Goal: Entertainment & Leisure: Browse casually

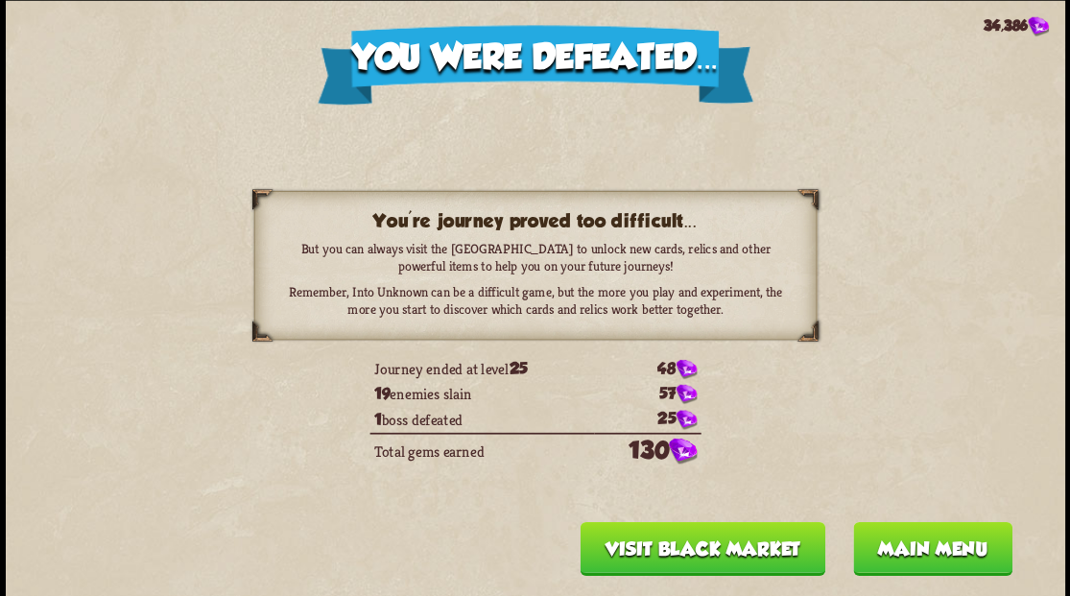
click at [876, 549] on button "Main menu" at bounding box center [931, 548] width 159 height 54
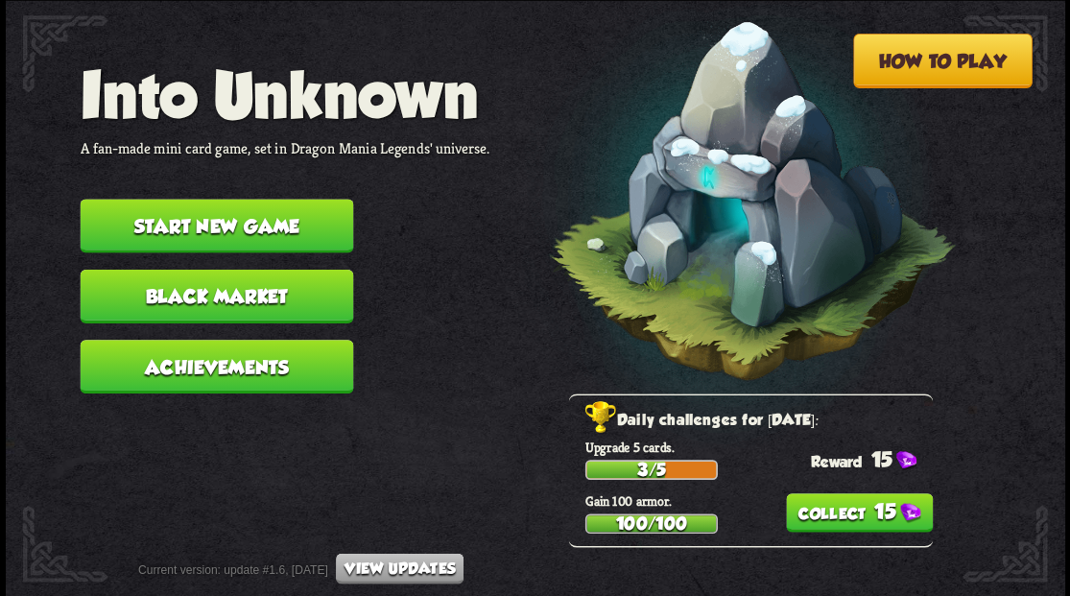
click at [253, 232] on button "Start new game" at bounding box center [216, 226] width 273 height 54
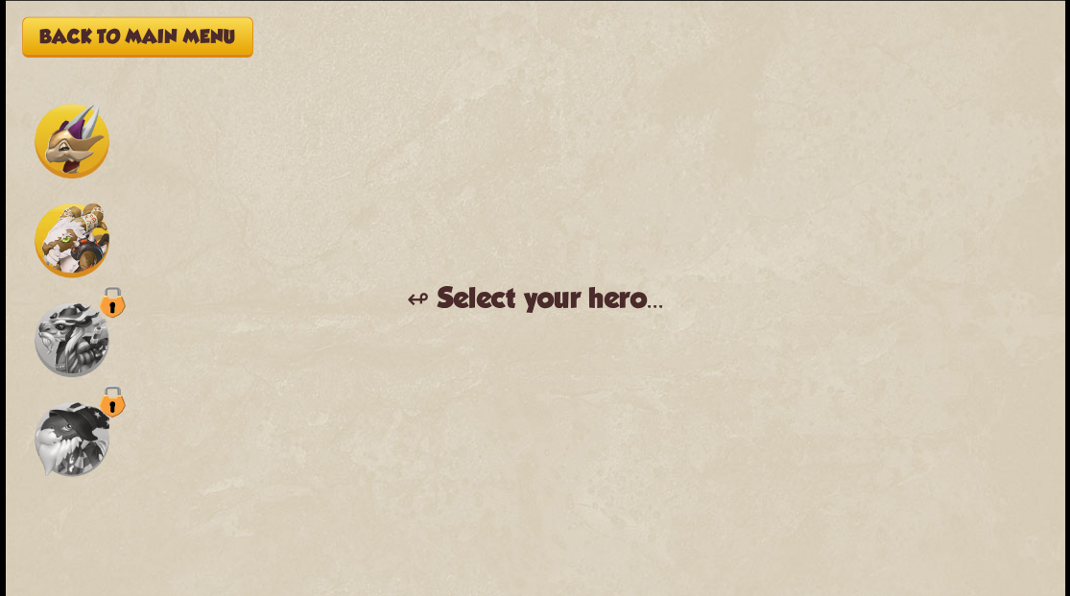
click at [61, 146] on img at bounding box center [72, 141] width 75 height 75
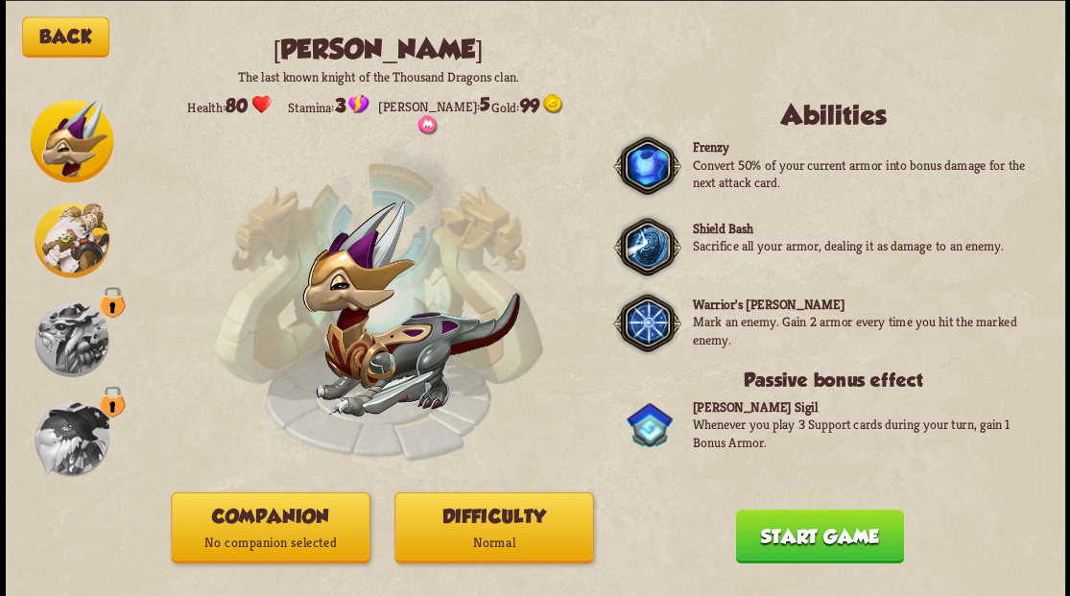
click at [287, 531] on p "No companion selected" at bounding box center [270, 542] width 197 height 27
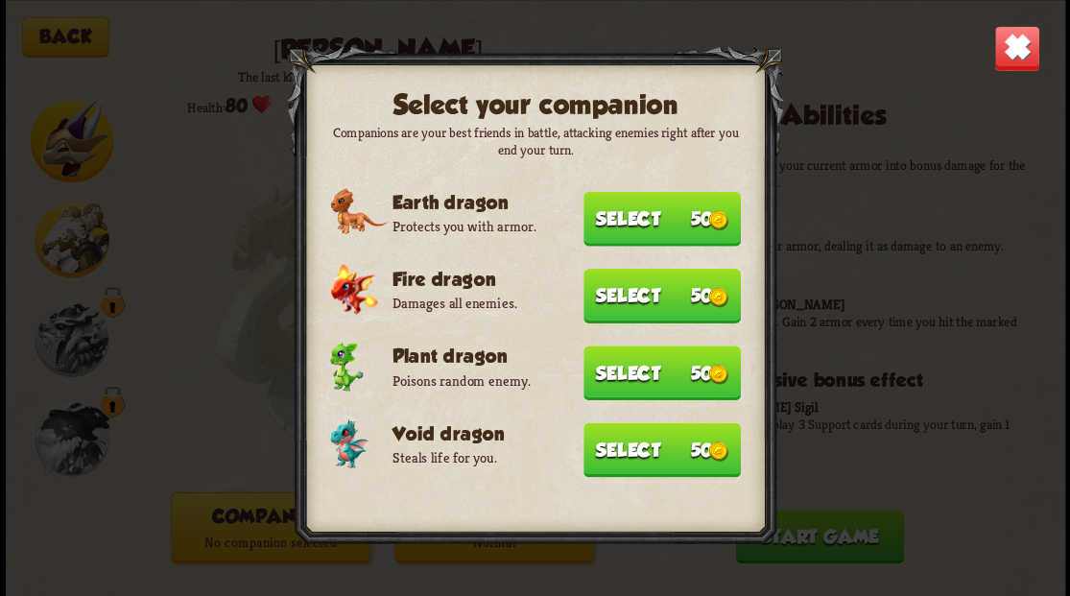
click at [622, 460] on button "Select 50" at bounding box center [661, 449] width 157 height 55
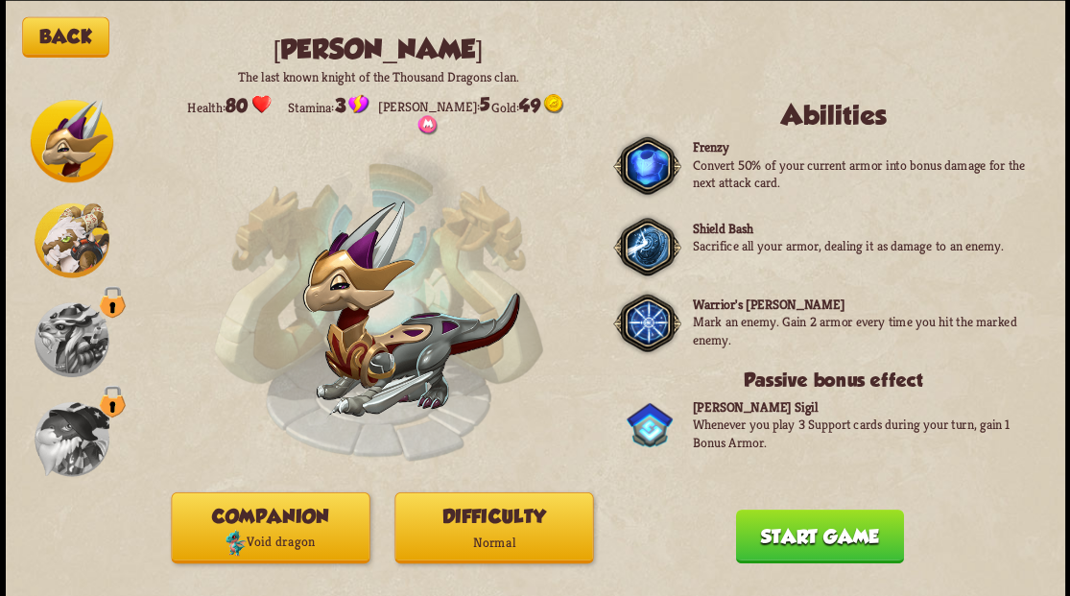
drag, startPoint x: 800, startPoint y: 551, endPoint x: 647, endPoint y: 9, distance: 563.3
click at [802, 545] on button "Start game" at bounding box center [819, 535] width 168 height 54
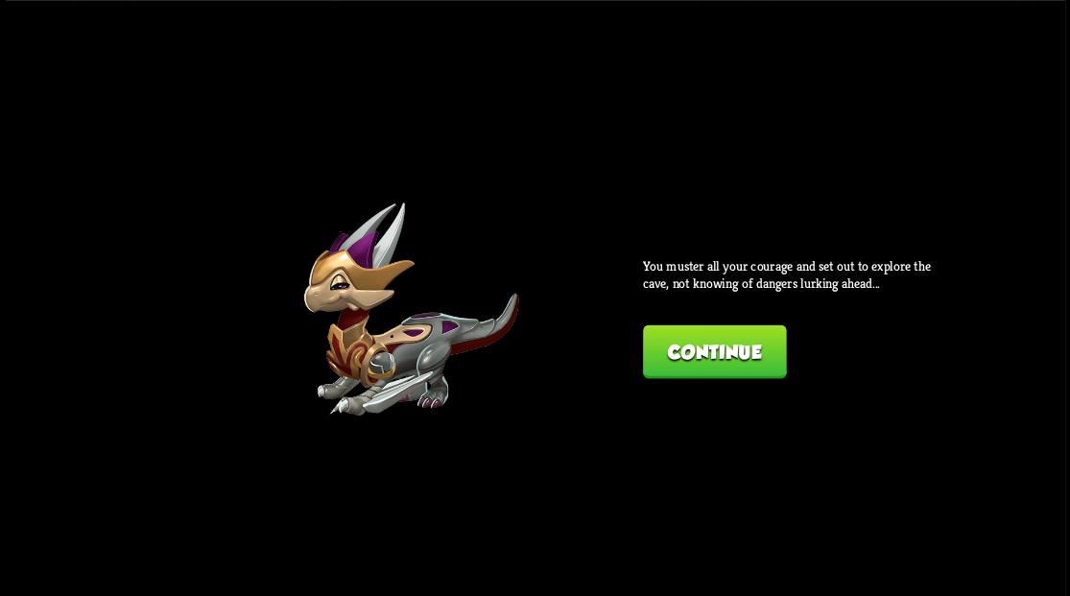
click at [709, 355] on button "Continue" at bounding box center [714, 351] width 143 height 54
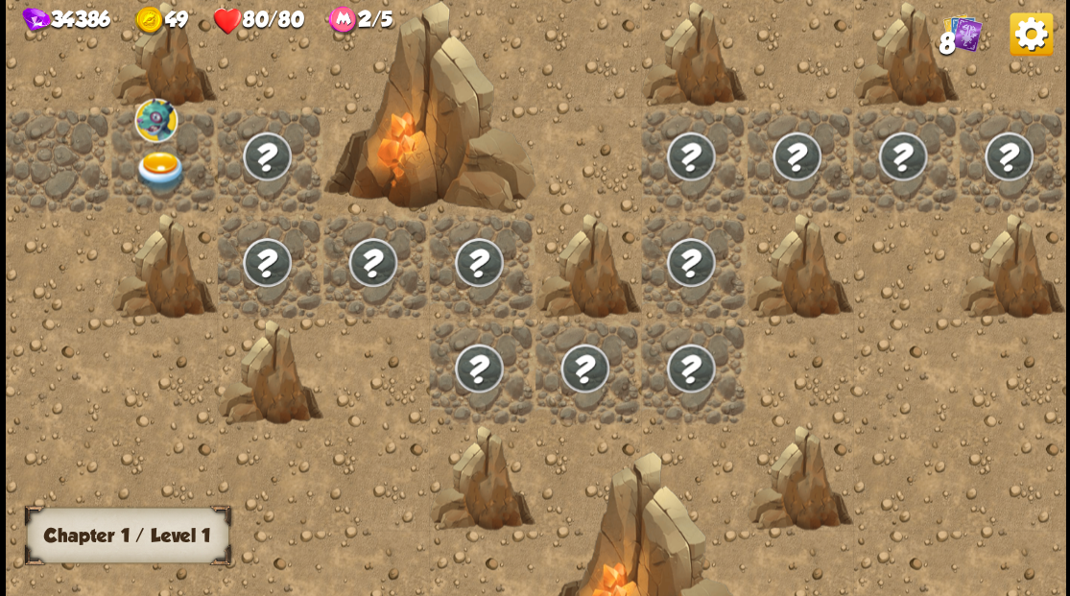
click at [159, 153] on img at bounding box center [160, 171] width 53 height 41
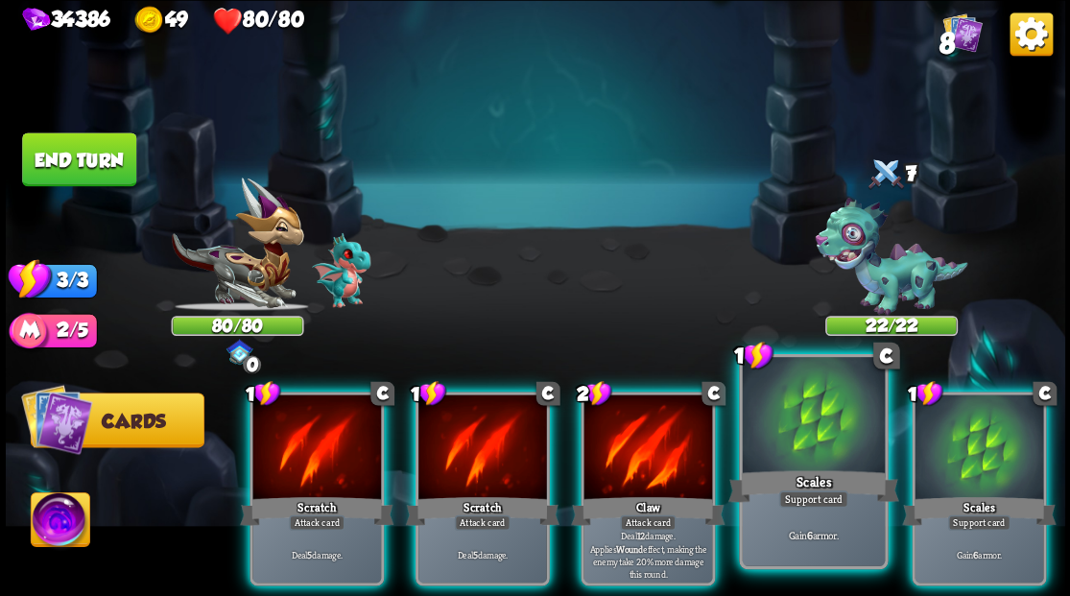
click at [821, 429] on div at bounding box center [813, 417] width 142 height 120
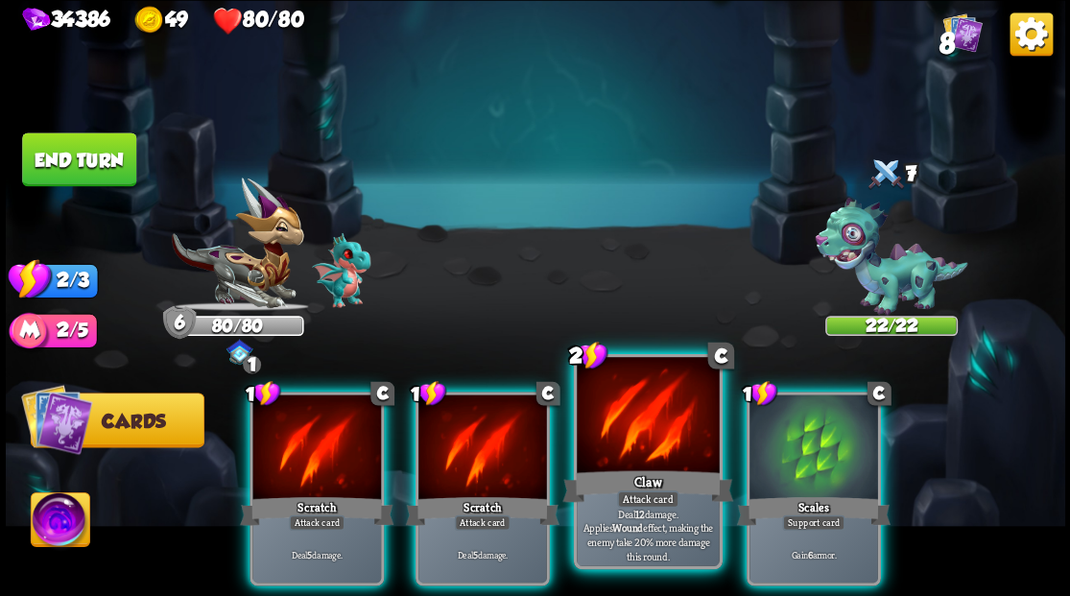
click at [660, 442] on div at bounding box center [648, 417] width 142 height 120
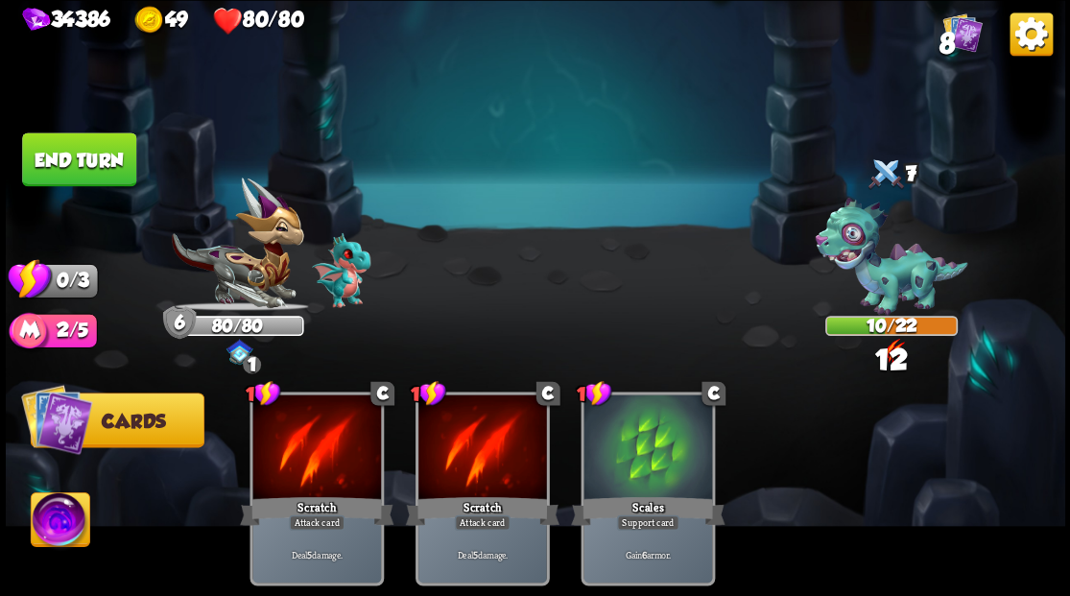
click at [102, 164] on button "End turn" at bounding box center [79, 159] width 114 height 54
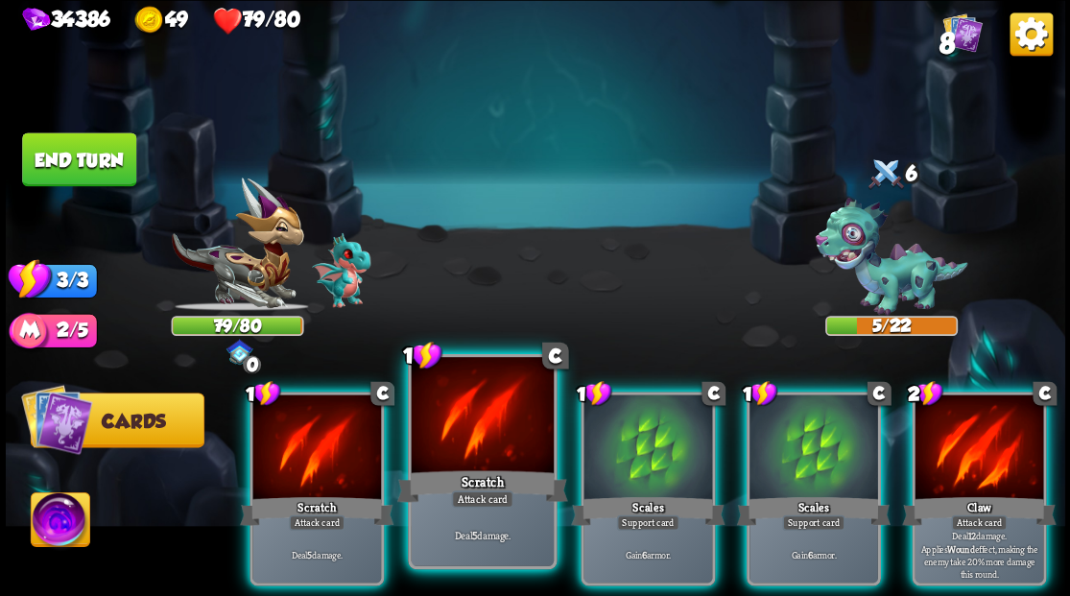
click at [495, 425] on div at bounding box center [482, 417] width 142 height 120
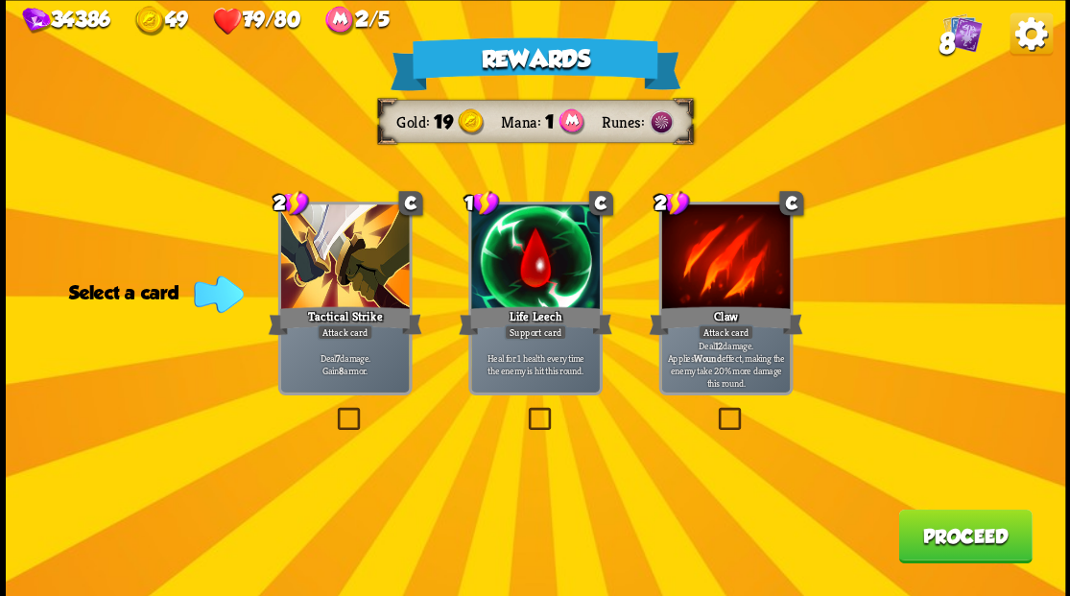
click at [952, 533] on button "Proceed" at bounding box center [964, 535] width 133 height 54
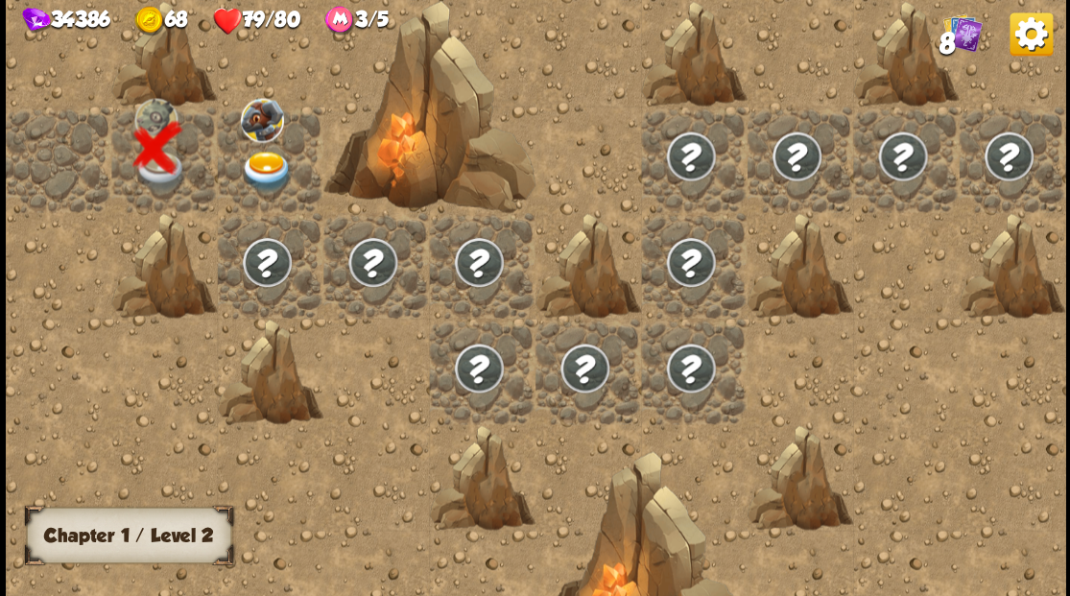
click at [251, 174] on img at bounding box center [266, 171] width 53 height 41
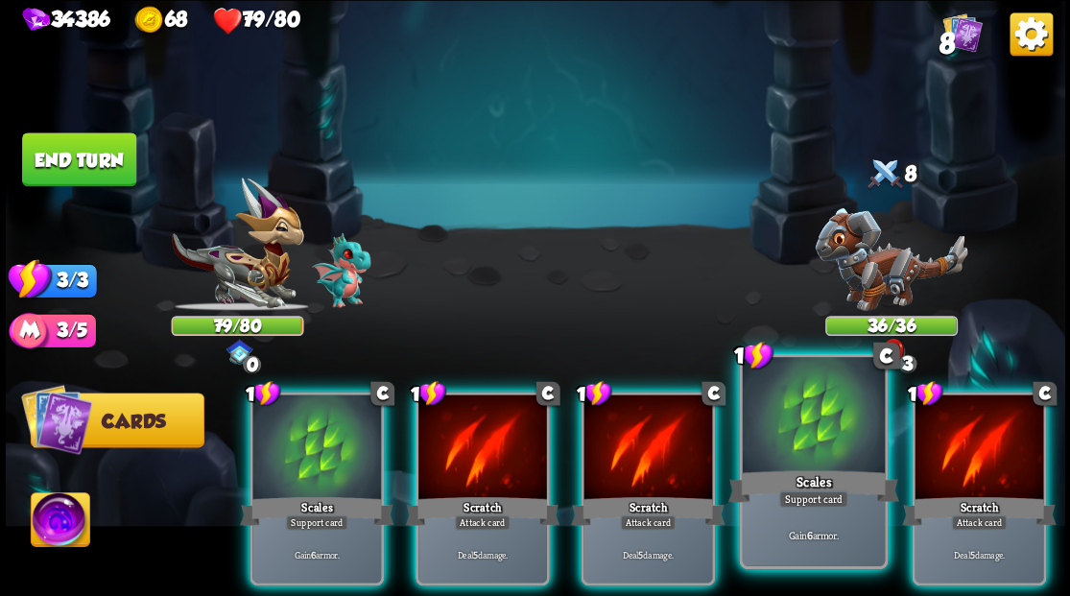
click at [831, 437] on div at bounding box center [813, 417] width 142 height 120
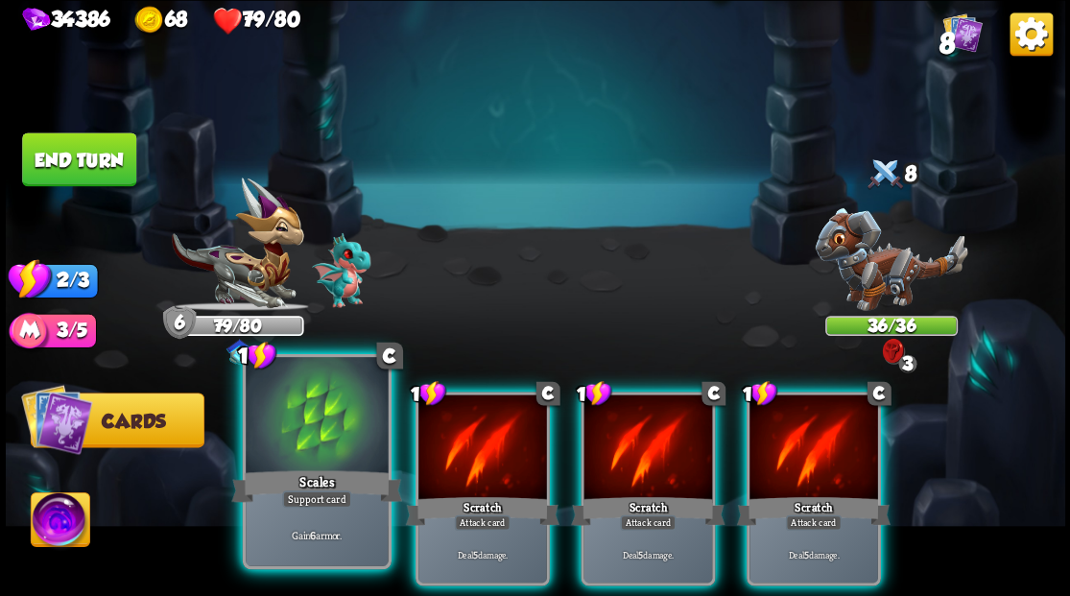
click at [317, 425] on div at bounding box center [317, 417] width 142 height 120
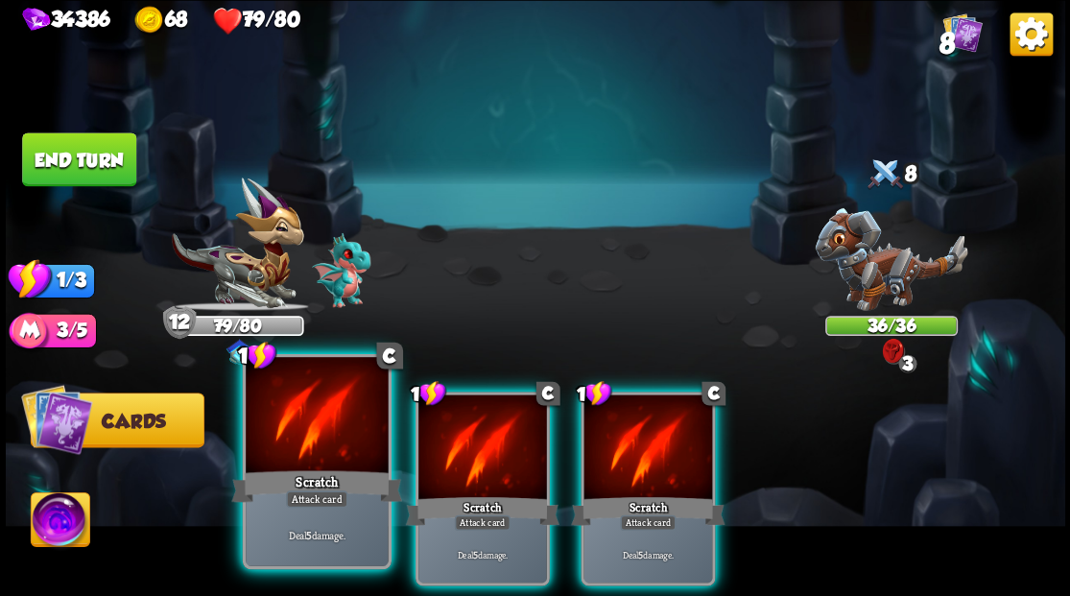
click at [318, 426] on div at bounding box center [317, 417] width 142 height 120
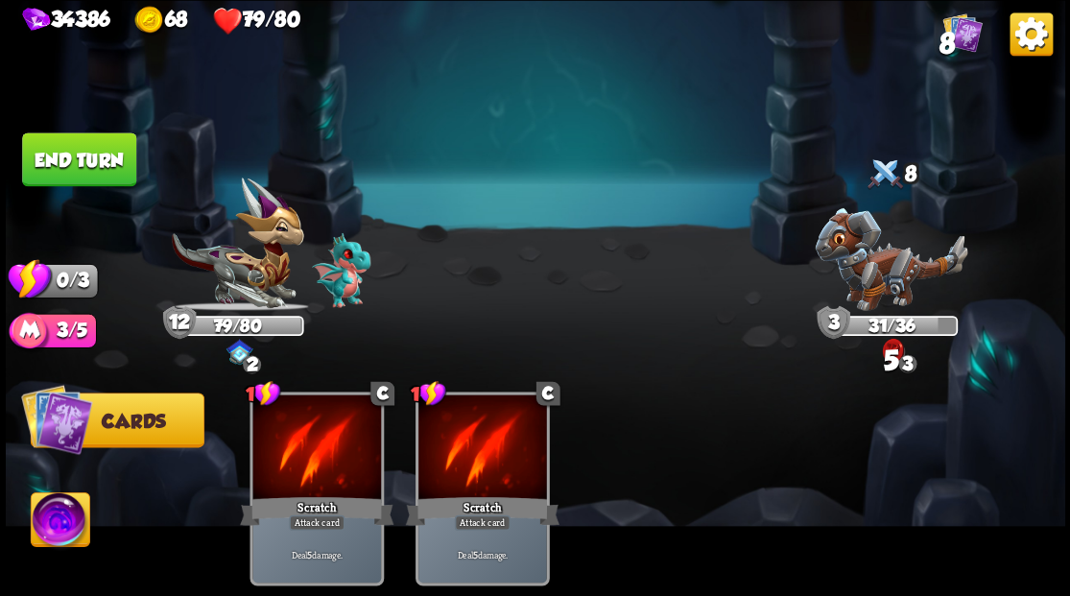
click at [86, 149] on button "End turn" at bounding box center [79, 158] width 116 height 55
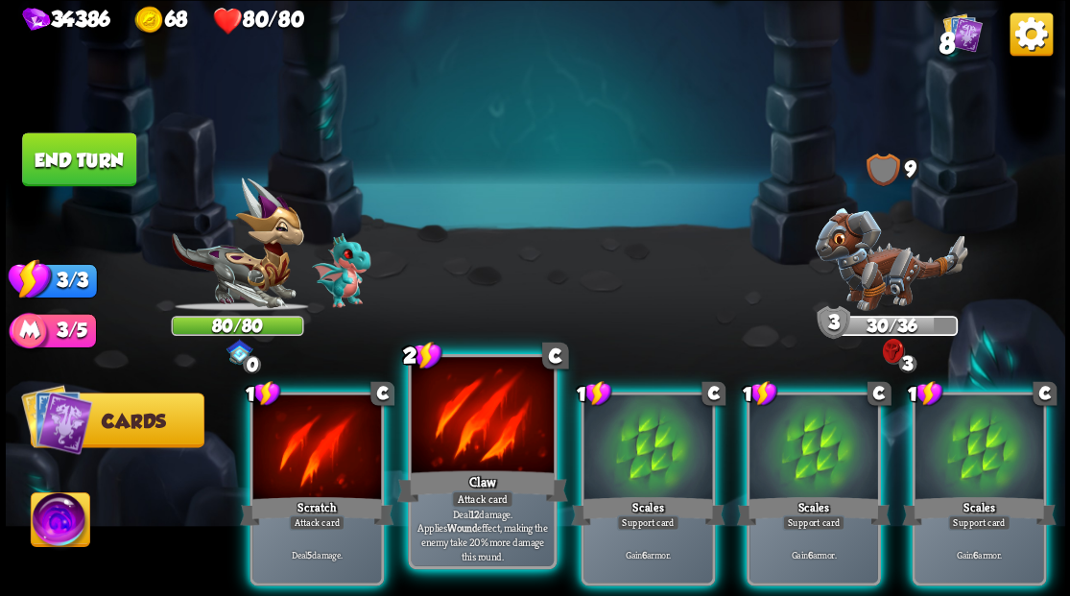
click at [464, 430] on div at bounding box center [482, 417] width 142 height 120
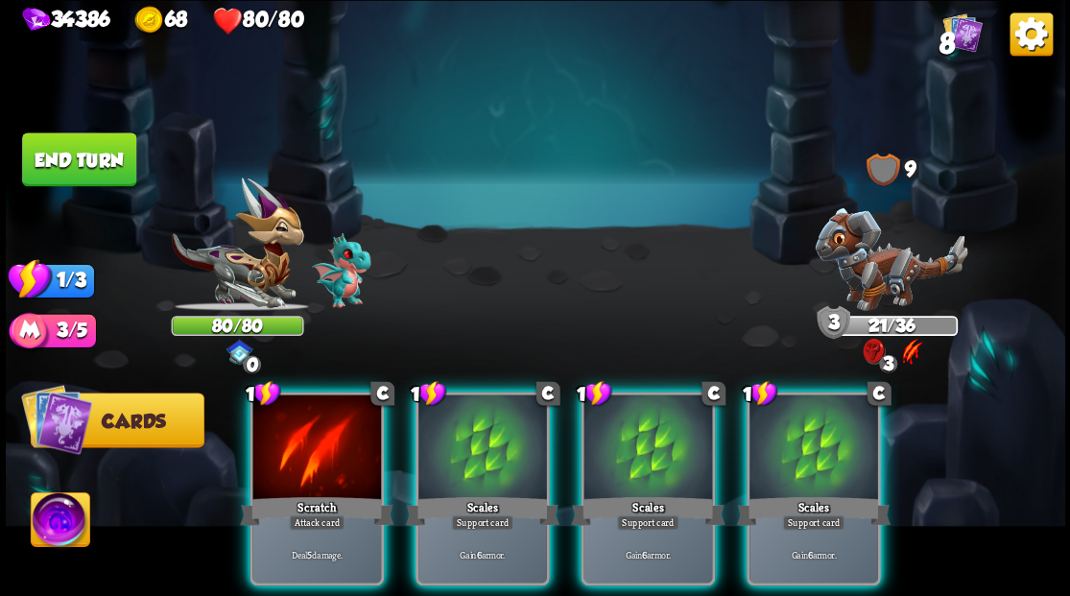
click at [886, 267] on img at bounding box center [890, 258] width 153 height 103
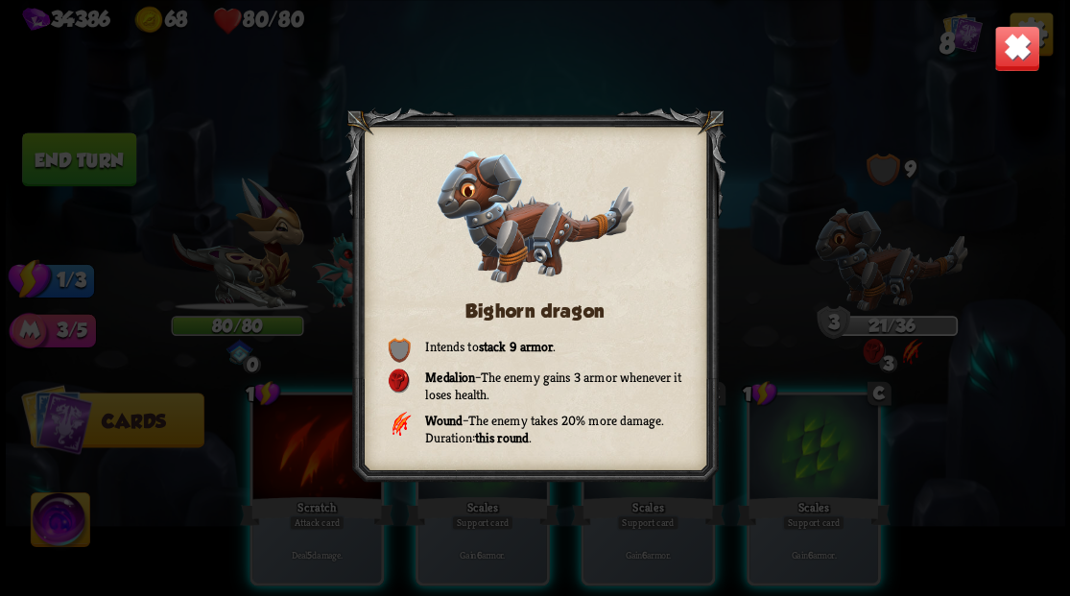
click at [1013, 54] on img at bounding box center [1016, 48] width 46 height 46
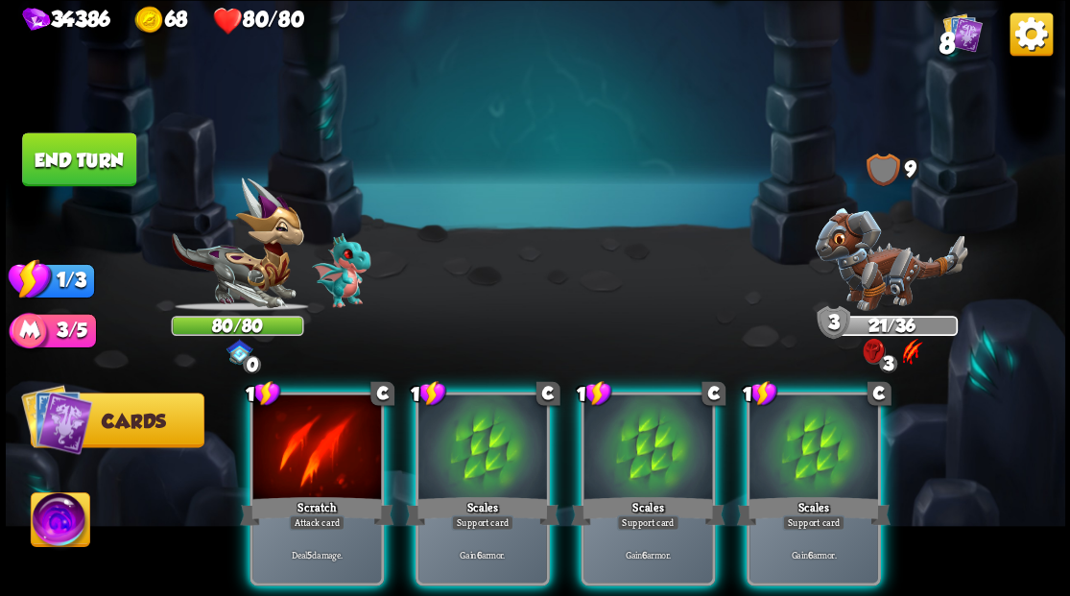
click at [783, 440] on div at bounding box center [813, 448] width 129 height 108
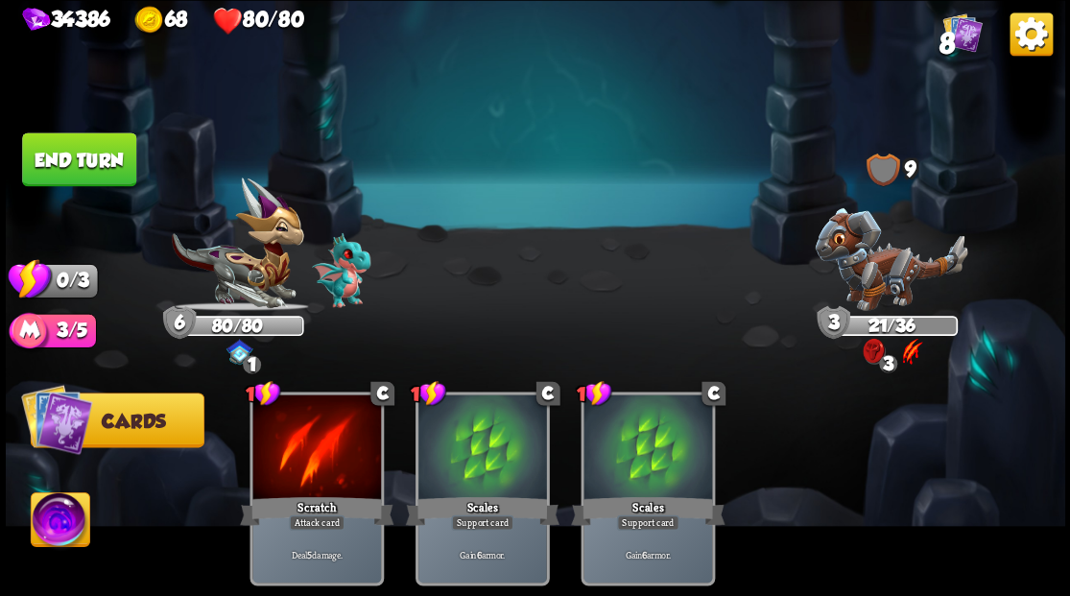
click at [113, 152] on button "End turn" at bounding box center [79, 159] width 114 height 54
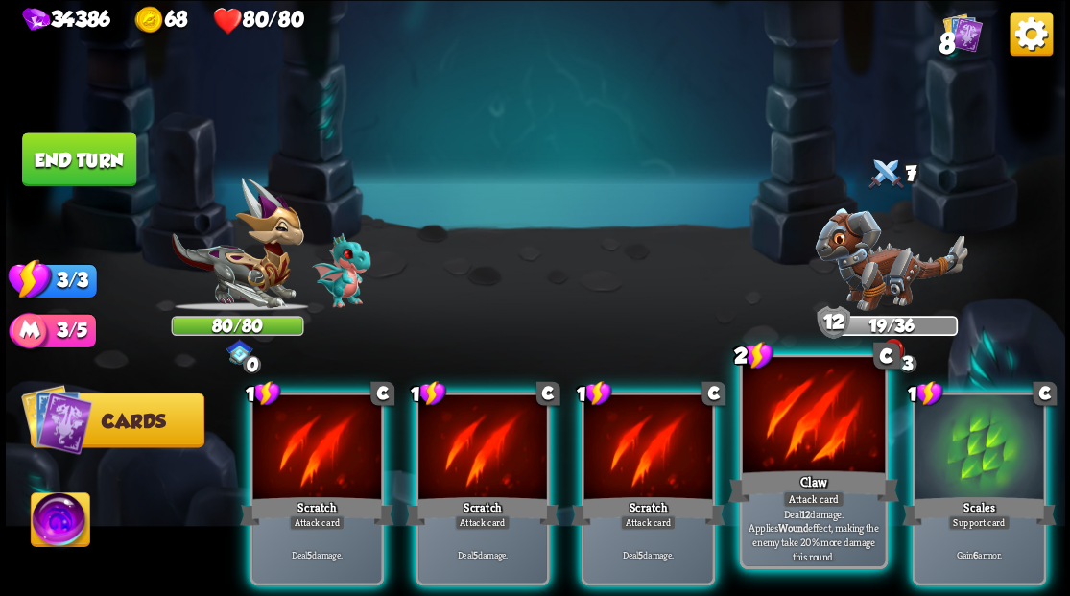
click at [789, 418] on div at bounding box center [813, 417] width 142 height 120
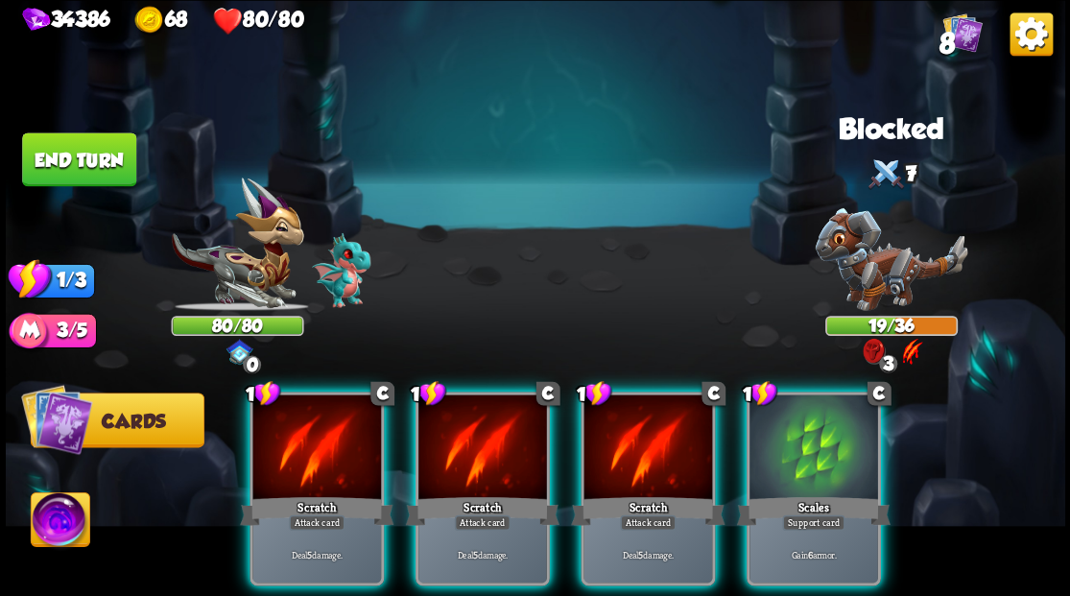
click at [789, 418] on div at bounding box center [813, 448] width 129 height 108
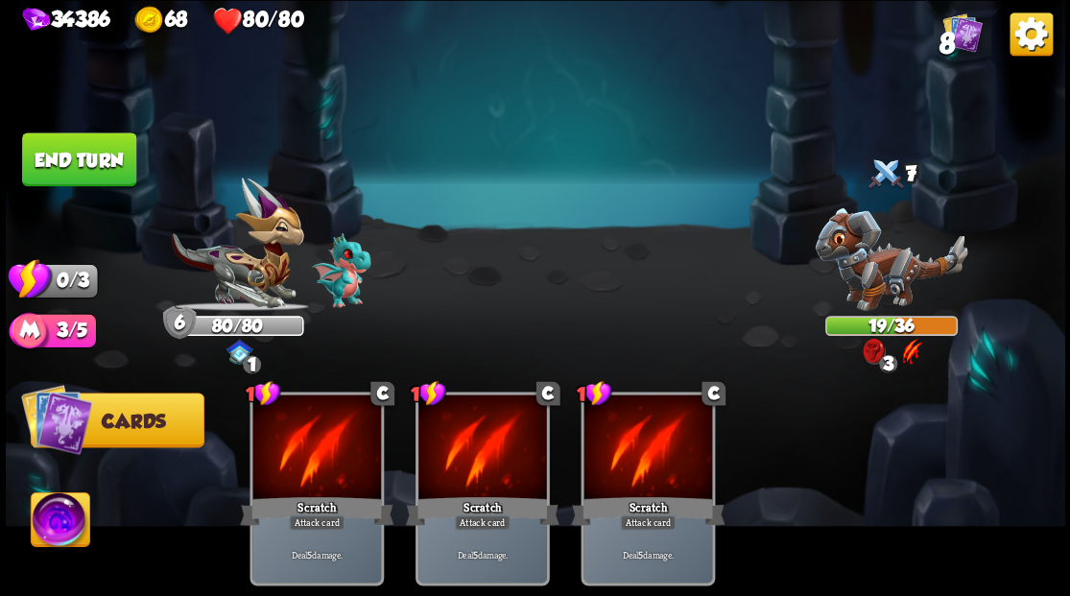
click at [73, 157] on button "End turn" at bounding box center [79, 159] width 114 height 54
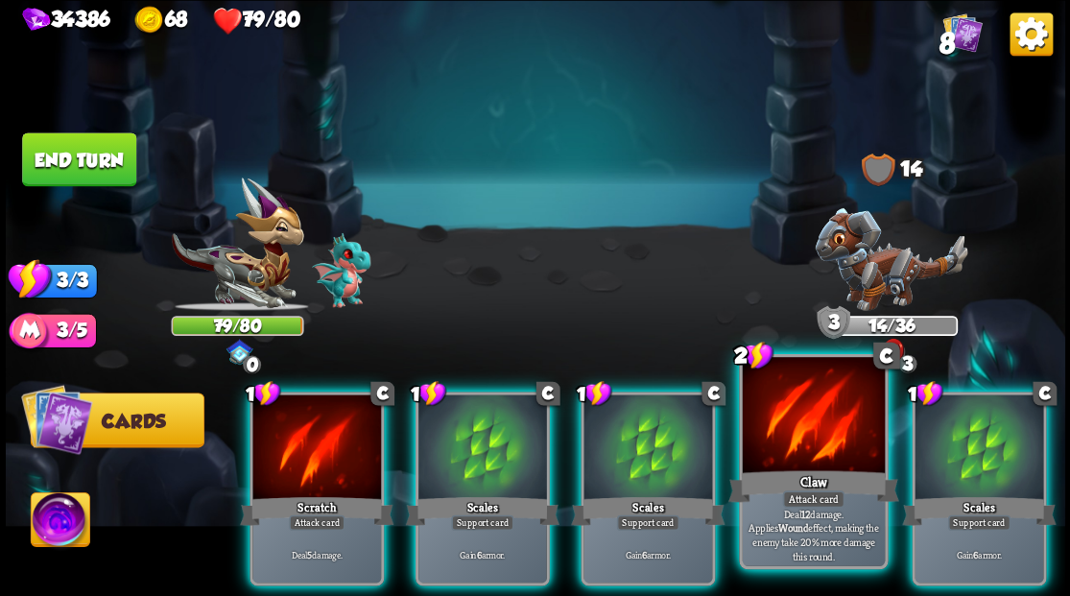
click at [812, 430] on div at bounding box center [813, 417] width 142 height 120
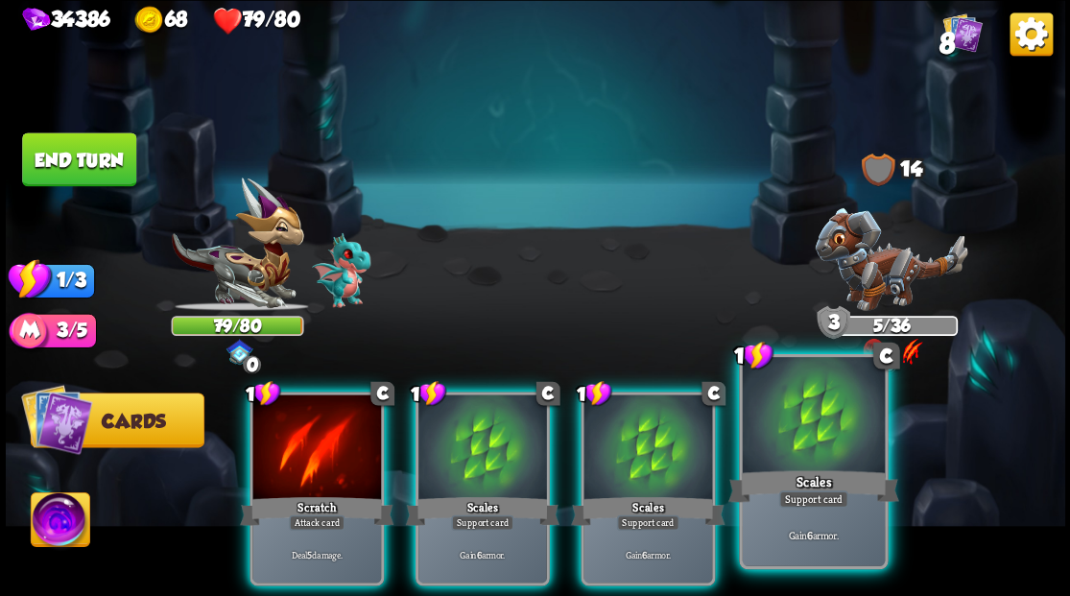
click at [811, 430] on div at bounding box center [813, 417] width 142 height 120
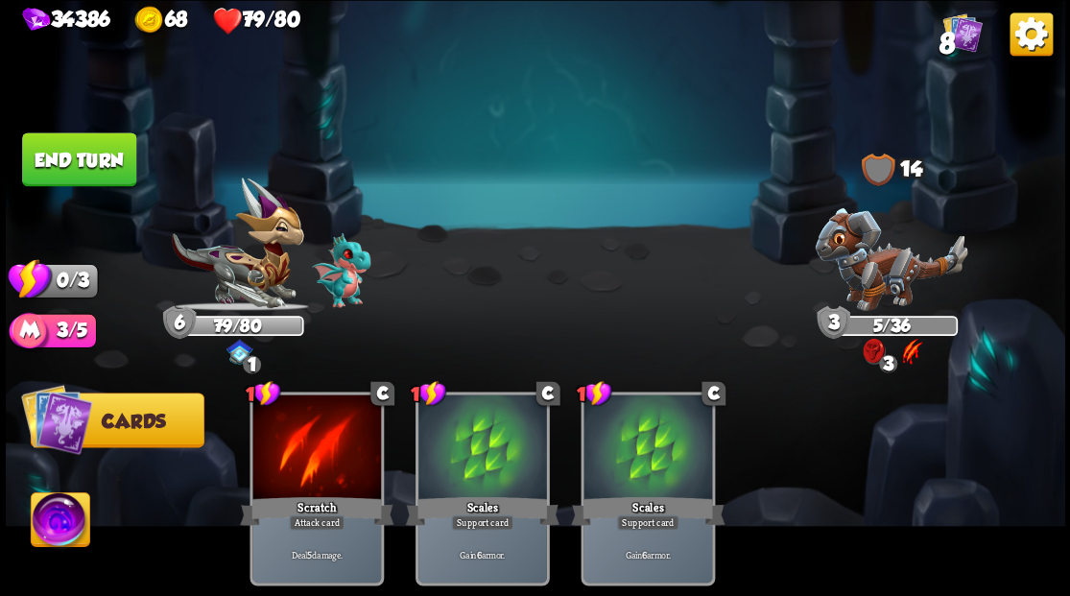
click at [113, 160] on button "End turn" at bounding box center [79, 159] width 114 height 54
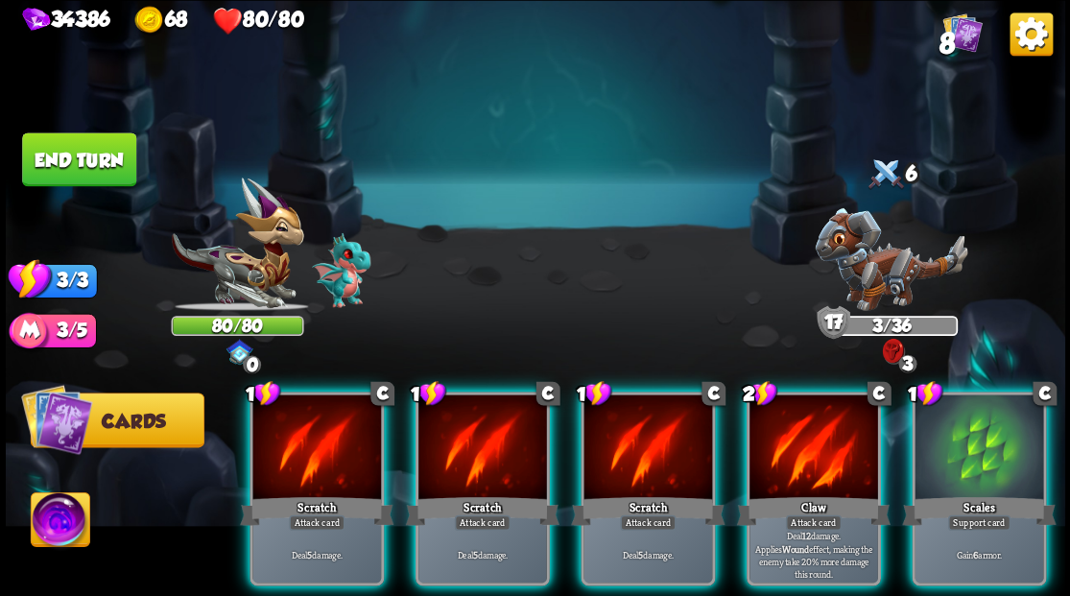
click at [996, 428] on div at bounding box center [978, 448] width 129 height 108
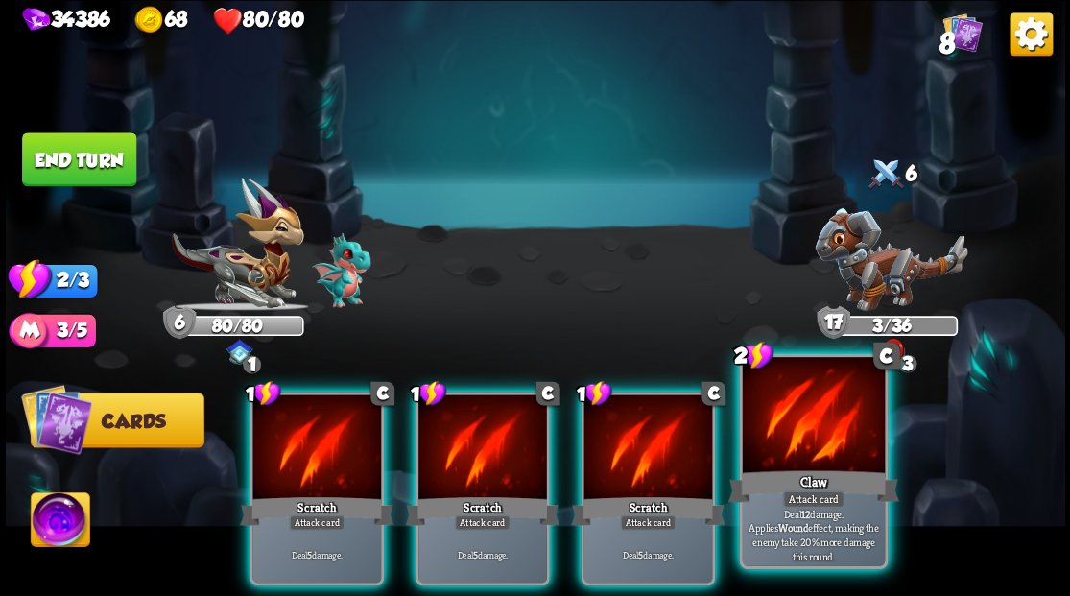
click at [806, 437] on div at bounding box center [813, 417] width 142 height 120
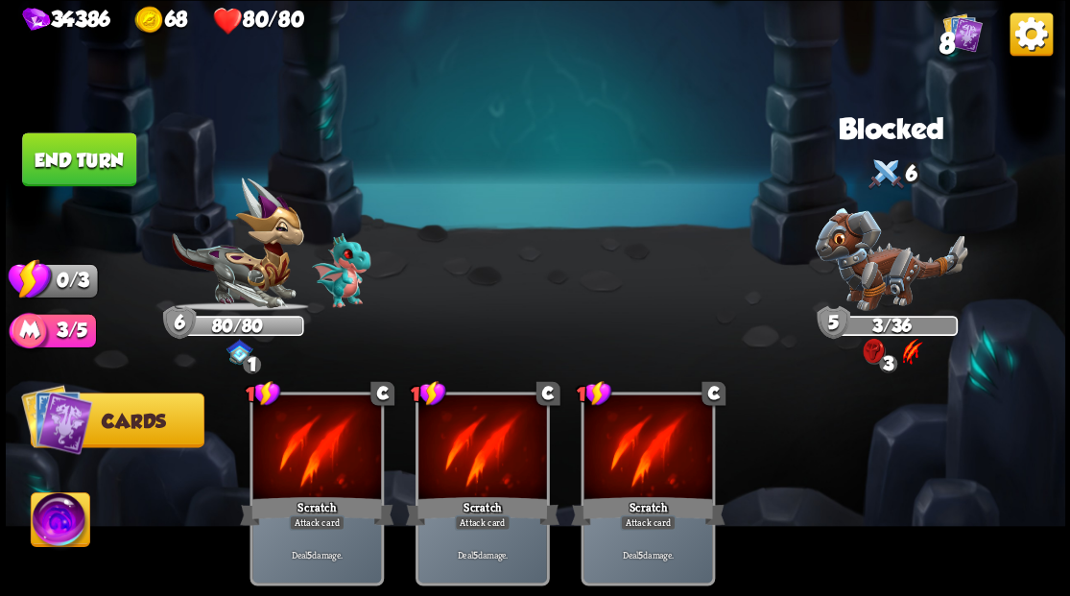
click at [59, 150] on button "End turn" at bounding box center [79, 159] width 114 height 54
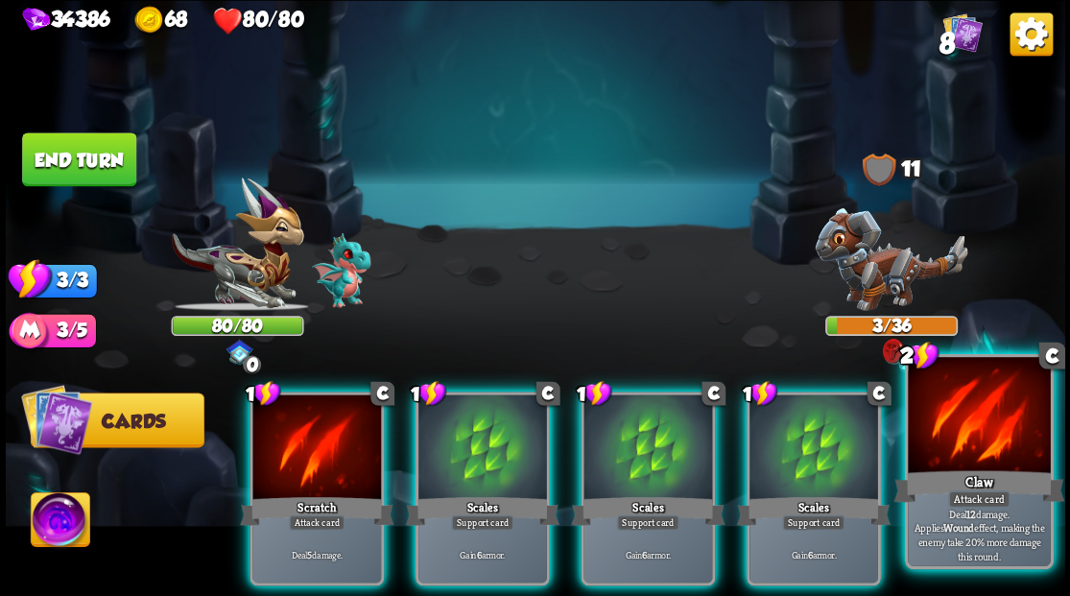
drag, startPoint x: 957, startPoint y: 463, endPoint x: 823, endPoint y: 475, distance: 134.8
click at [953, 465] on div at bounding box center [978, 417] width 142 height 120
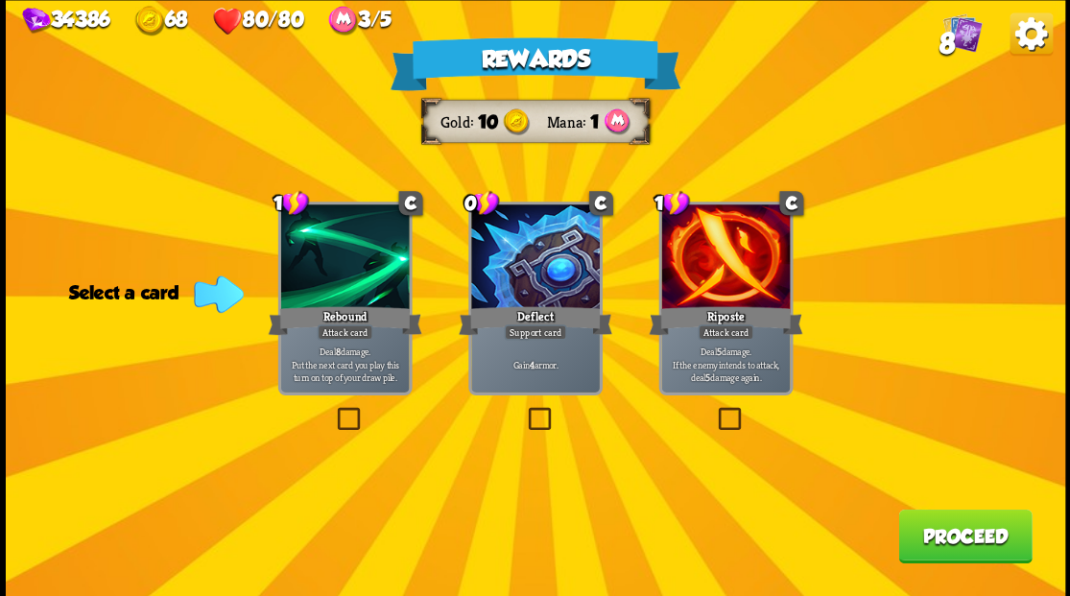
click at [714, 410] on label at bounding box center [714, 410] width 0 height 0
click at [0, 0] on input "checkbox" at bounding box center [0, 0] width 0 height 0
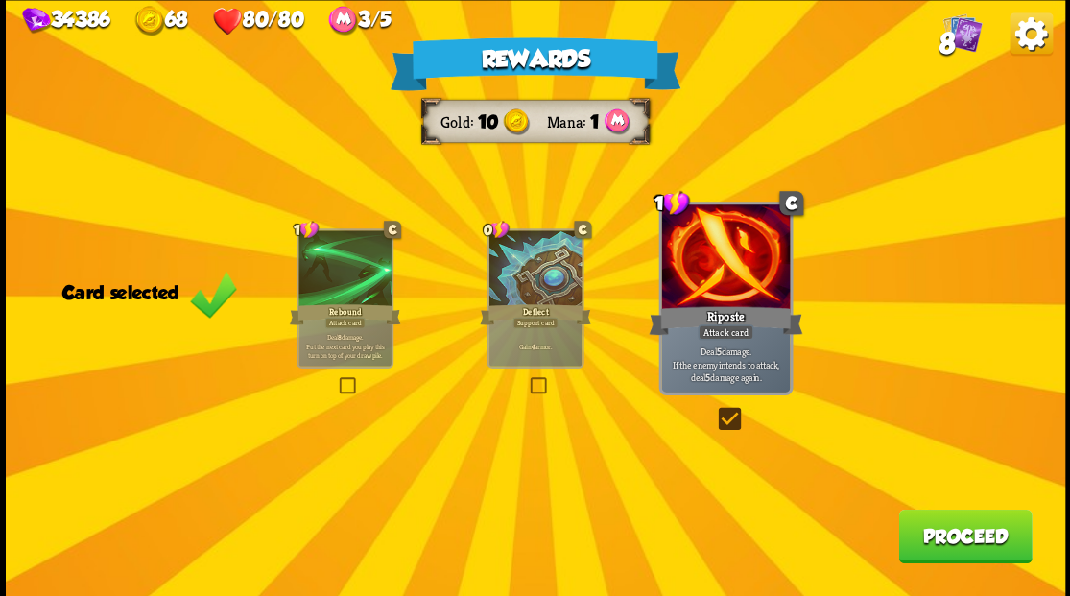
click at [955, 546] on button "Proceed" at bounding box center [964, 535] width 133 height 54
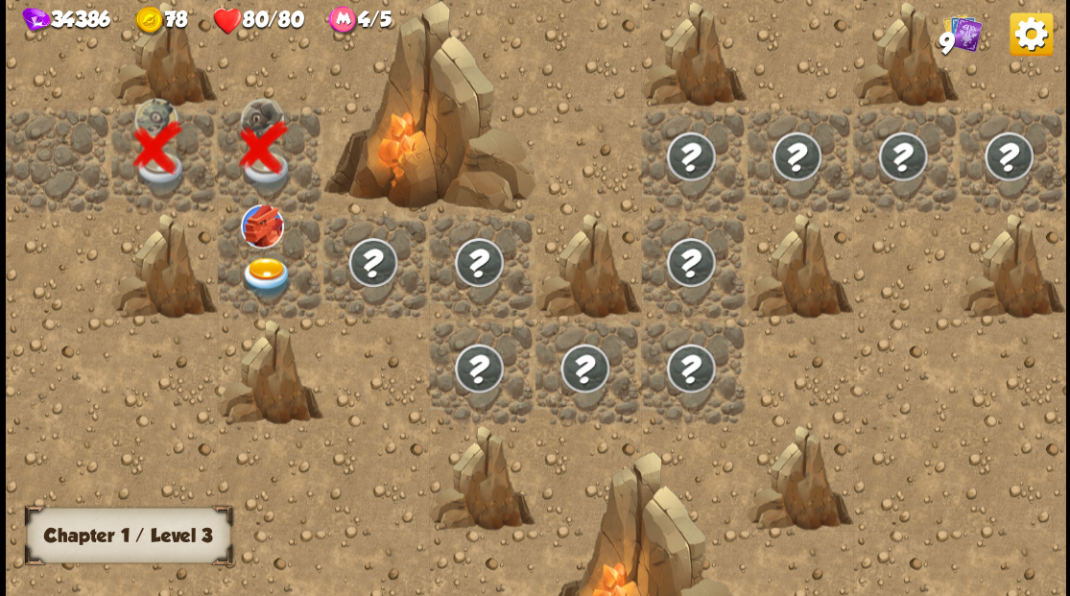
click at [263, 278] on img at bounding box center [266, 276] width 53 height 41
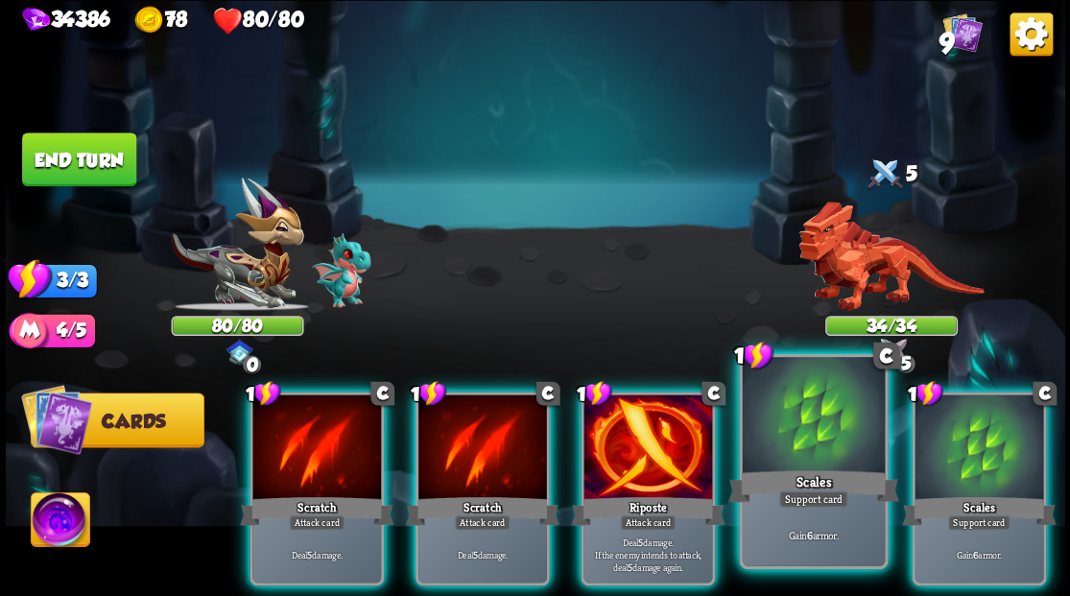
click at [790, 431] on div at bounding box center [813, 417] width 142 height 120
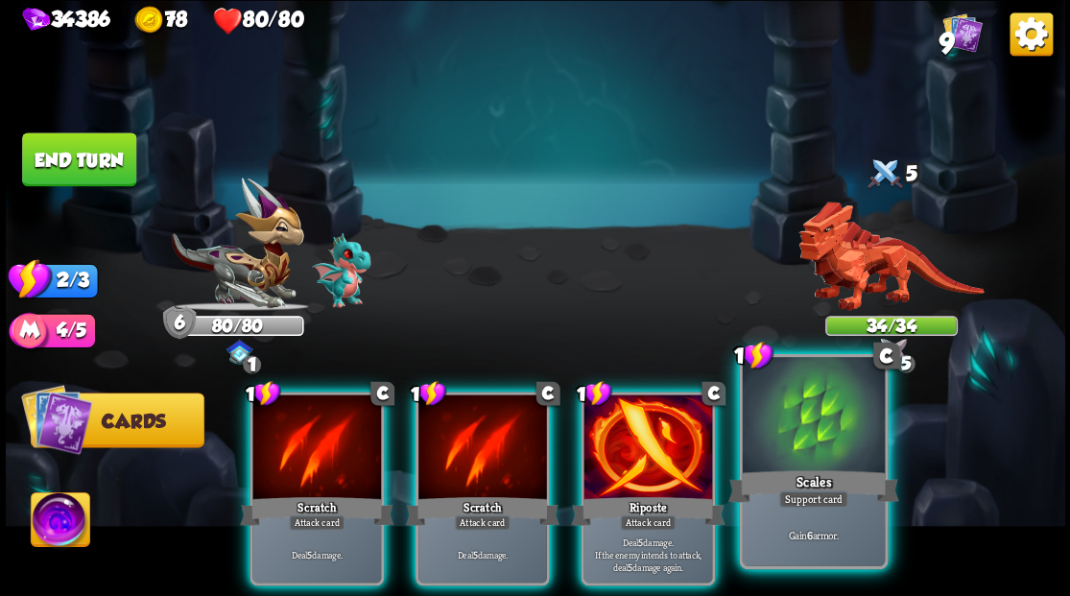
click at [786, 440] on div at bounding box center [813, 417] width 142 height 120
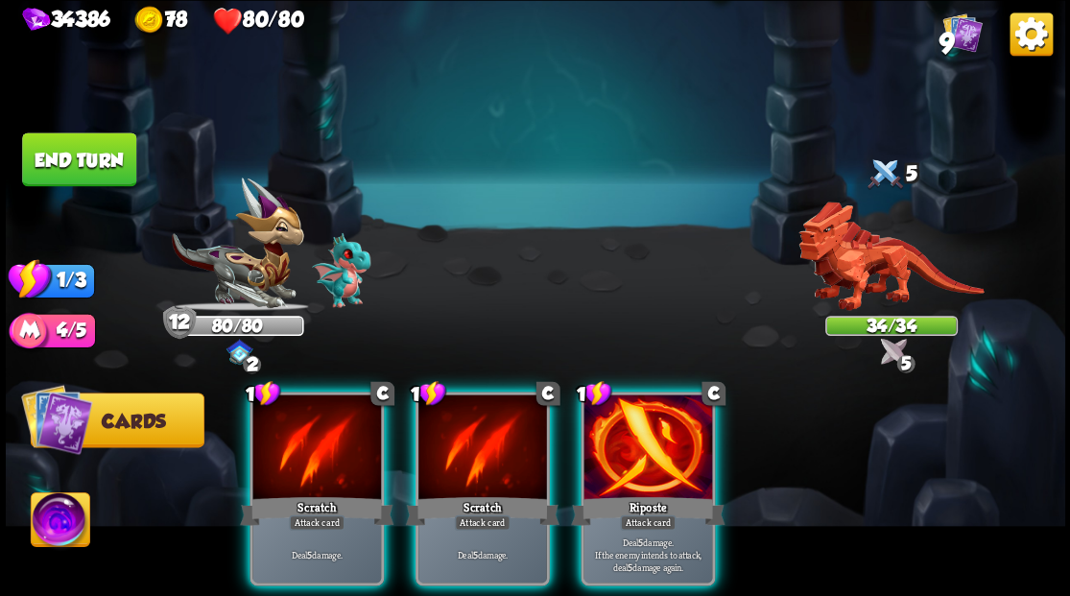
click at [611, 457] on div at bounding box center [647, 448] width 129 height 108
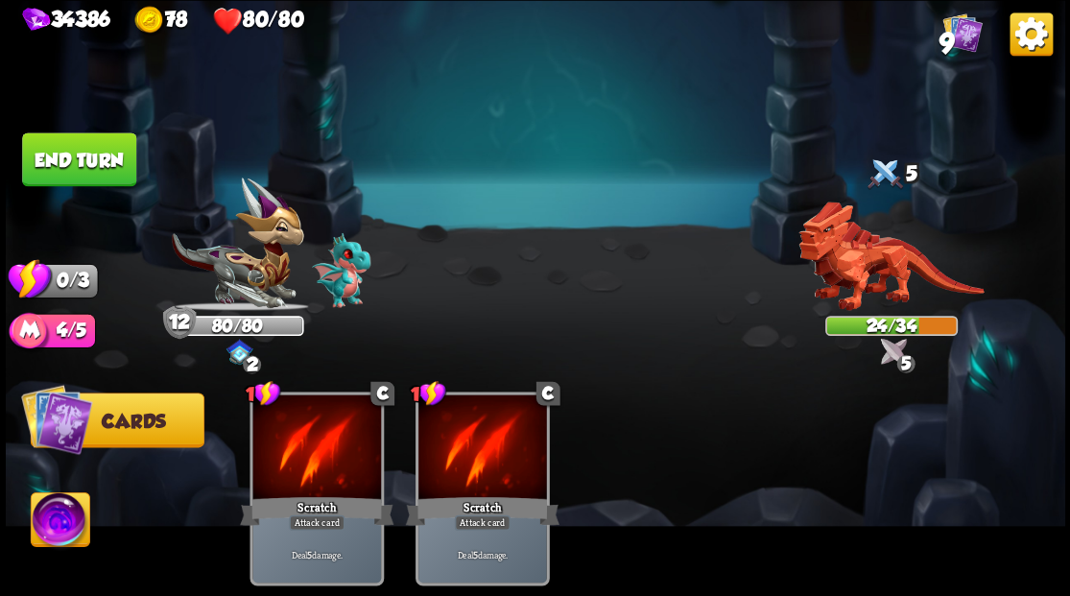
click at [89, 159] on button "End turn" at bounding box center [79, 159] width 114 height 54
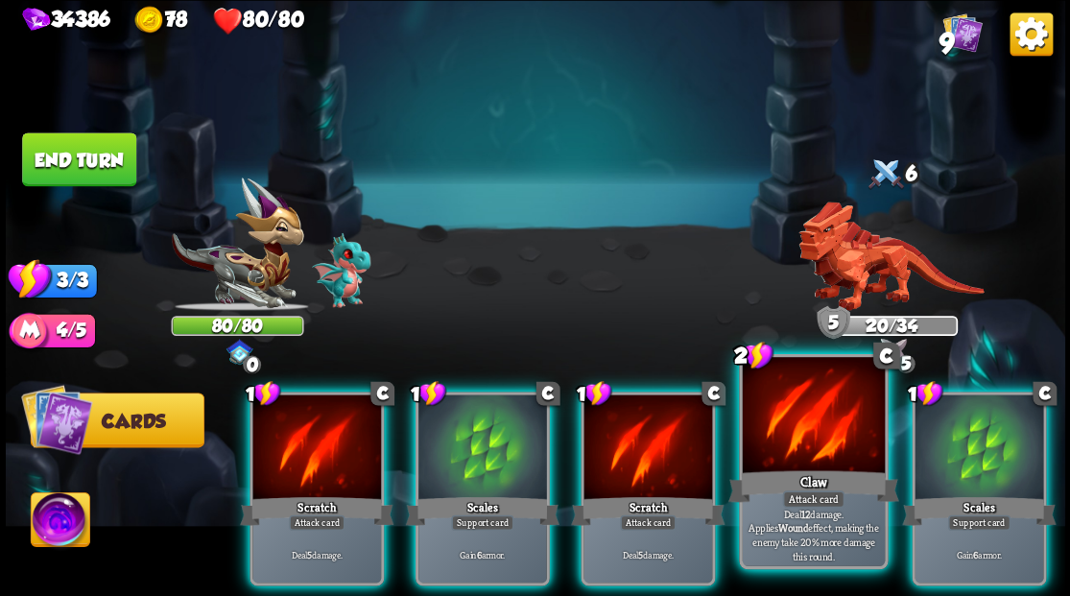
click at [816, 435] on div at bounding box center [813, 417] width 142 height 120
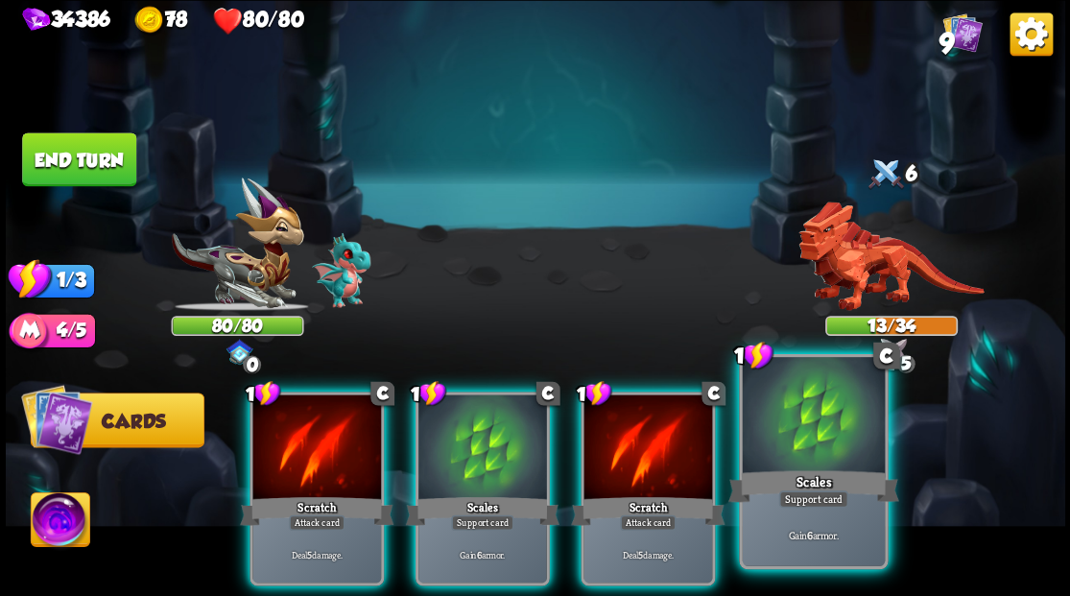
click at [814, 438] on div at bounding box center [813, 417] width 142 height 120
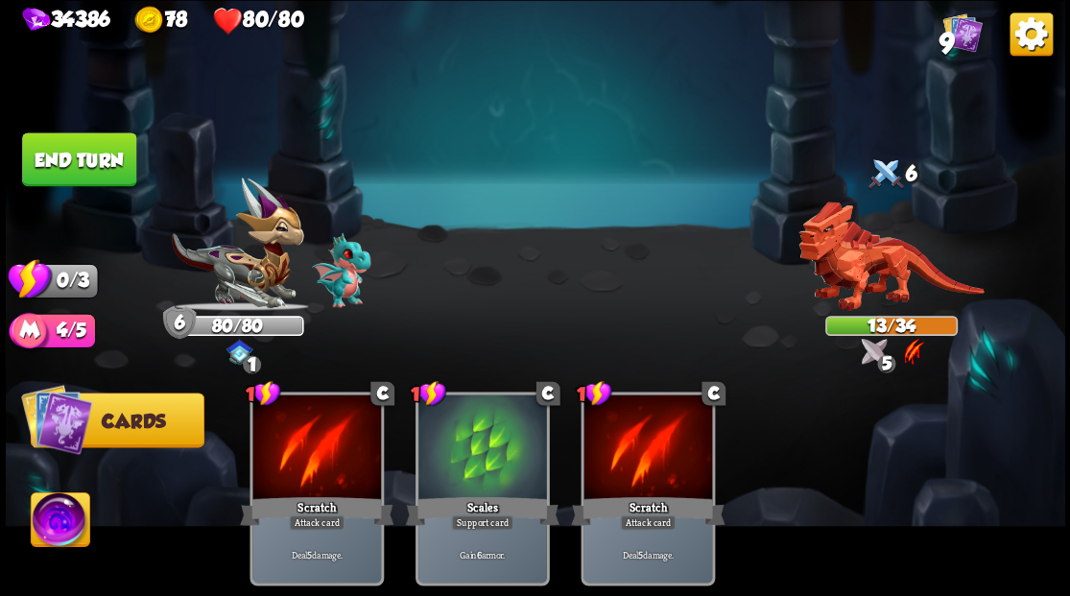
click at [81, 155] on button "End turn" at bounding box center [79, 159] width 114 height 54
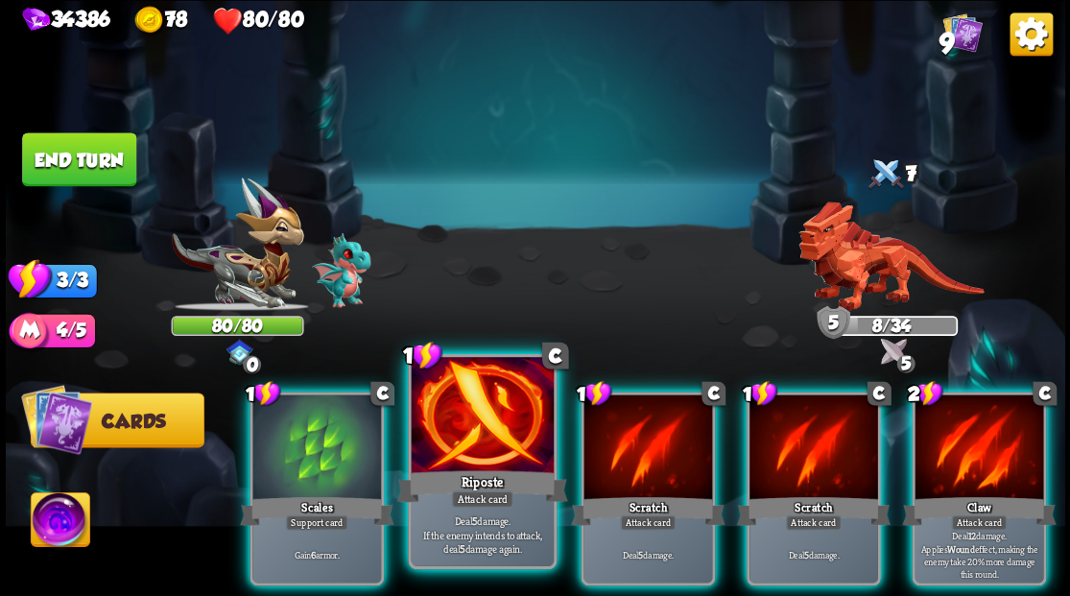
click at [490, 434] on div at bounding box center [482, 417] width 142 height 120
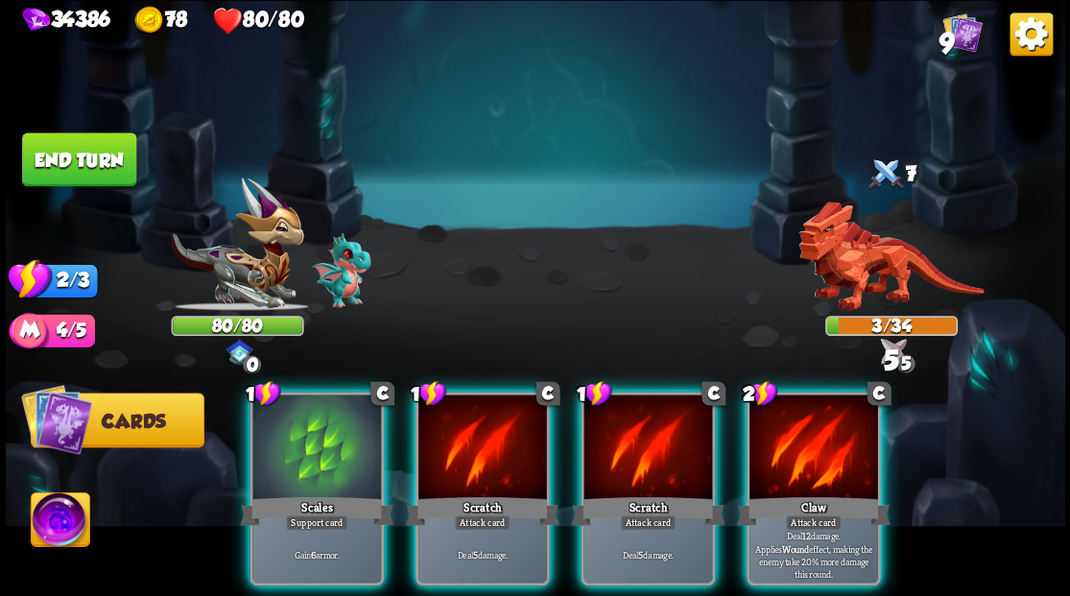
click at [774, 450] on div at bounding box center [813, 448] width 129 height 108
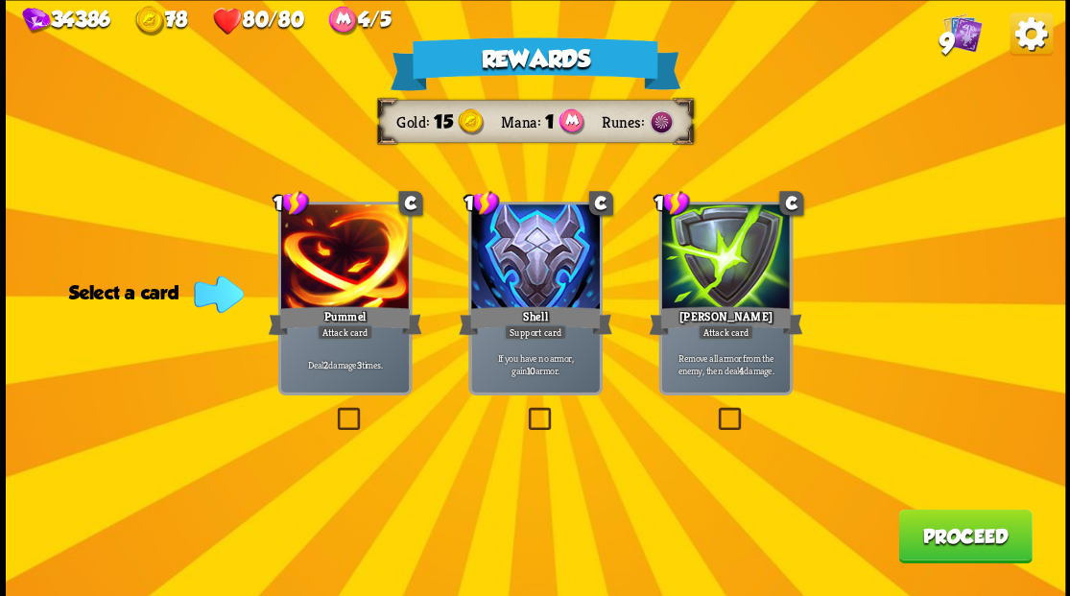
click at [714, 410] on label at bounding box center [714, 410] width 0 height 0
click at [0, 0] on input "checkbox" at bounding box center [0, 0] width 0 height 0
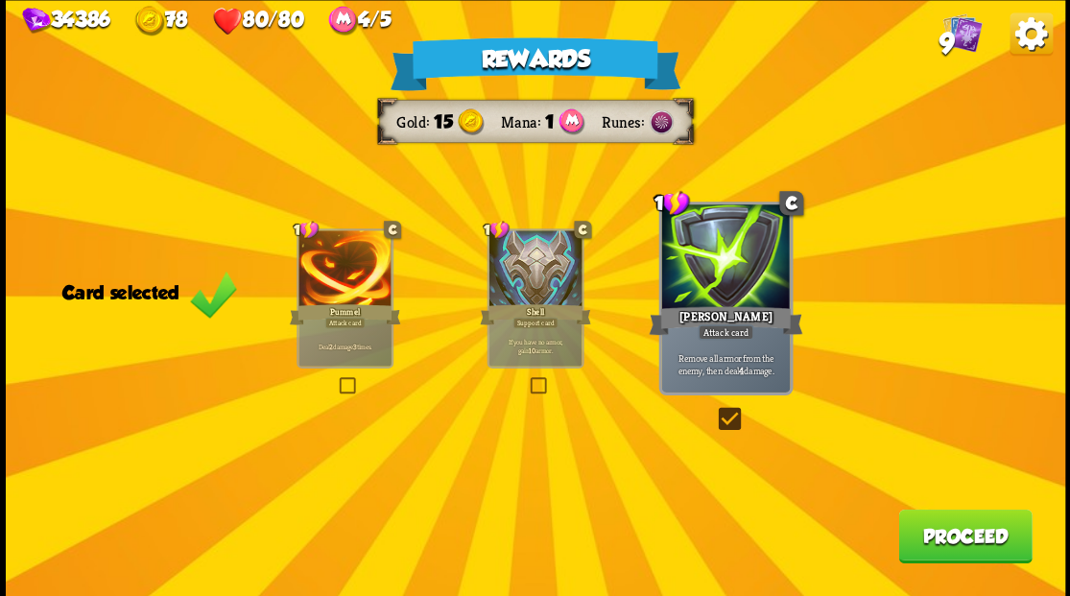
click at [923, 534] on button "Proceed" at bounding box center [964, 535] width 133 height 54
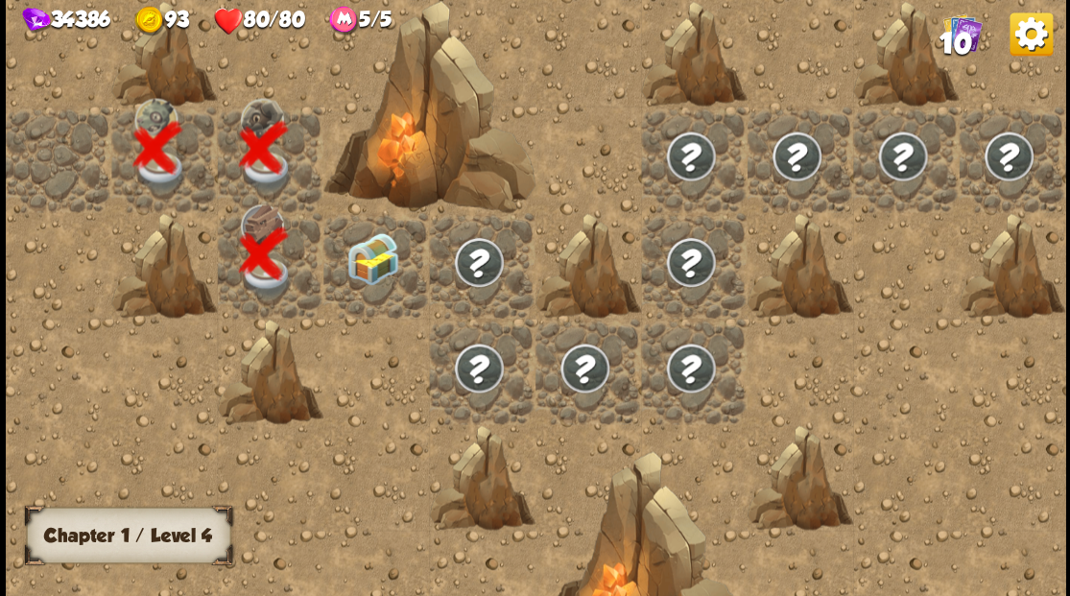
click at [374, 271] on div at bounding box center [376, 265] width 106 height 106
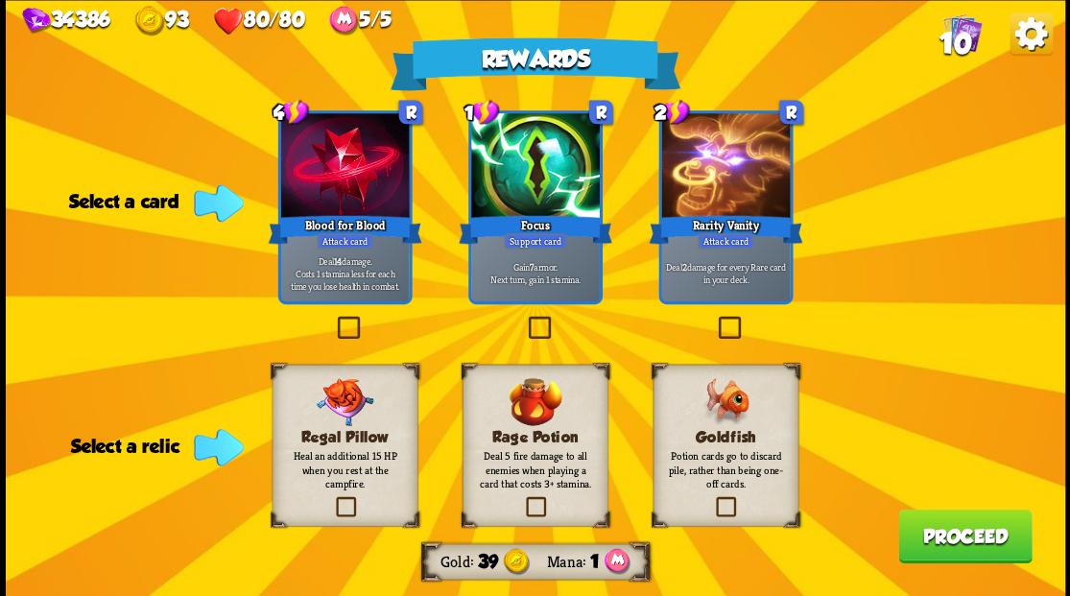
click at [713, 499] on label at bounding box center [713, 499] width 0 height 0
click at [0, 0] on input "checkbox" at bounding box center [0, 0] width 0 height 0
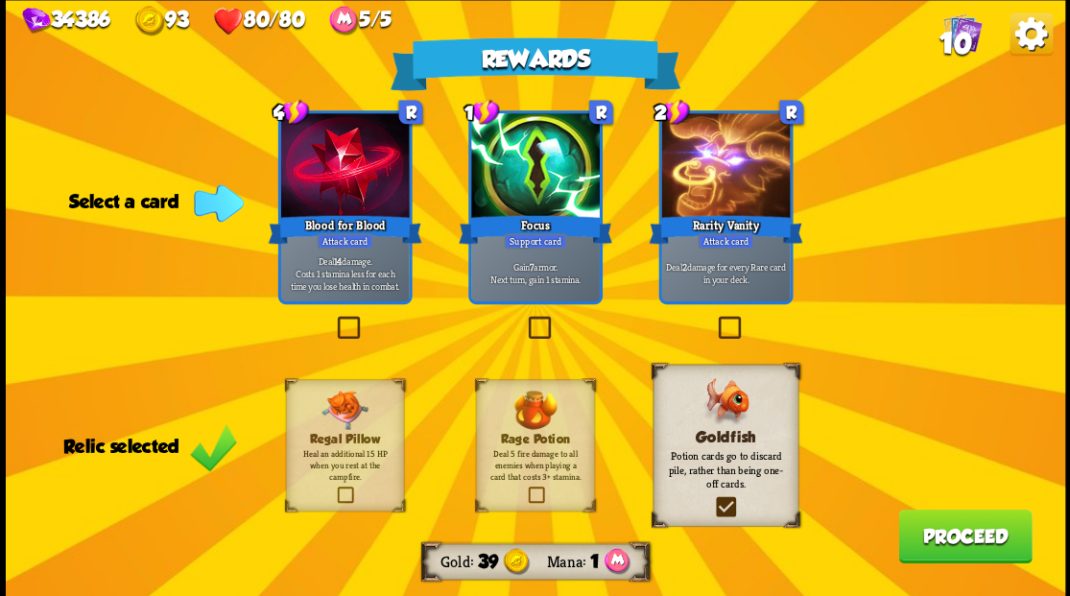
click at [933, 549] on button "Proceed" at bounding box center [964, 535] width 133 height 54
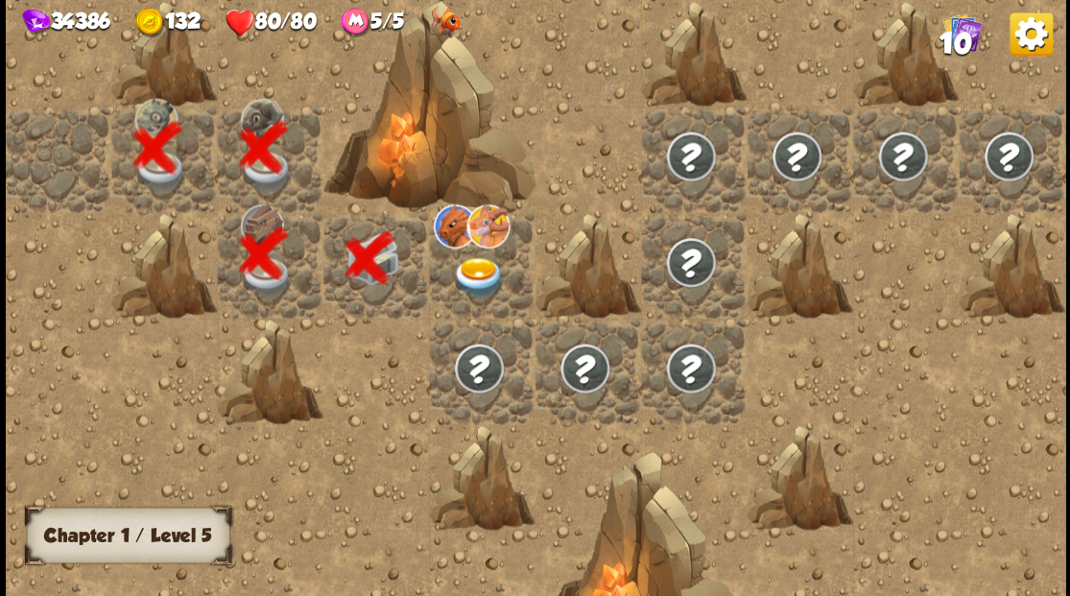
click at [464, 272] on img at bounding box center [478, 276] width 53 height 41
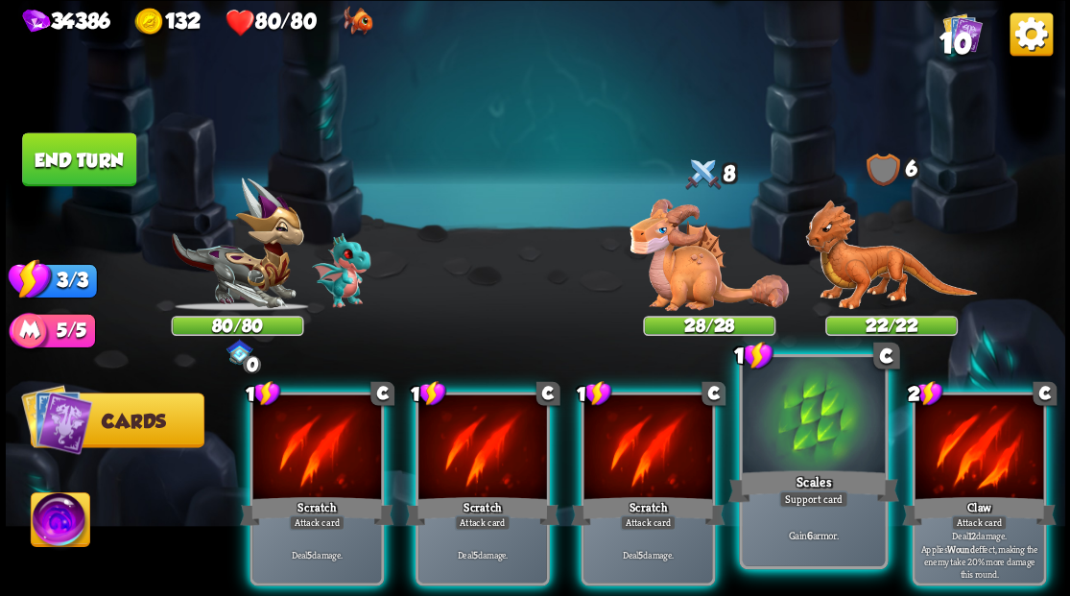
click at [815, 445] on div at bounding box center [813, 417] width 142 height 120
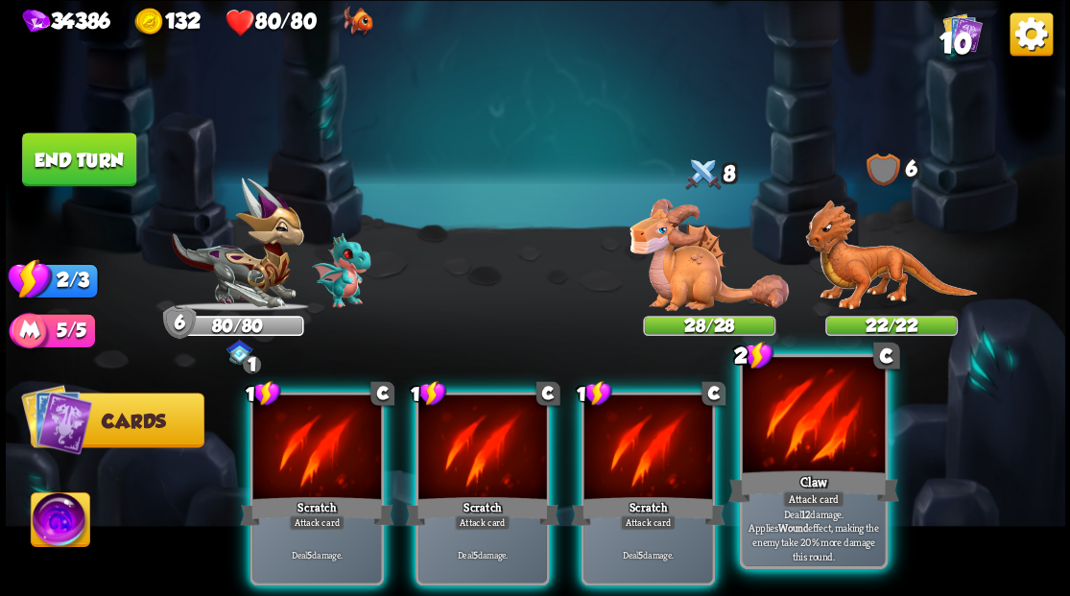
click at [811, 433] on div at bounding box center [813, 417] width 142 height 120
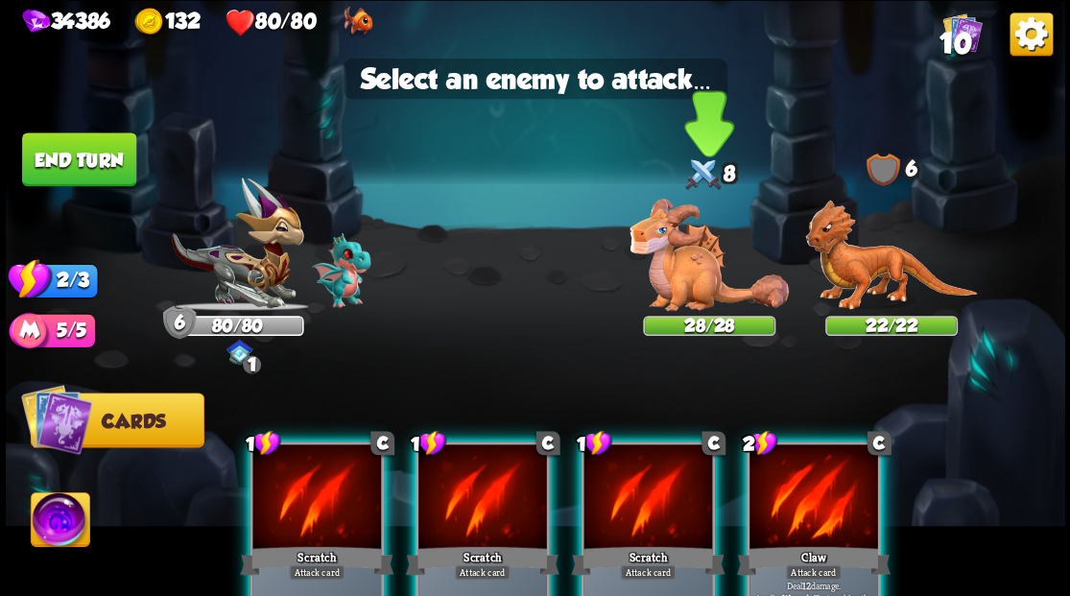
click at [675, 271] on img at bounding box center [708, 255] width 159 height 112
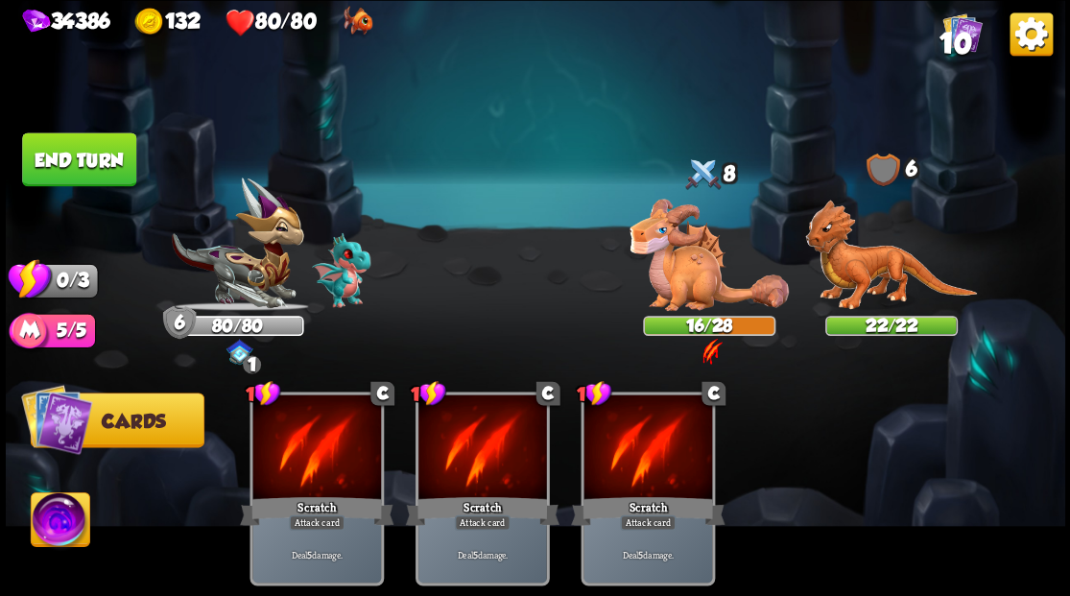
drag, startPoint x: 95, startPoint y: 169, endPoint x: 335, endPoint y: 212, distance: 243.7
click at [96, 169] on button "End turn" at bounding box center [79, 159] width 114 height 54
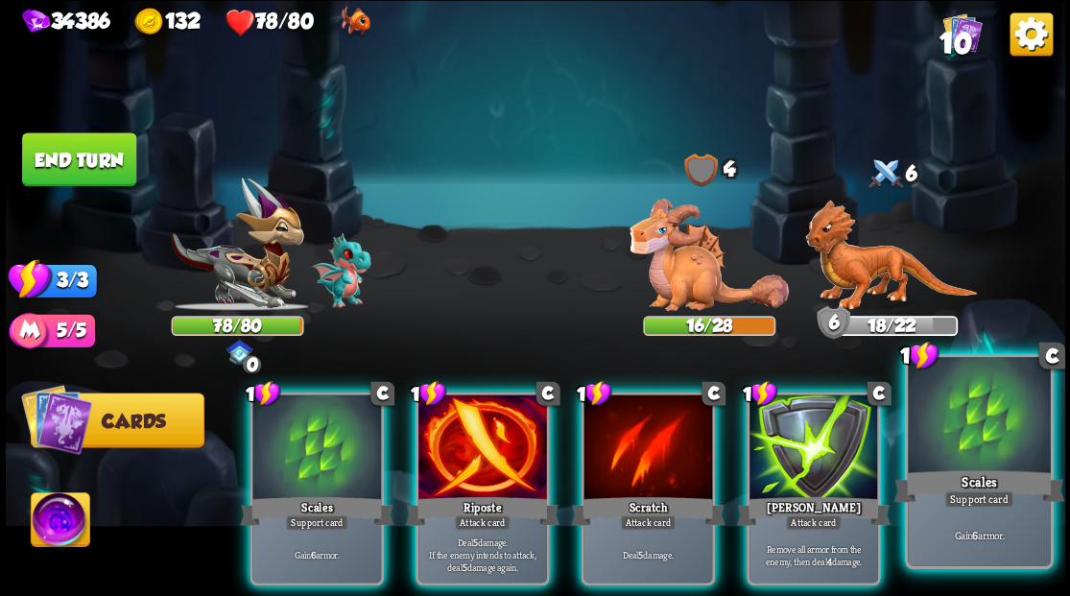
click at [1004, 454] on div at bounding box center [978, 417] width 142 height 120
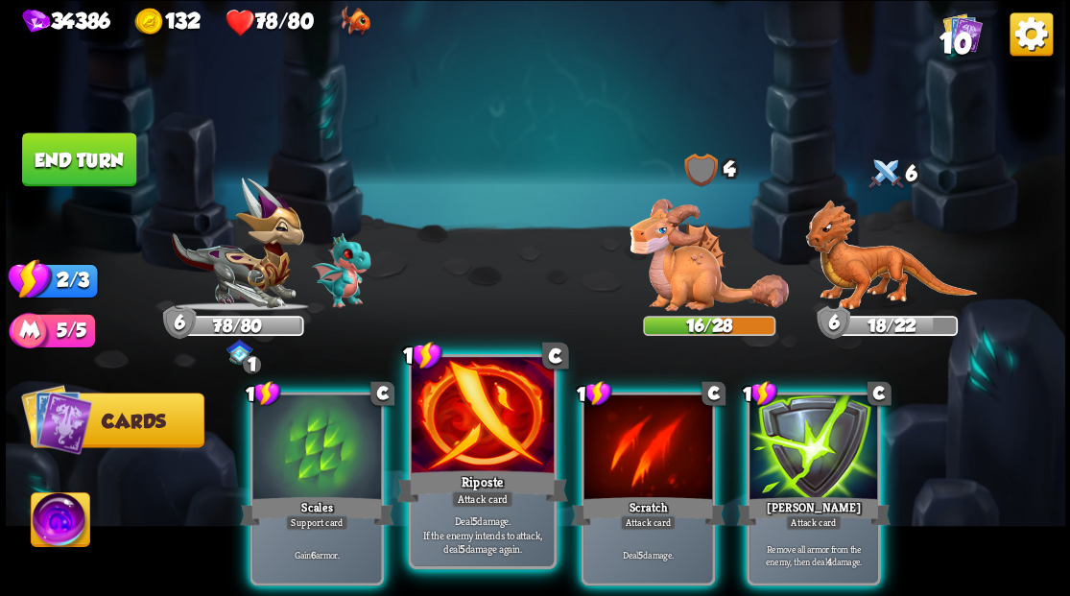
click at [460, 447] on div at bounding box center [482, 417] width 142 height 120
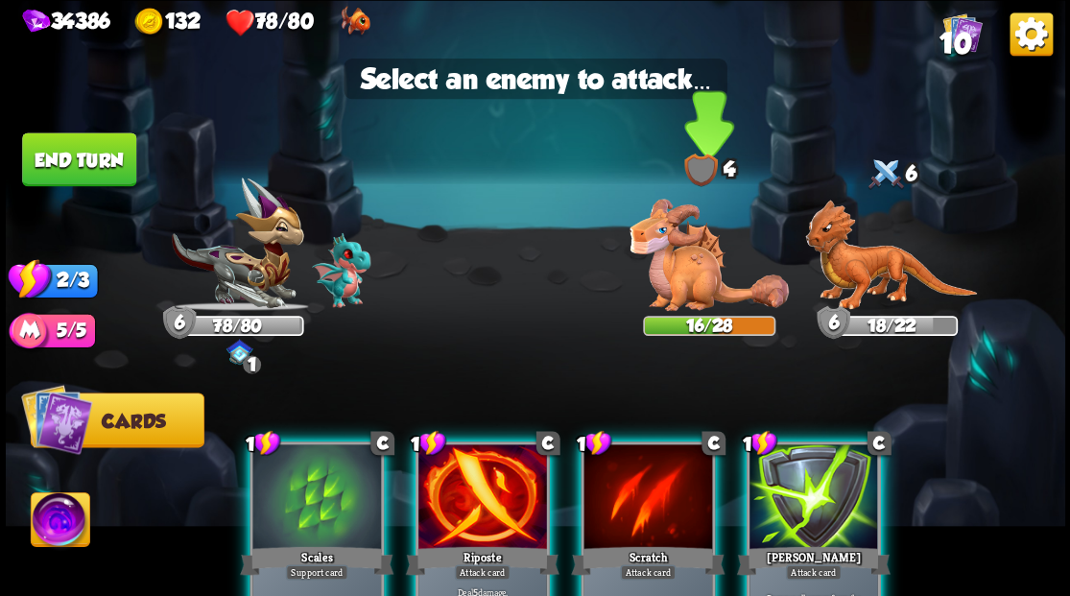
click at [664, 292] on img at bounding box center [708, 255] width 159 height 112
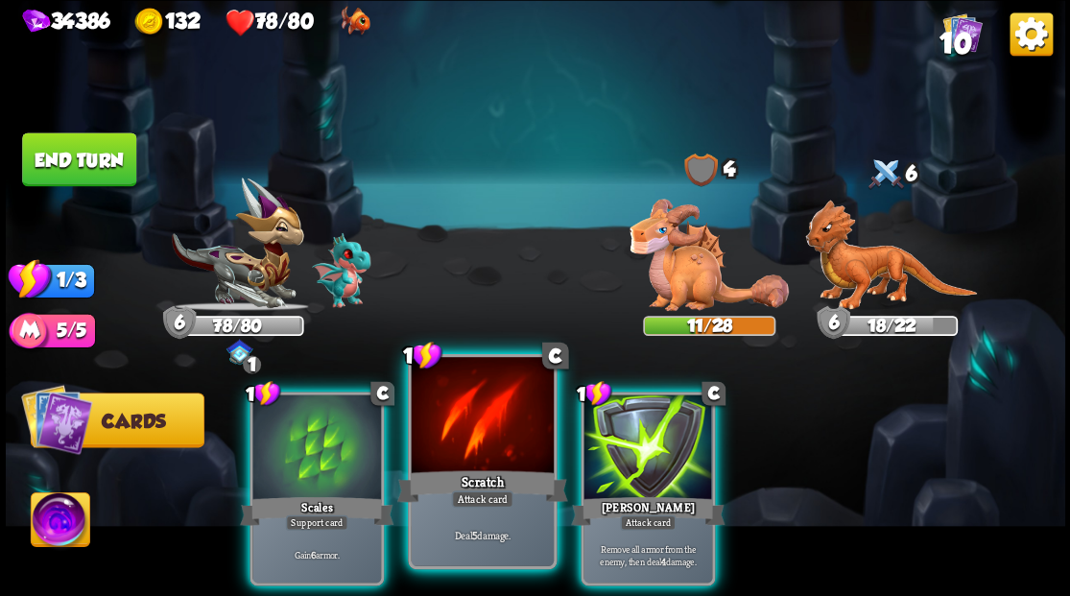
click at [478, 435] on div at bounding box center [482, 417] width 142 height 120
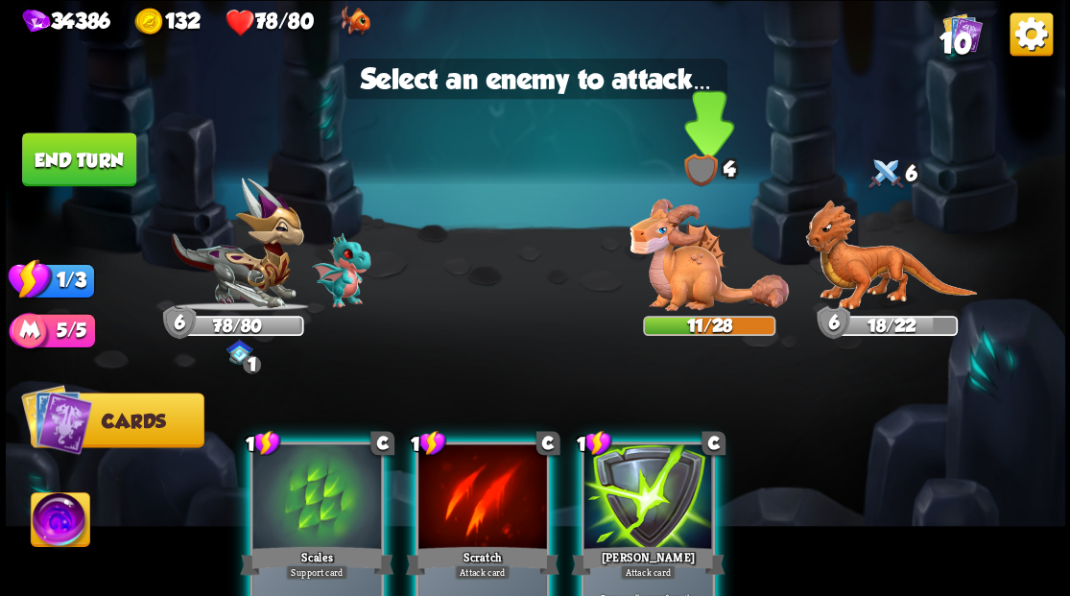
click at [677, 274] on img at bounding box center [708, 255] width 159 height 112
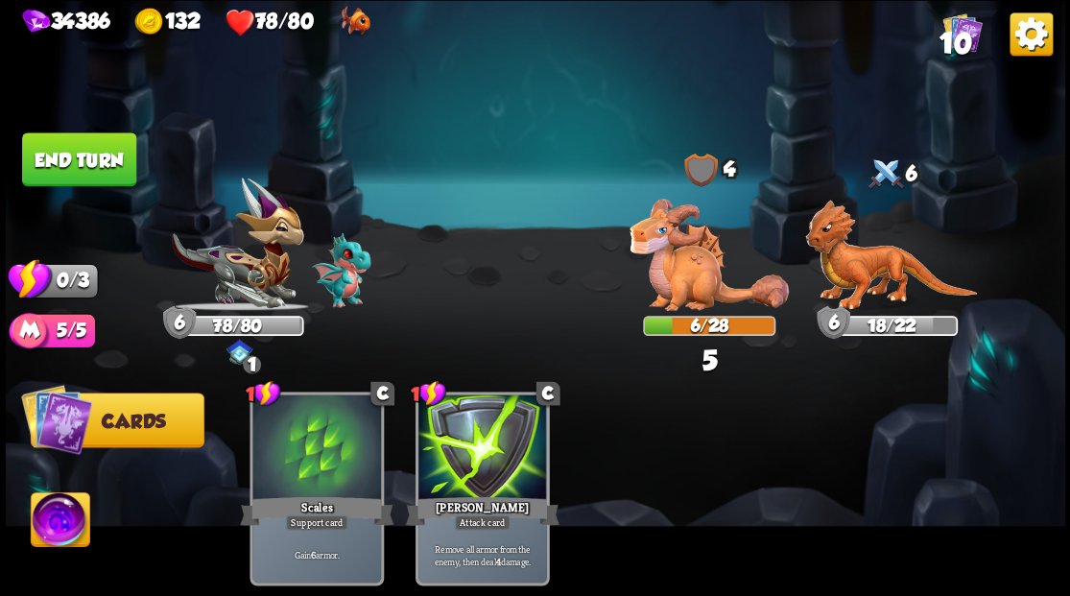
click at [68, 177] on button "End turn" at bounding box center [79, 159] width 114 height 54
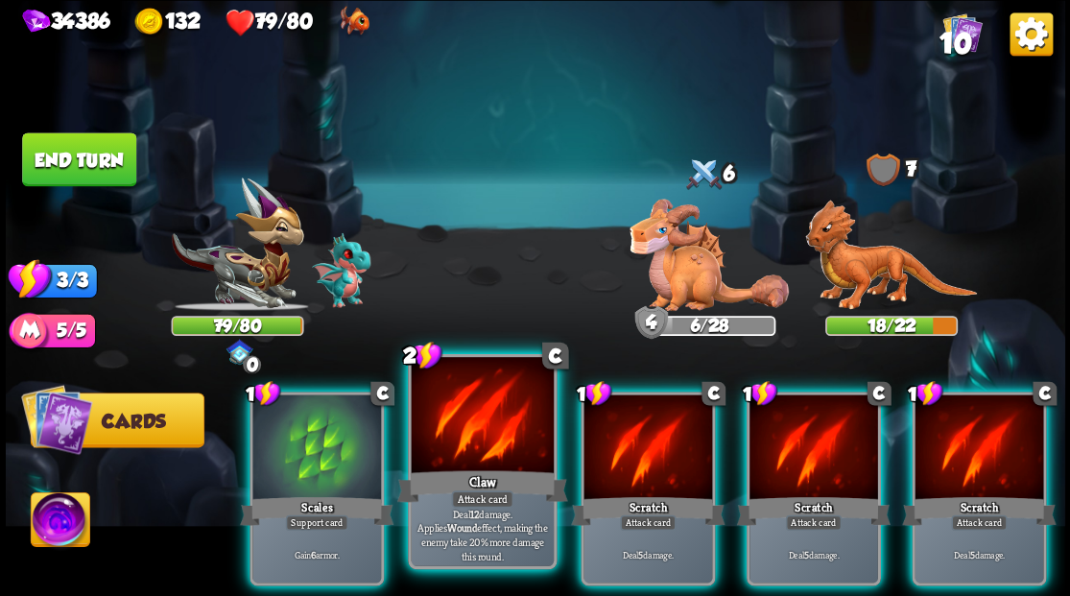
click at [480, 430] on div at bounding box center [482, 417] width 142 height 120
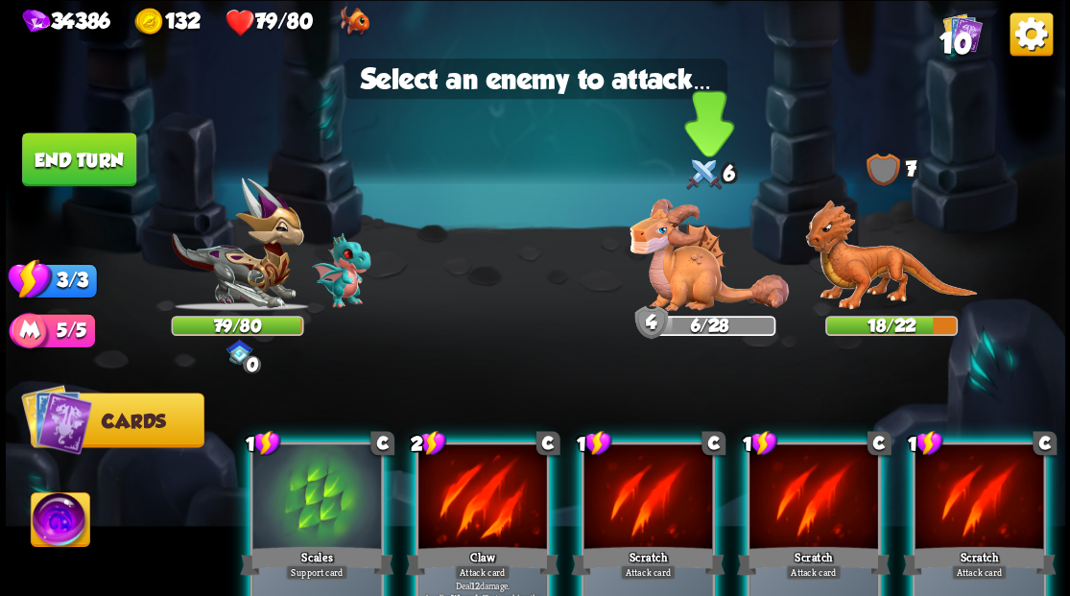
click at [679, 270] on img at bounding box center [708, 255] width 159 height 112
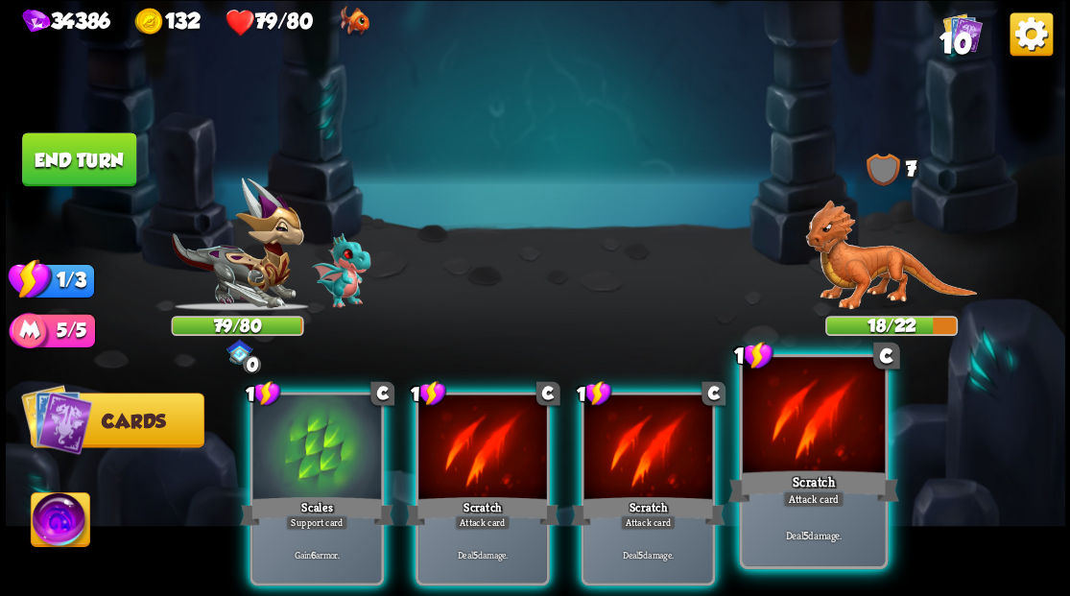
click at [810, 448] on div at bounding box center [813, 417] width 142 height 120
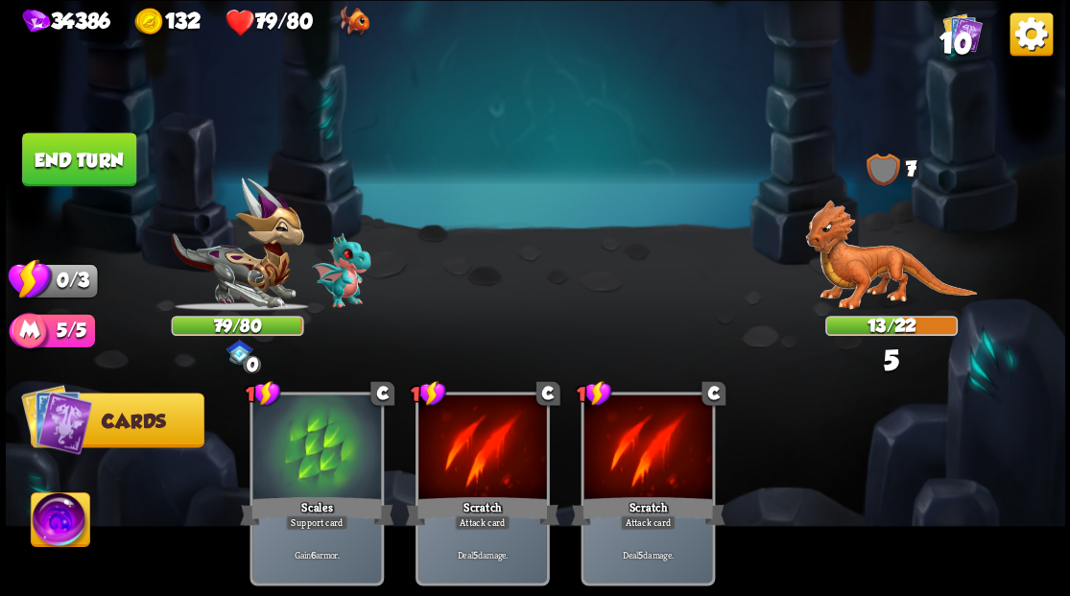
drag, startPoint x: 77, startPoint y: 162, endPoint x: 649, endPoint y: 334, distance: 597.9
click at [77, 163] on button "End turn" at bounding box center [79, 159] width 114 height 54
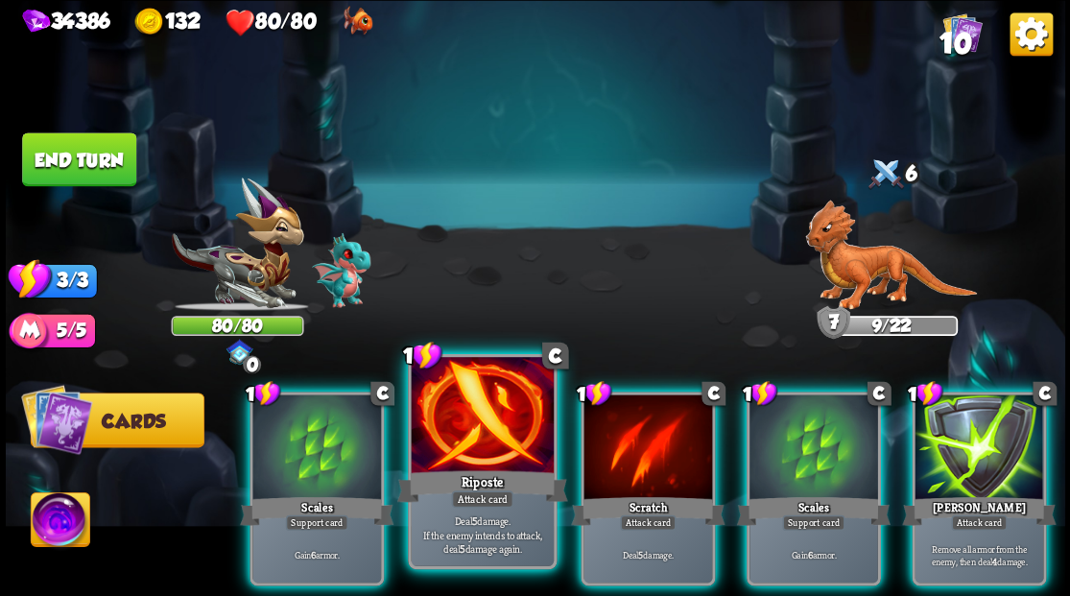
click at [451, 451] on div at bounding box center [482, 417] width 142 height 120
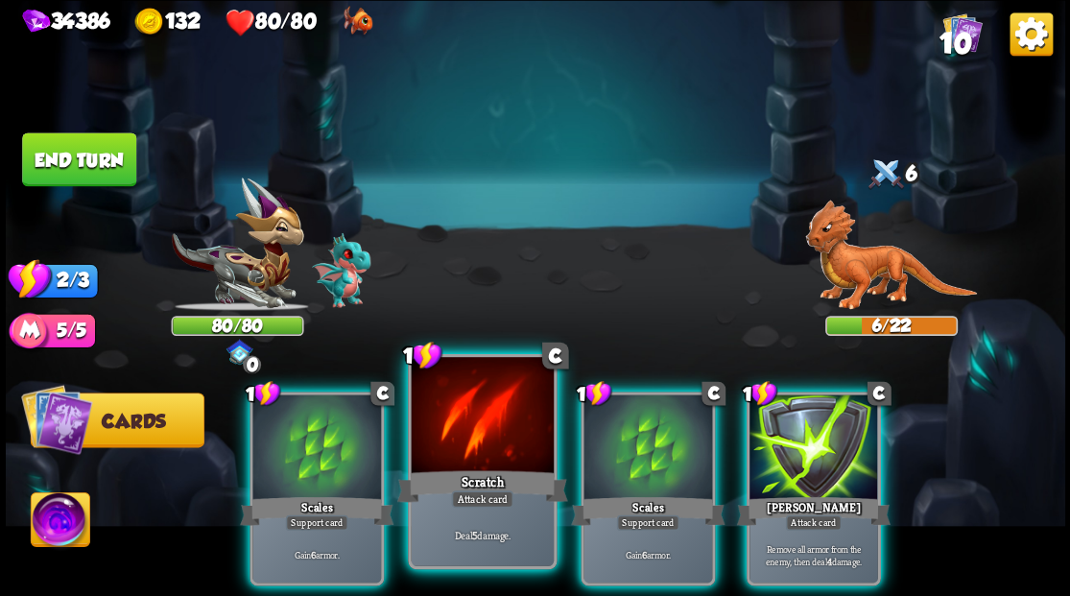
click at [464, 459] on div at bounding box center [482, 417] width 142 height 120
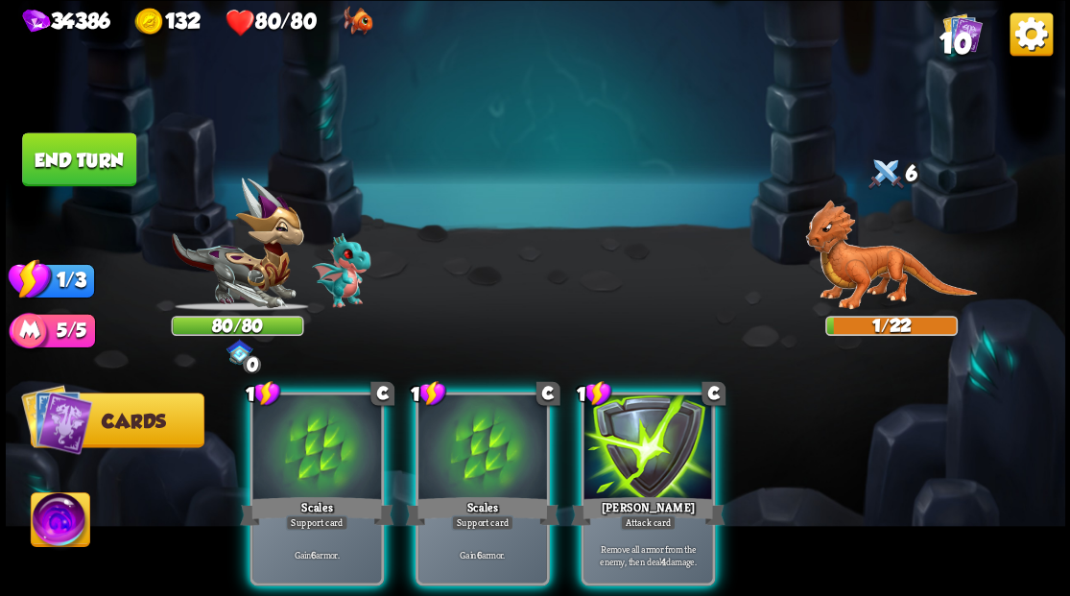
click at [69, 163] on button "End turn" at bounding box center [79, 159] width 114 height 54
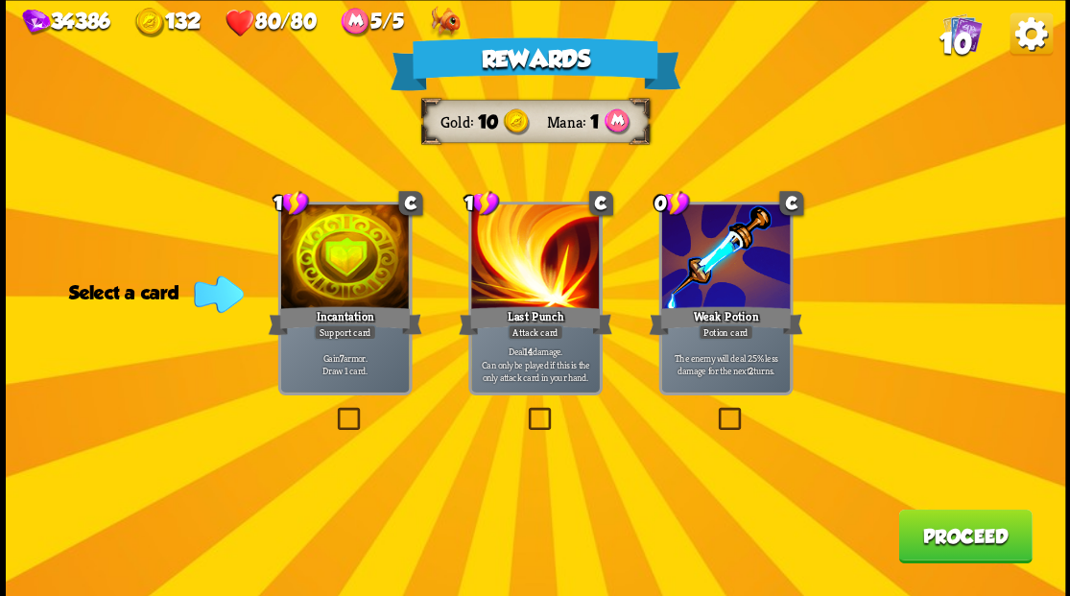
click at [333, 410] on label at bounding box center [333, 410] width 0 height 0
click at [0, 0] on input "checkbox" at bounding box center [0, 0] width 0 height 0
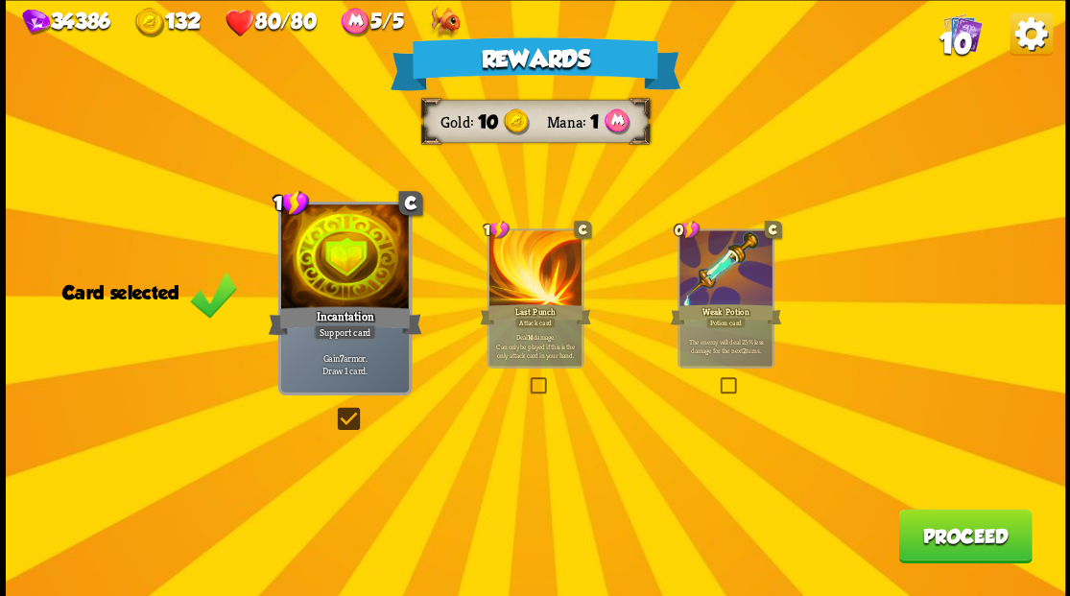
click at [936, 550] on button "Proceed" at bounding box center [964, 535] width 133 height 54
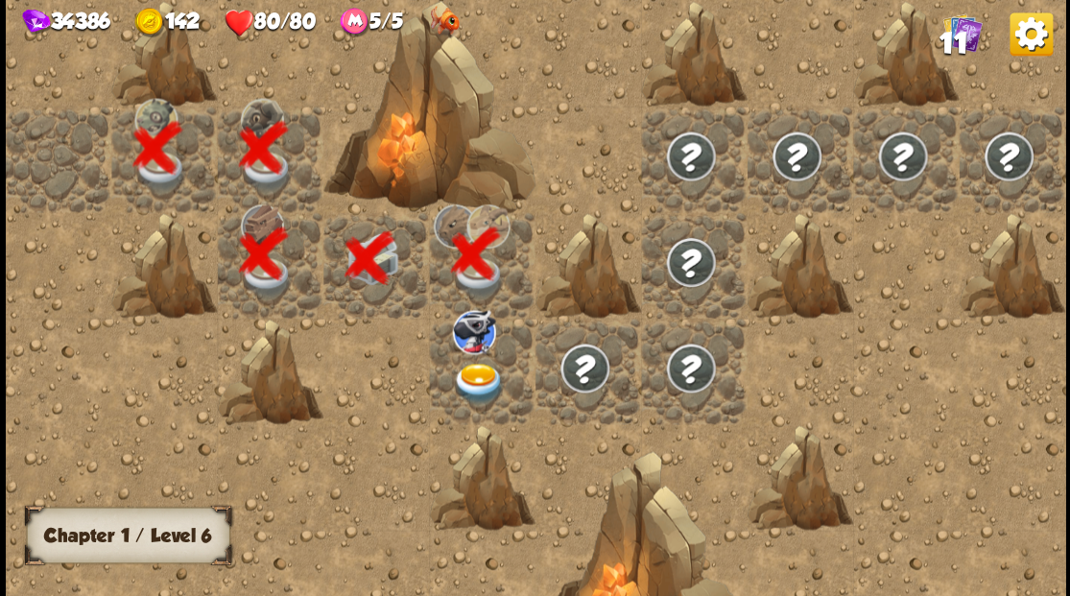
click at [478, 376] on img at bounding box center [478, 383] width 53 height 41
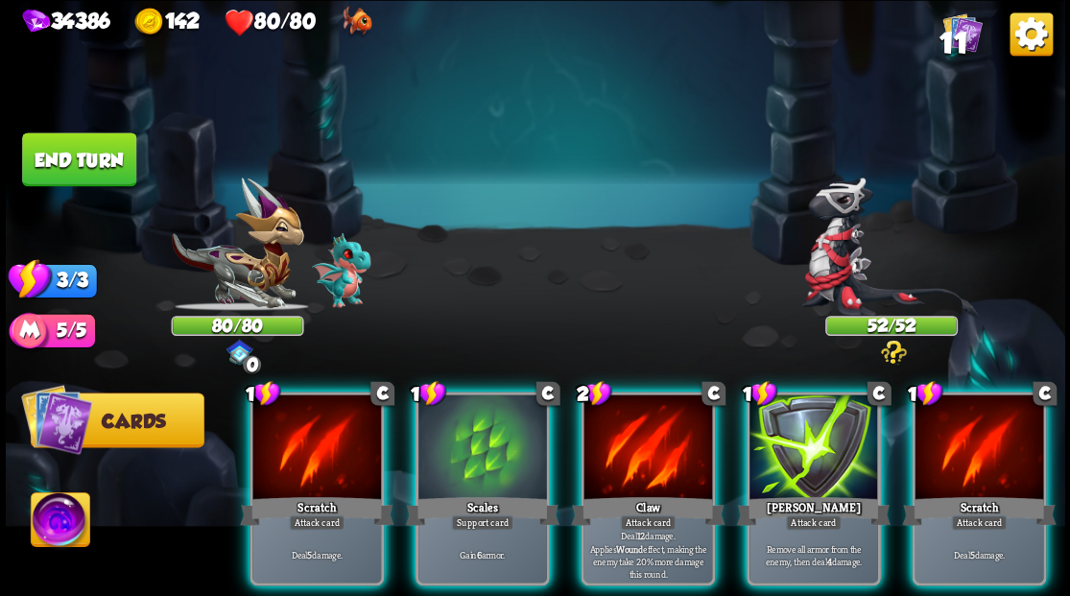
click at [947, 43] on span "11" at bounding box center [952, 43] width 28 height 33
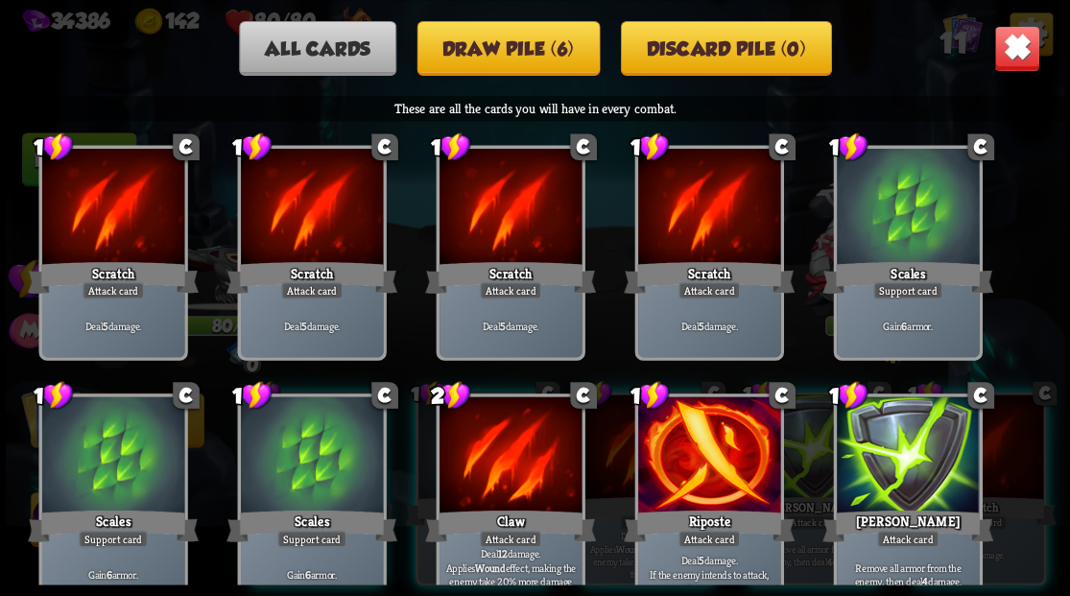
click at [1018, 58] on img at bounding box center [1016, 48] width 46 height 46
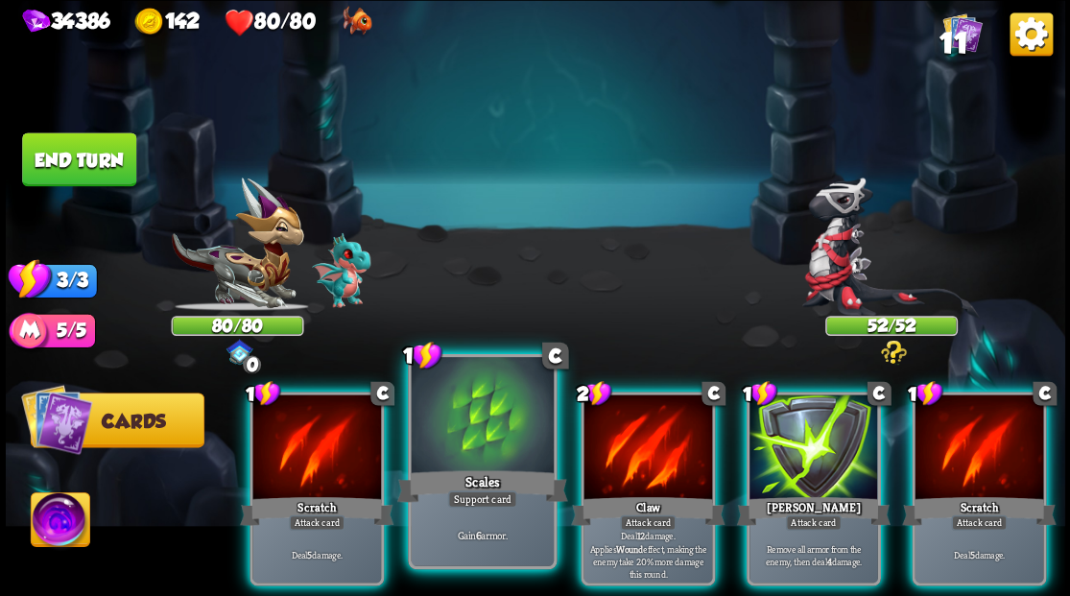
click at [495, 434] on div at bounding box center [482, 417] width 142 height 120
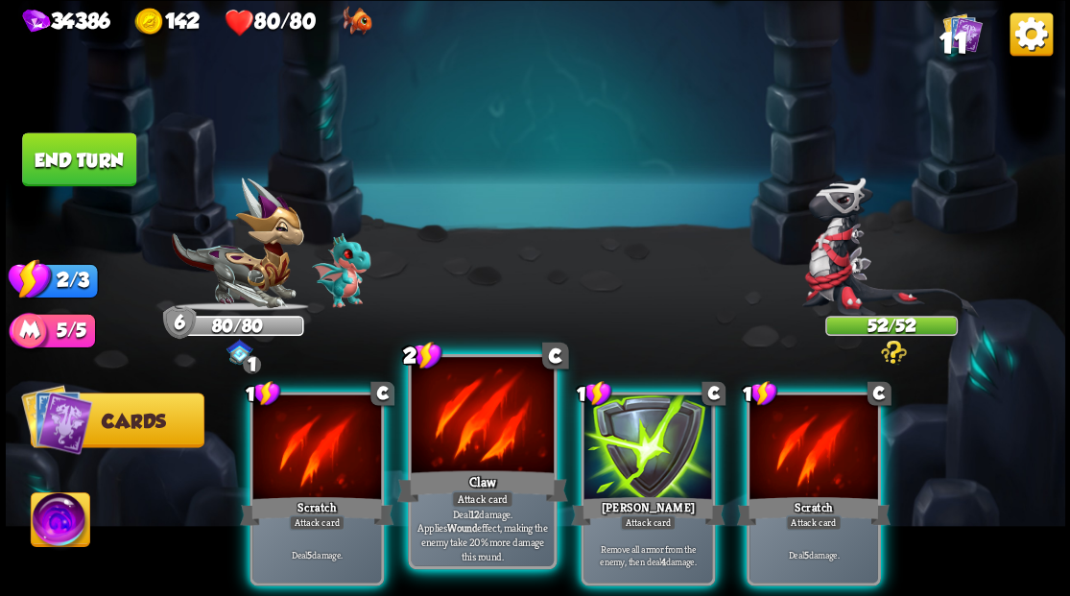
click at [464, 421] on div at bounding box center [482, 417] width 142 height 120
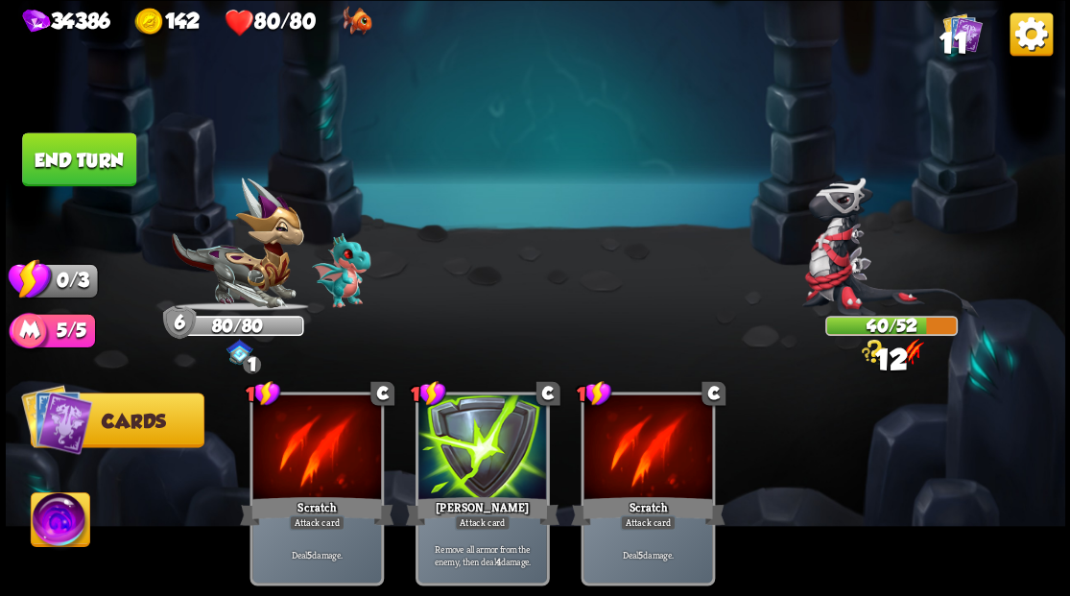
click at [86, 166] on button "End turn" at bounding box center [79, 159] width 114 height 54
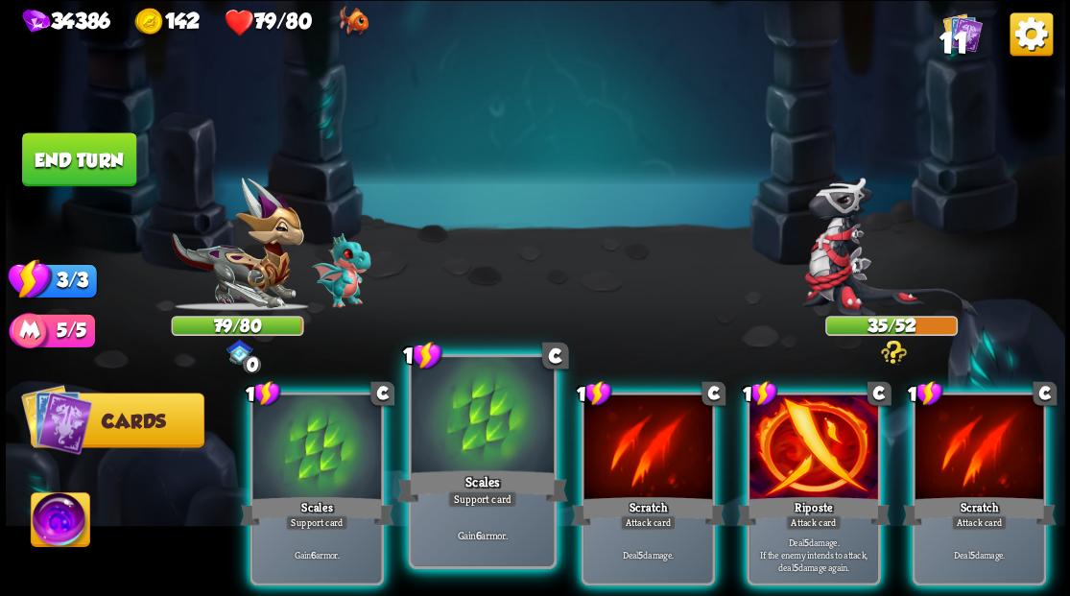
click at [471, 448] on div at bounding box center [482, 417] width 142 height 120
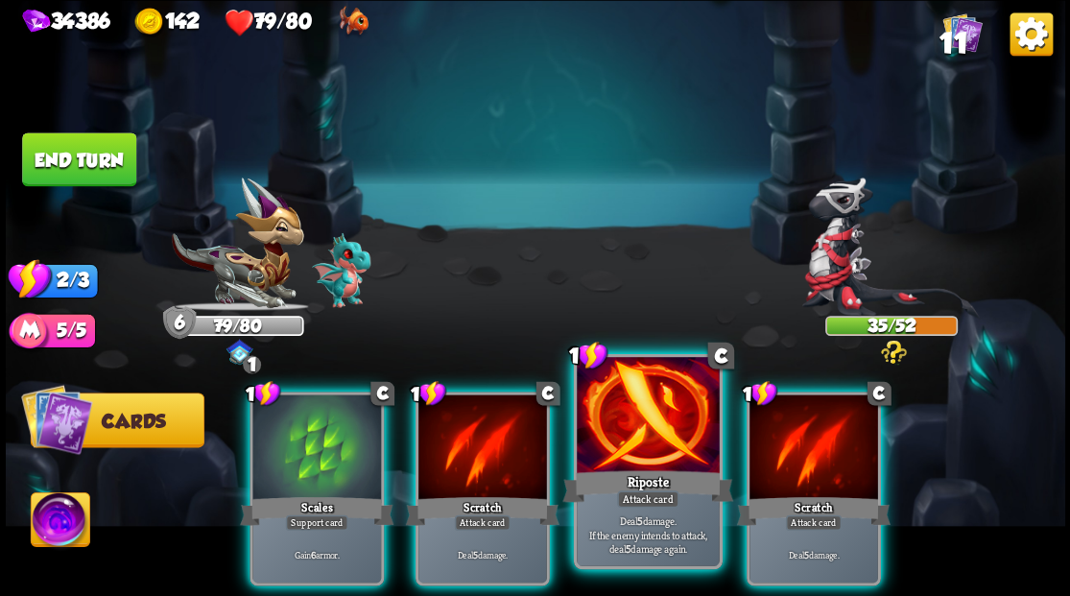
click at [639, 449] on div at bounding box center [648, 417] width 142 height 120
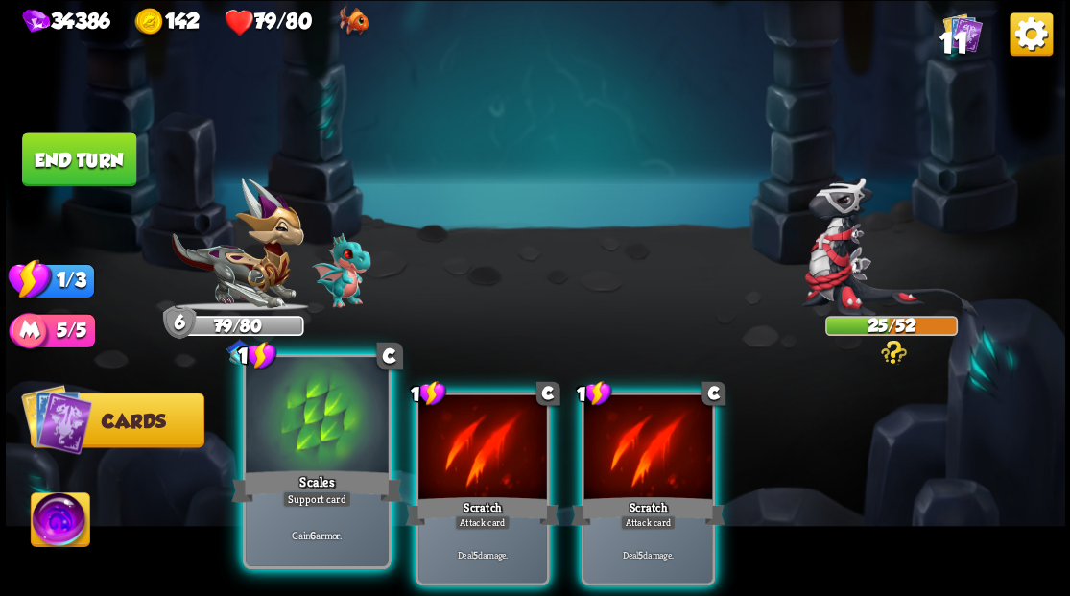
click at [314, 437] on div at bounding box center [317, 417] width 142 height 120
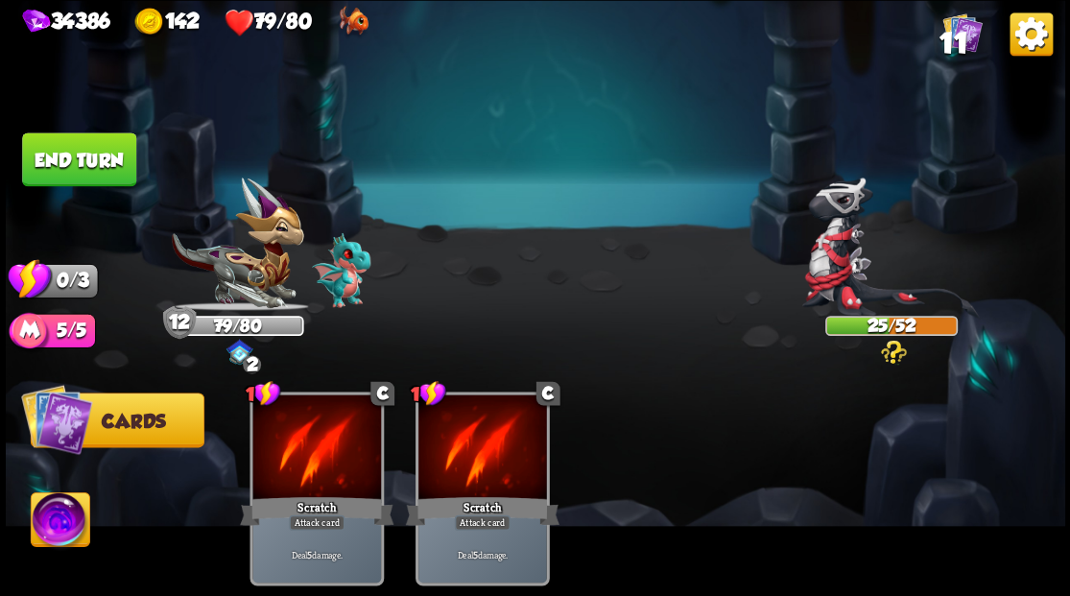
click at [94, 159] on button "End turn" at bounding box center [79, 159] width 114 height 54
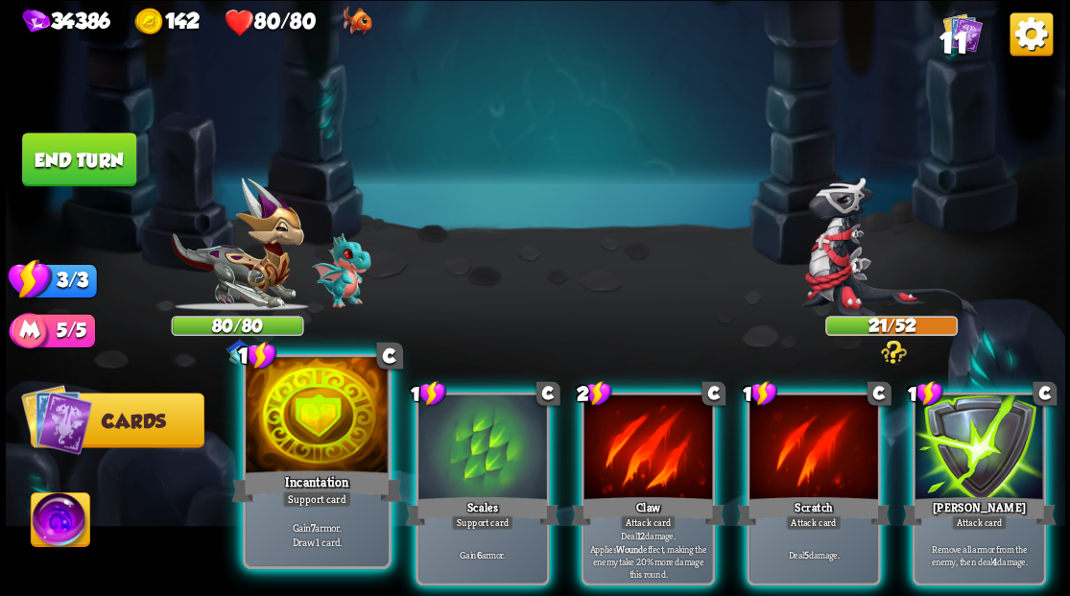
click at [304, 428] on div at bounding box center [317, 417] width 142 height 120
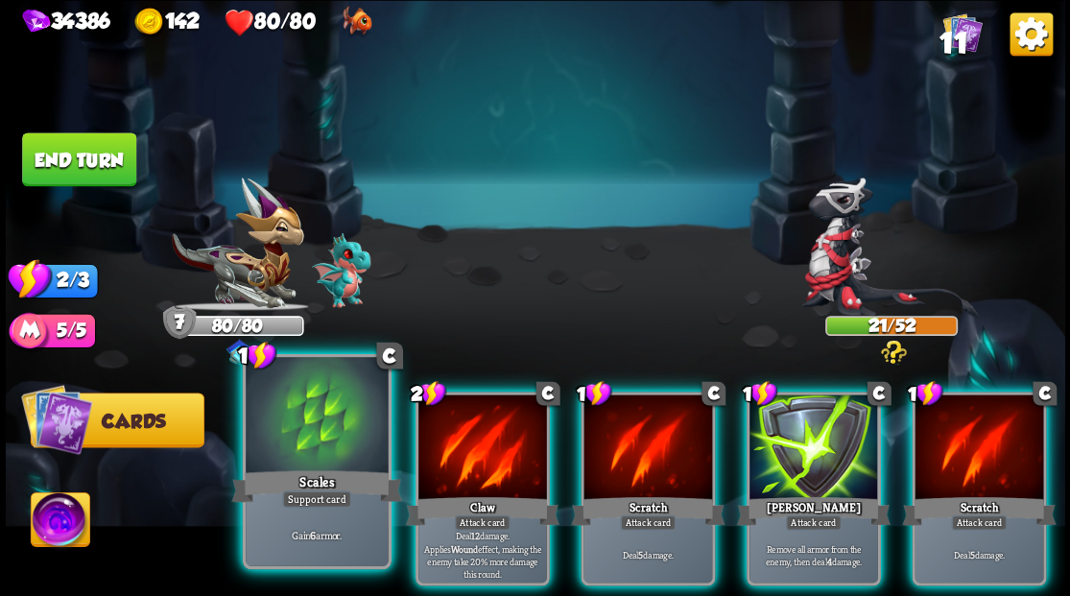
drag, startPoint x: 308, startPoint y: 434, endPoint x: 309, endPoint y: 423, distance: 10.6
click at [309, 423] on div at bounding box center [317, 417] width 142 height 120
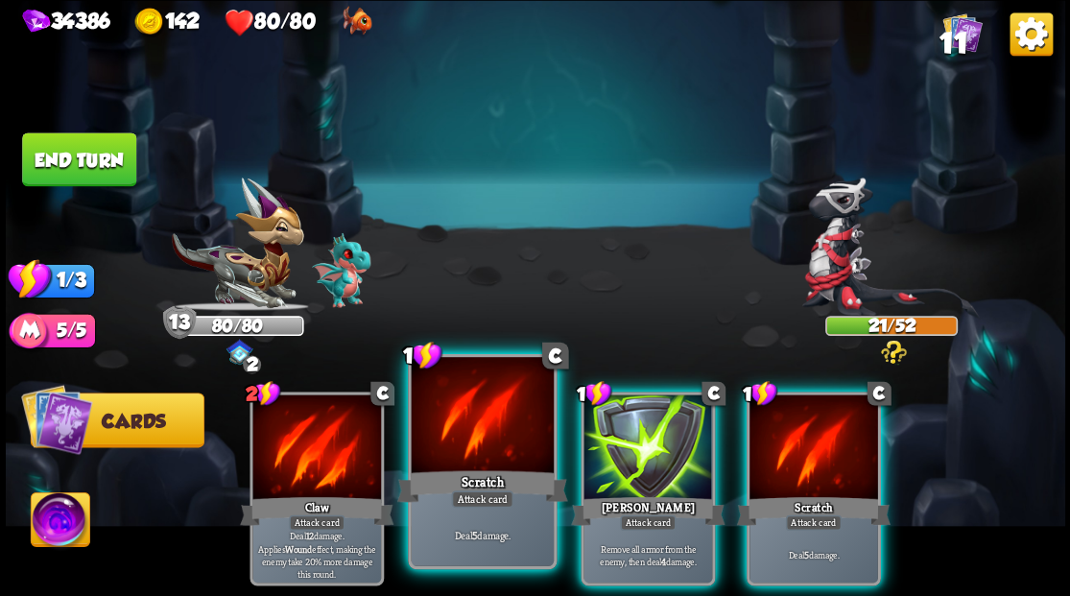
click at [509, 439] on div at bounding box center [482, 417] width 142 height 120
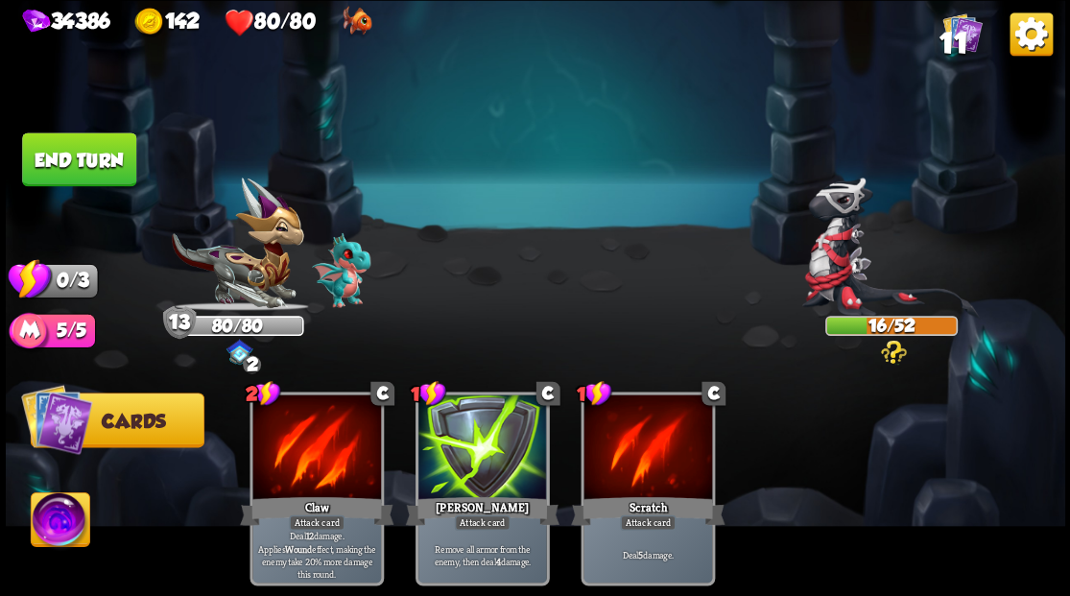
drag, startPoint x: 113, startPoint y: 163, endPoint x: 431, endPoint y: 228, distance: 324.1
click at [115, 163] on button "End turn" at bounding box center [79, 159] width 114 height 54
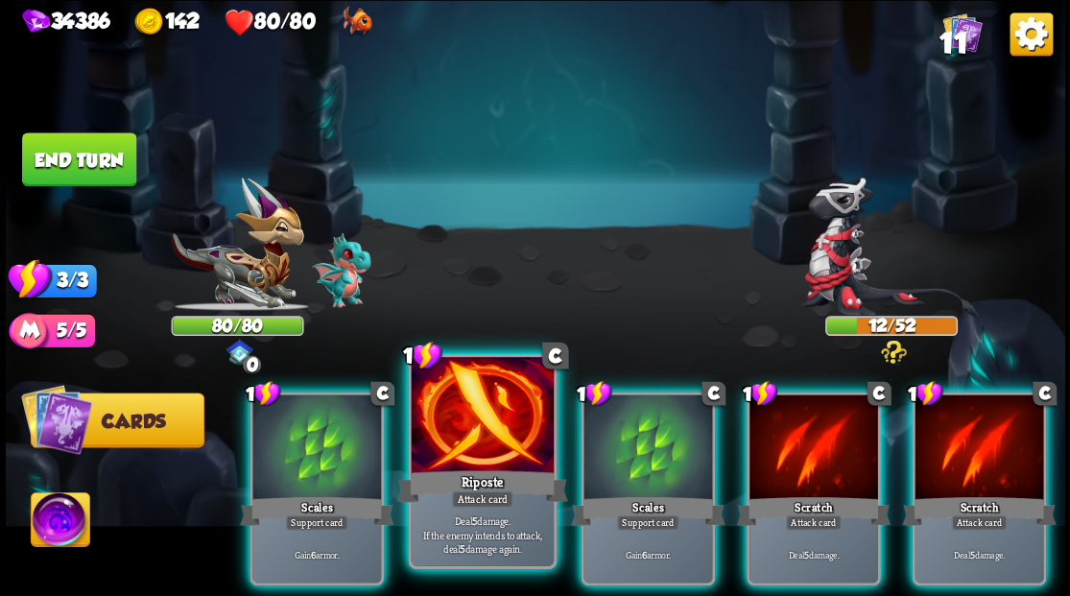
click at [464, 435] on div at bounding box center [482, 417] width 142 height 120
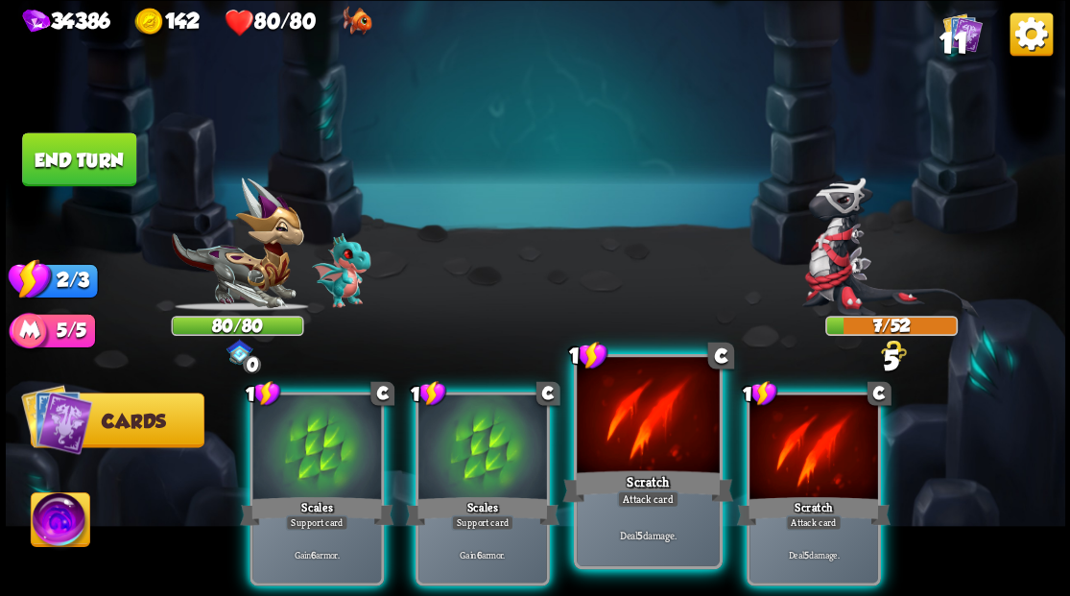
click at [622, 446] on div at bounding box center [648, 417] width 142 height 120
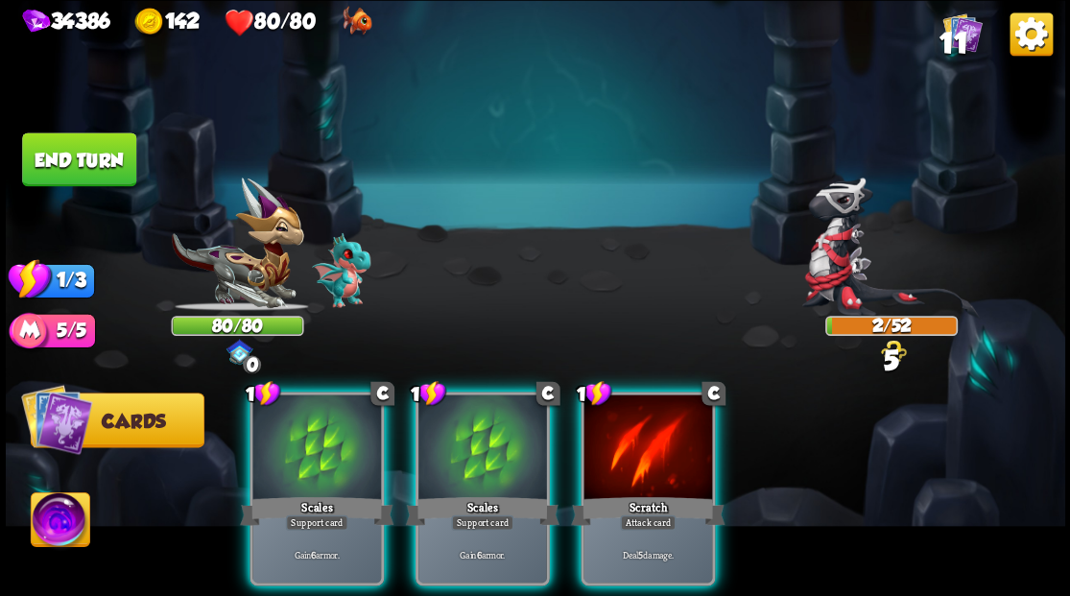
drag, startPoint x: 644, startPoint y: 426, endPoint x: 612, endPoint y: 352, distance: 80.4
click at [643, 424] on div at bounding box center [647, 448] width 129 height 108
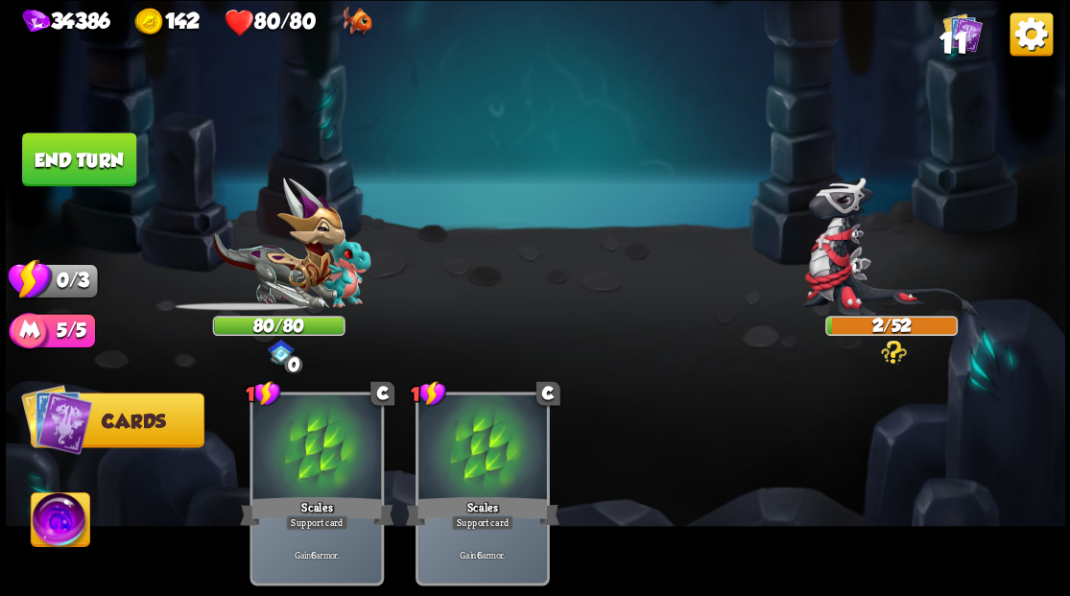
click at [89, 152] on button "End turn" at bounding box center [79, 159] width 114 height 54
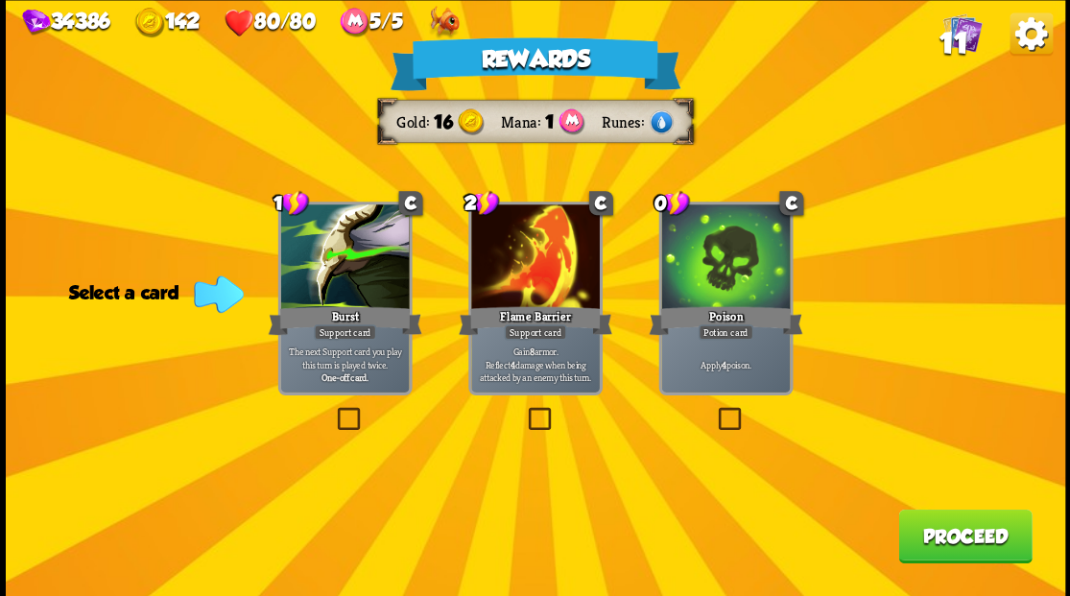
click at [714, 410] on label at bounding box center [714, 410] width 0 height 0
click at [0, 0] on input "checkbox" at bounding box center [0, 0] width 0 height 0
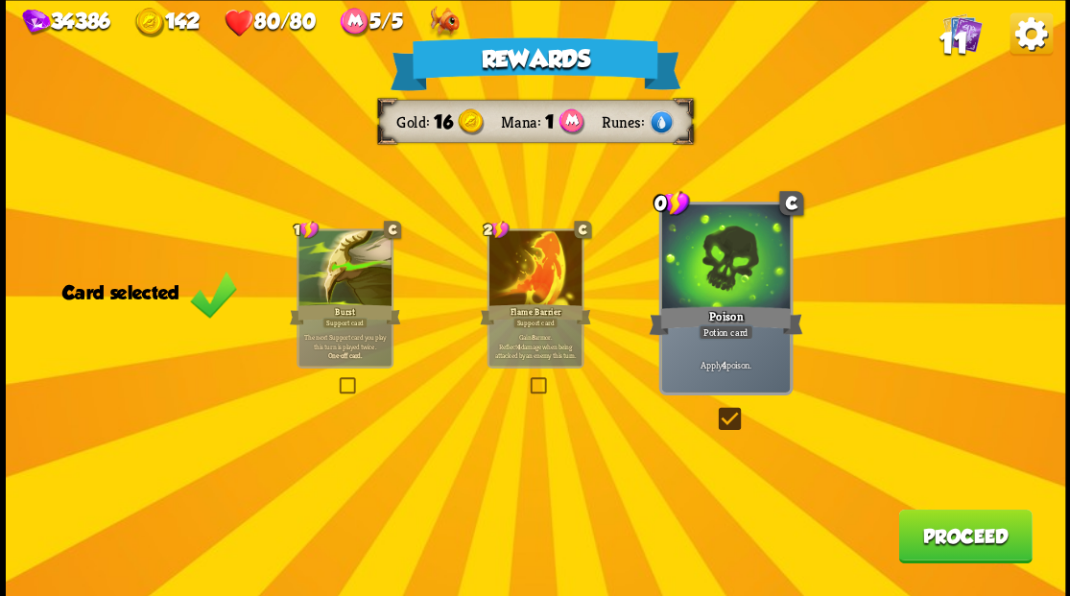
click at [938, 540] on button "Proceed" at bounding box center [964, 535] width 133 height 54
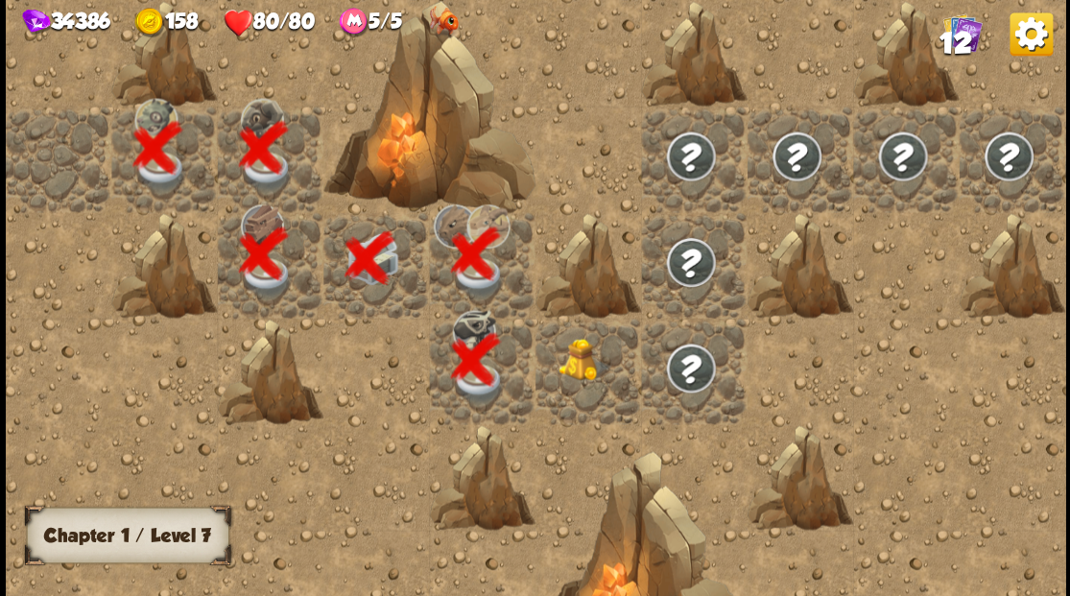
click at [571, 386] on div at bounding box center [588, 371] width 106 height 106
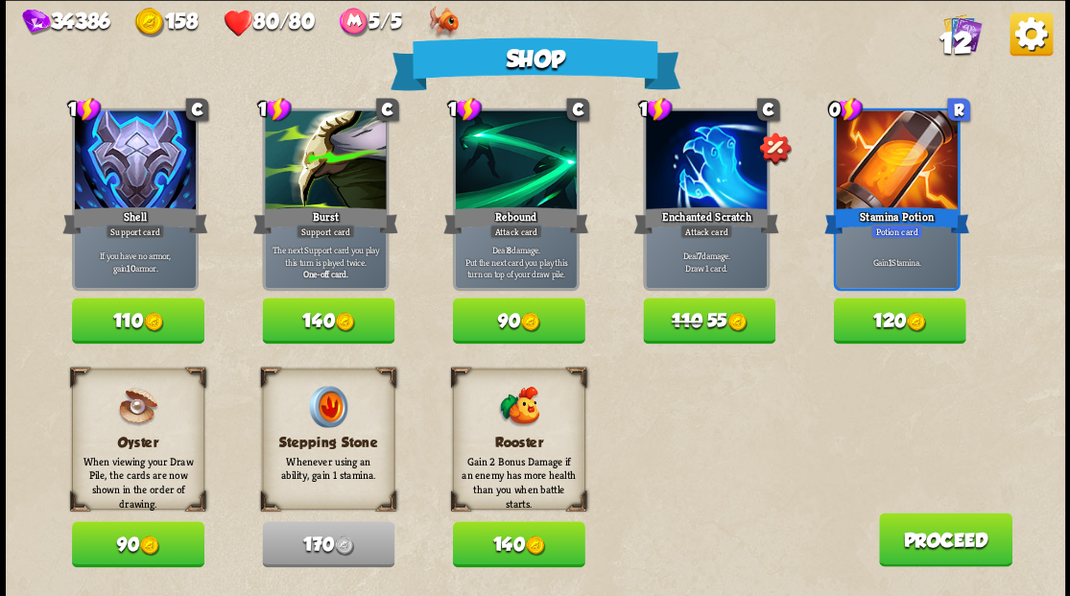
click at [929, 548] on button "Proceed" at bounding box center [944, 539] width 133 height 54
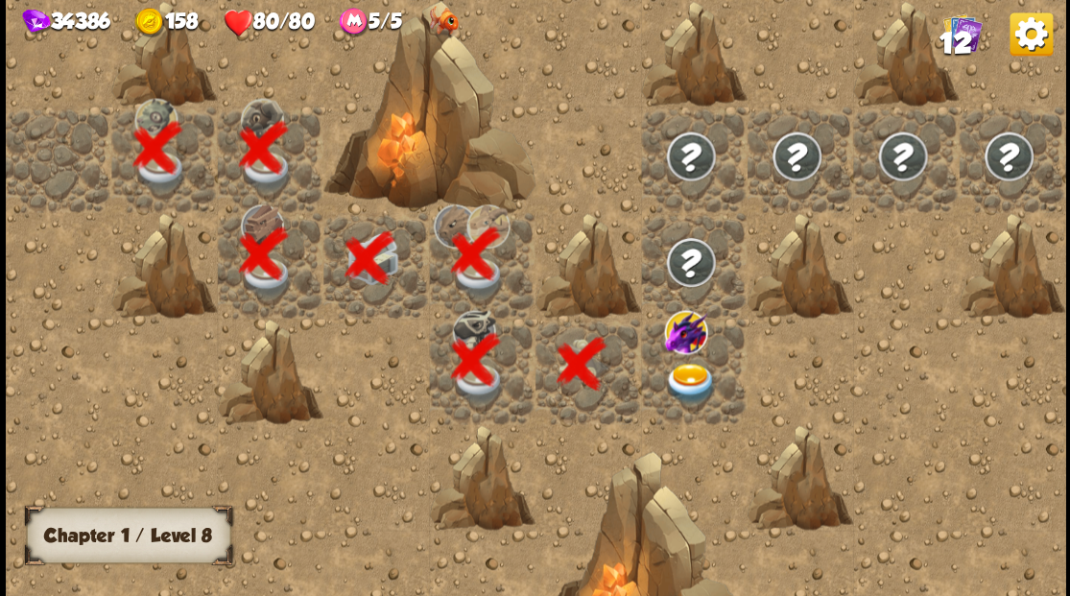
click at [683, 377] on img at bounding box center [690, 383] width 53 height 41
click at [683, 381] on img at bounding box center [690, 383] width 53 height 41
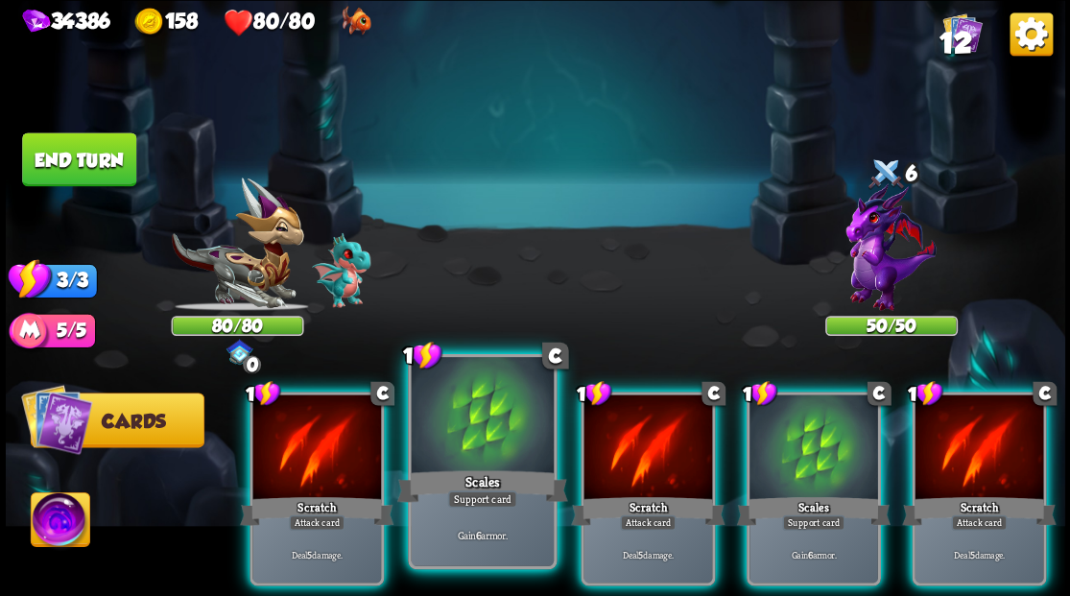
click at [468, 416] on div at bounding box center [482, 417] width 142 height 120
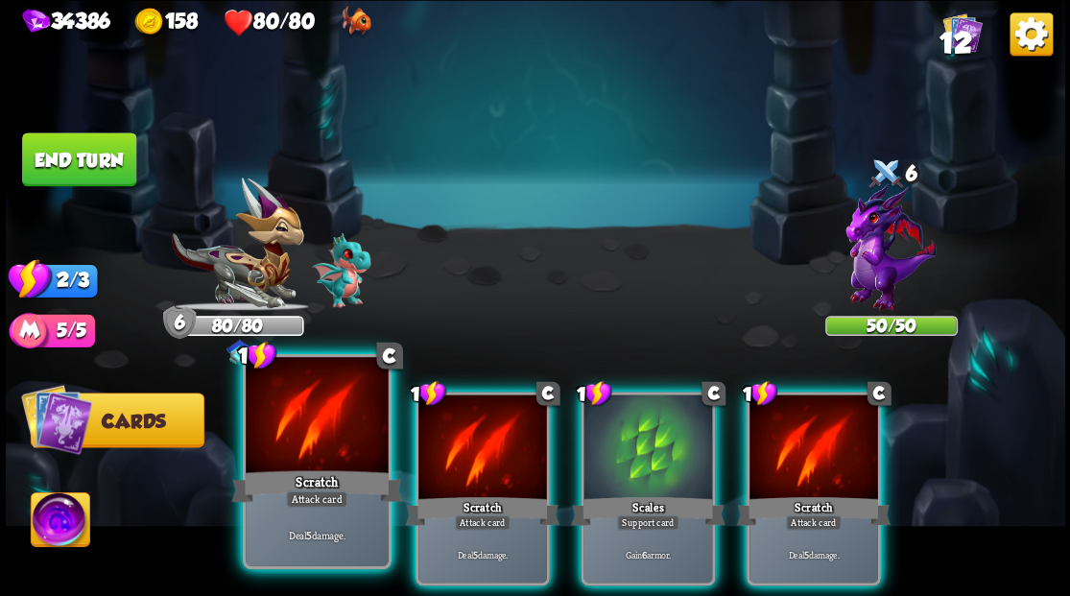
click at [305, 423] on div at bounding box center [317, 417] width 142 height 120
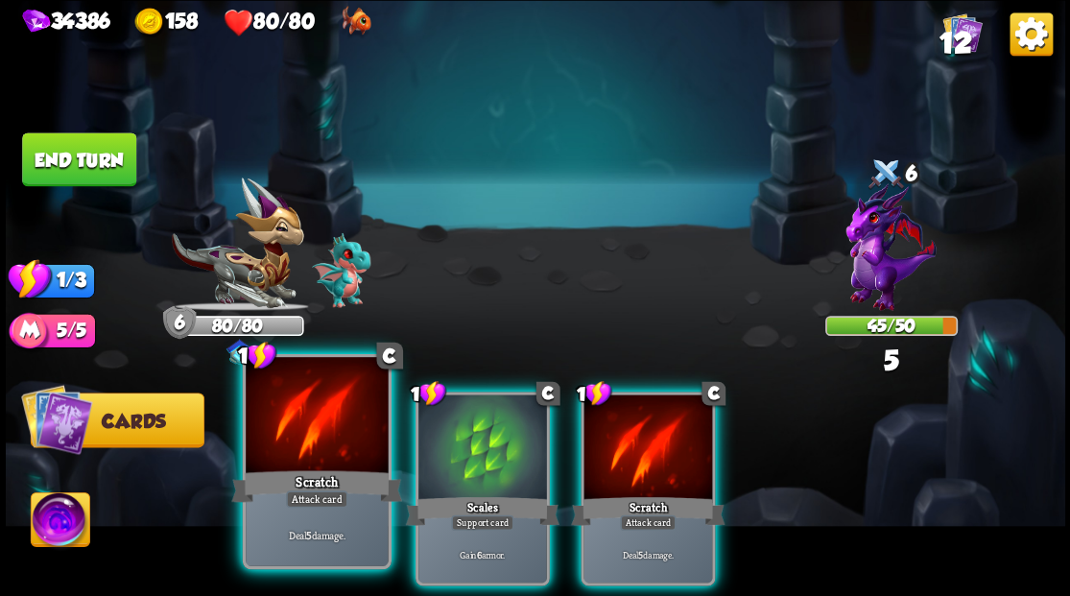
click at [311, 433] on div at bounding box center [317, 417] width 142 height 120
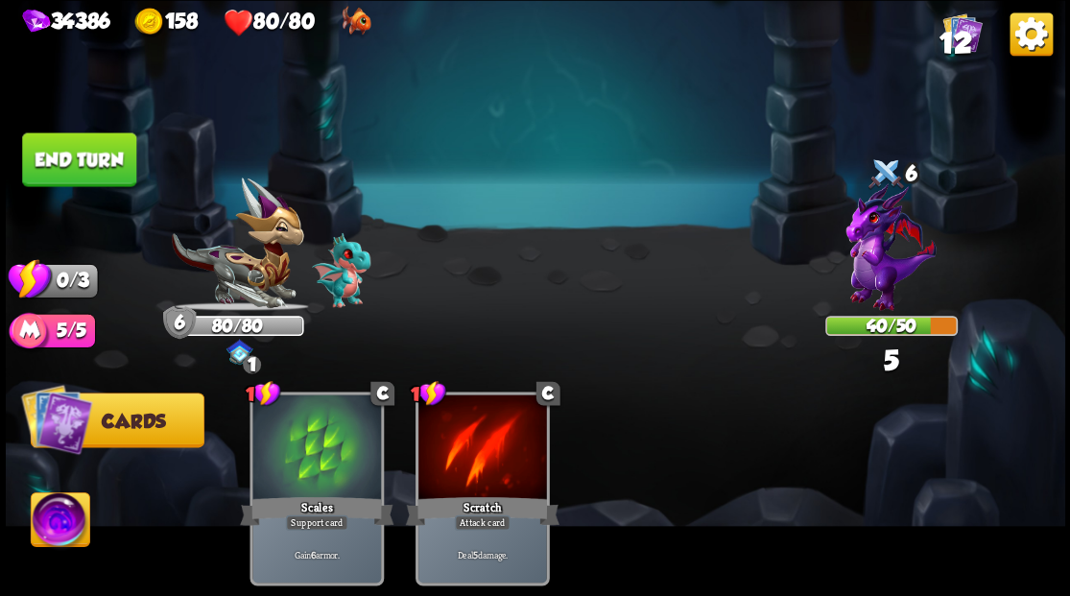
click at [99, 161] on button "End turn" at bounding box center [79, 159] width 114 height 54
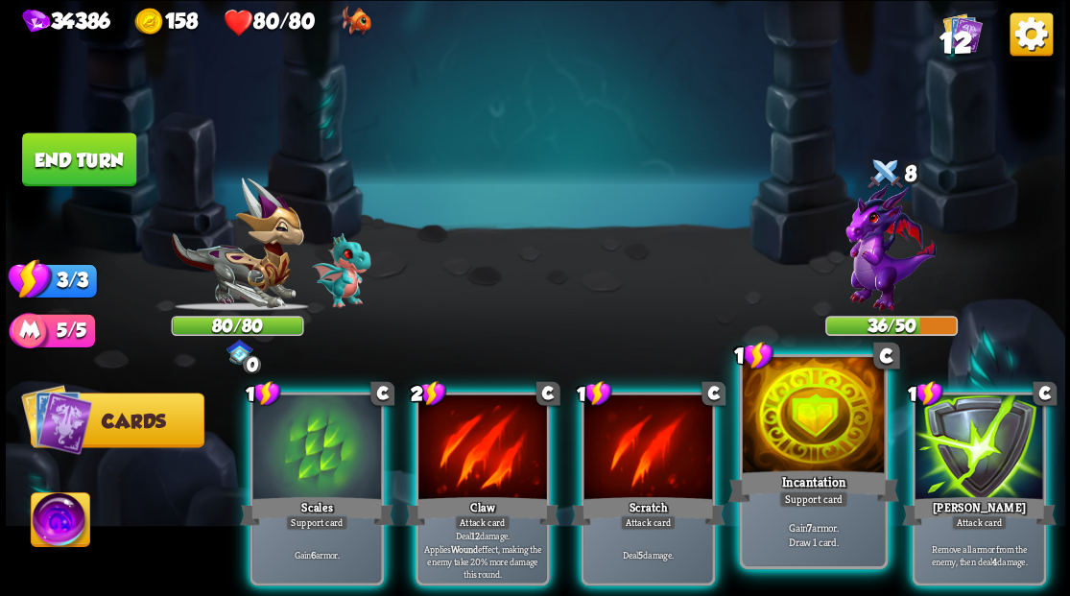
click at [800, 436] on div at bounding box center [813, 417] width 142 height 120
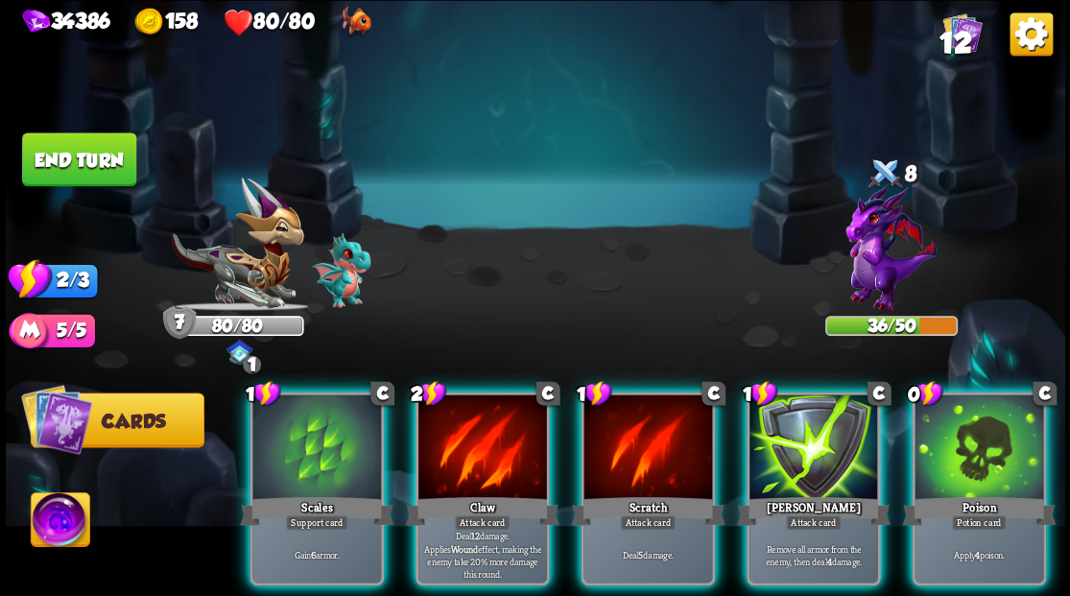
click at [987, 431] on div at bounding box center [978, 448] width 129 height 108
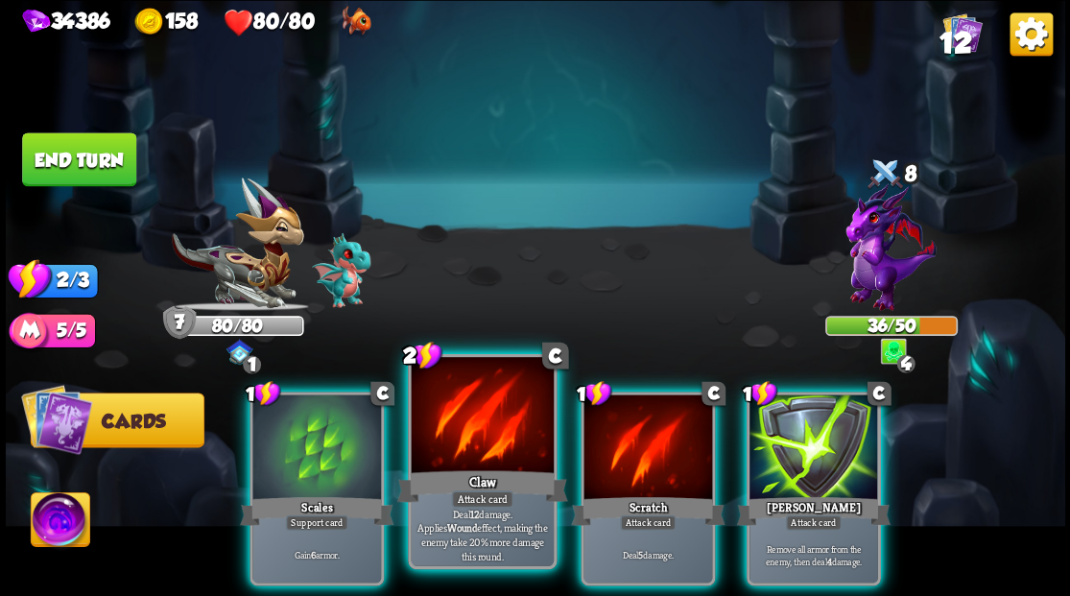
click at [505, 429] on div at bounding box center [482, 417] width 142 height 120
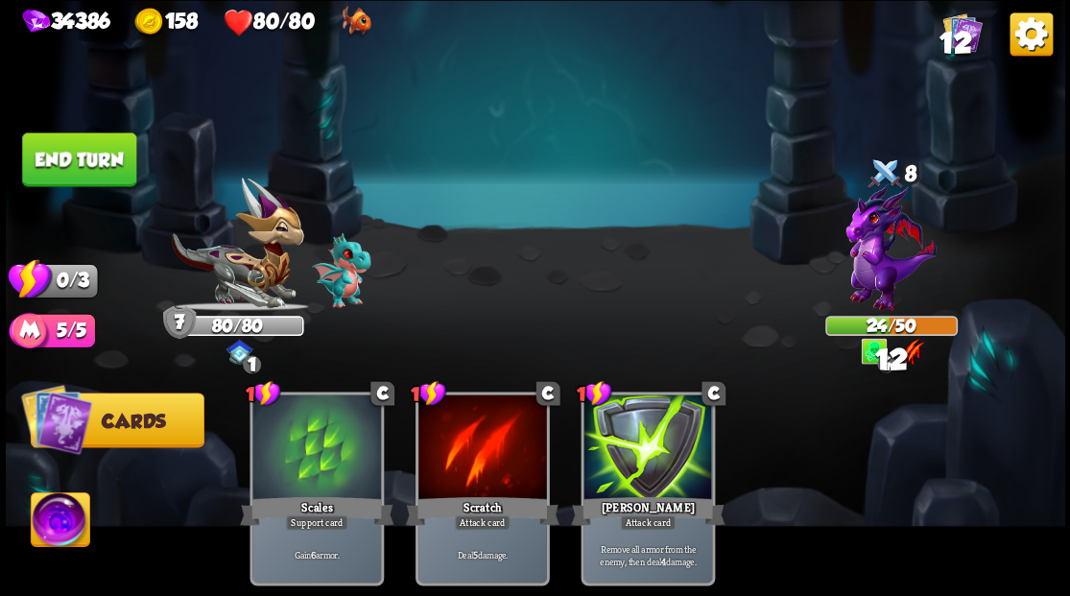
drag, startPoint x: 43, startPoint y: 163, endPoint x: 443, endPoint y: 328, distance: 432.7
click at [44, 163] on button "End turn" at bounding box center [79, 159] width 114 height 54
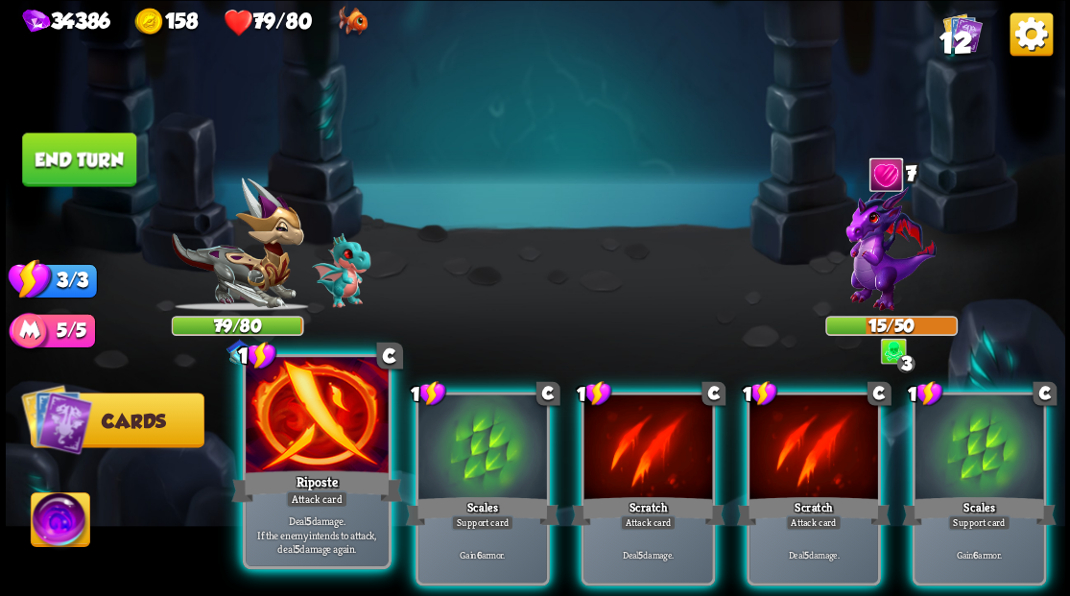
click at [291, 435] on div at bounding box center [317, 417] width 142 height 120
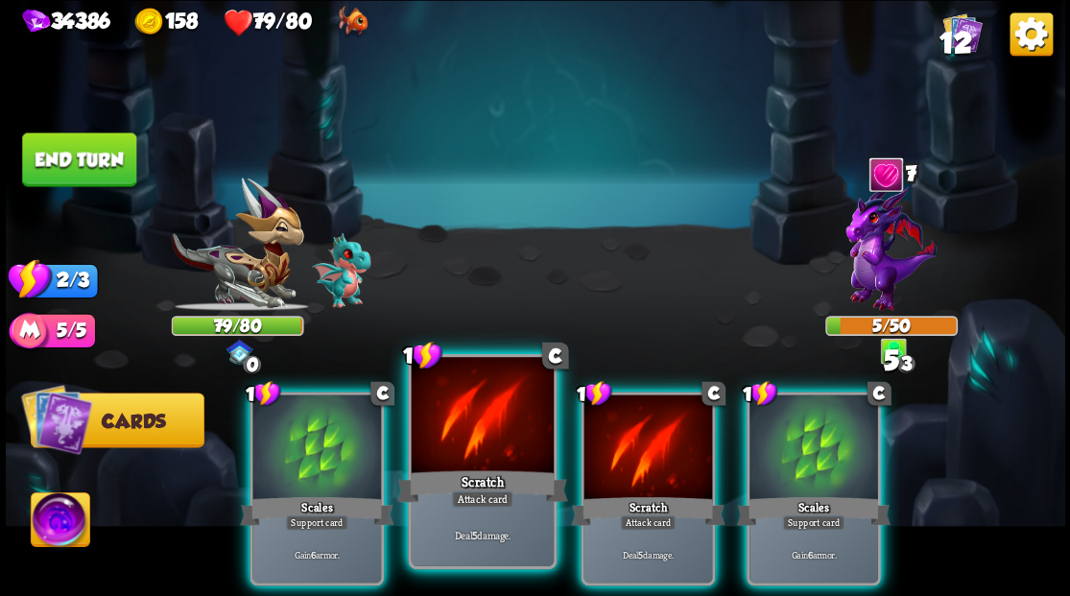
click at [483, 443] on div at bounding box center [482, 417] width 142 height 120
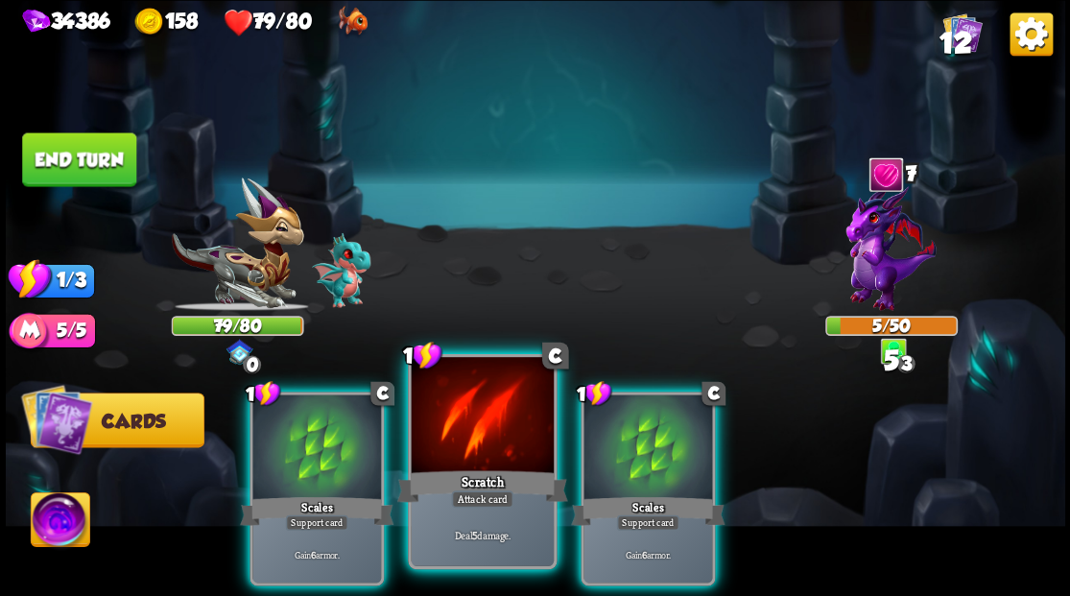
click at [482, 443] on div at bounding box center [482, 417] width 142 height 120
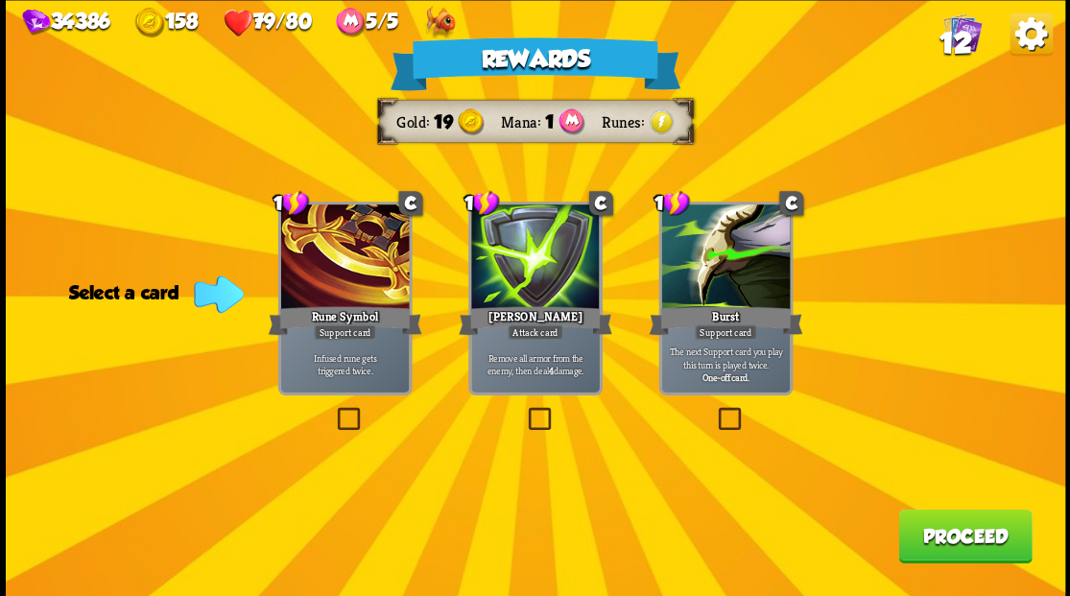
click at [965, 43] on span "12" at bounding box center [954, 43] width 33 height 33
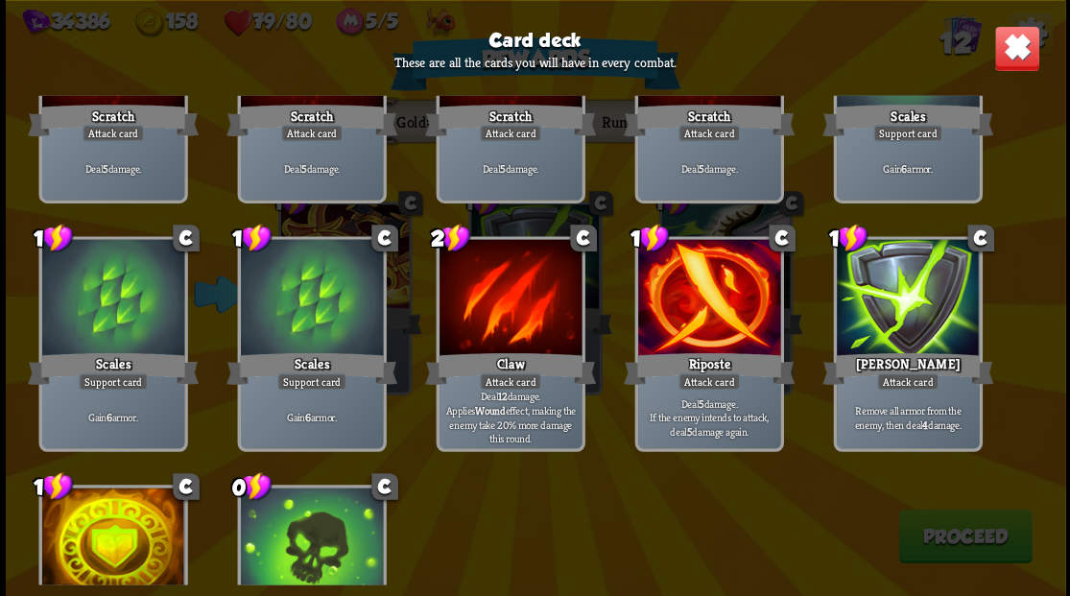
scroll to position [192, 0]
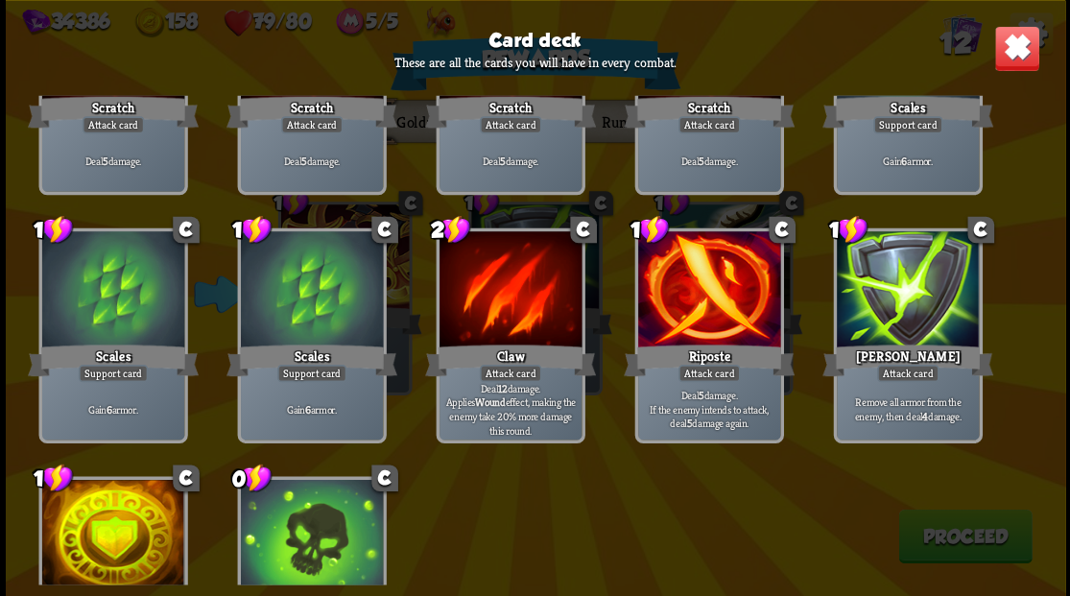
click at [1020, 59] on img at bounding box center [1016, 48] width 46 height 46
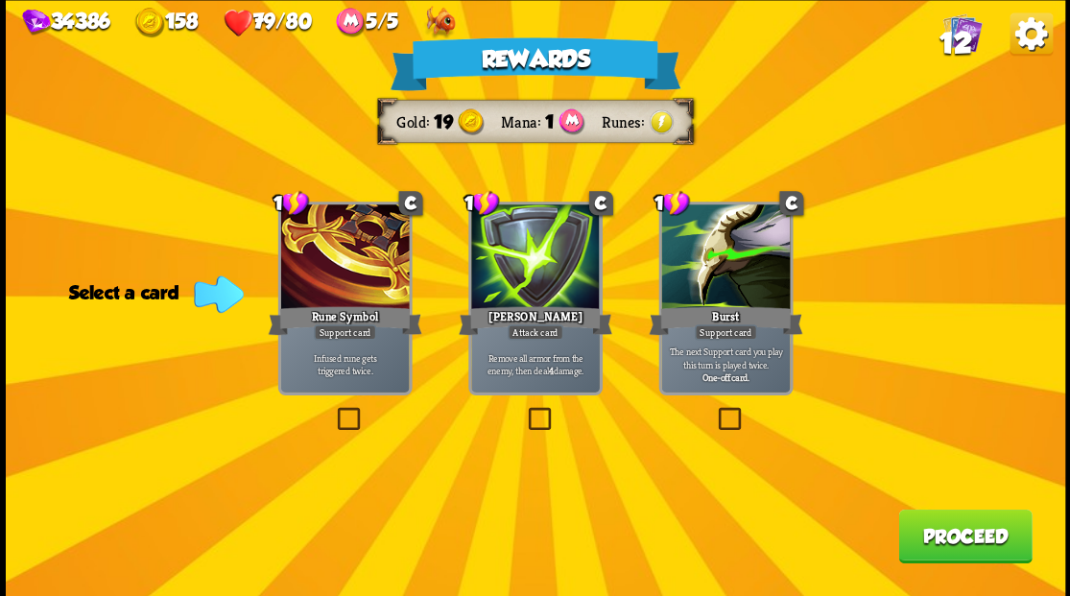
click at [333, 410] on label at bounding box center [333, 410] width 0 height 0
click at [0, 0] on input "checkbox" at bounding box center [0, 0] width 0 height 0
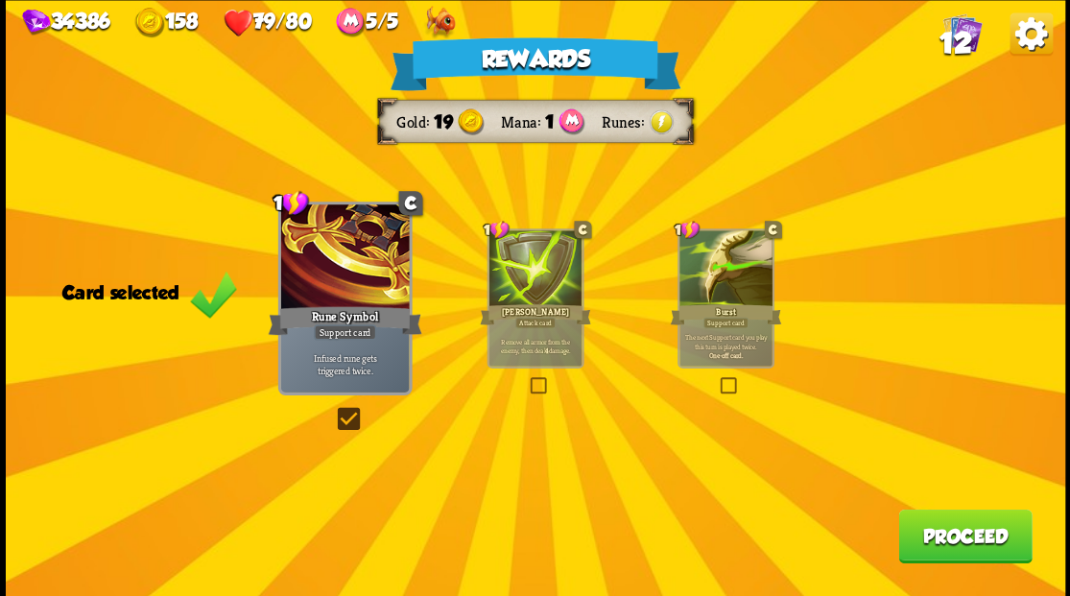
click at [967, 549] on button "Proceed" at bounding box center [964, 535] width 133 height 54
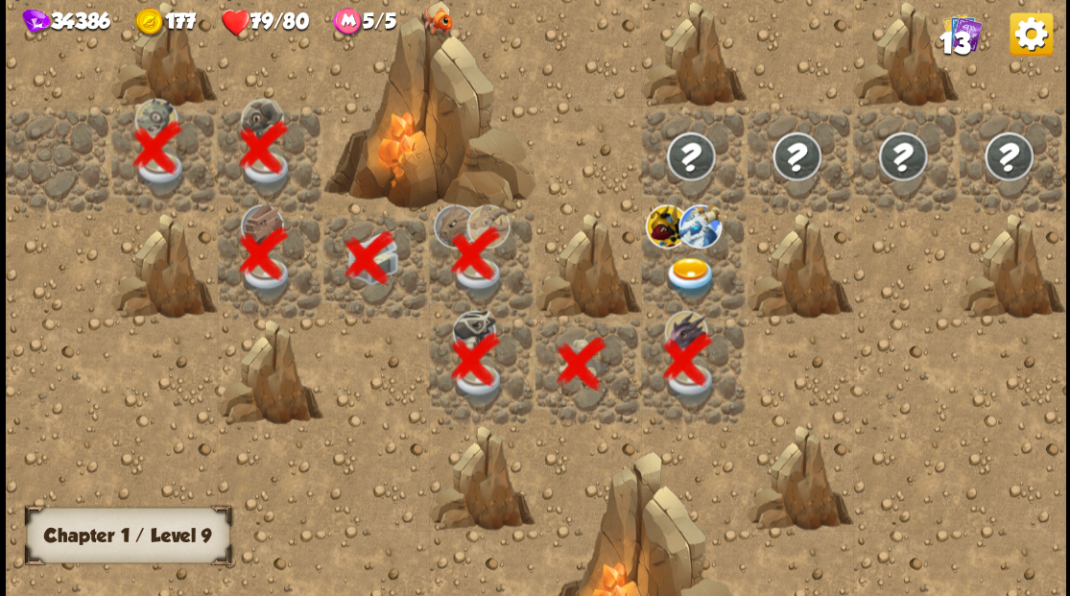
click at [689, 277] on img at bounding box center [690, 276] width 53 height 41
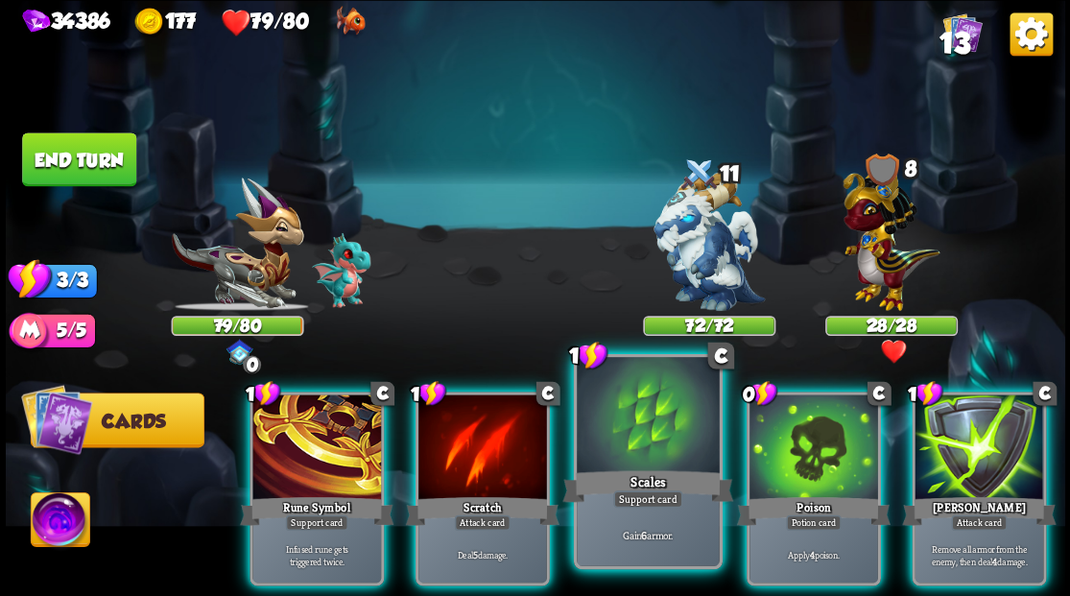
click at [648, 459] on div at bounding box center [648, 417] width 142 height 120
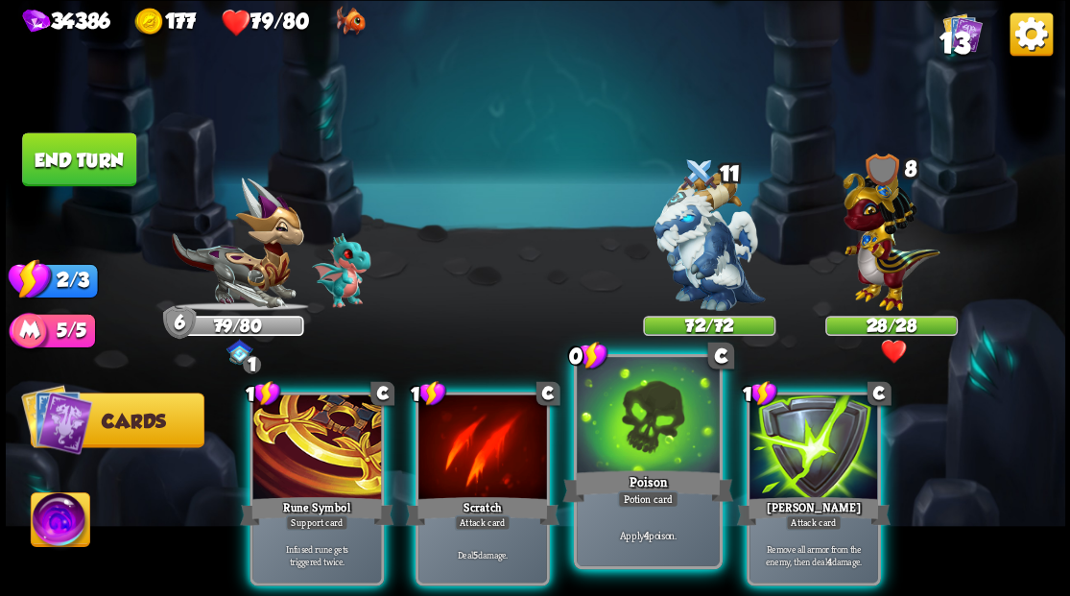
click at [647, 452] on div at bounding box center [648, 417] width 142 height 120
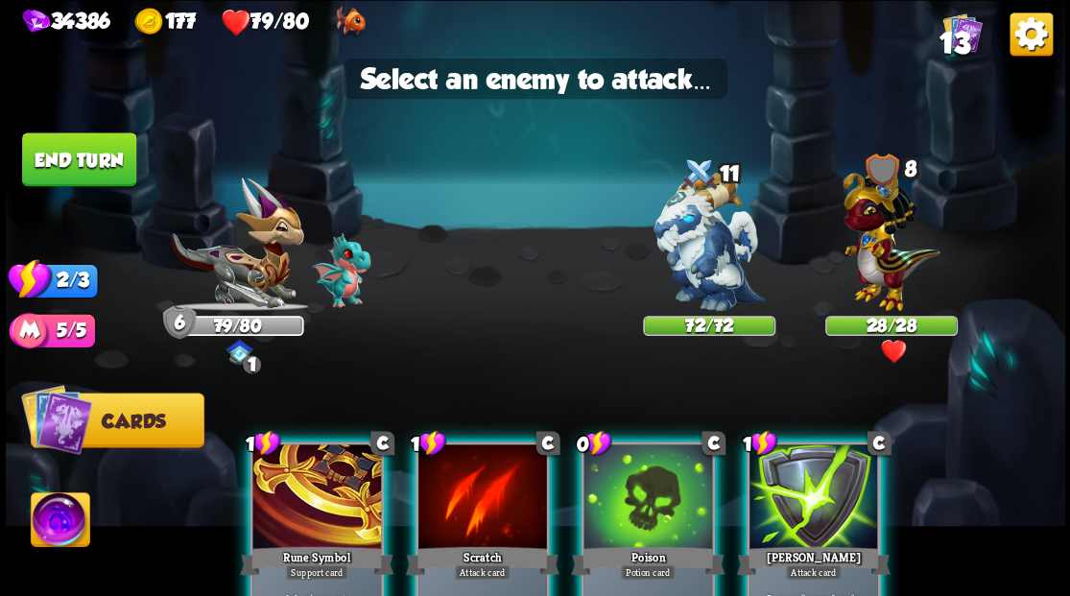
click at [54, 518] on img at bounding box center [60, 521] width 59 height 59
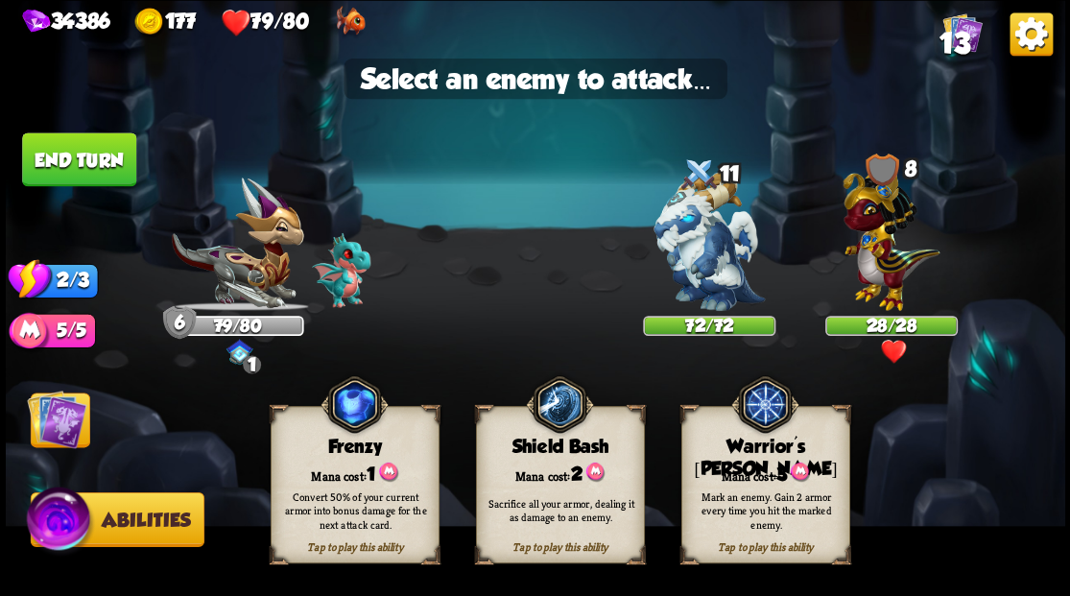
click at [64, 441] on img at bounding box center [56, 417] width 59 height 59
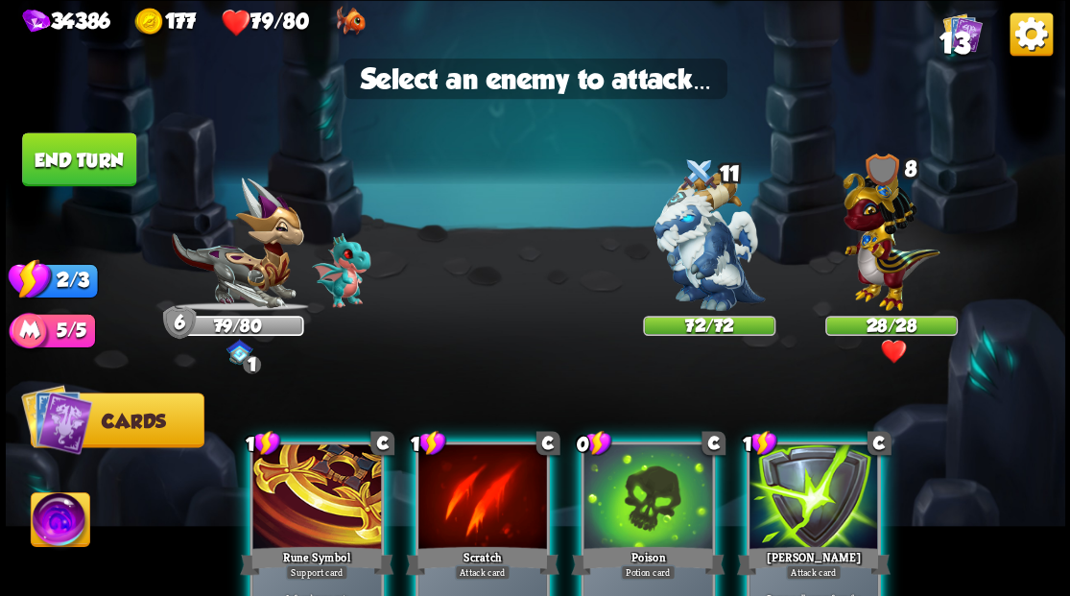
click at [639, 494] on div at bounding box center [647, 498] width 129 height 108
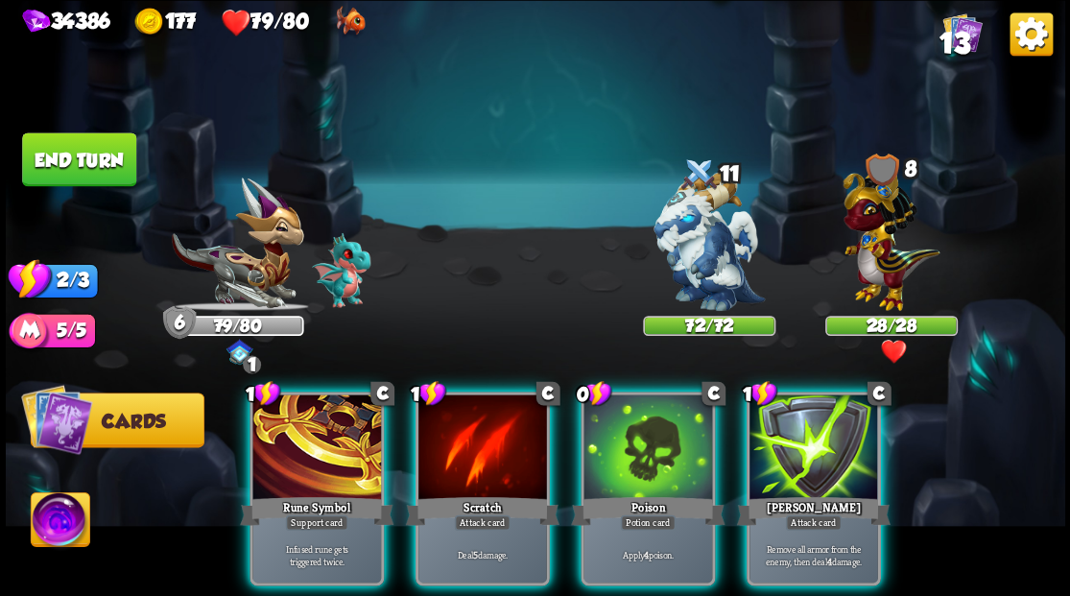
click at [690, 246] on img at bounding box center [708, 241] width 111 height 139
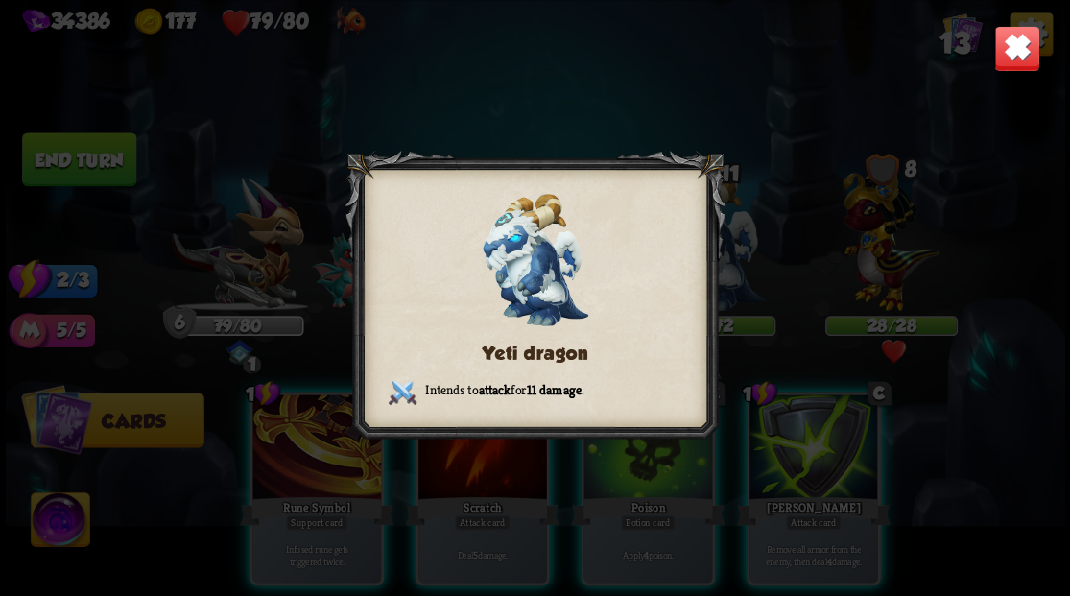
click at [1018, 47] on img at bounding box center [1016, 48] width 46 height 46
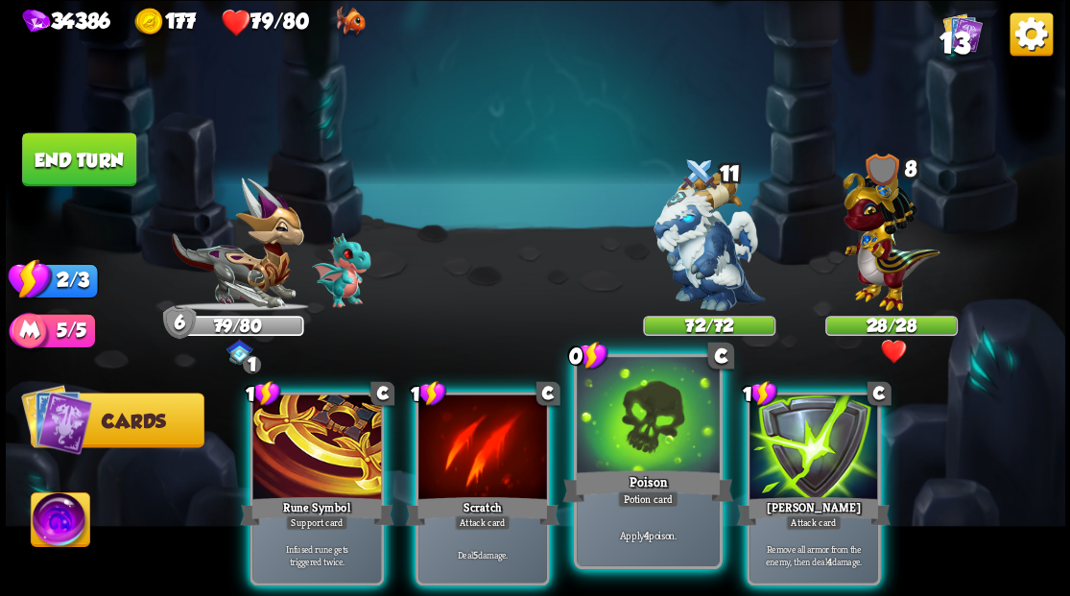
click at [627, 437] on div at bounding box center [648, 417] width 142 height 120
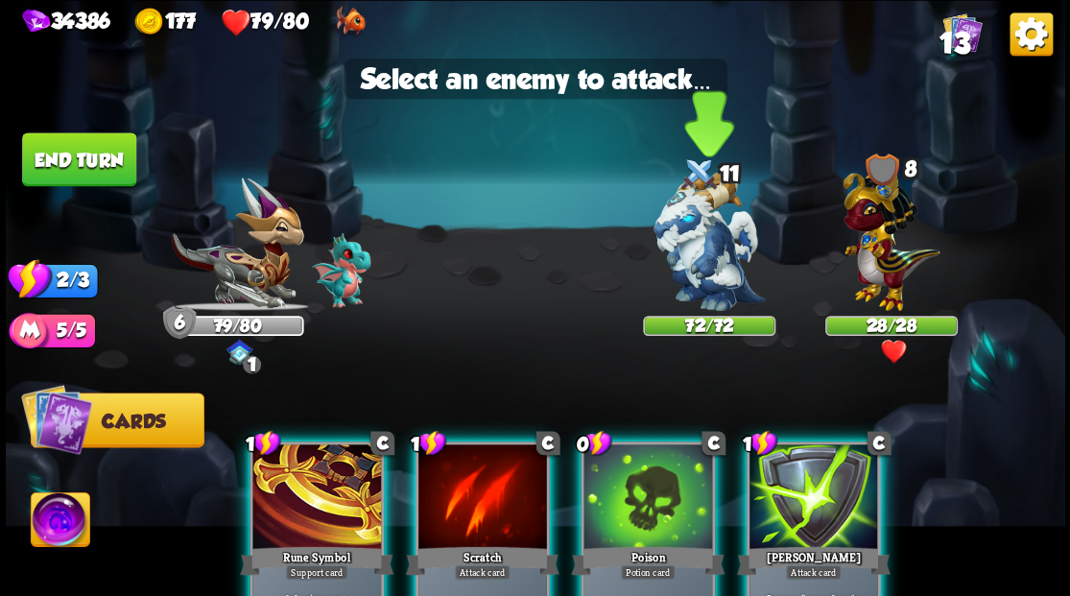
click at [695, 261] on img at bounding box center [708, 241] width 111 height 139
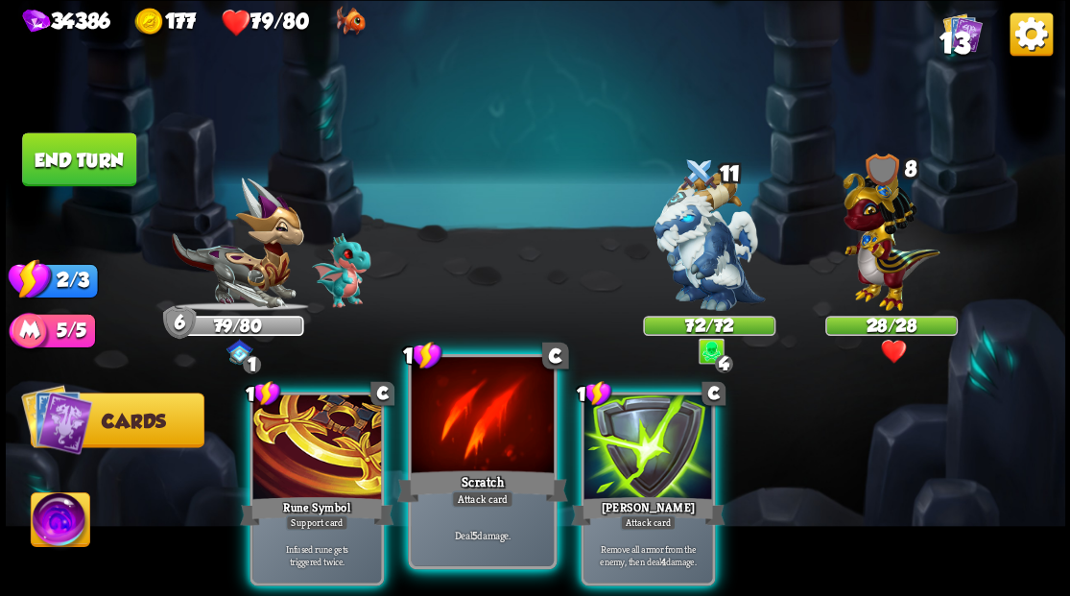
click at [487, 418] on div at bounding box center [482, 417] width 142 height 120
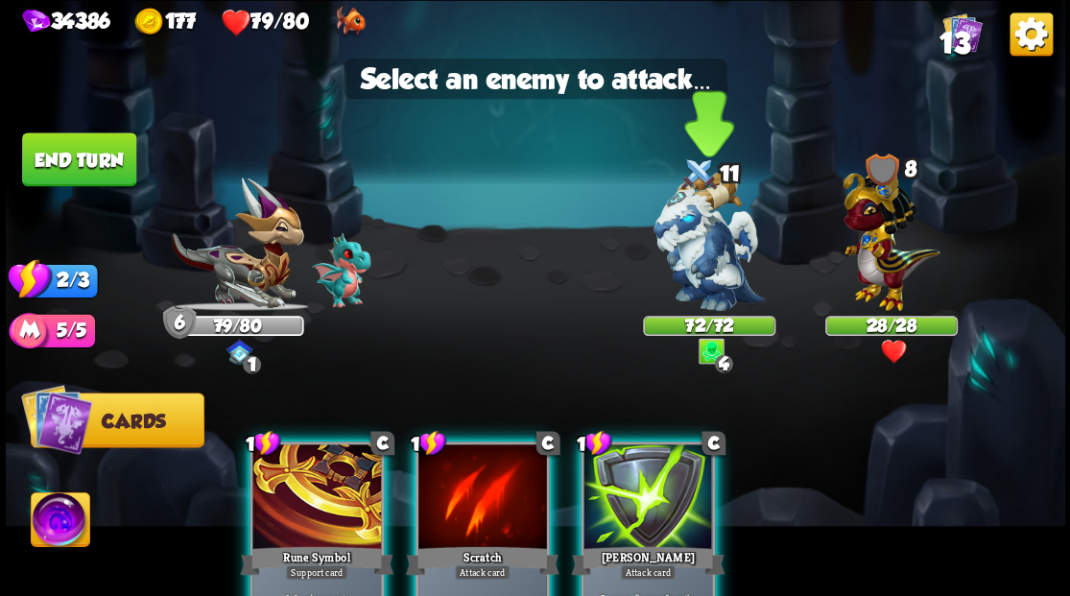
click at [685, 243] on img at bounding box center [708, 241] width 111 height 139
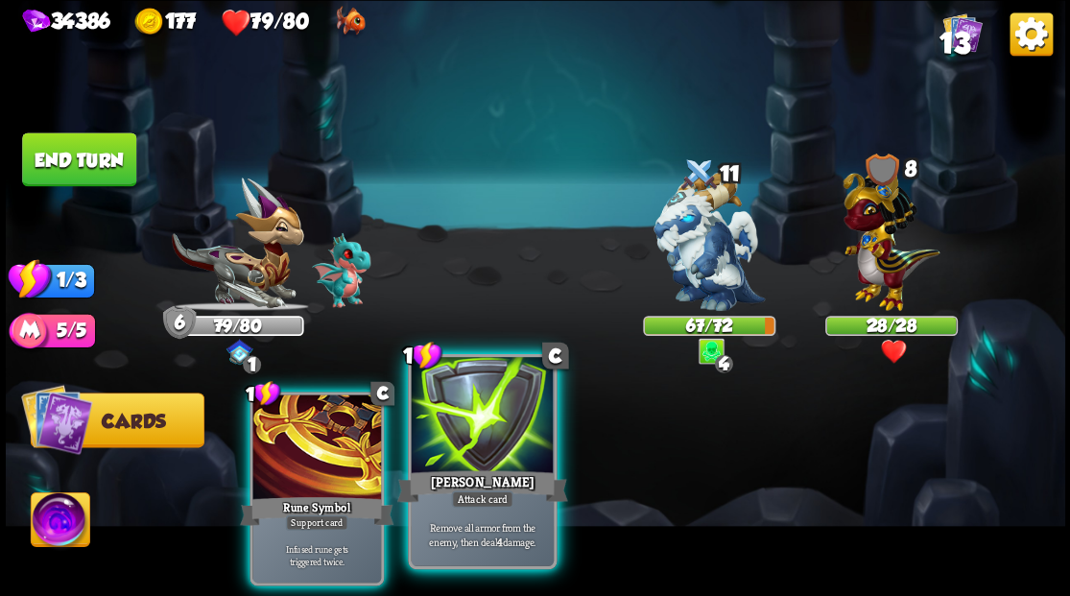
click at [468, 458] on div at bounding box center [482, 417] width 142 height 120
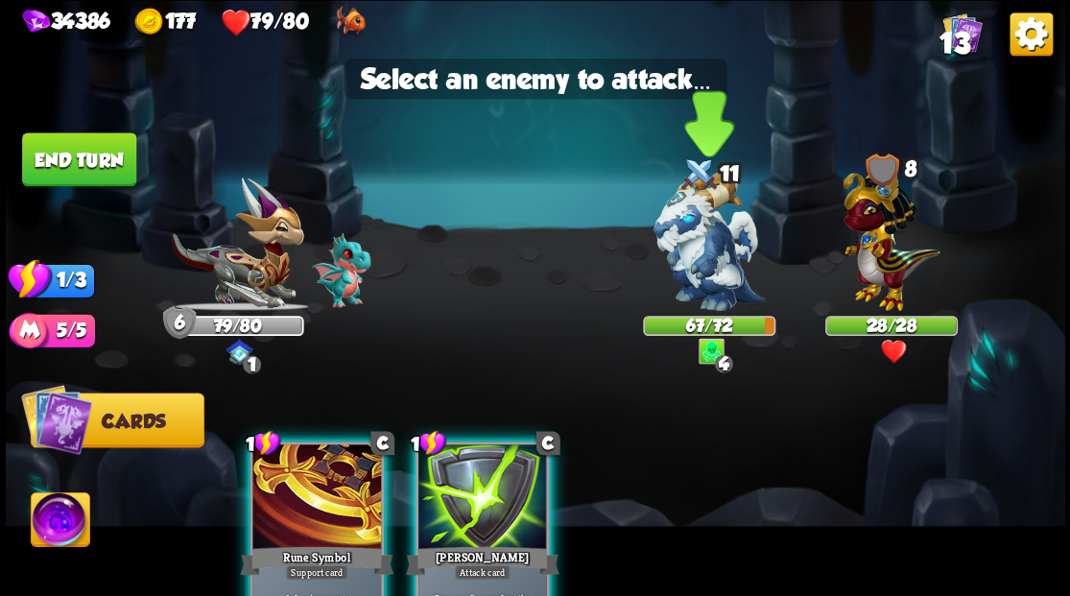
click at [698, 224] on img at bounding box center [708, 241] width 111 height 139
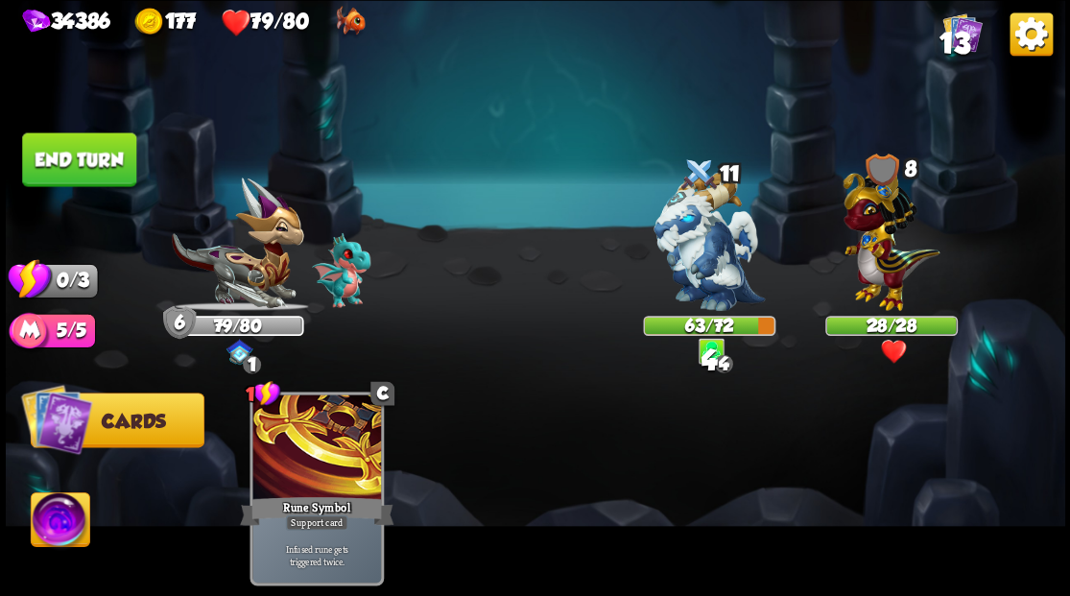
click at [84, 173] on button "End turn" at bounding box center [79, 159] width 114 height 54
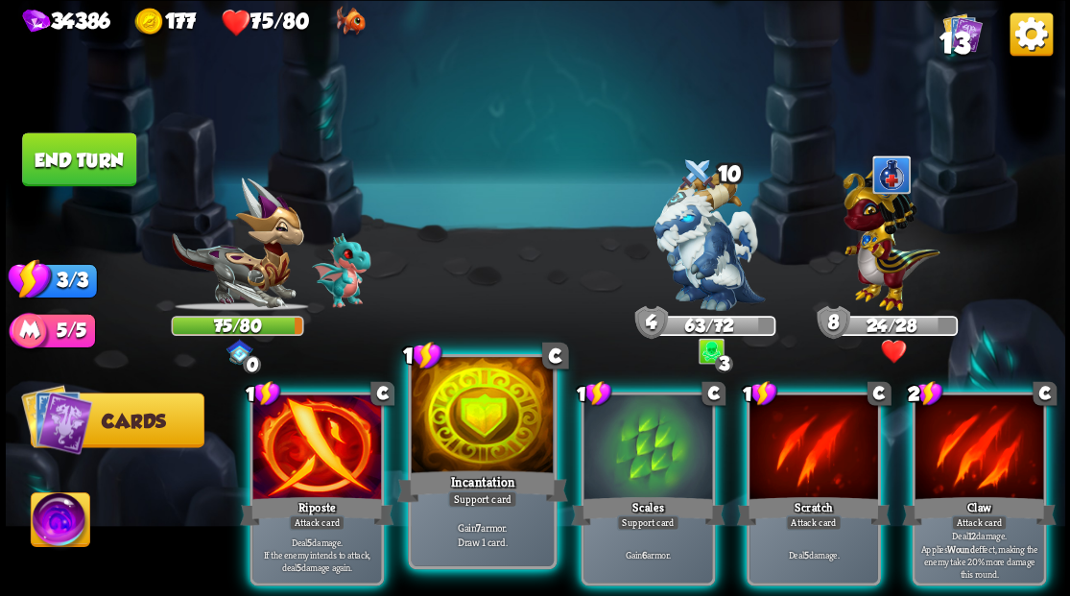
click at [476, 438] on div at bounding box center [482, 417] width 142 height 120
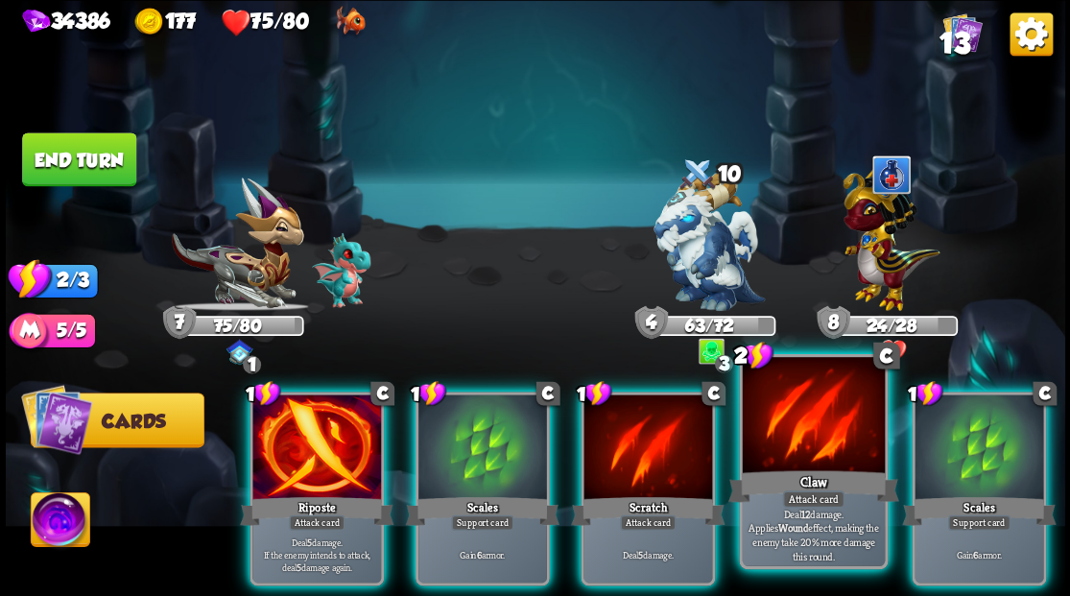
click at [811, 462] on div at bounding box center [813, 417] width 142 height 120
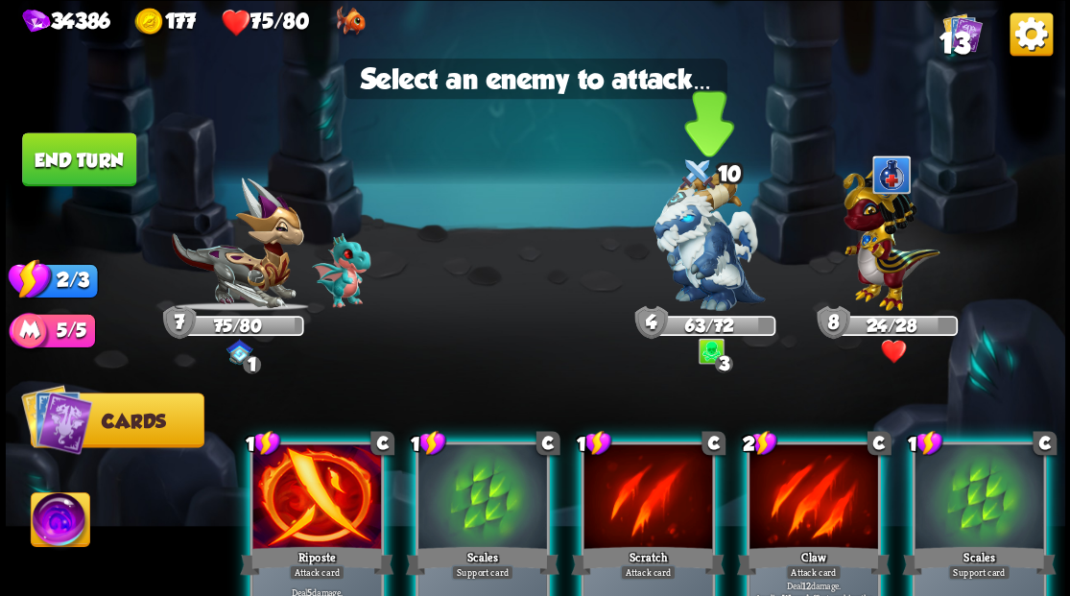
click at [696, 242] on img at bounding box center [708, 241] width 111 height 139
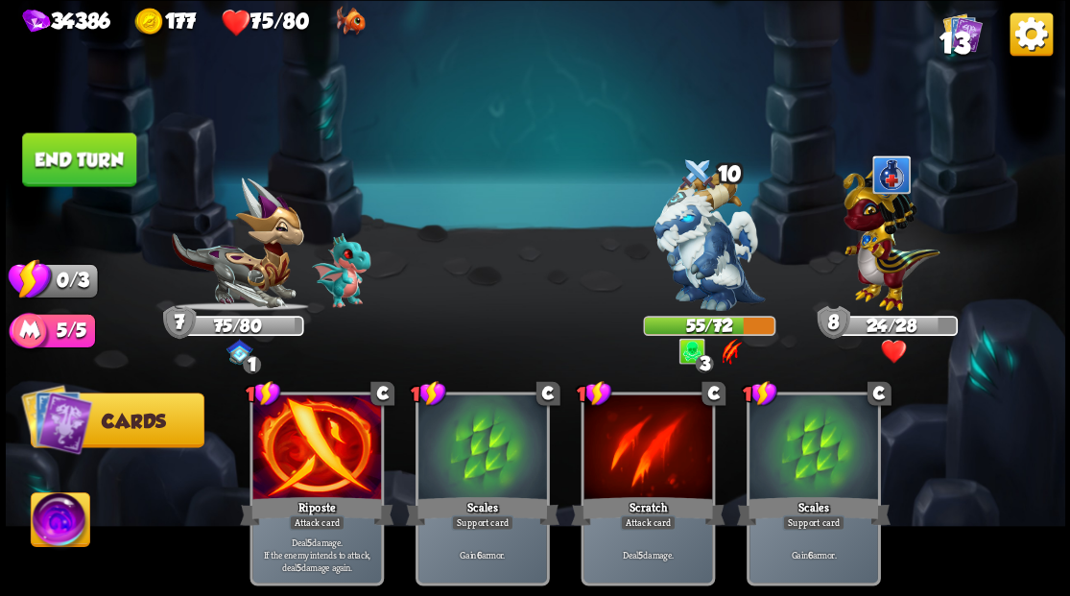
click at [100, 138] on button "End turn" at bounding box center [79, 159] width 114 height 54
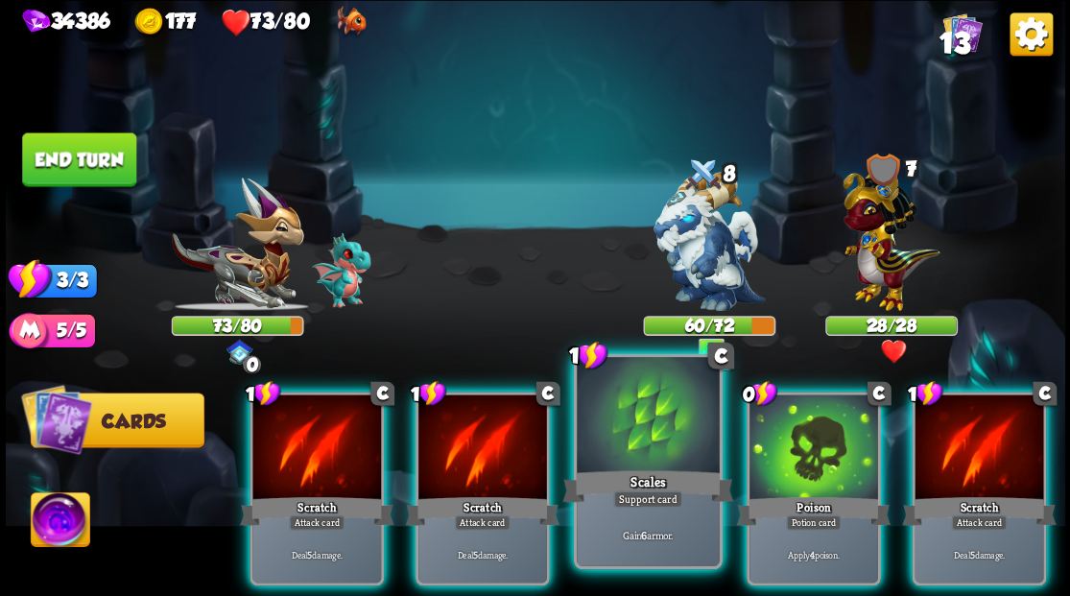
click at [625, 423] on div at bounding box center [648, 417] width 142 height 120
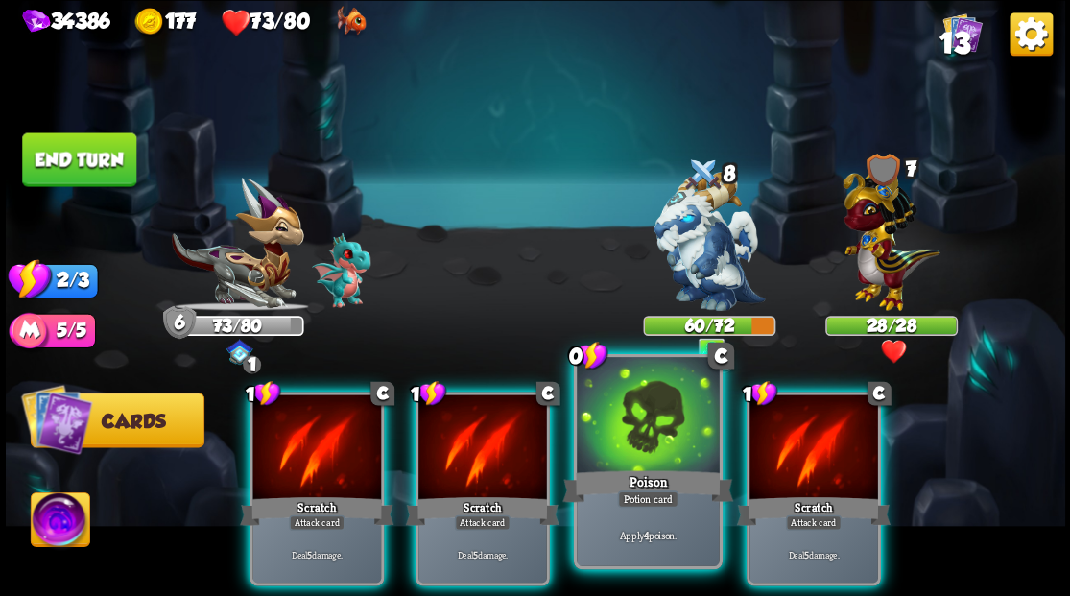
click at [627, 411] on div at bounding box center [648, 417] width 142 height 120
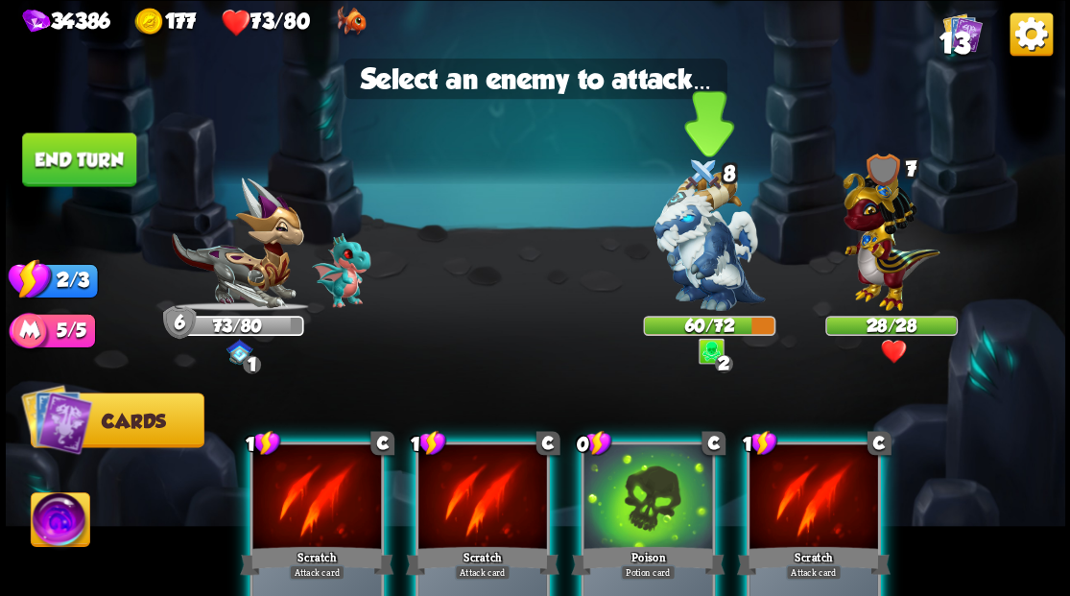
click at [694, 272] on img at bounding box center [708, 241] width 111 height 139
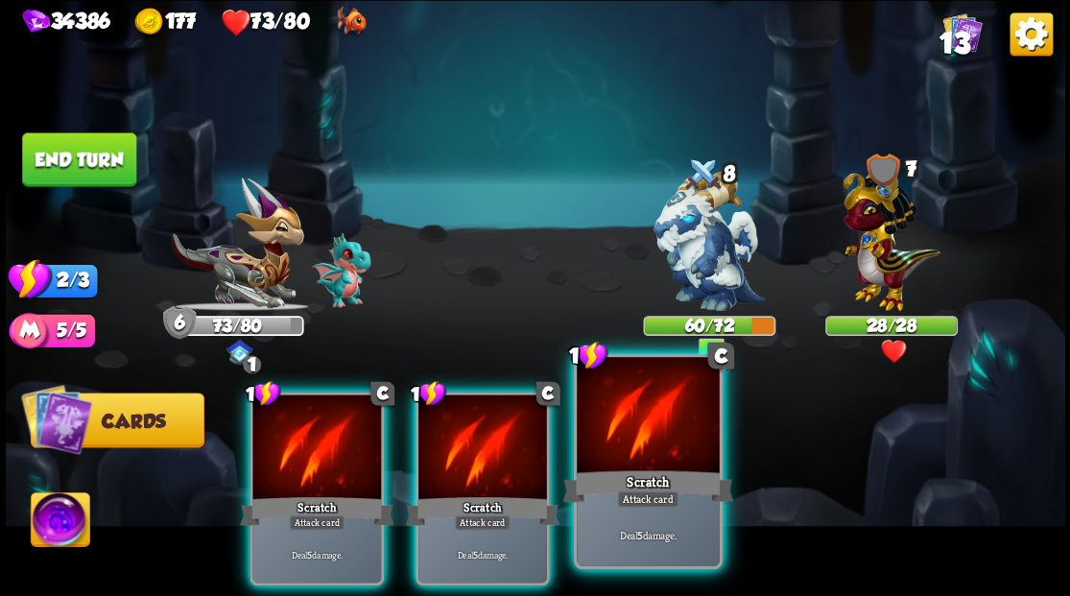
drag, startPoint x: 624, startPoint y: 441, endPoint x: 608, endPoint y: 422, distance: 24.6
click at [612, 434] on div at bounding box center [648, 417] width 142 height 120
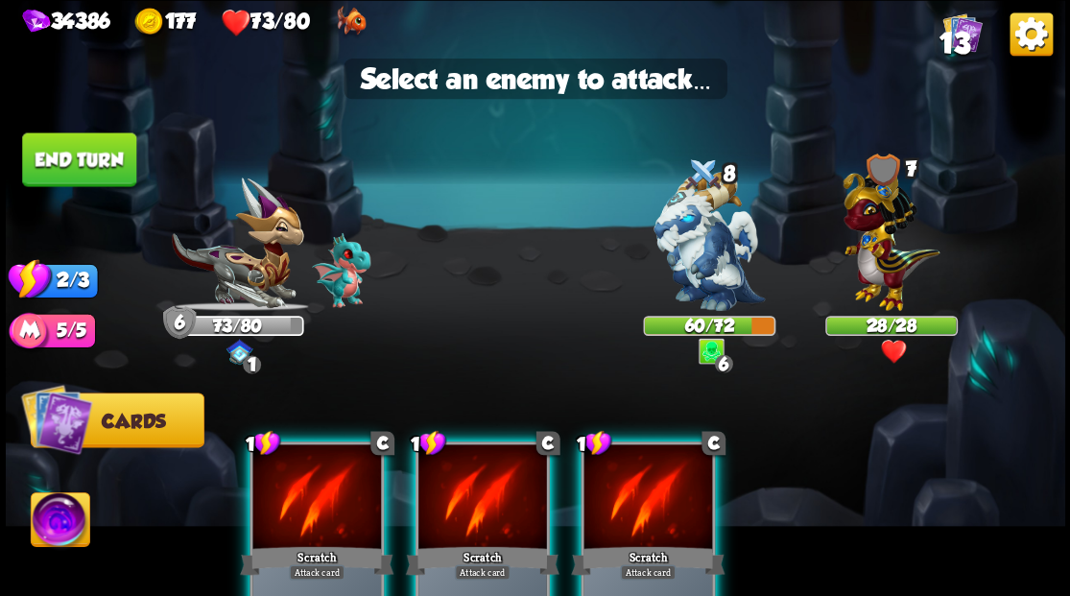
drag, startPoint x: 700, startPoint y: 253, endPoint x: 576, endPoint y: 338, distance: 150.6
click at [700, 255] on img at bounding box center [708, 241] width 111 height 139
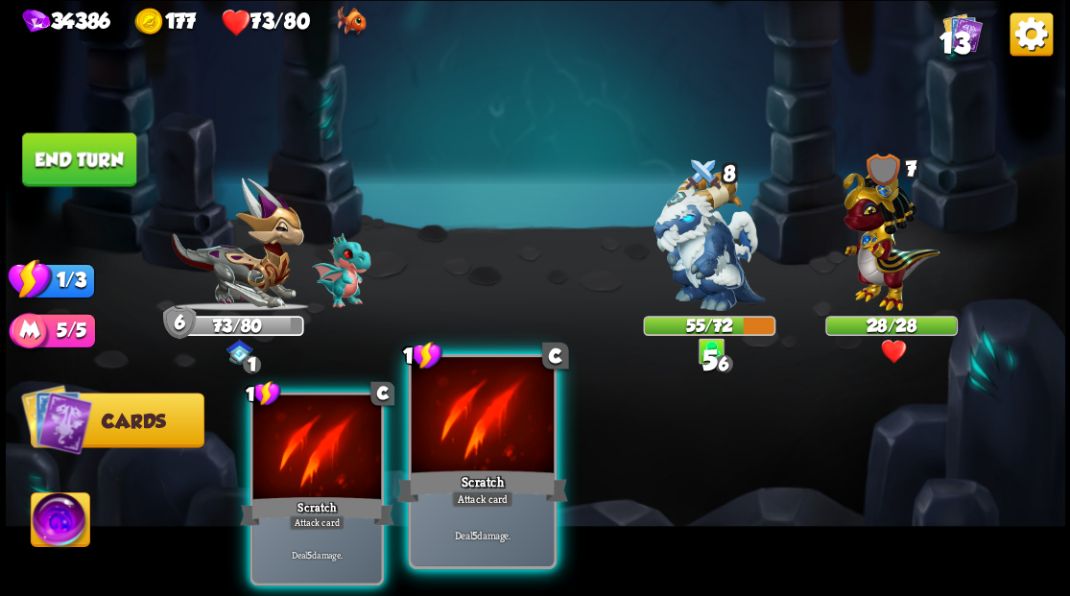
click at [506, 415] on div at bounding box center [482, 417] width 142 height 120
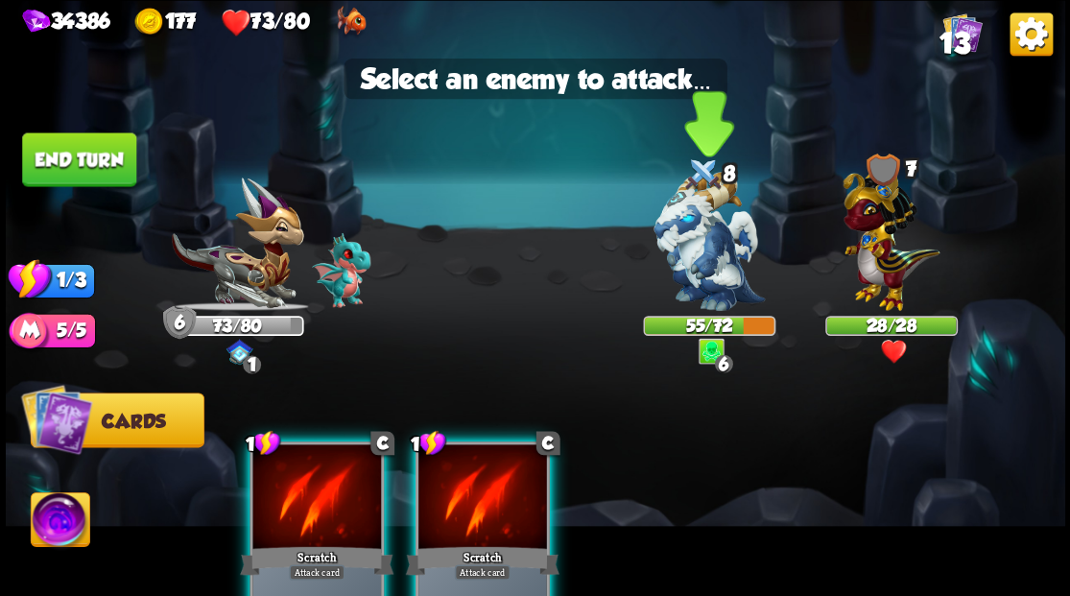
click at [683, 263] on img at bounding box center [708, 241] width 111 height 139
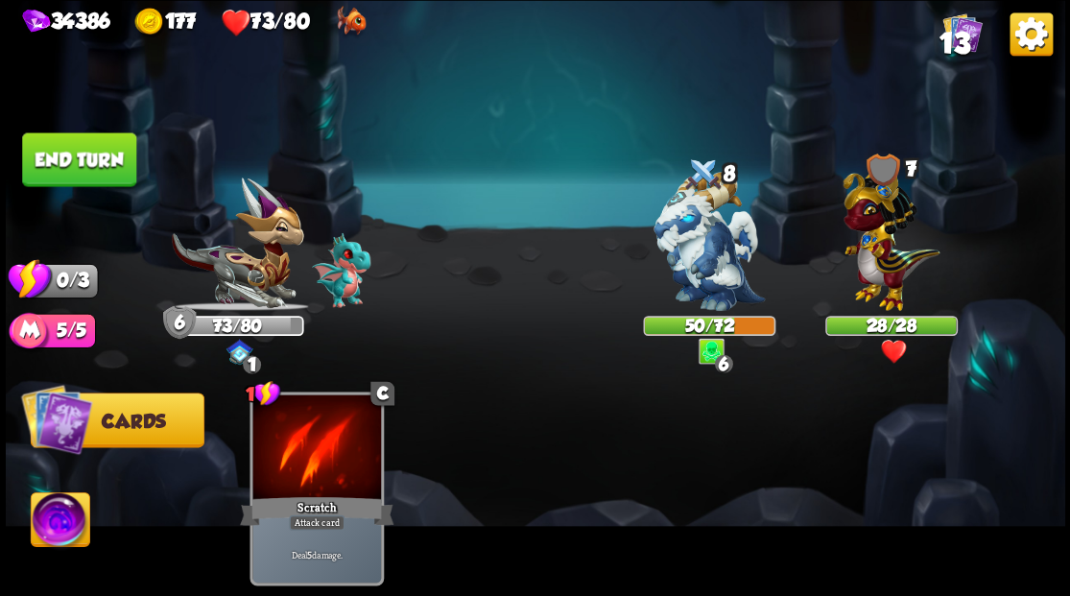
click at [94, 176] on button "End turn" at bounding box center [79, 159] width 114 height 54
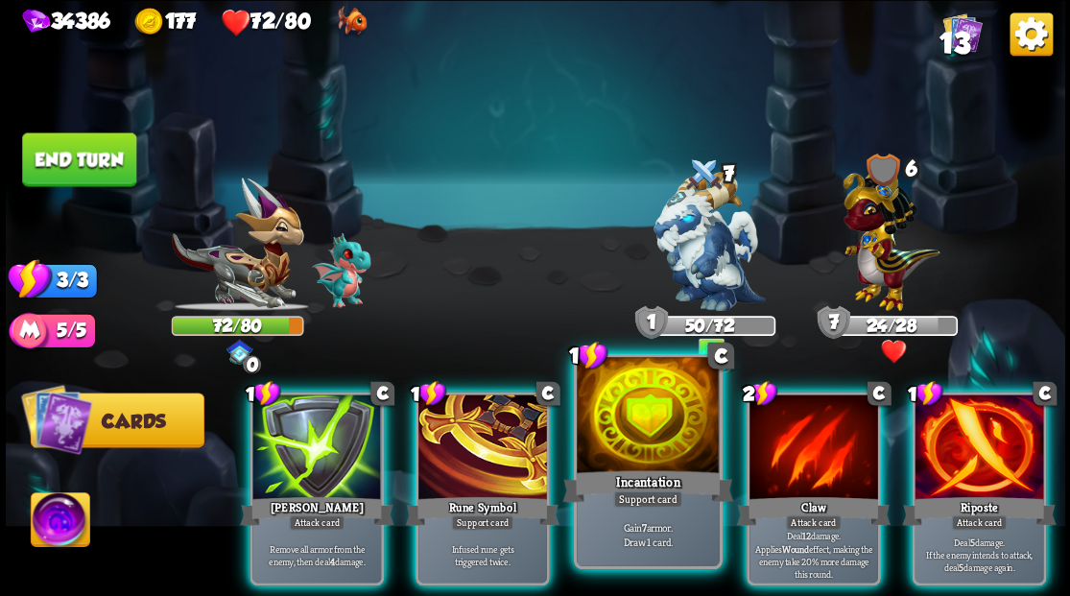
click at [614, 437] on div at bounding box center [648, 417] width 142 height 120
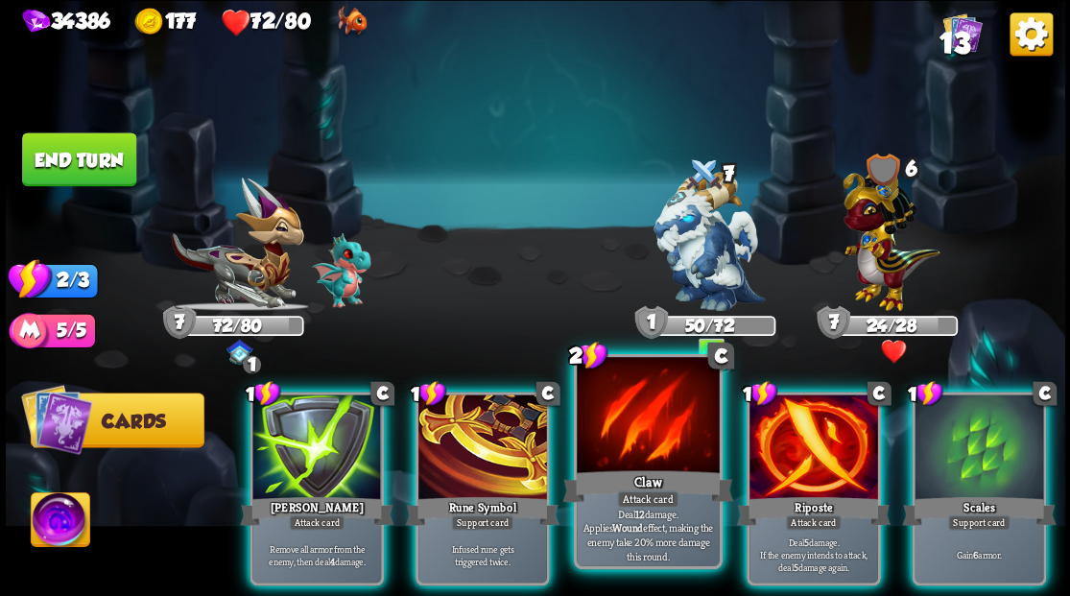
click at [644, 432] on div at bounding box center [648, 417] width 142 height 120
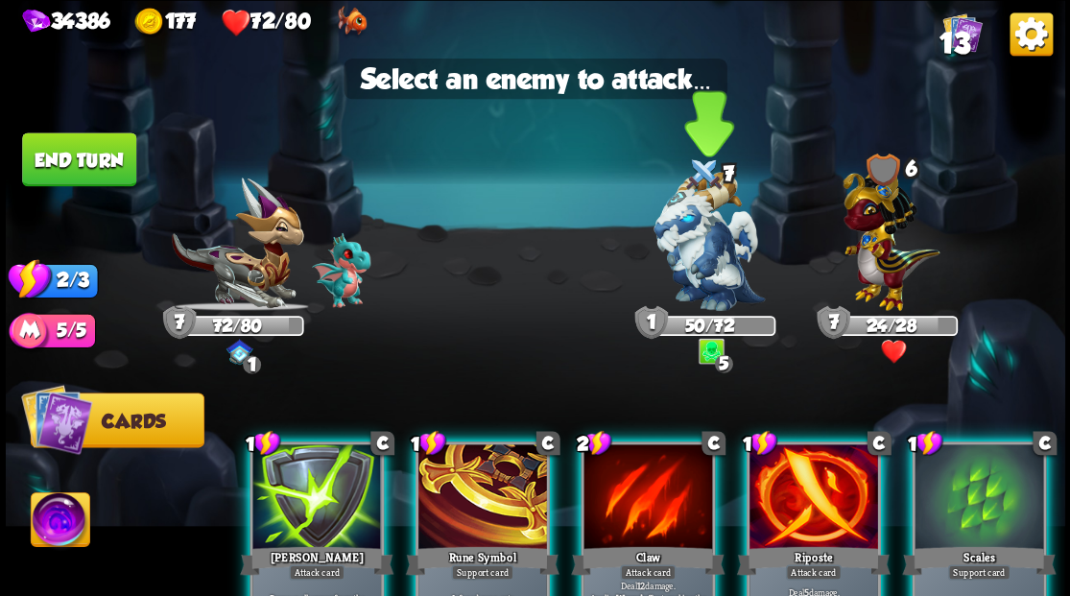
click at [708, 261] on img at bounding box center [708, 241] width 111 height 139
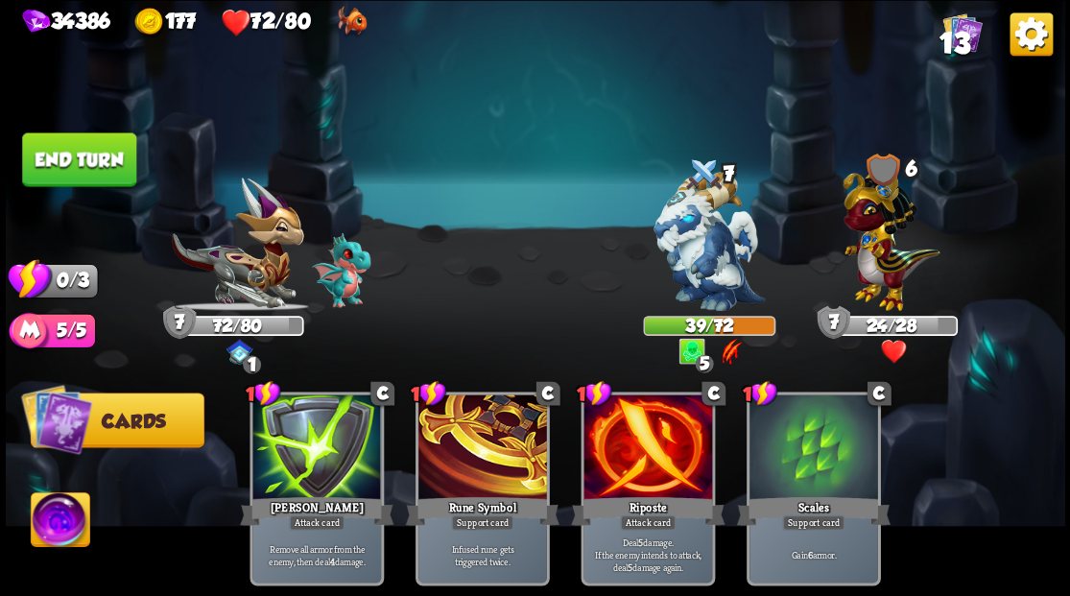
click at [97, 168] on button "End turn" at bounding box center [79, 159] width 114 height 54
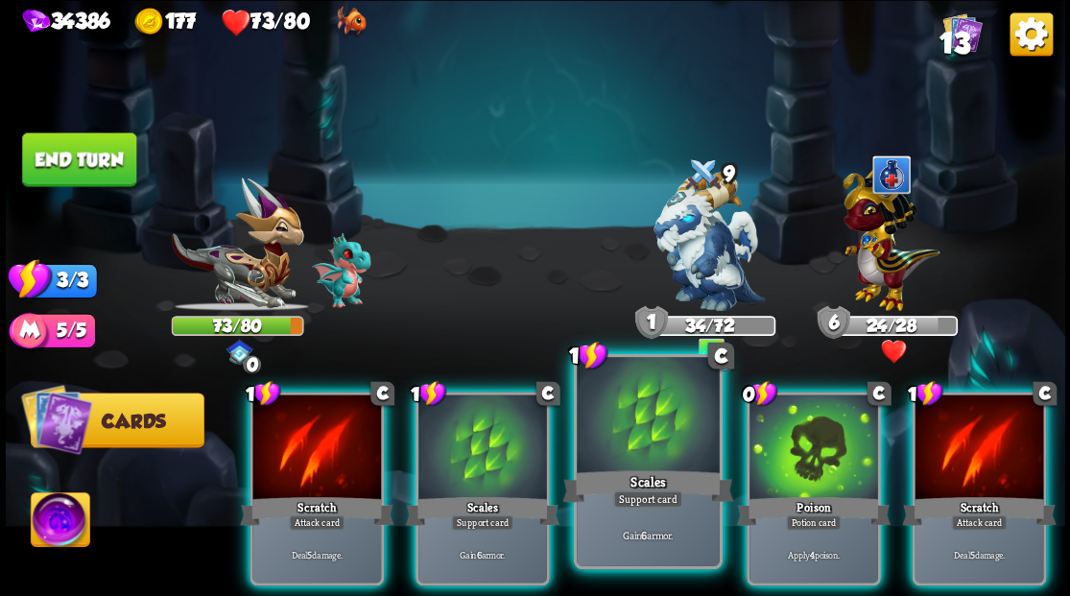
click at [623, 402] on div at bounding box center [648, 417] width 142 height 120
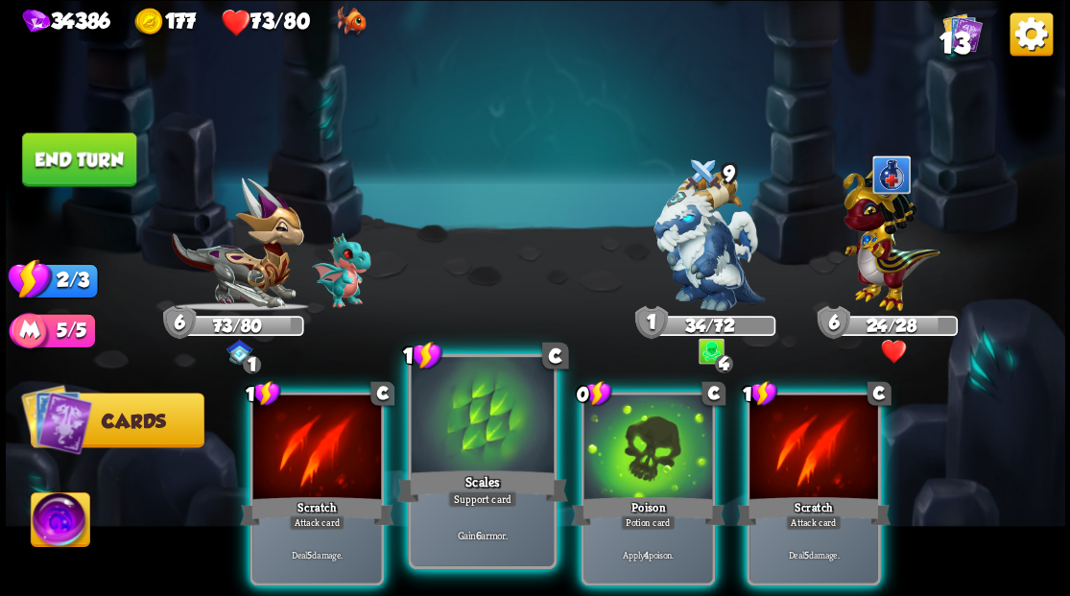
click at [497, 435] on div at bounding box center [482, 417] width 142 height 120
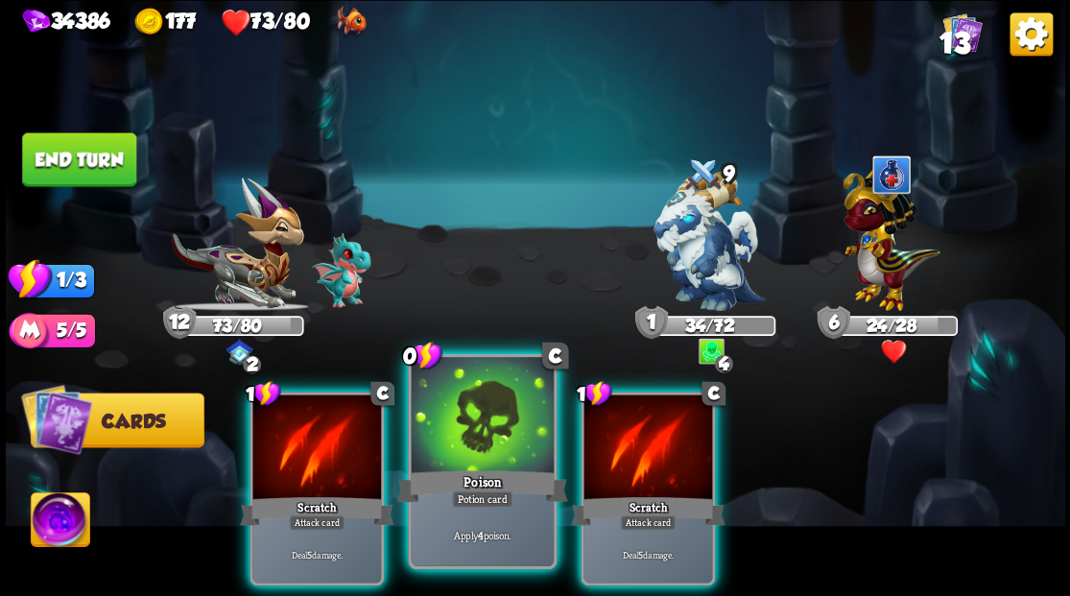
click at [458, 412] on div at bounding box center [482, 417] width 142 height 120
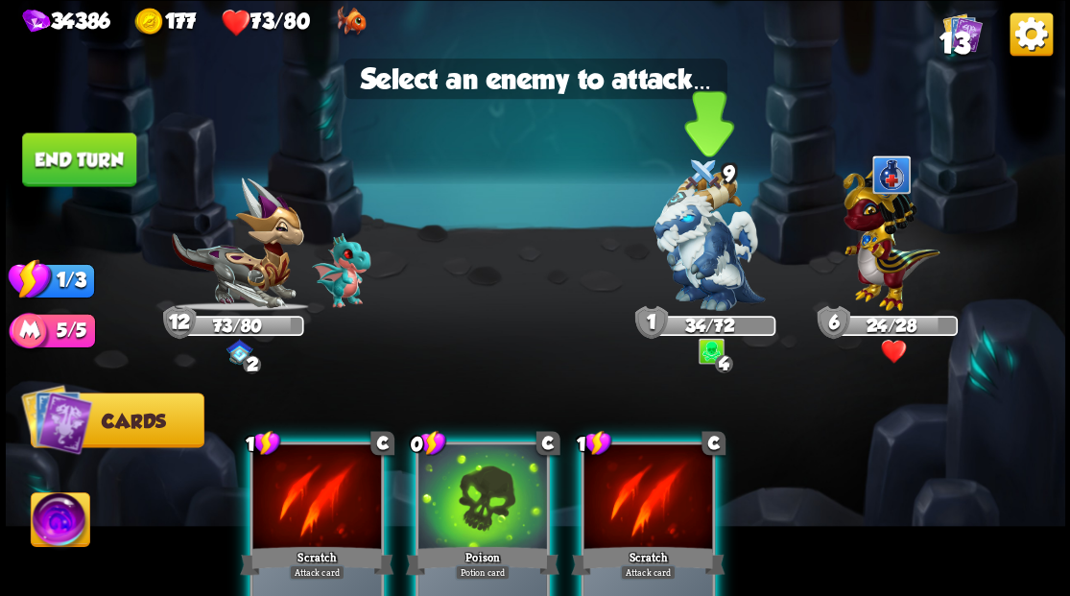
click at [701, 226] on img at bounding box center [708, 241] width 111 height 139
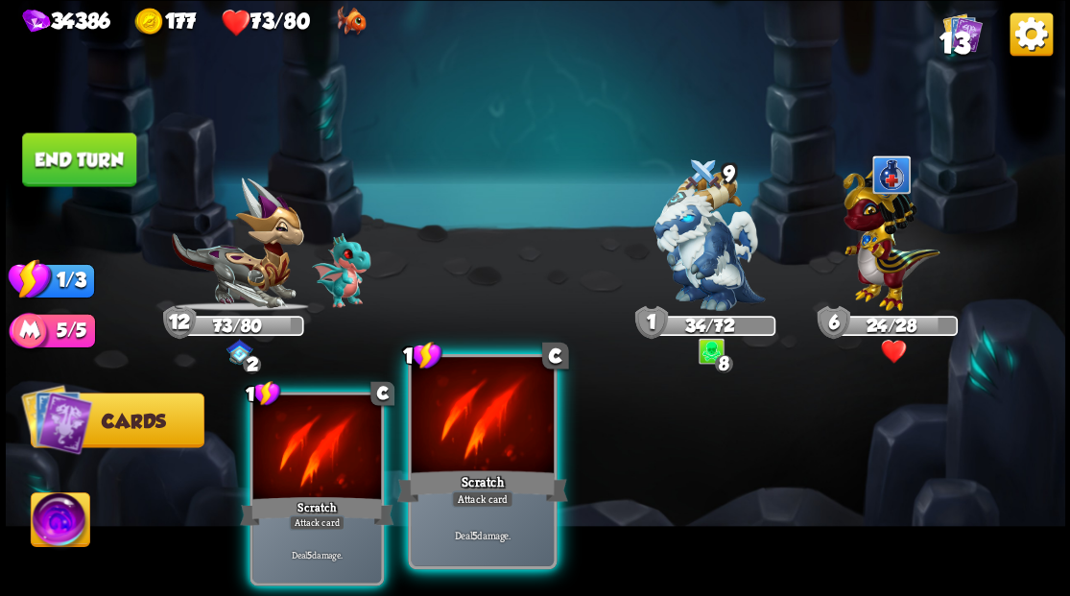
click at [473, 437] on div at bounding box center [482, 417] width 142 height 120
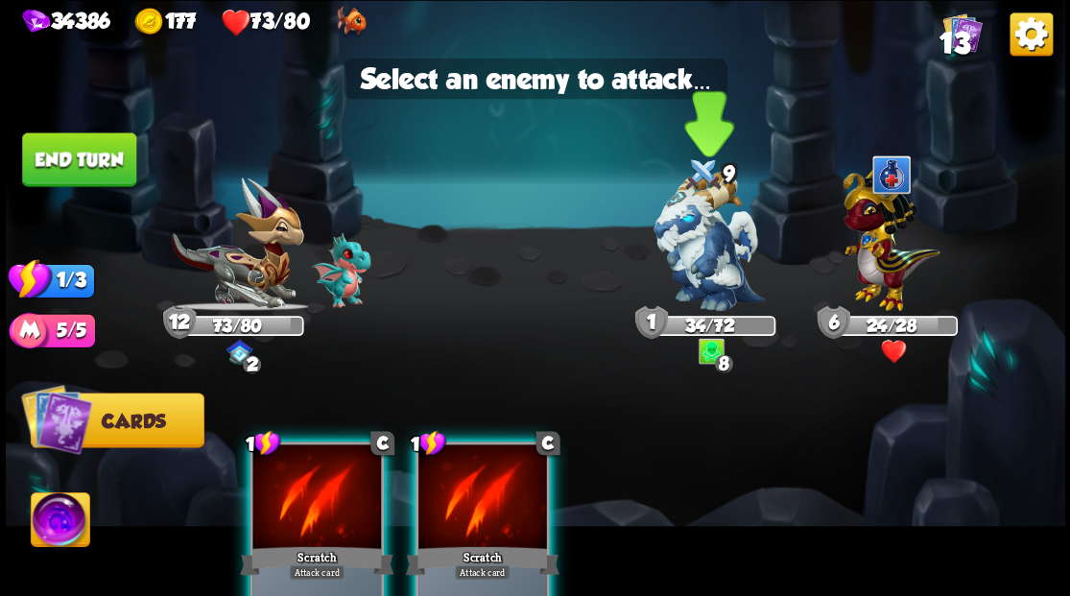
click at [679, 233] on img at bounding box center [708, 241] width 111 height 139
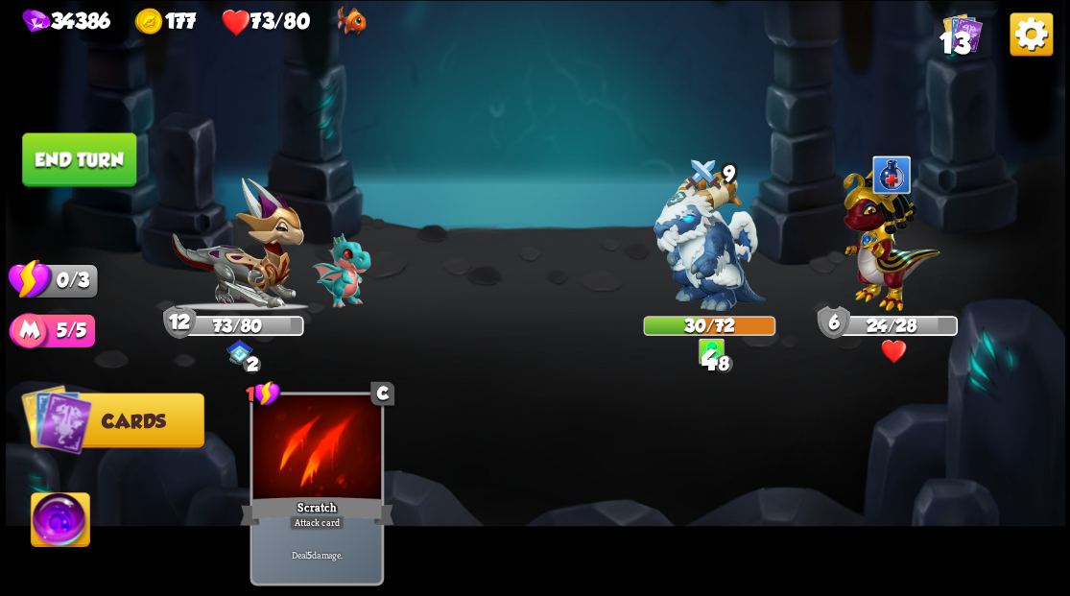
click at [76, 148] on button "End turn" at bounding box center [79, 159] width 114 height 54
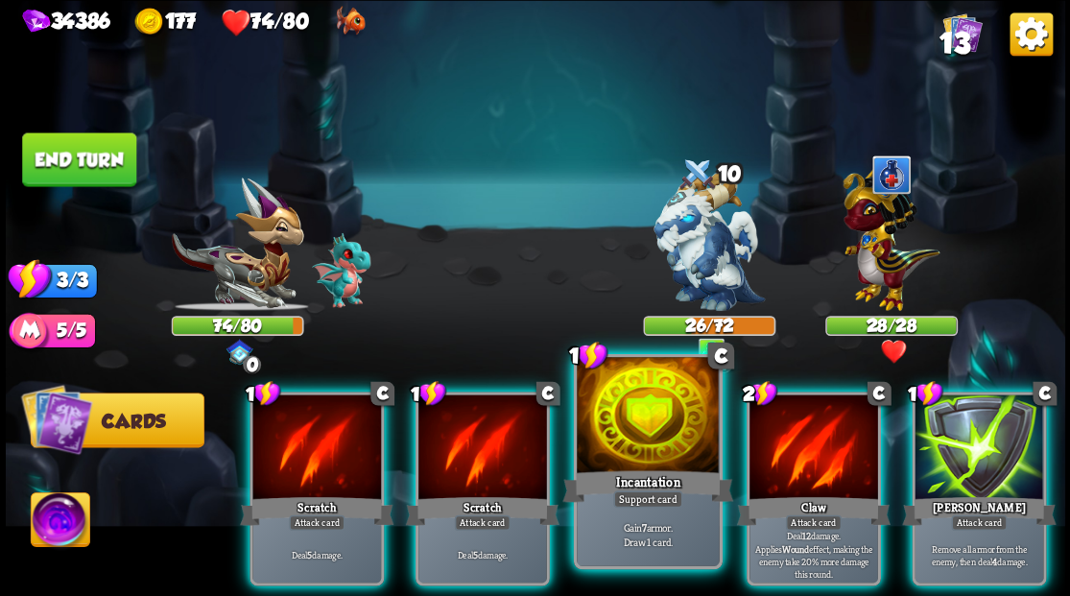
click at [640, 424] on div at bounding box center [648, 417] width 142 height 120
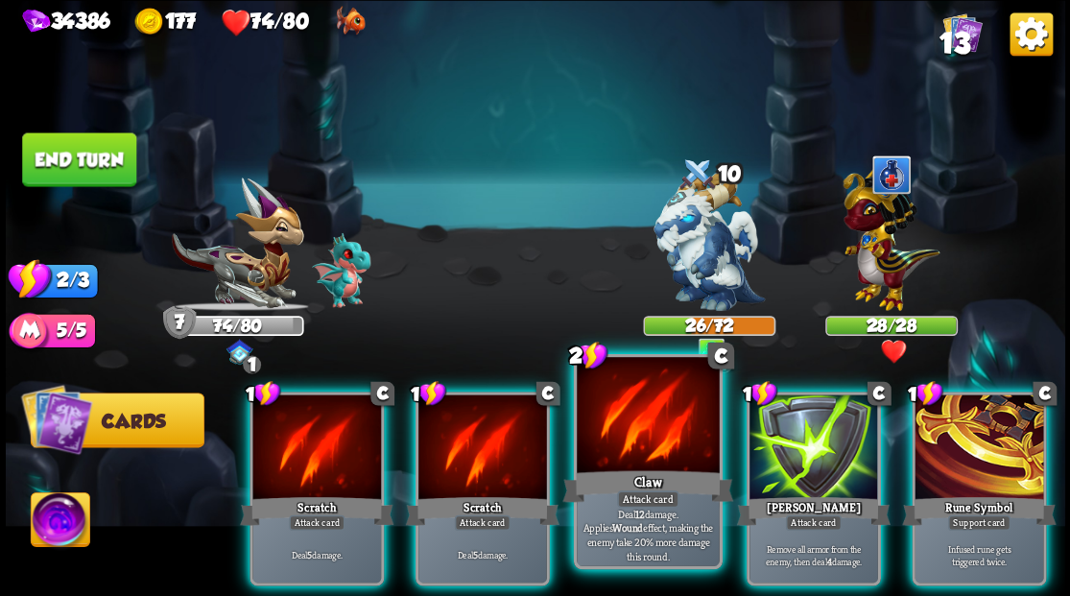
click at [658, 450] on div at bounding box center [648, 417] width 142 height 120
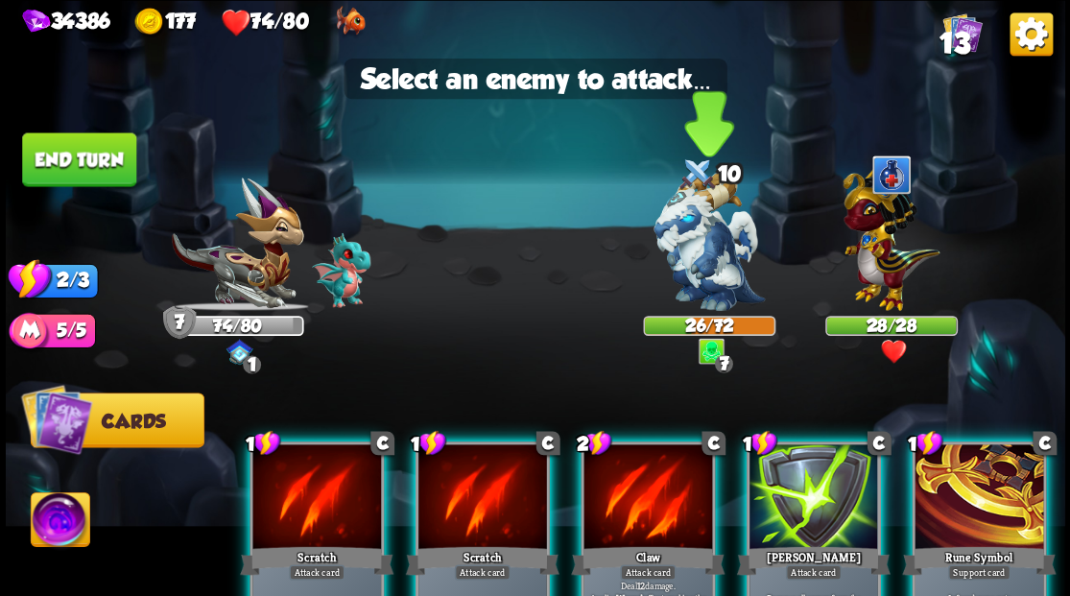
click at [677, 257] on img at bounding box center [708, 241] width 111 height 139
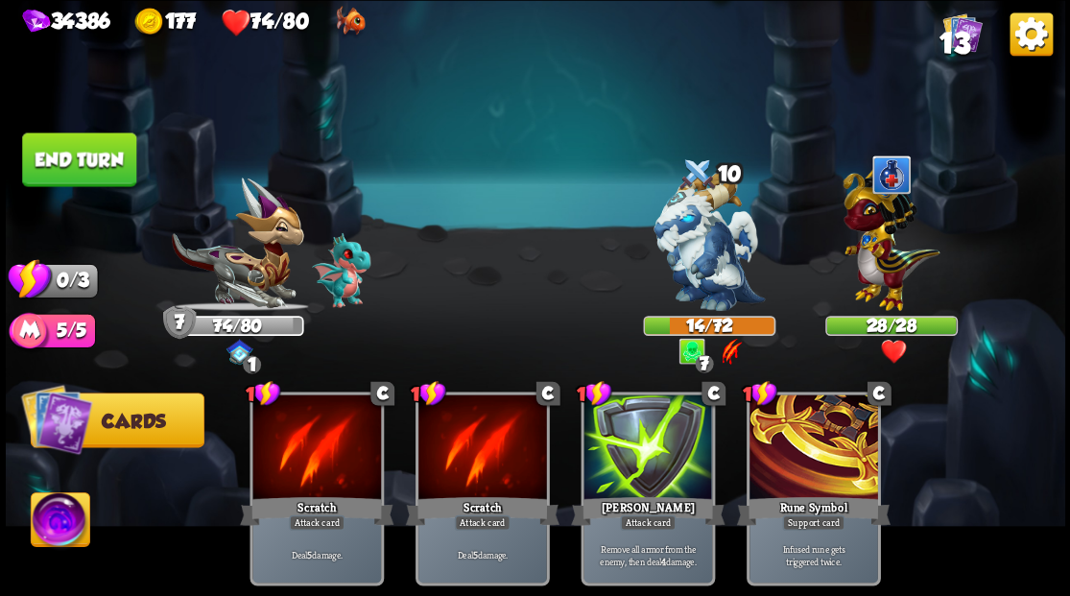
click at [90, 157] on button "End turn" at bounding box center [79, 159] width 114 height 54
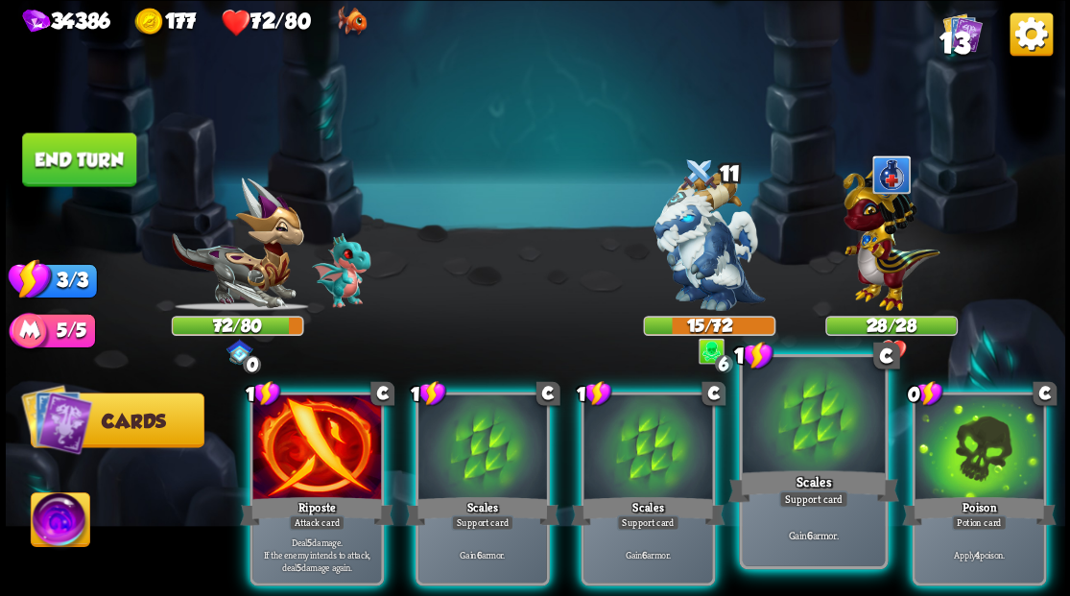
click at [782, 447] on div at bounding box center [813, 417] width 142 height 120
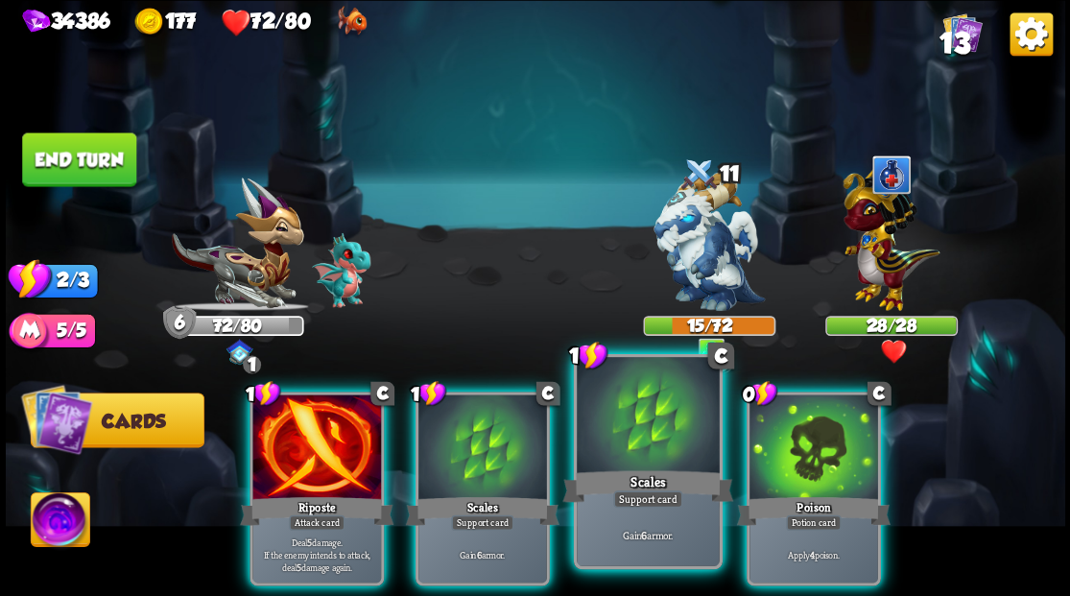
click at [668, 438] on div at bounding box center [648, 417] width 142 height 120
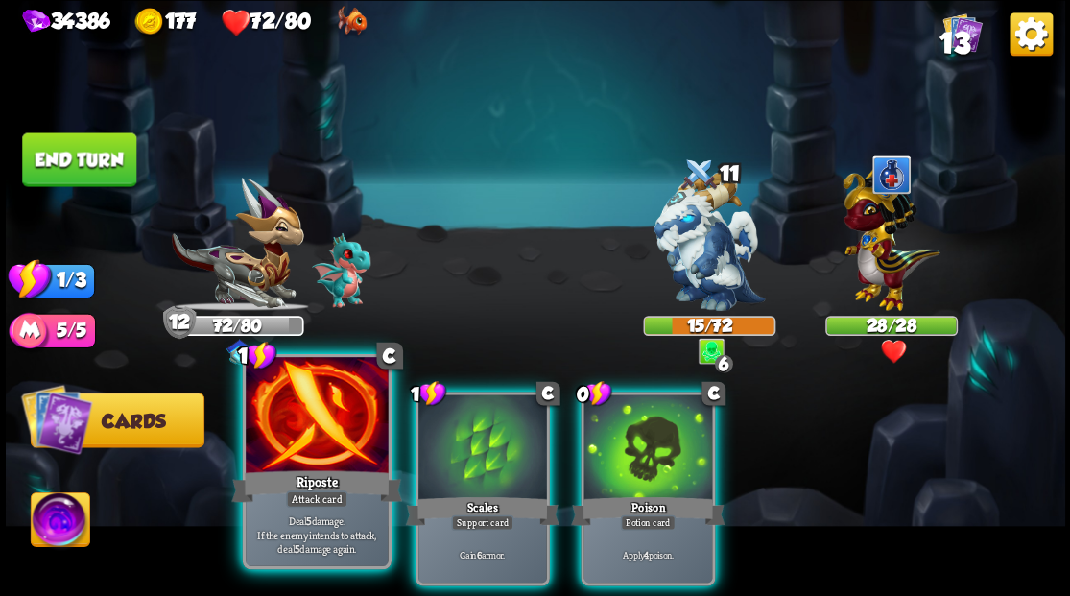
click at [294, 437] on div at bounding box center [317, 417] width 142 height 120
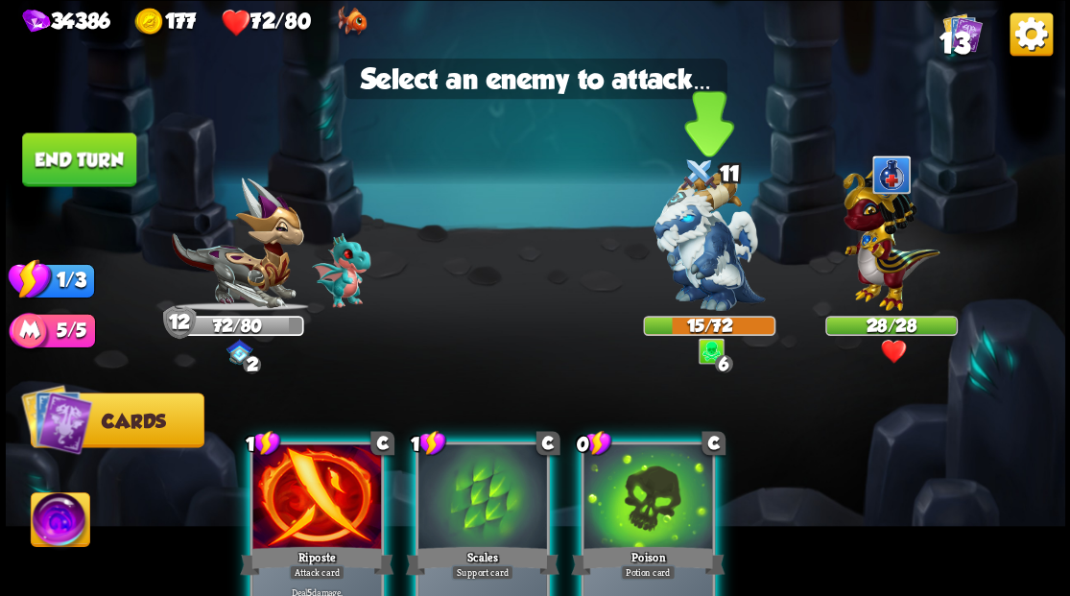
click at [695, 265] on img at bounding box center [708, 241] width 111 height 139
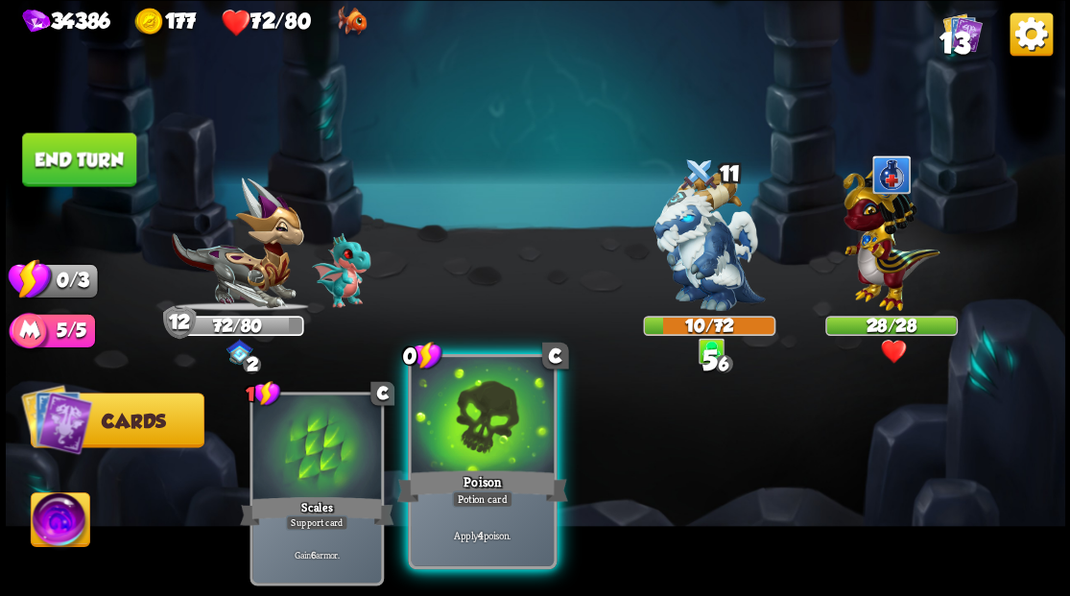
click at [491, 462] on div at bounding box center [482, 417] width 142 height 120
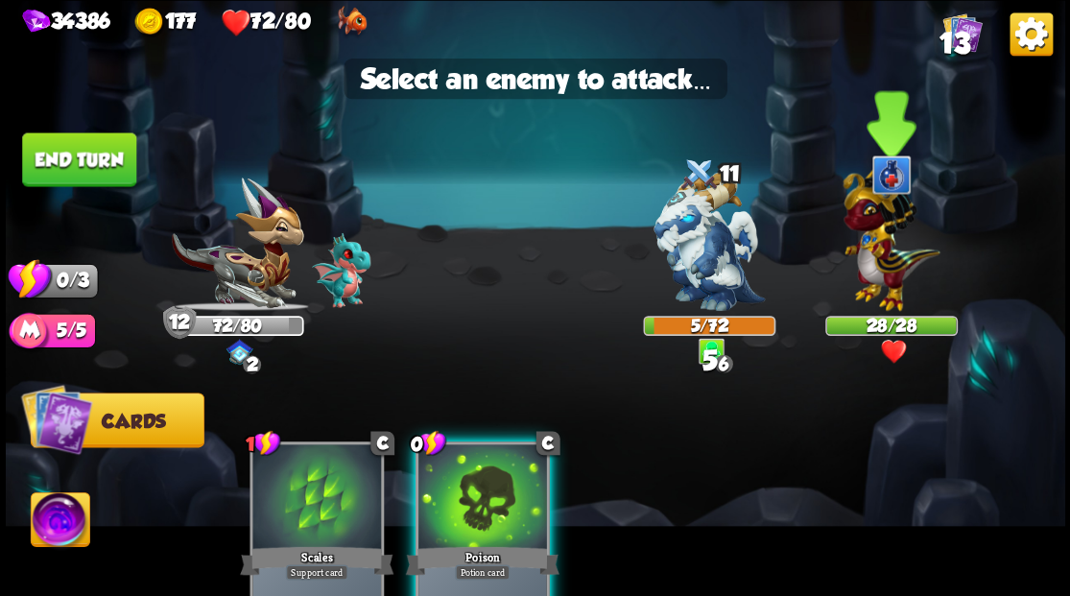
click at [879, 256] on img at bounding box center [890, 234] width 97 height 151
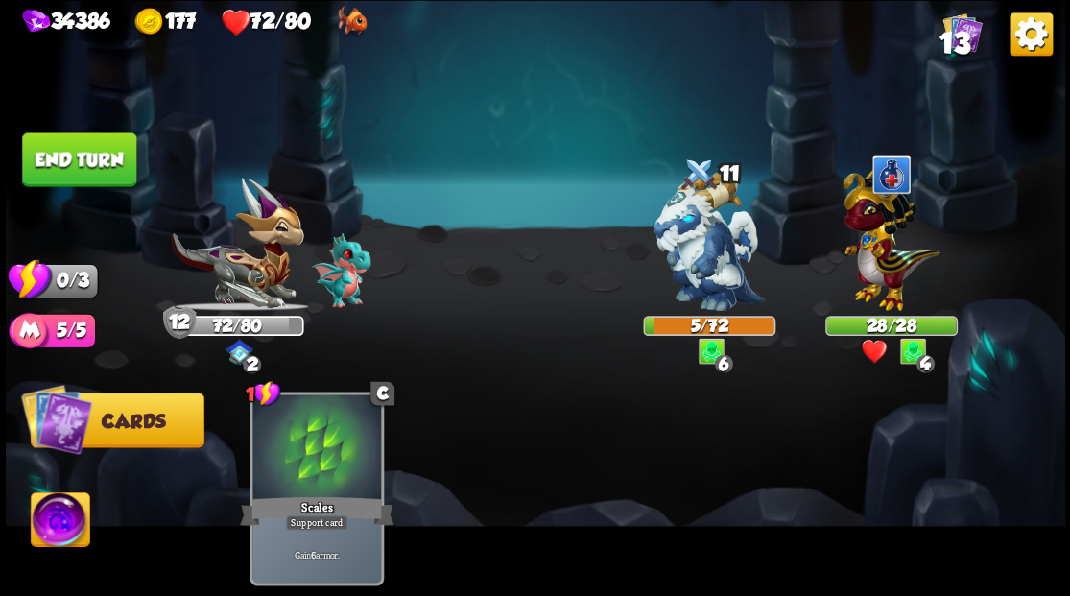
click at [74, 155] on button "End turn" at bounding box center [79, 159] width 114 height 54
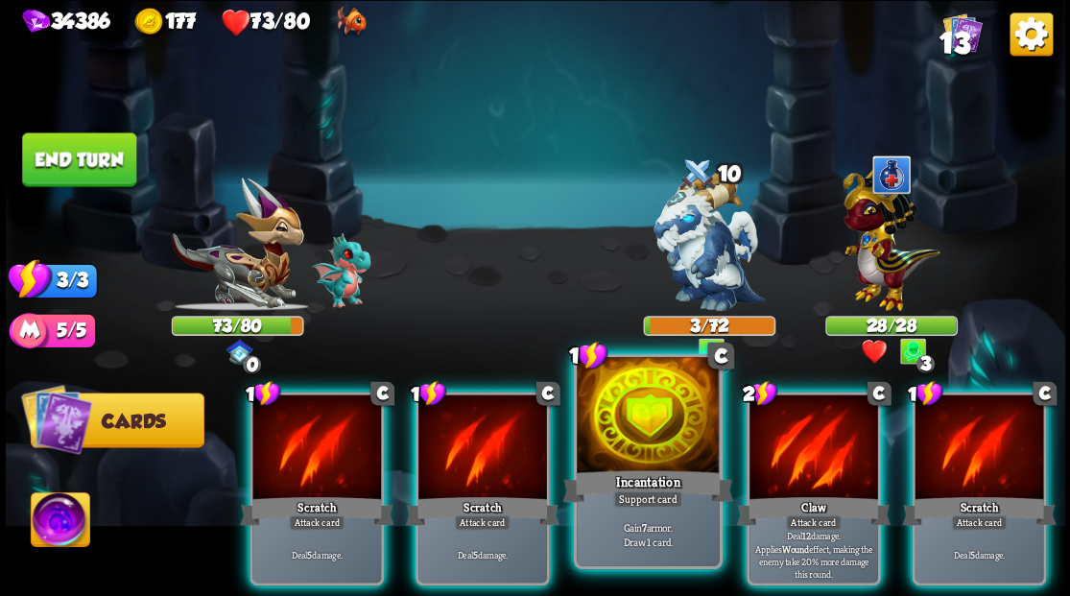
click at [629, 464] on div at bounding box center [648, 417] width 142 height 120
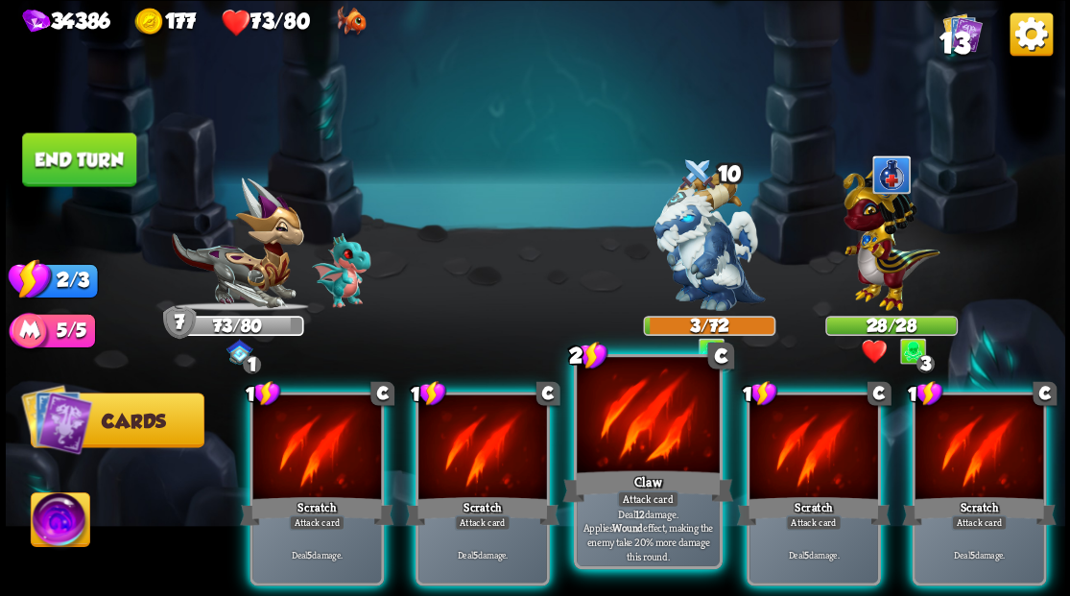
click at [636, 438] on div at bounding box center [648, 417] width 142 height 120
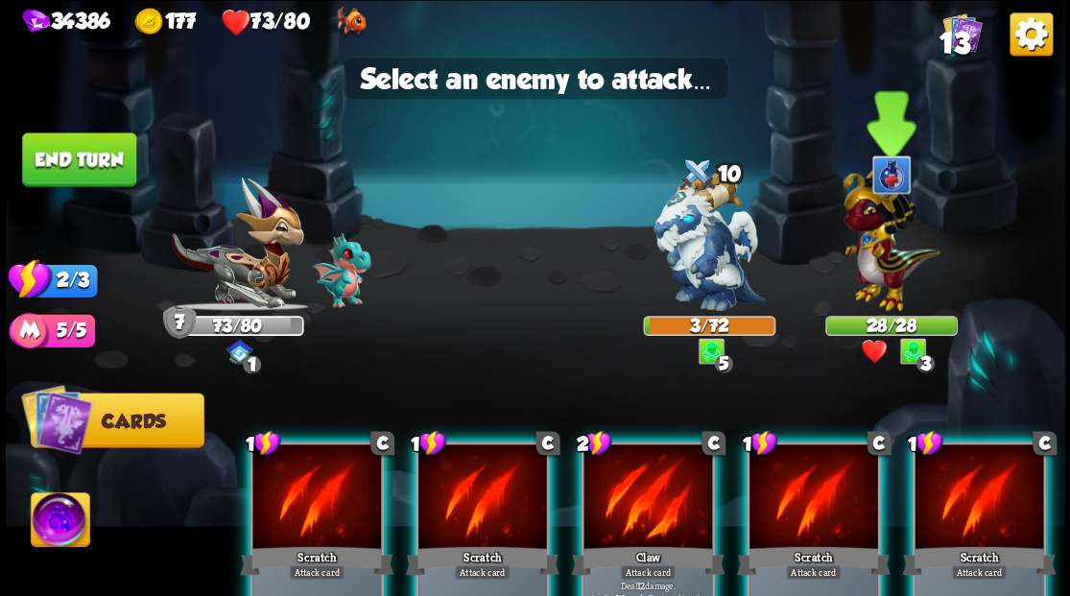
click at [887, 232] on img at bounding box center [890, 234] width 97 height 151
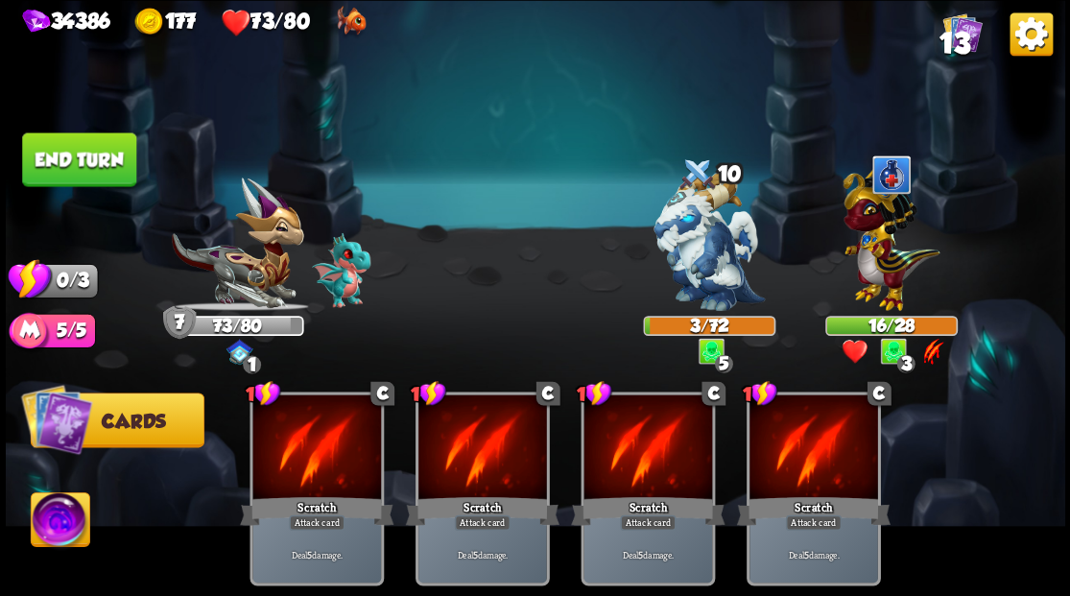
click at [63, 152] on button "End turn" at bounding box center [79, 159] width 114 height 54
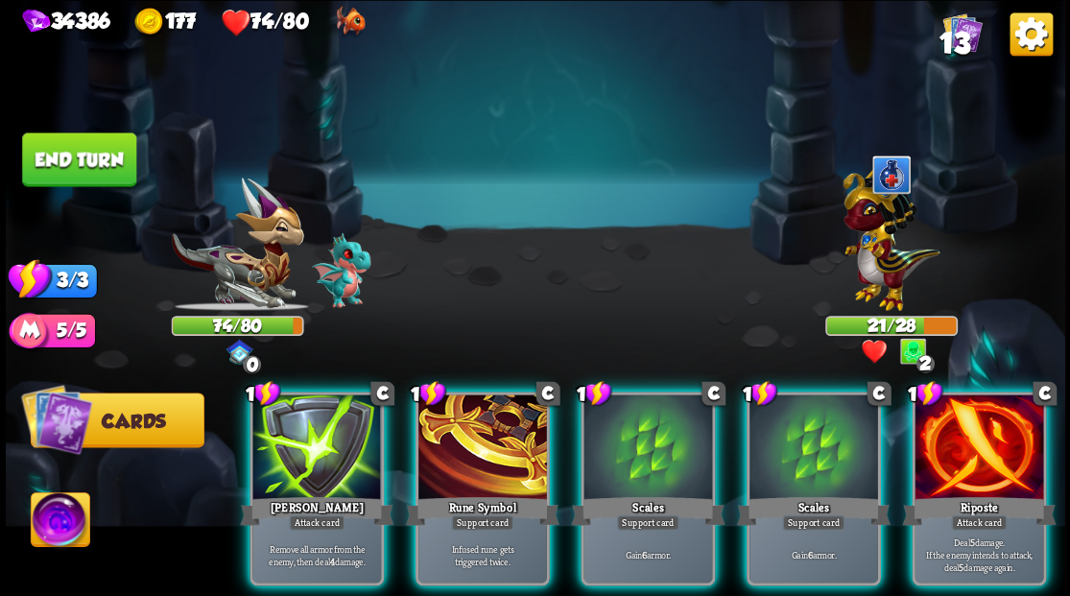
click at [975, 445] on div at bounding box center [978, 448] width 129 height 108
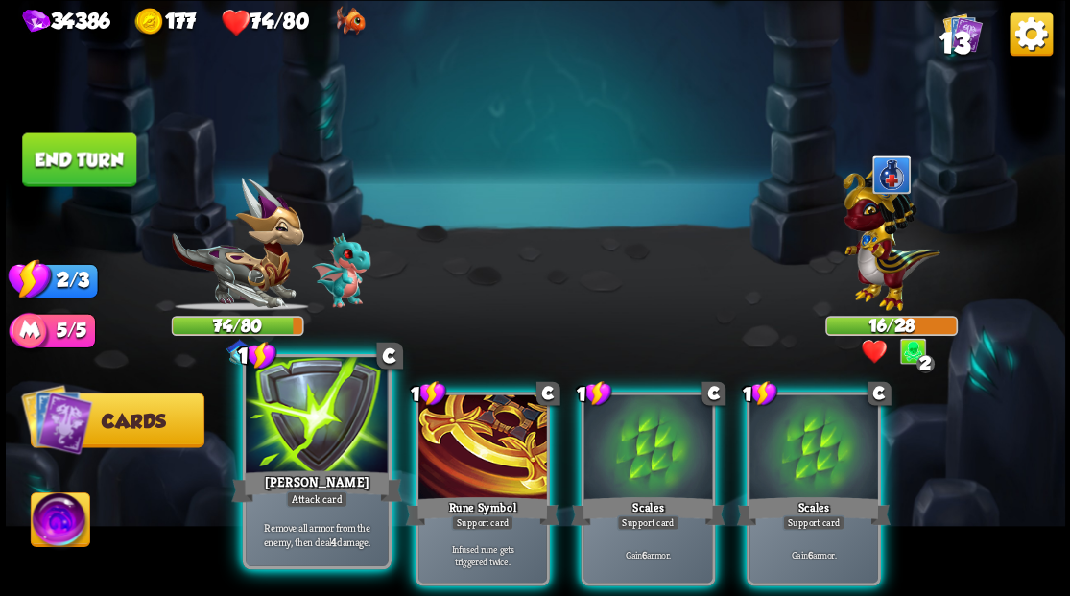
click at [294, 447] on div at bounding box center [317, 417] width 142 height 120
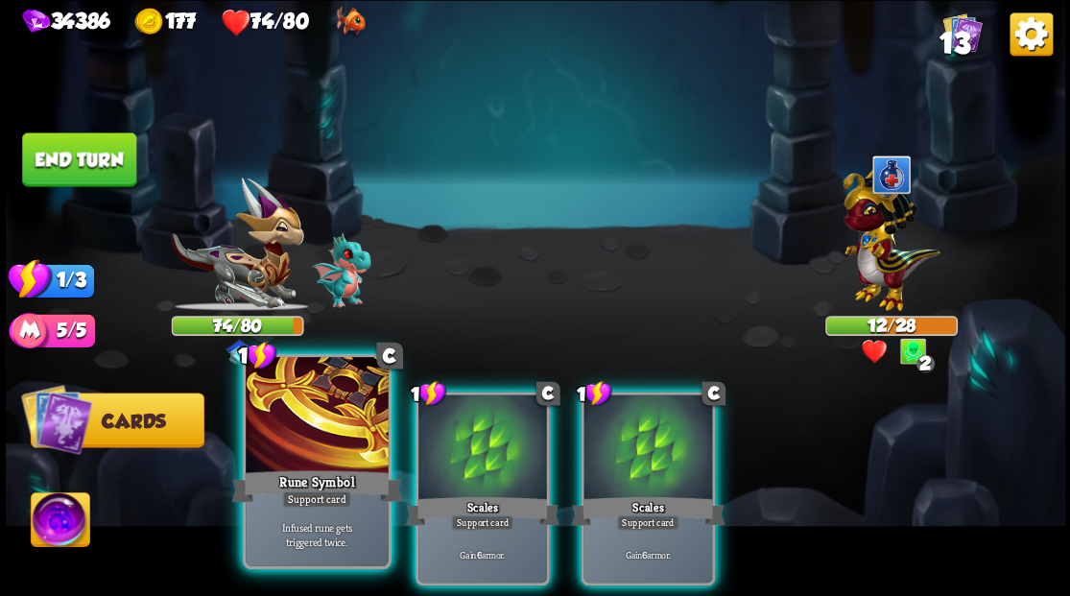
click at [293, 447] on div at bounding box center [317, 417] width 142 height 120
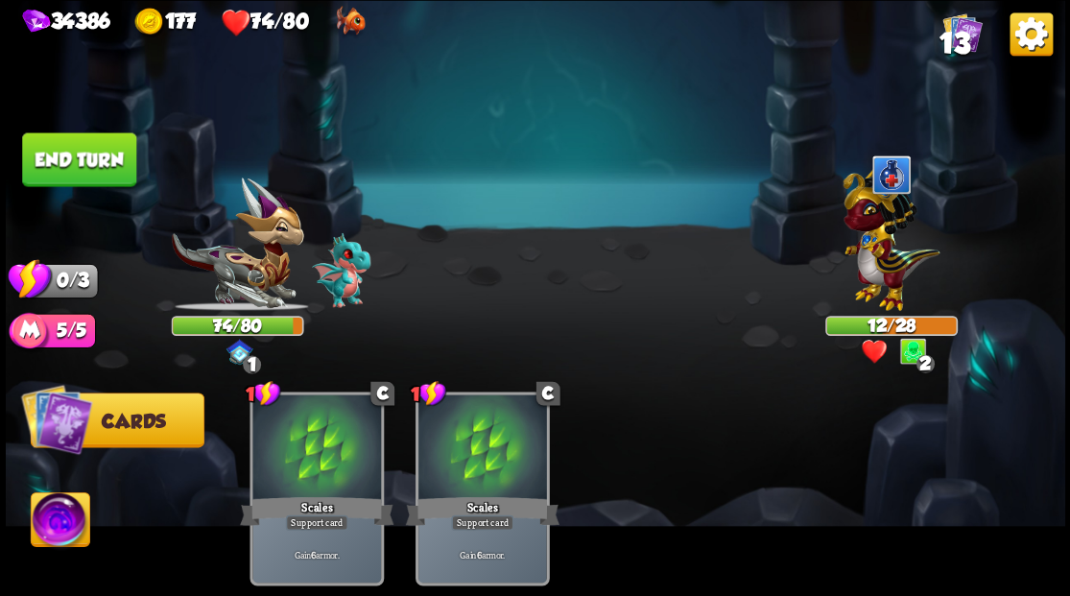
click at [103, 173] on button "End turn" at bounding box center [79, 159] width 114 height 54
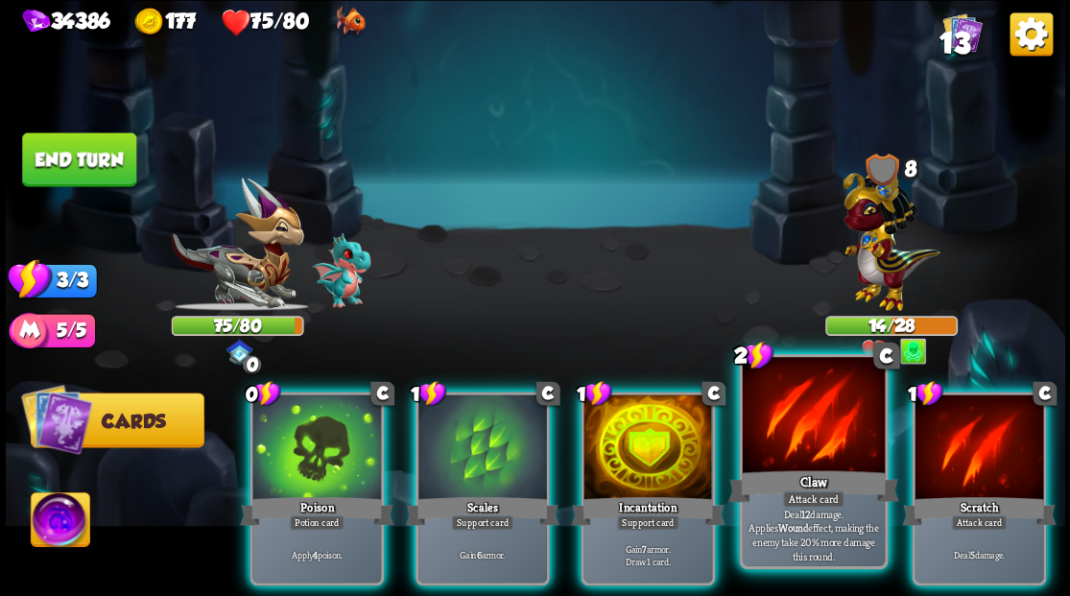
click at [781, 437] on div at bounding box center [813, 417] width 142 height 120
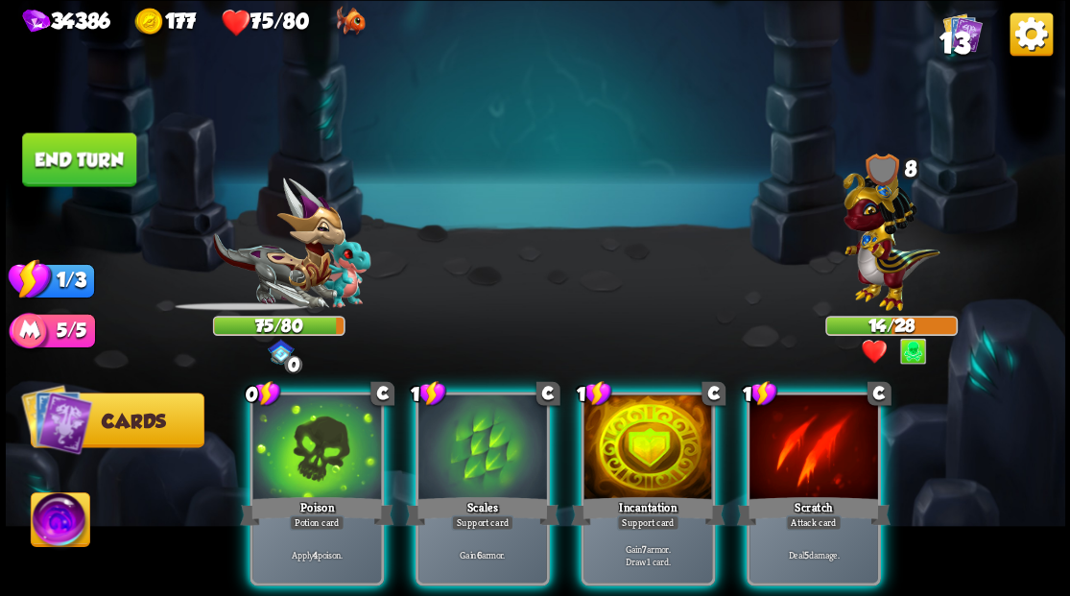
click at [781, 437] on div at bounding box center [813, 448] width 129 height 108
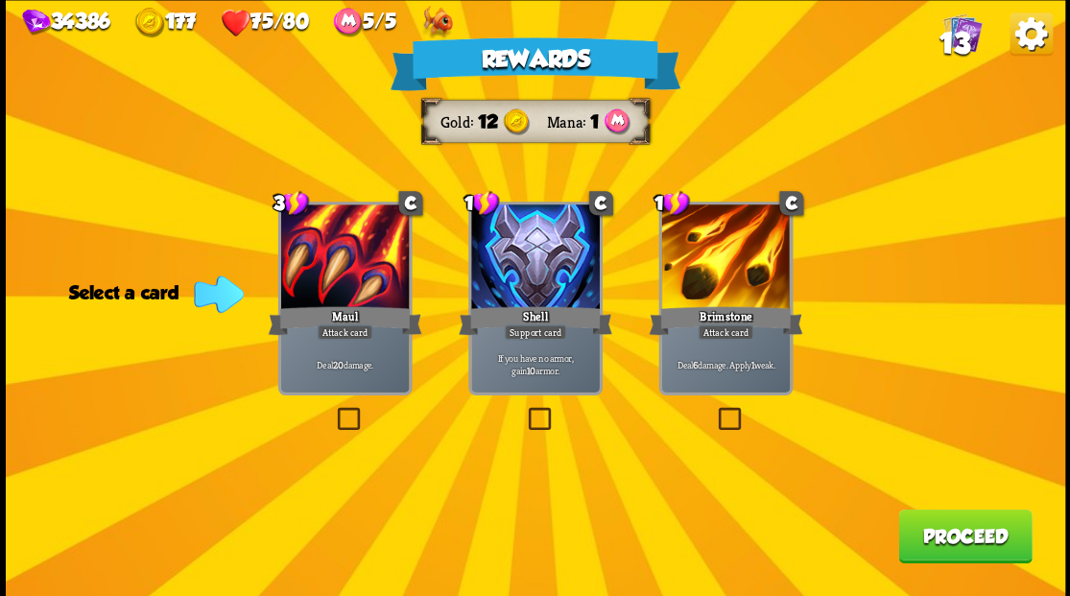
click at [985, 534] on button "Proceed" at bounding box center [964, 535] width 133 height 54
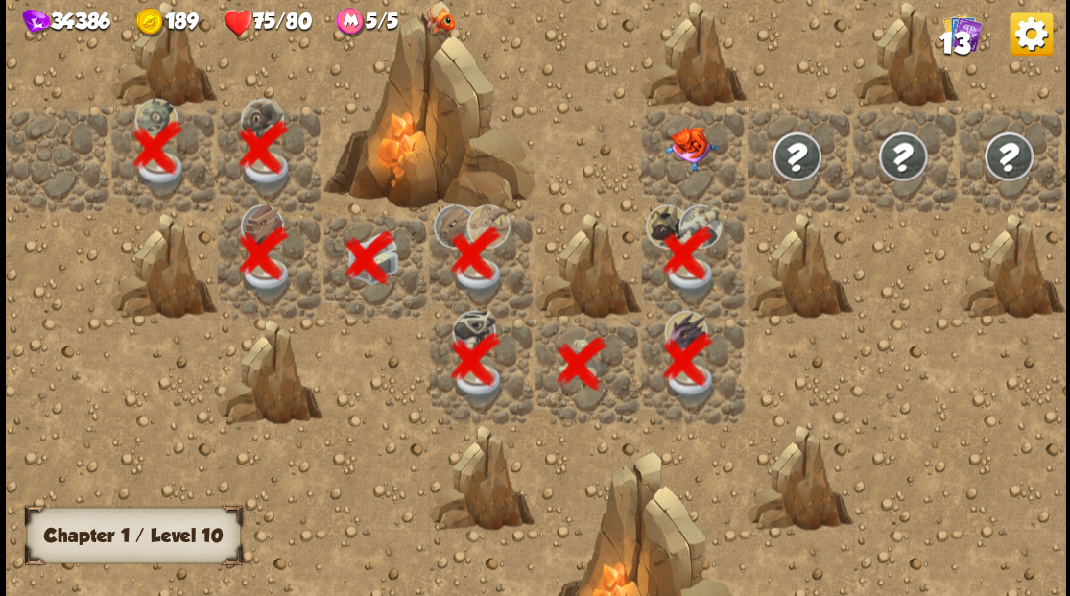
click at [683, 148] on img at bounding box center [690, 148] width 53 height 44
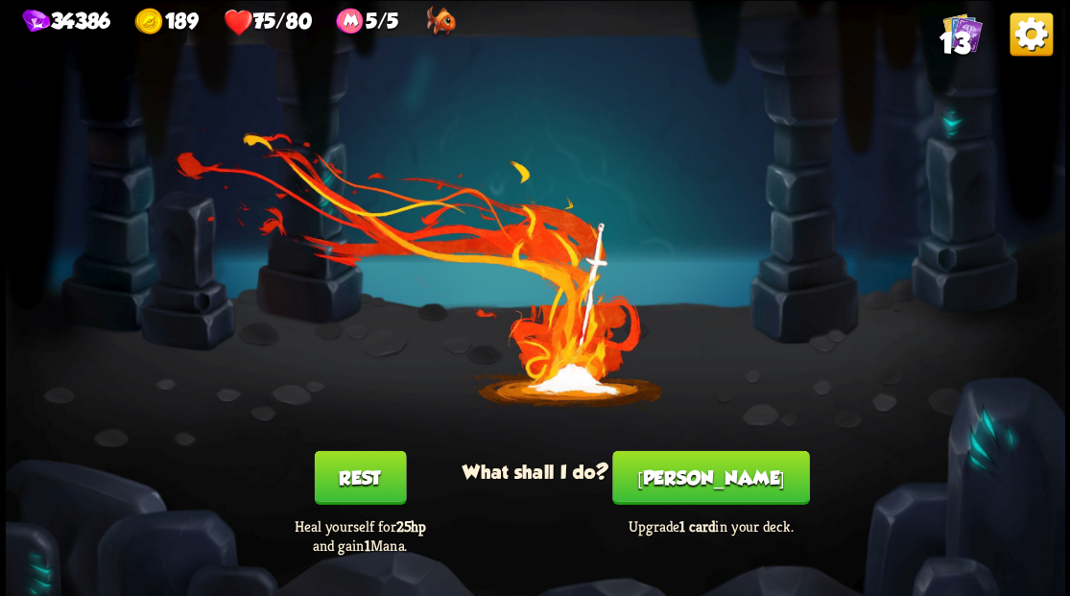
click at [712, 485] on button "Smith" at bounding box center [710, 477] width 197 height 54
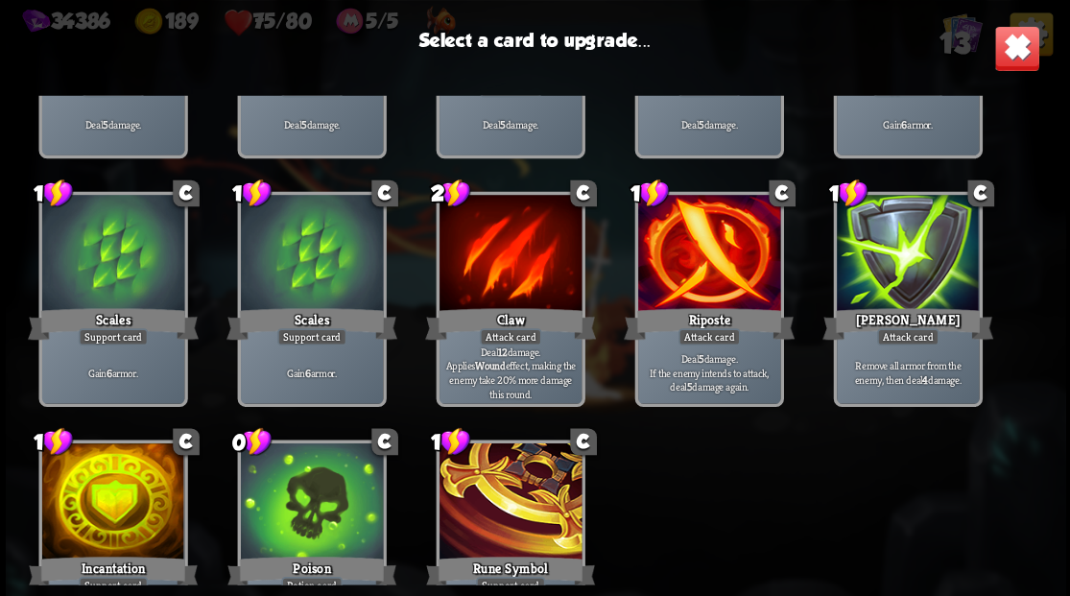
scroll to position [316, 0]
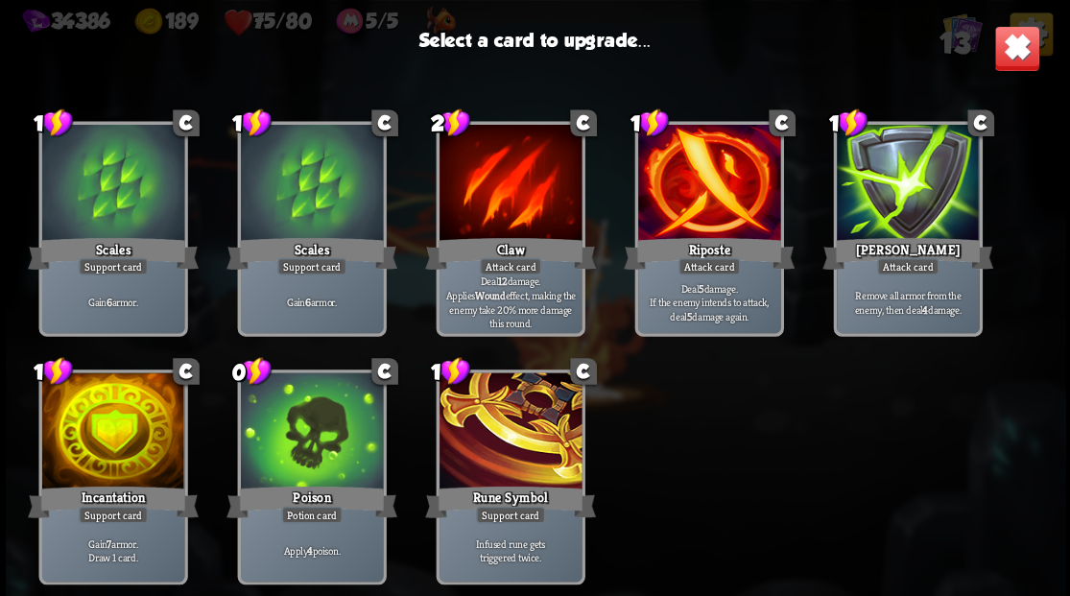
click at [502, 446] on div at bounding box center [509, 432] width 142 height 120
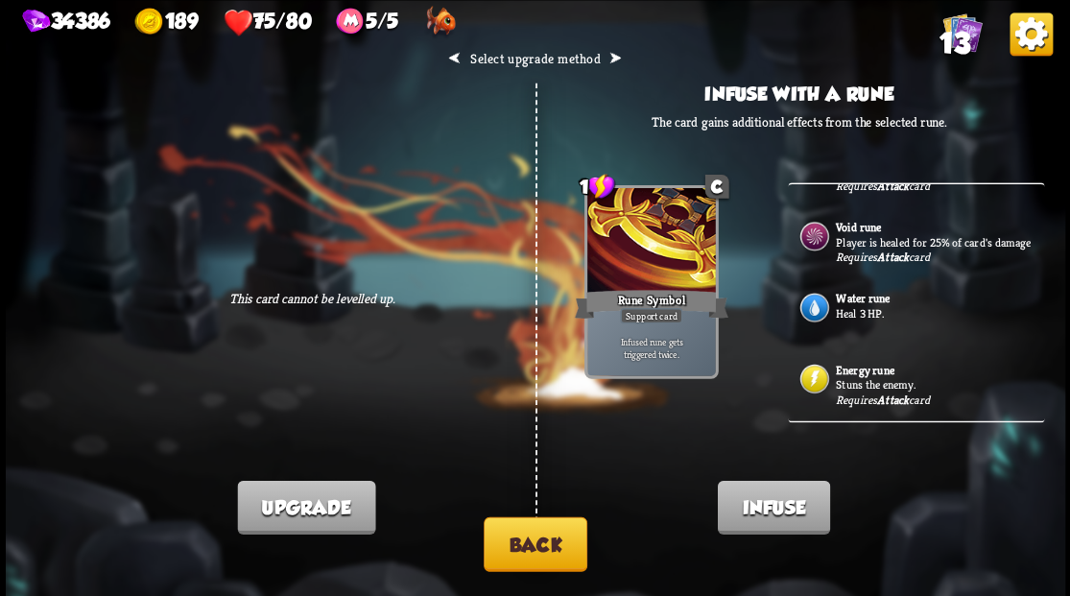
scroll to position [83, 0]
click at [869, 303] on b "Water rune" at bounding box center [863, 298] width 54 height 15
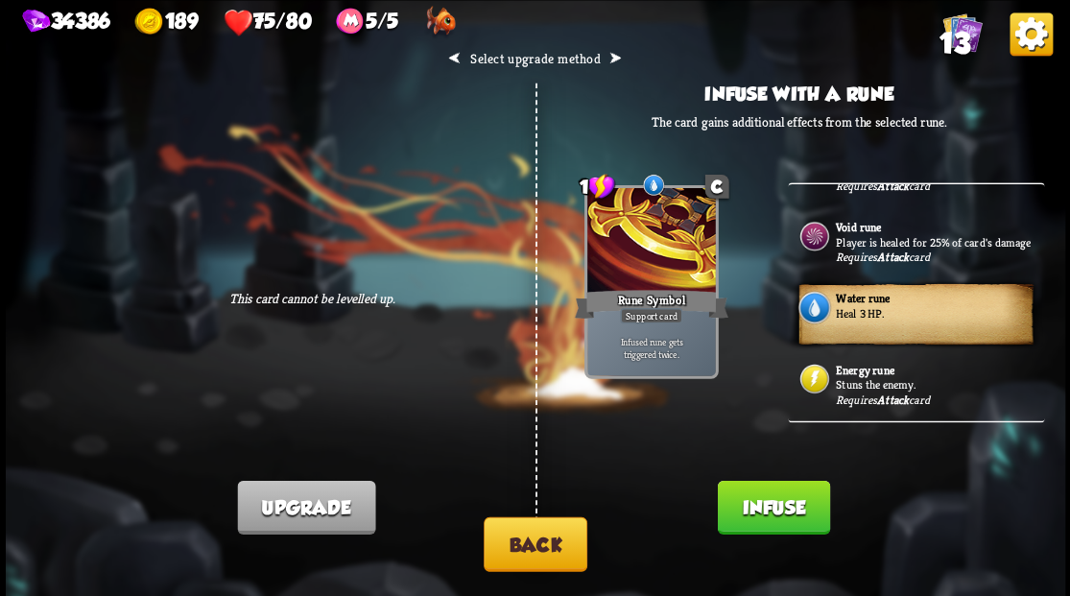
click at [759, 508] on button "Infuse" at bounding box center [773, 507] width 112 height 54
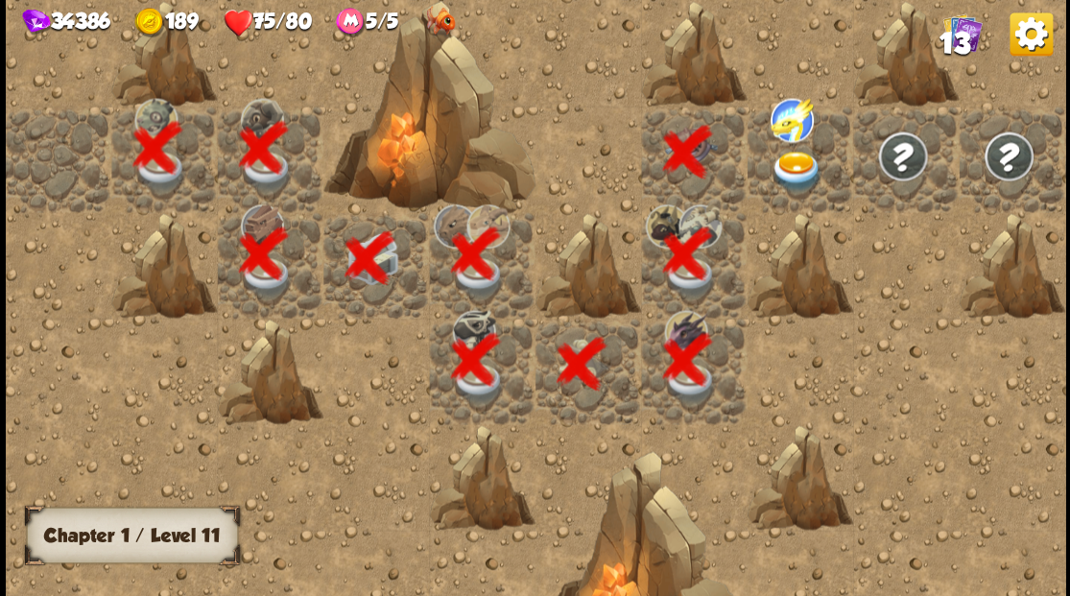
scroll to position [0, 368]
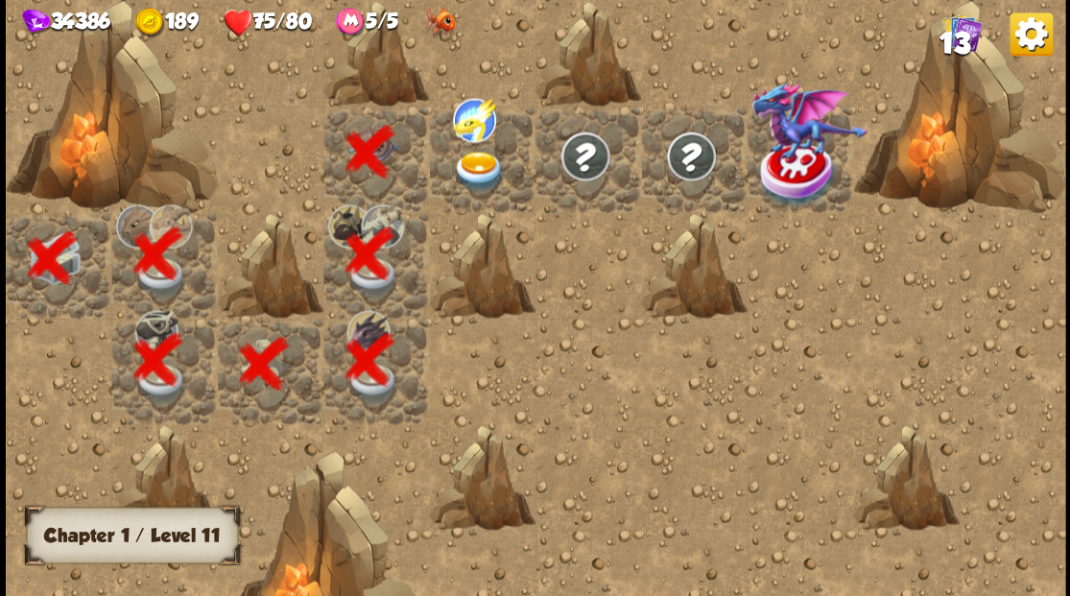
click at [471, 164] on img at bounding box center [478, 171] width 53 height 41
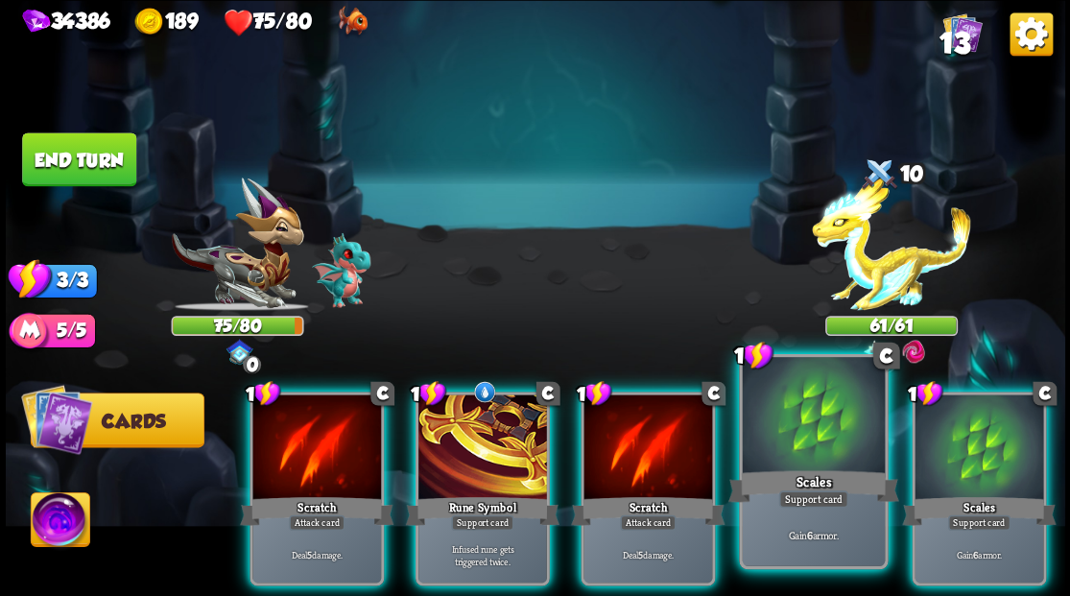
click at [811, 466] on div "1 C Scales Support card Gain 6 armor." at bounding box center [813, 460] width 149 height 215
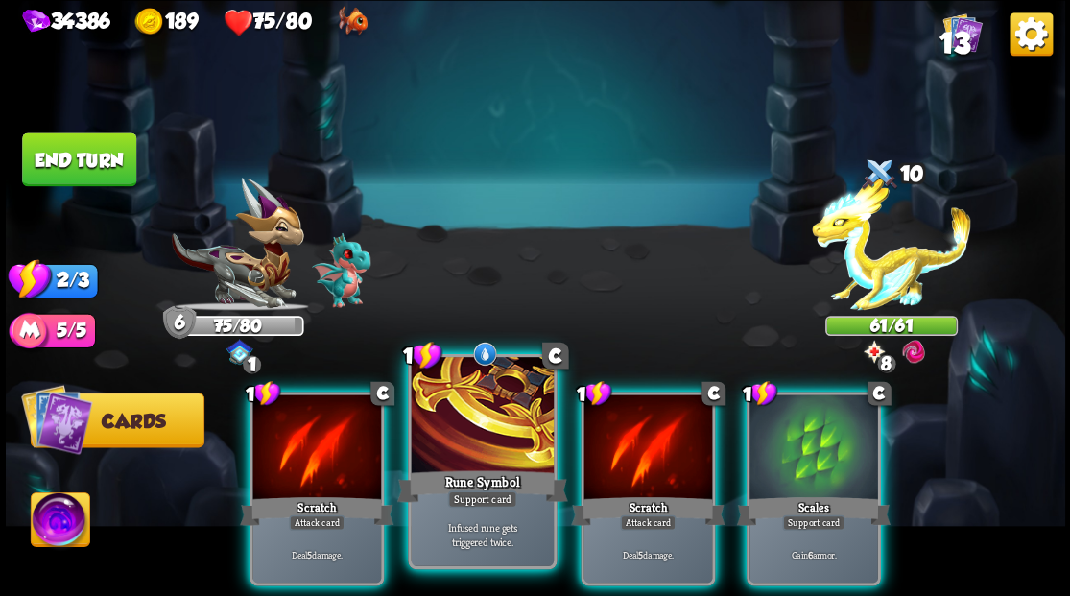
click at [499, 426] on div at bounding box center [482, 417] width 142 height 120
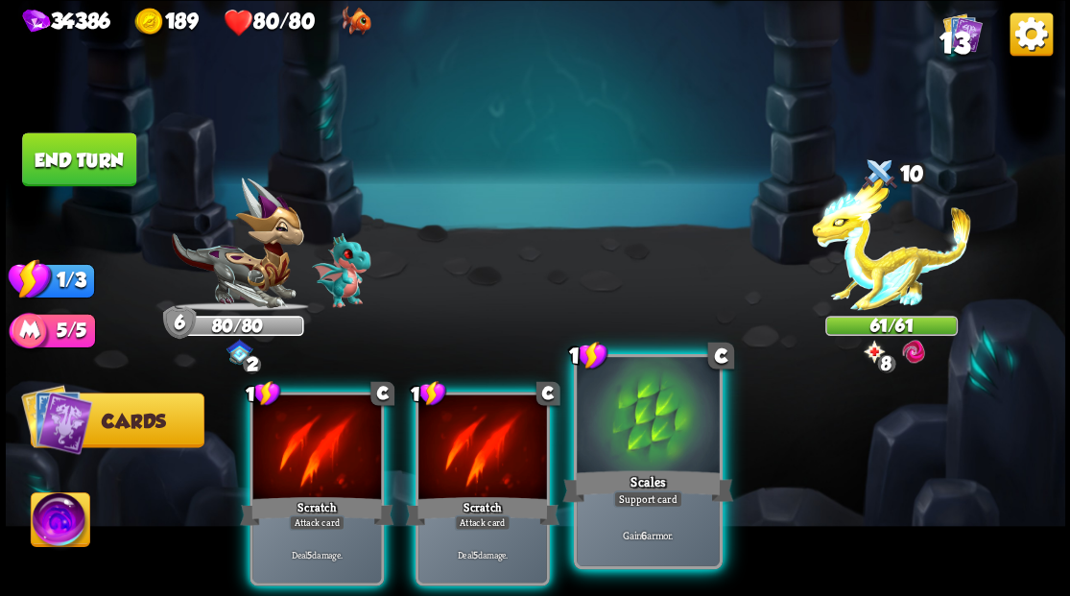
click at [641, 460] on div at bounding box center [648, 417] width 142 height 120
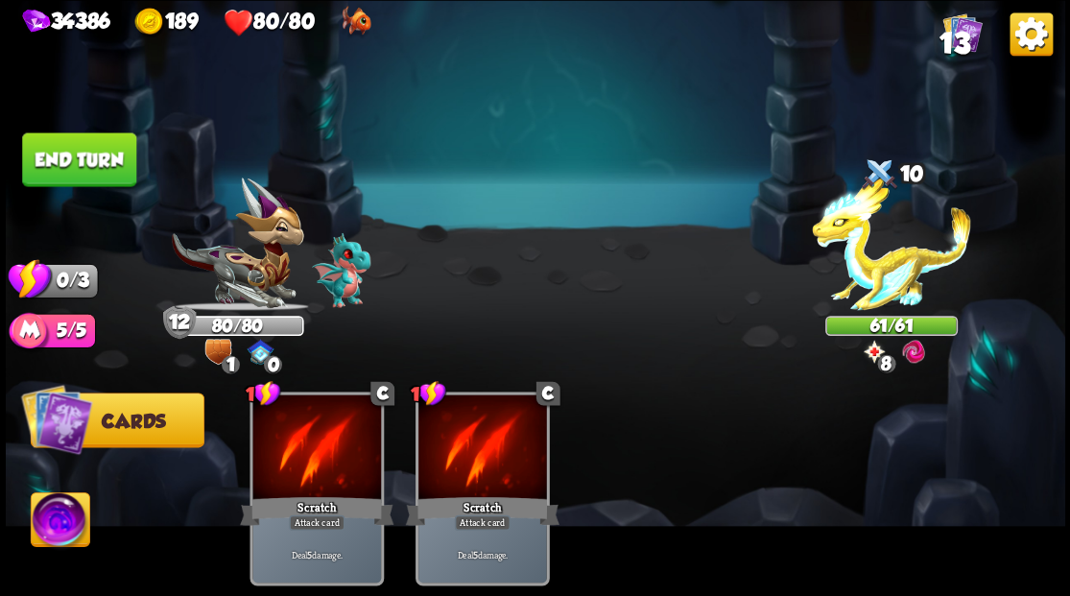
click at [88, 158] on button "End turn" at bounding box center [79, 159] width 114 height 54
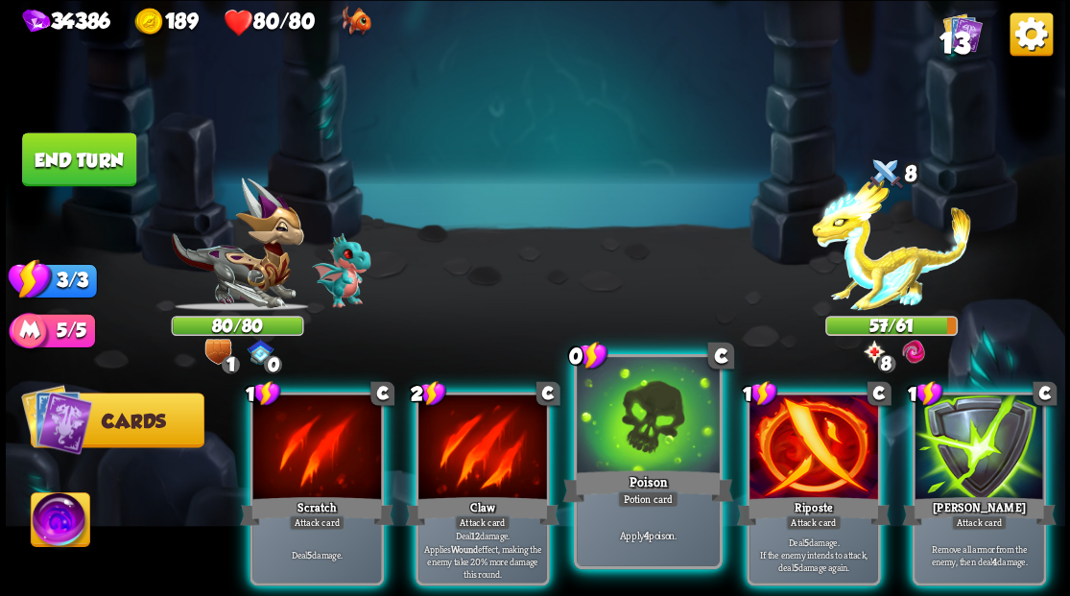
click at [608, 432] on div at bounding box center [648, 417] width 142 height 120
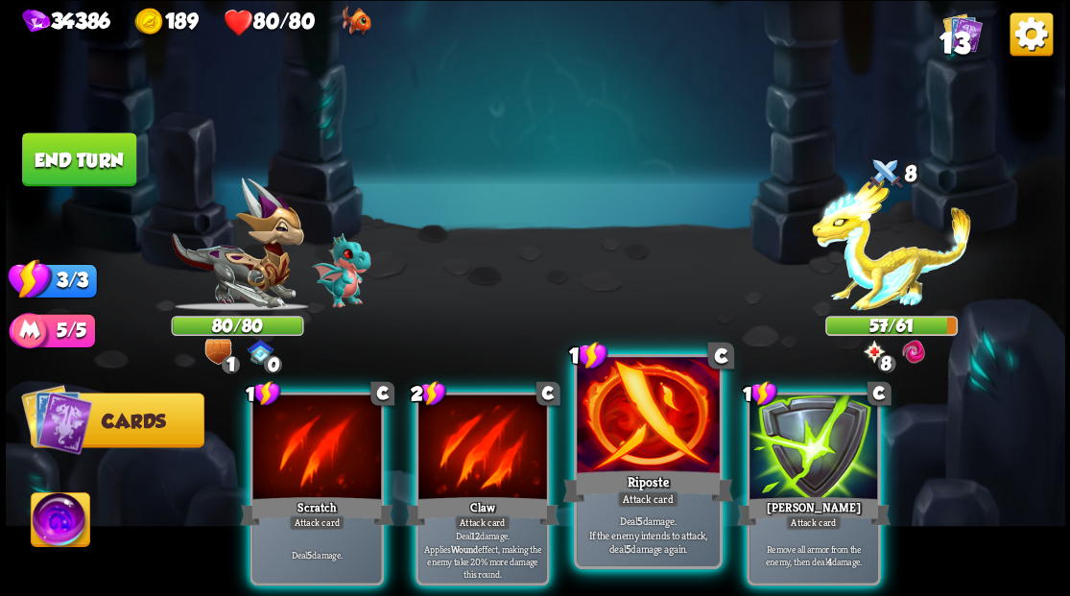
click at [615, 426] on div at bounding box center [648, 417] width 142 height 120
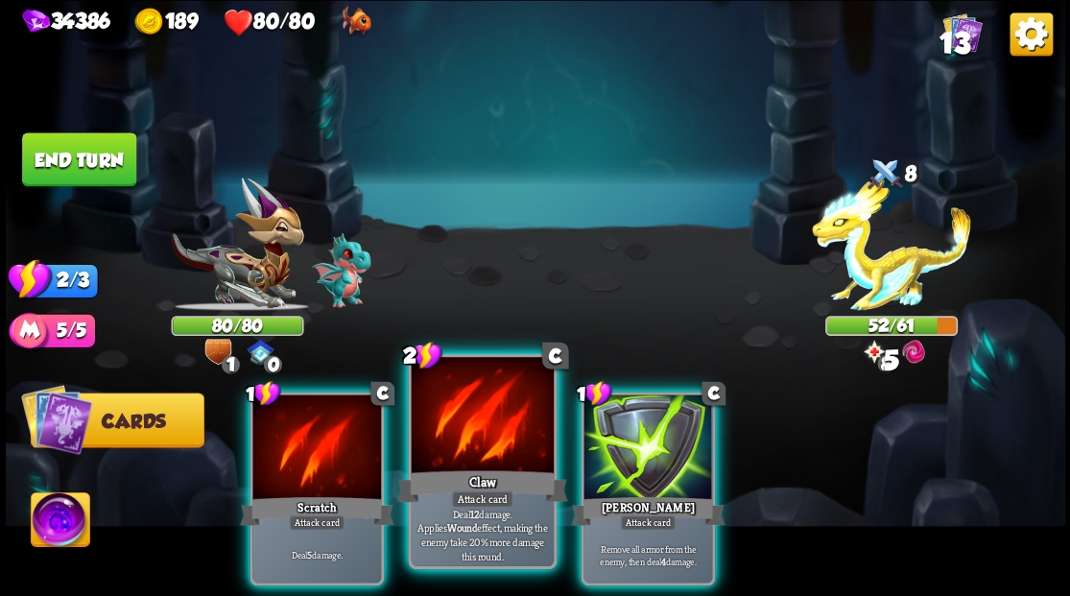
click at [487, 439] on div at bounding box center [482, 417] width 142 height 120
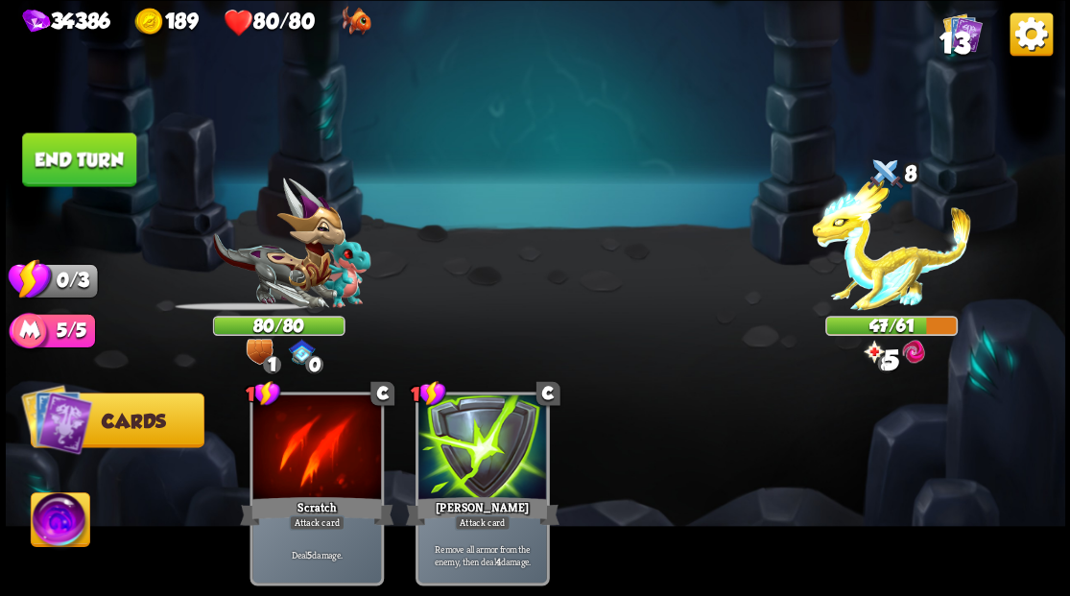
click at [80, 157] on button "End turn" at bounding box center [79, 159] width 114 height 54
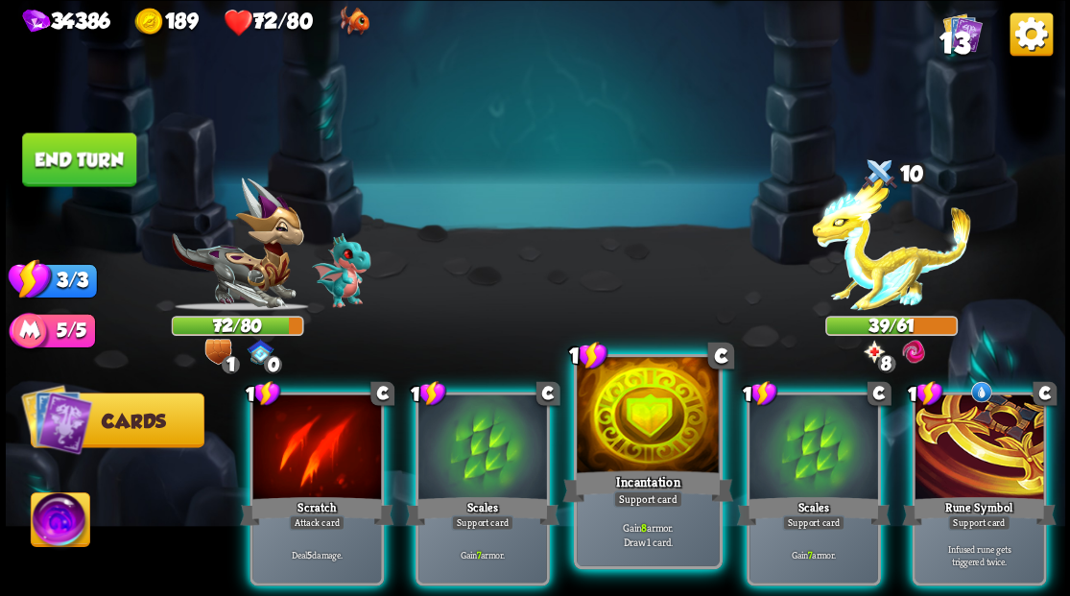
click at [606, 408] on div at bounding box center [648, 417] width 142 height 120
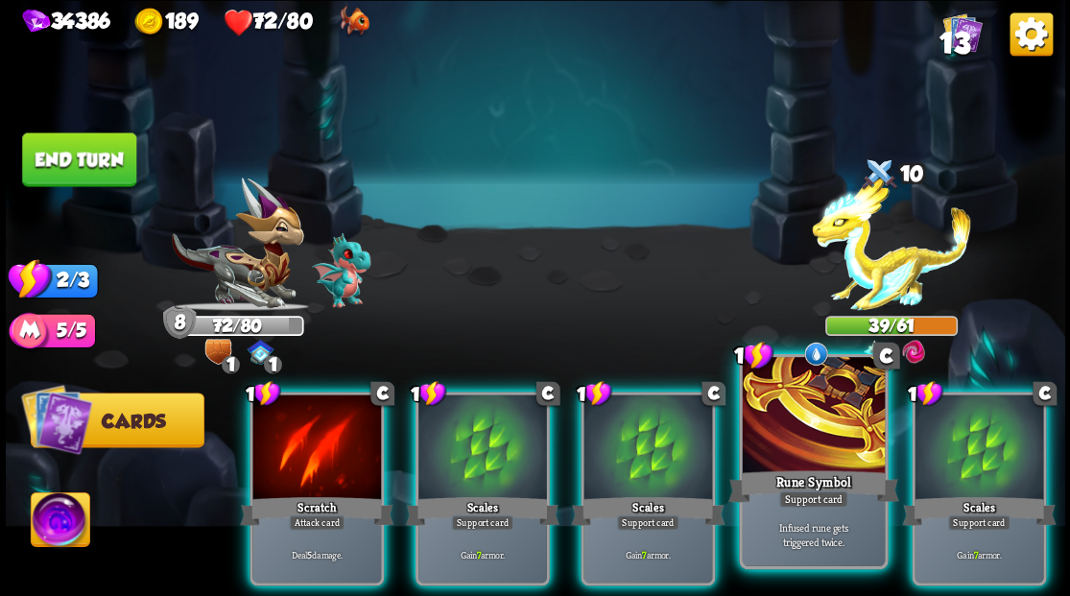
click at [793, 423] on div at bounding box center [813, 417] width 142 height 120
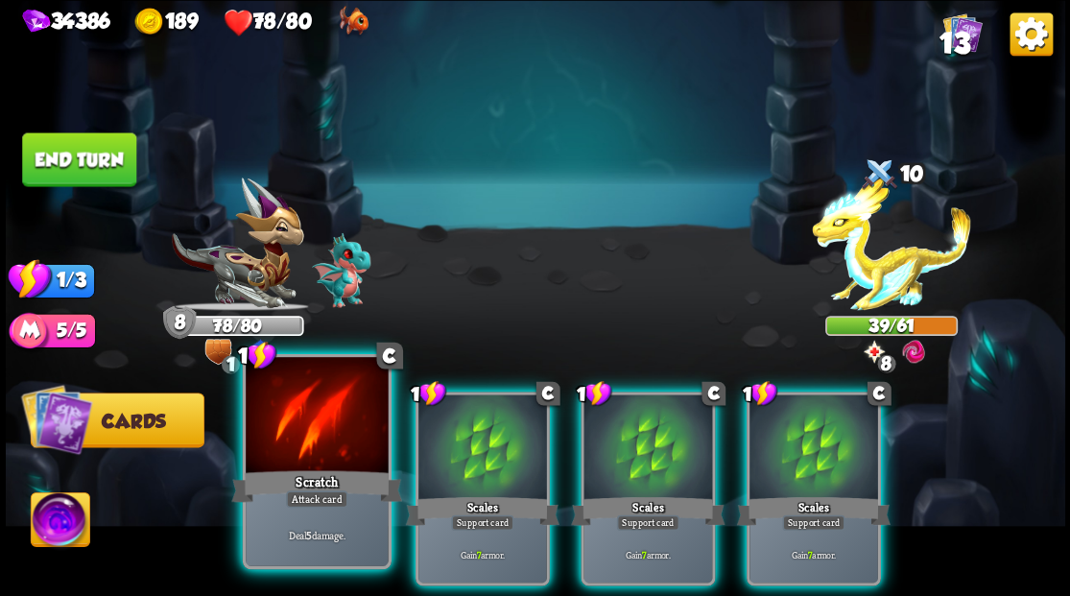
click at [340, 426] on div at bounding box center [317, 417] width 142 height 120
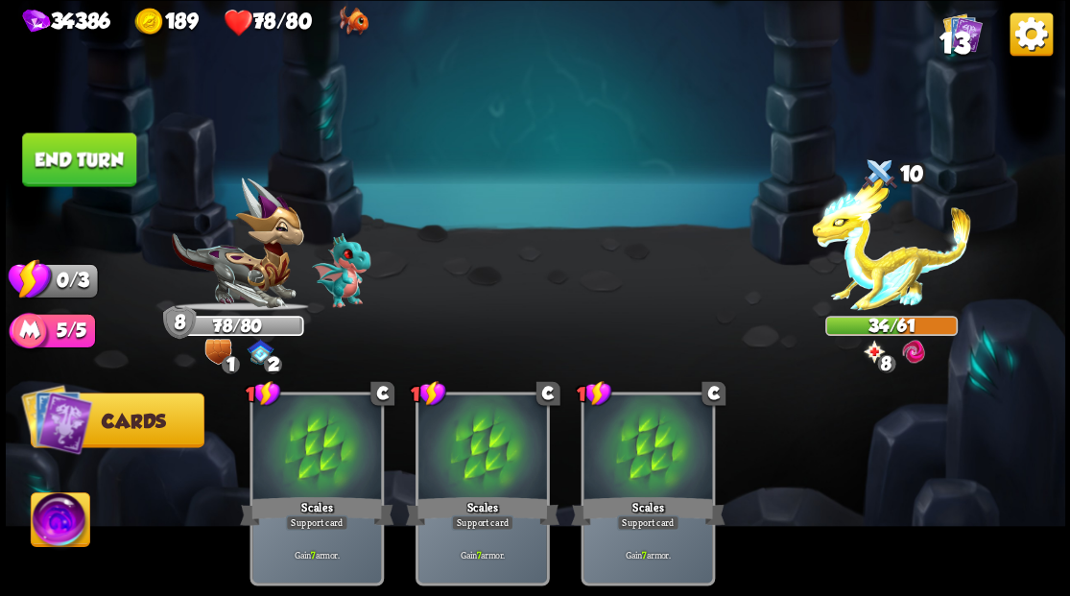
click at [50, 159] on button "End turn" at bounding box center [79, 159] width 114 height 54
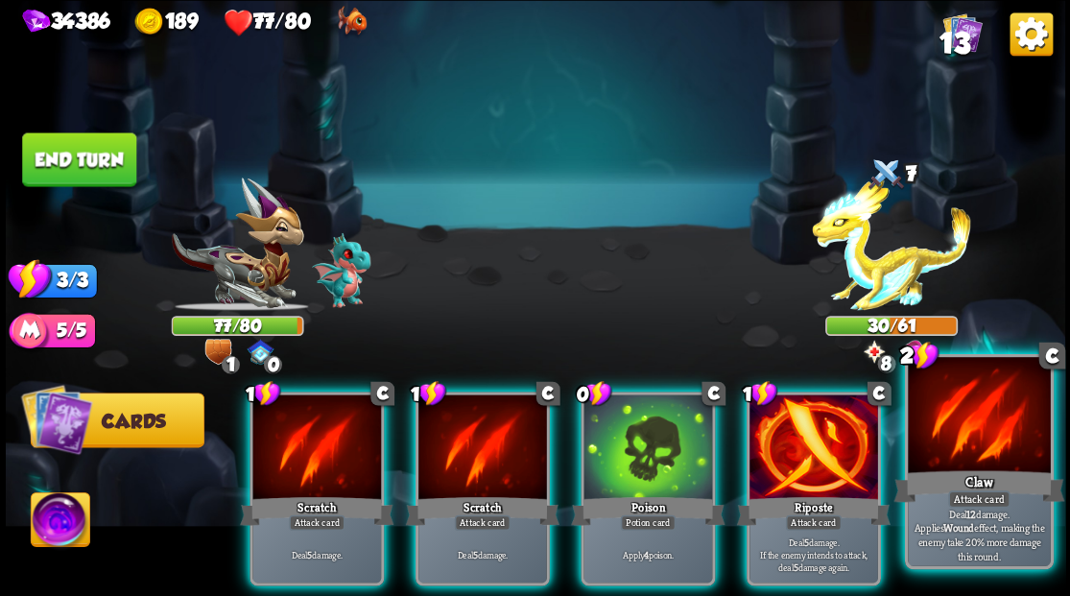
click at [972, 430] on div at bounding box center [978, 417] width 142 height 120
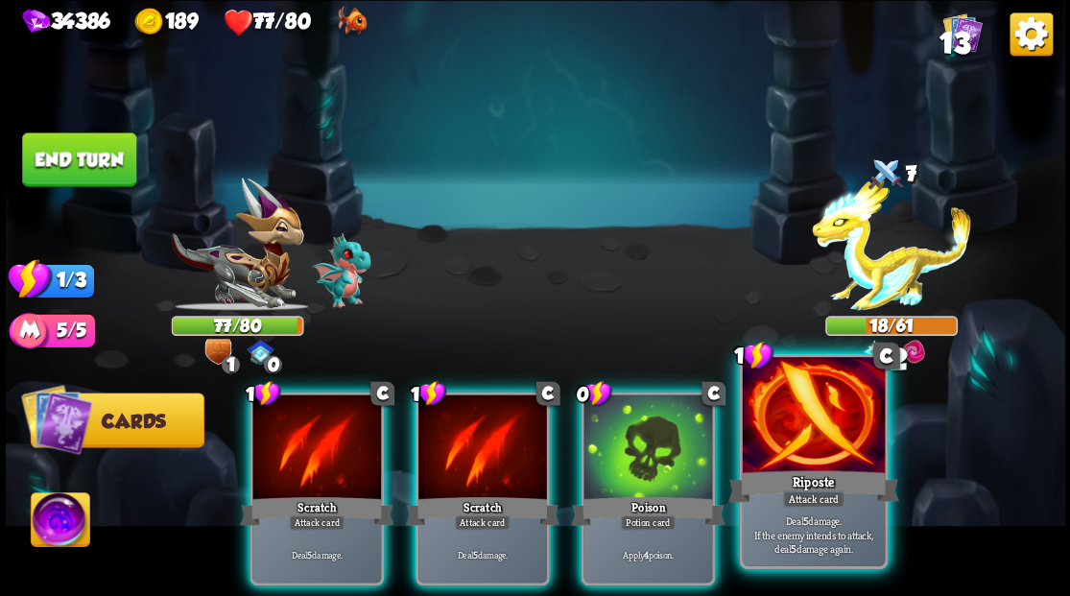
click at [820, 430] on div at bounding box center [813, 417] width 142 height 120
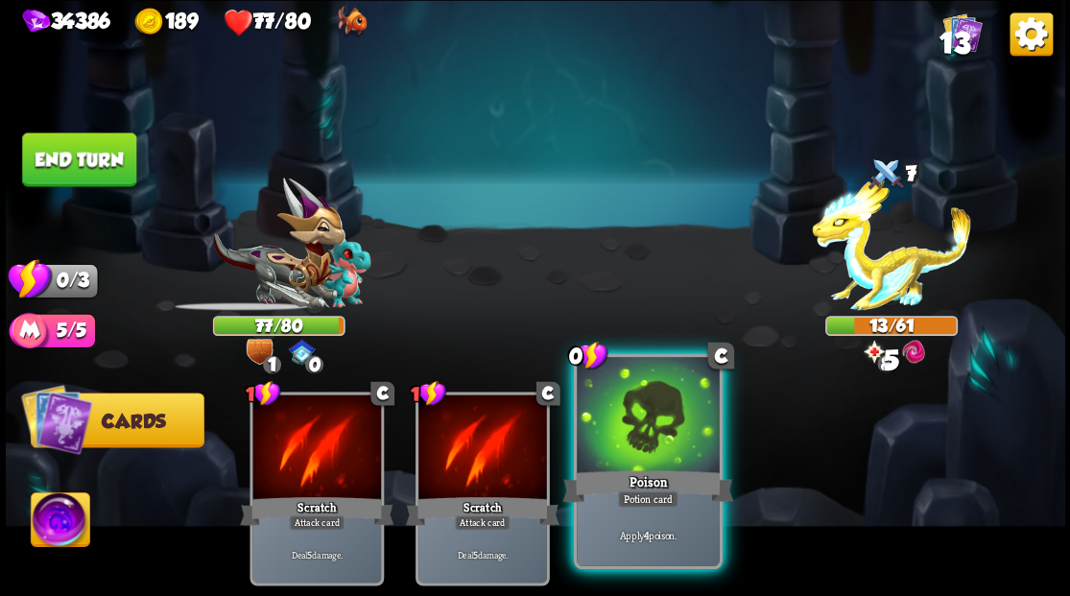
click at [662, 430] on div at bounding box center [648, 417] width 142 height 120
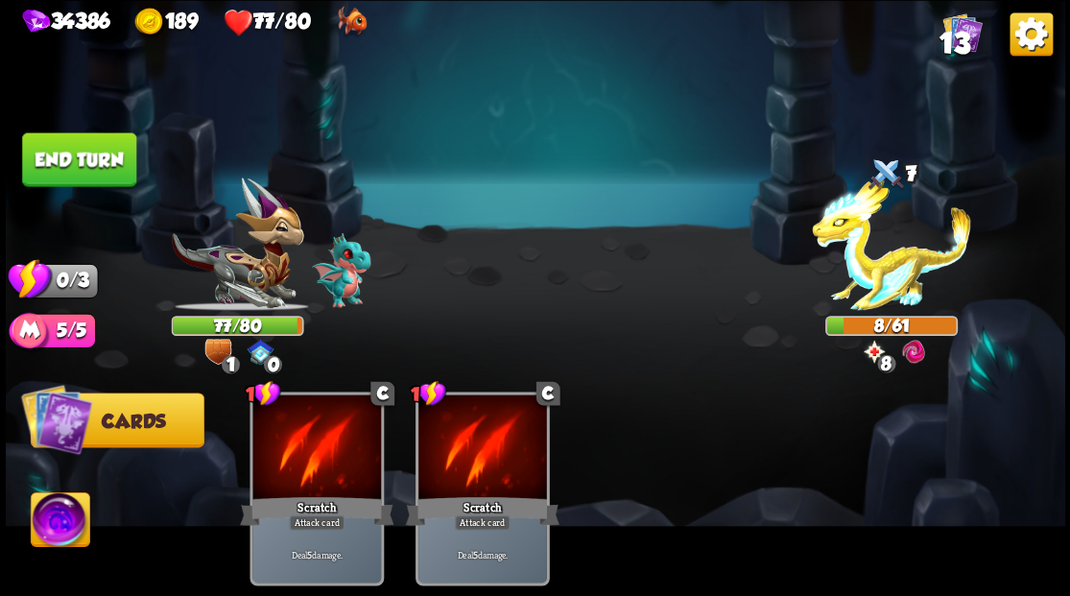
click at [97, 173] on button "End turn" at bounding box center [79, 159] width 114 height 54
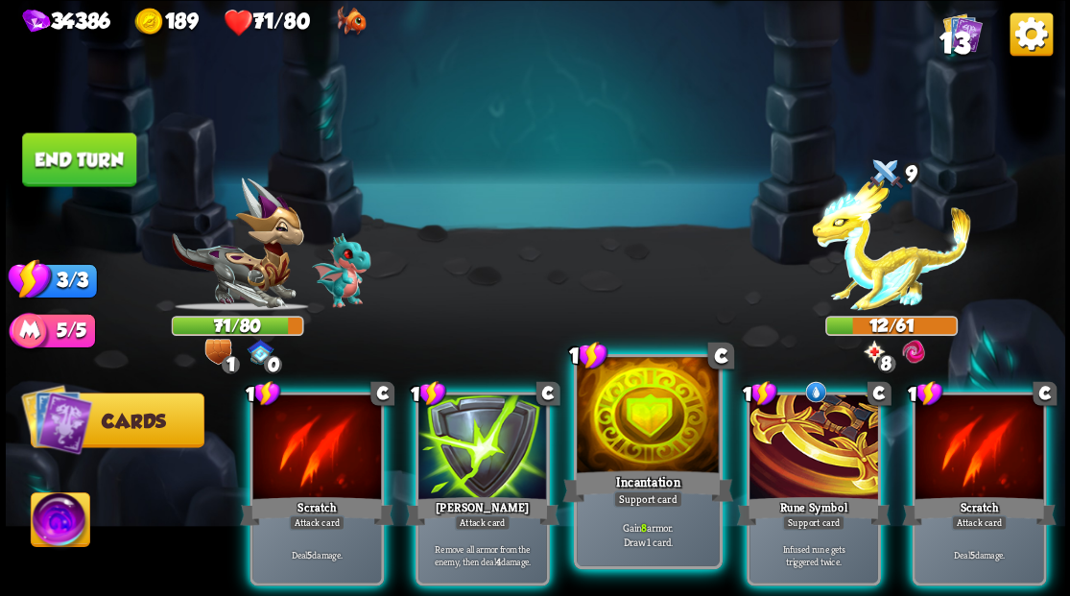
click at [633, 409] on div at bounding box center [648, 417] width 142 height 120
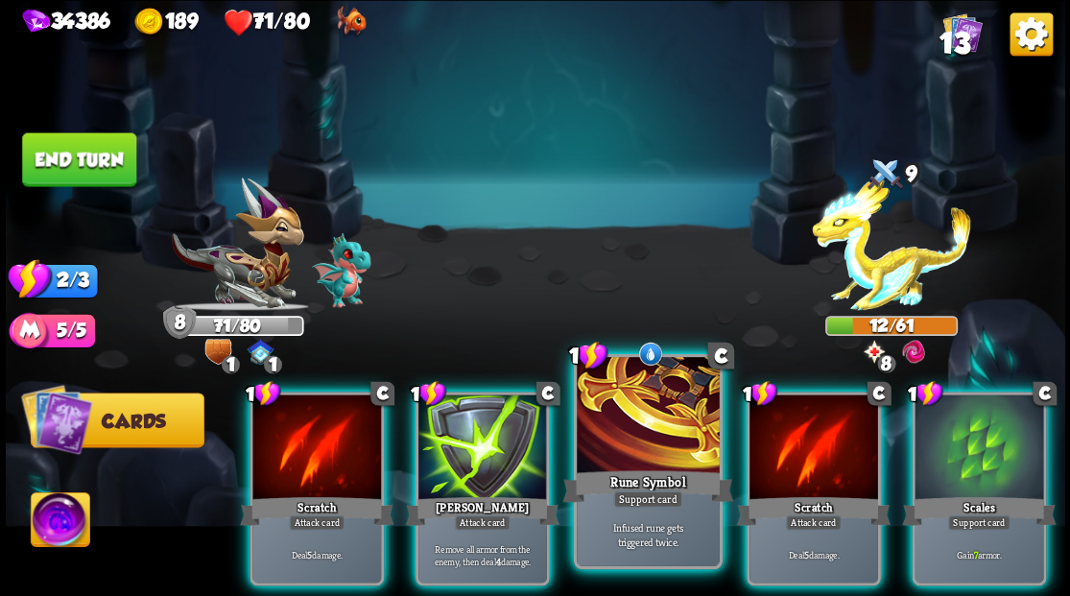
click at [627, 387] on div at bounding box center [648, 417] width 142 height 120
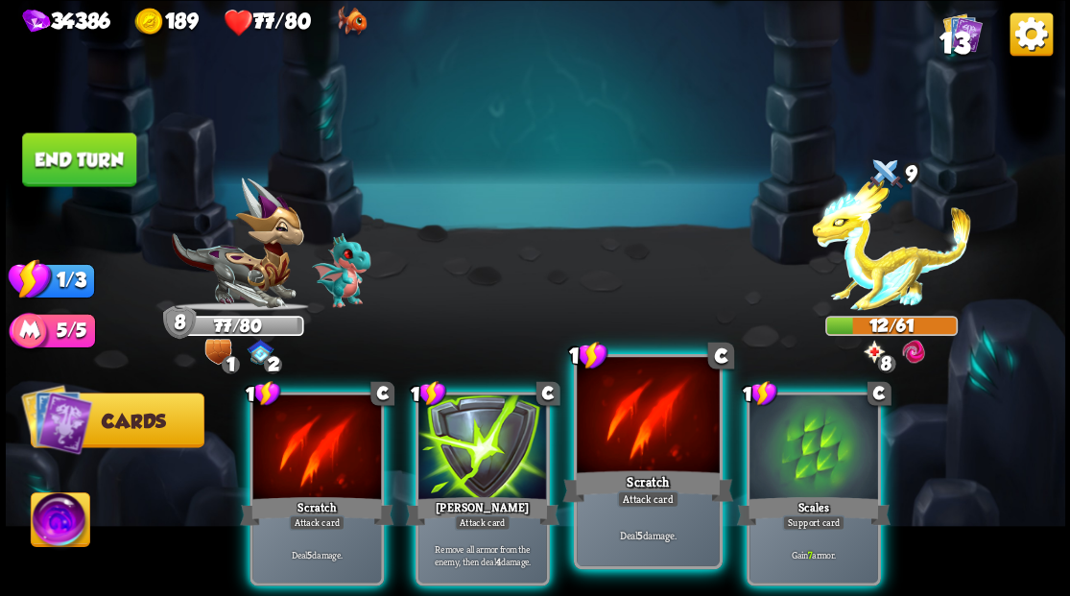
click at [648, 451] on div at bounding box center [648, 417] width 142 height 120
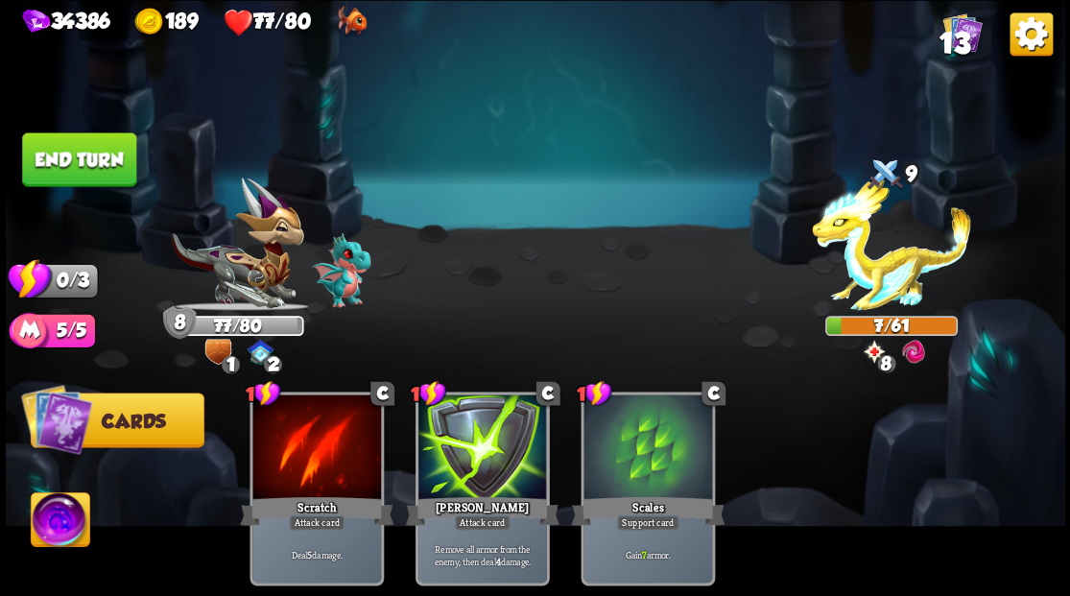
click at [57, 157] on button "End turn" at bounding box center [79, 159] width 114 height 54
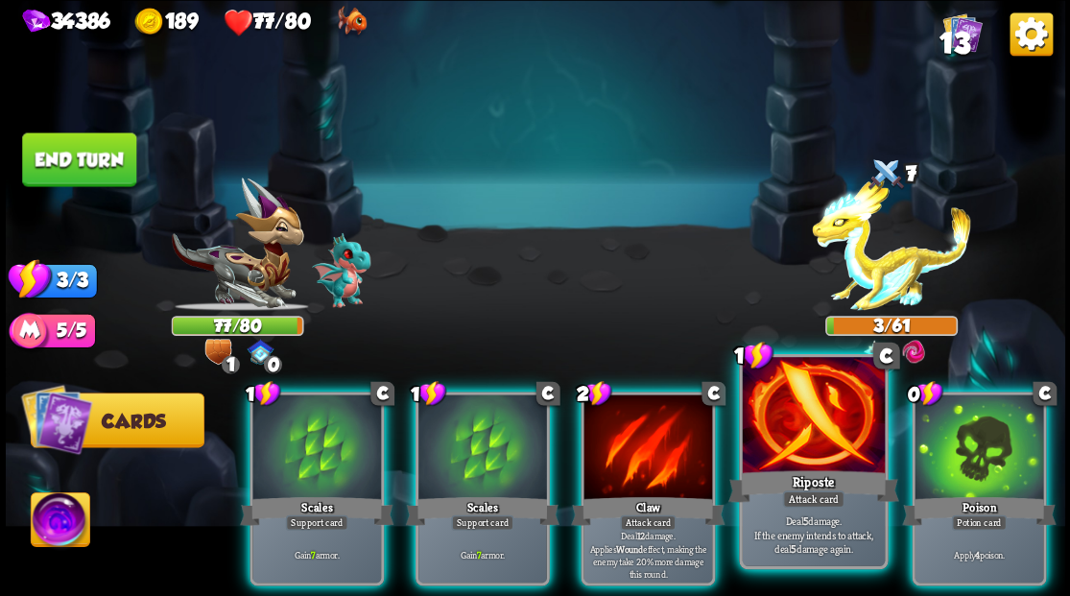
click at [808, 425] on div at bounding box center [813, 417] width 142 height 120
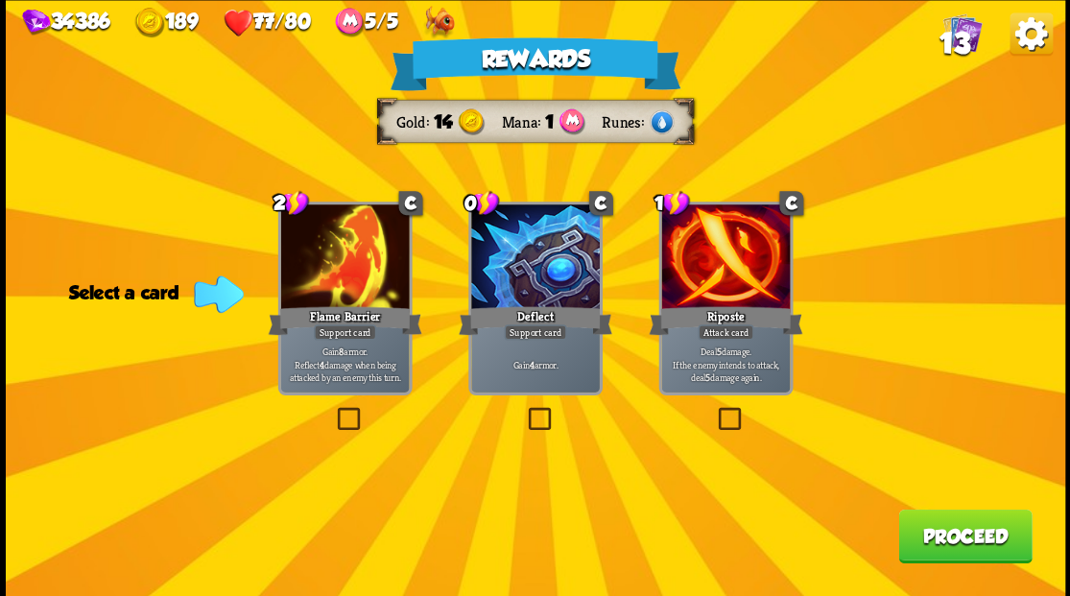
click at [953, 46] on span "13" at bounding box center [953, 43] width 31 height 33
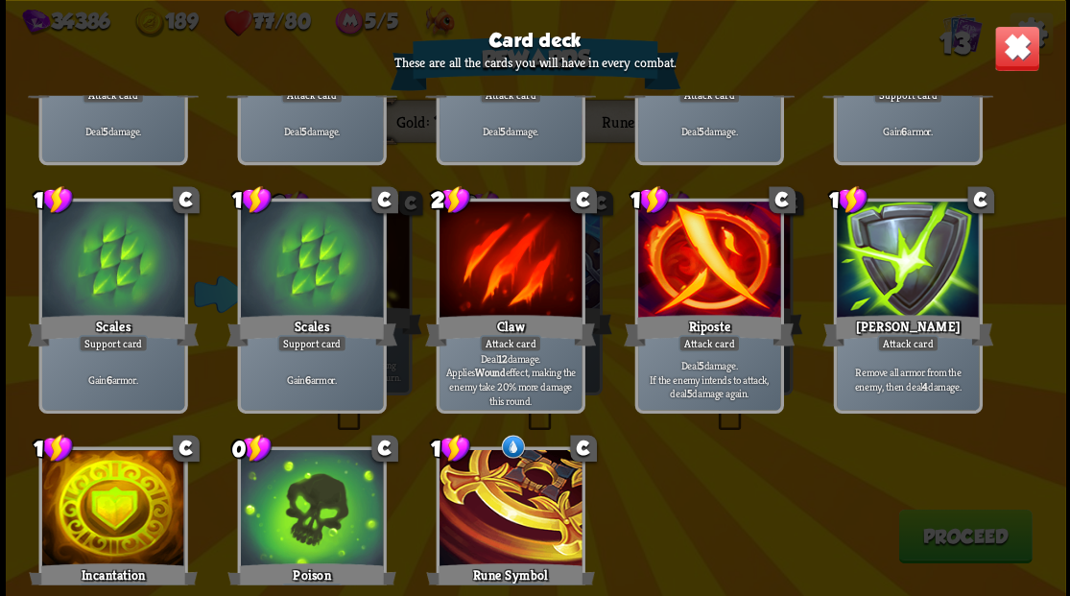
scroll to position [316, 0]
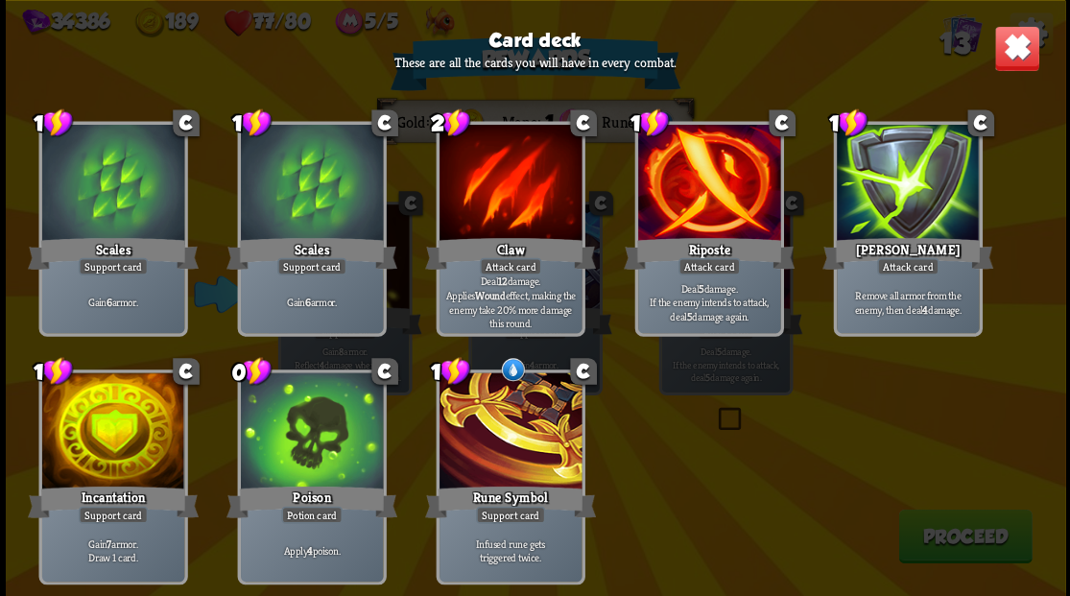
click at [1006, 52] on img at bounding box center [1016, 48] width 46 height 46
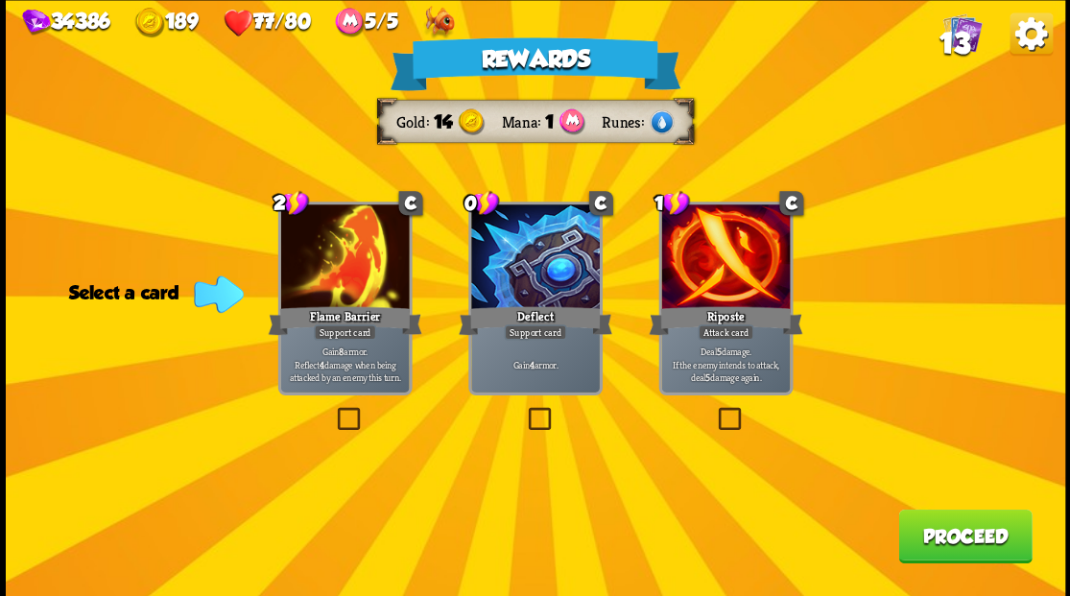
click at [524, 410] on label at bounding box center [524, 410] width 0 height 0
click at [0, 0] on input "checkbox" at bounding box center [0, 0] width 0 height 0
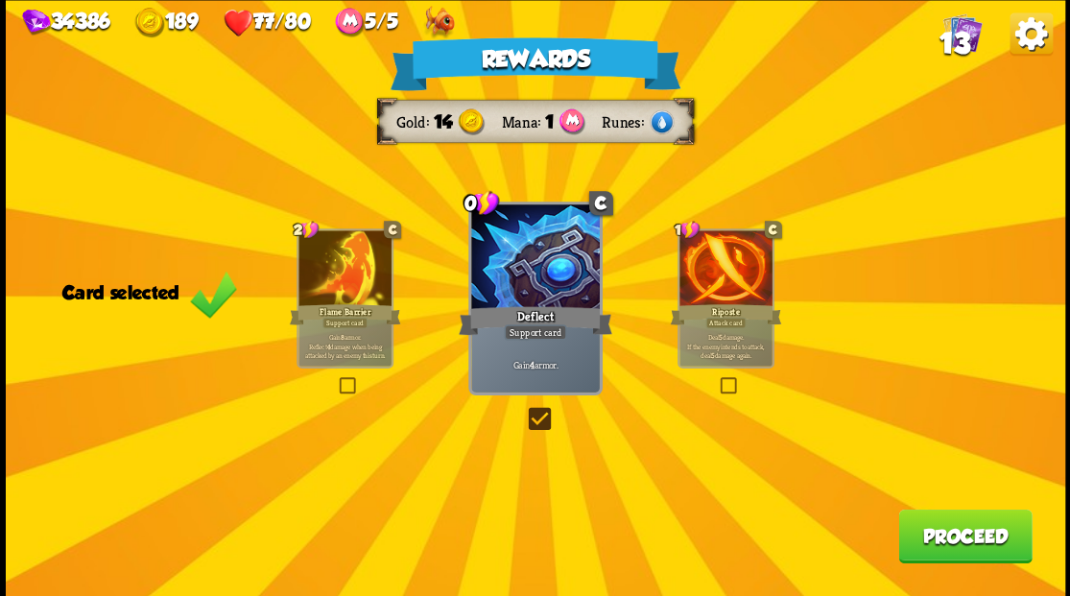
click at [961, 541] on button "Proceed" at bounding box center [964, 535] width 133 height 54
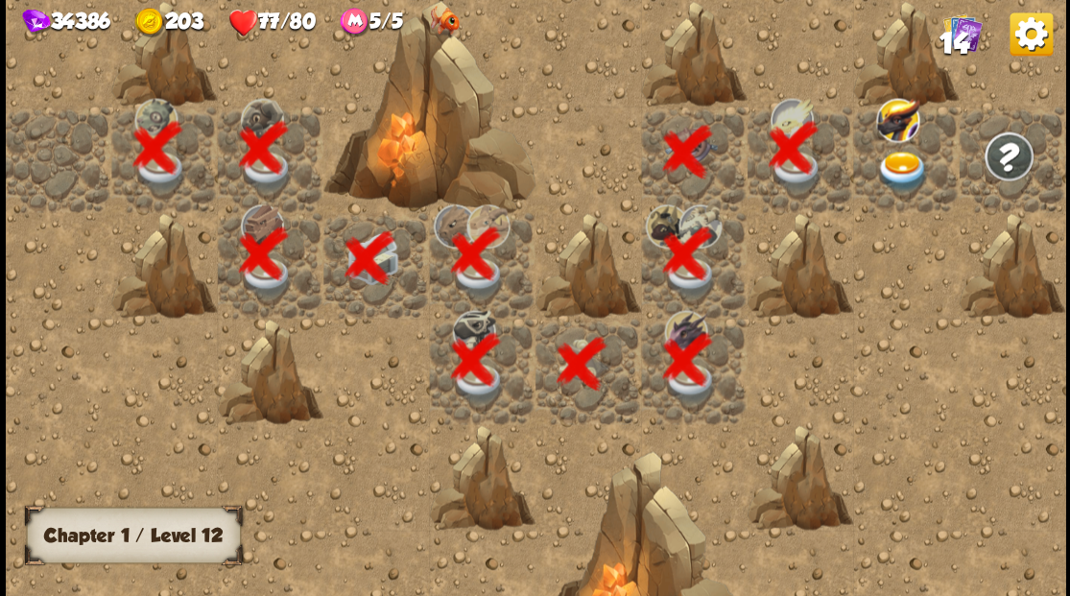
scroll to position [0, 368]
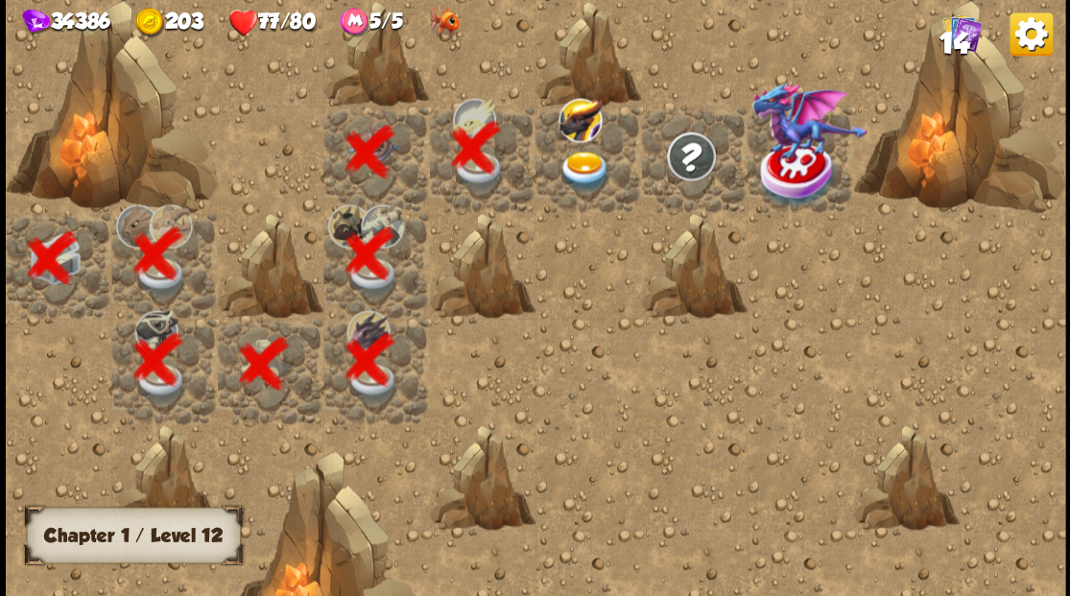
click at [582, 162] on img at bounding box center [584, 171] width 53 height 41
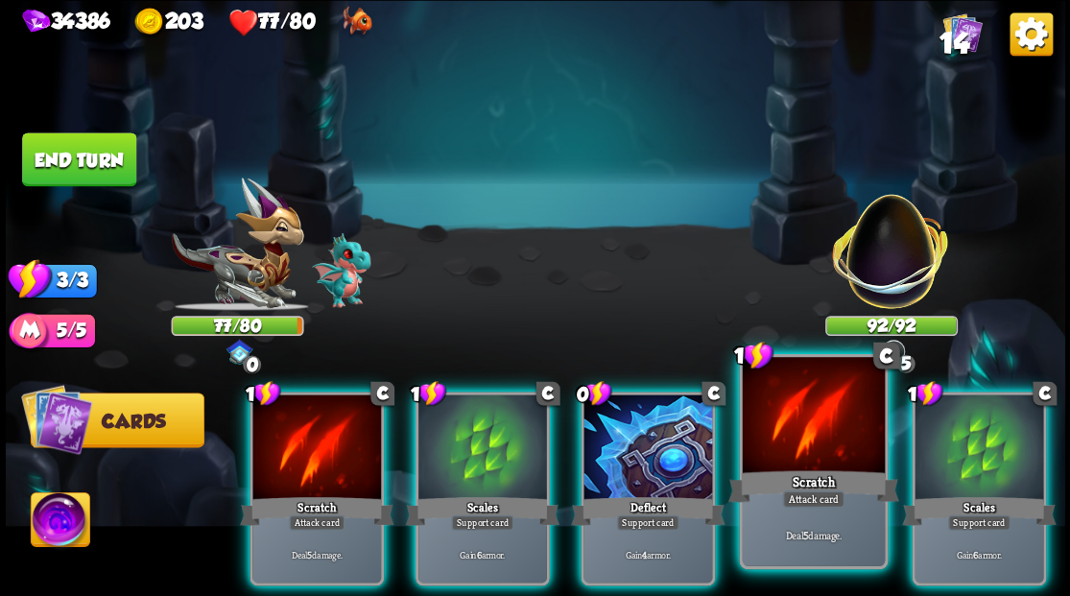
click at [815, 454] on div at bounding box center [813, 417] width 142 height 120
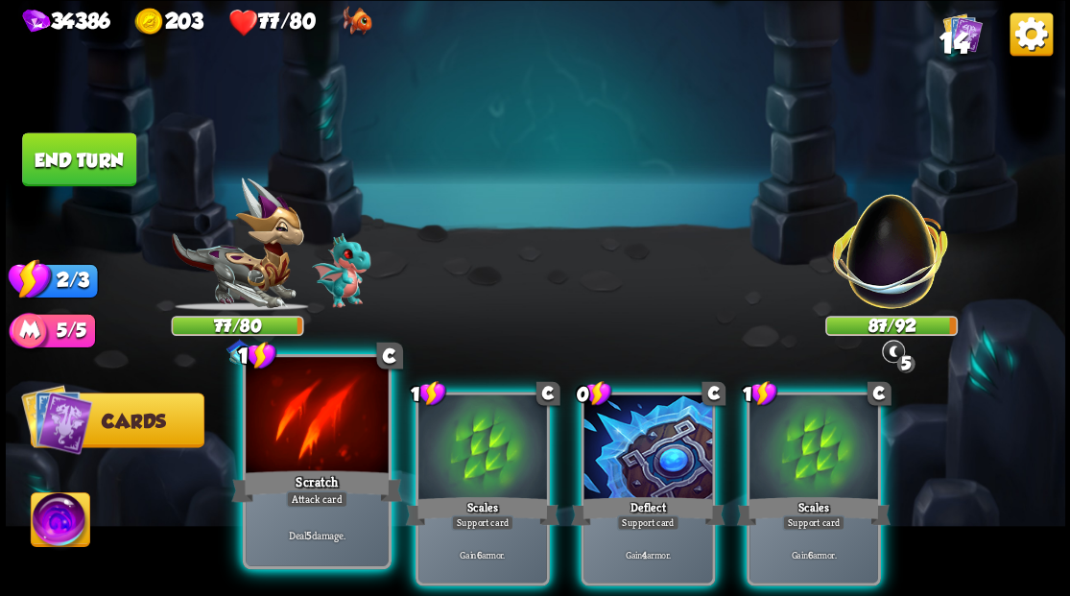
click at [305, 426] on div at bounding box center [317, 417] width 142 height 120
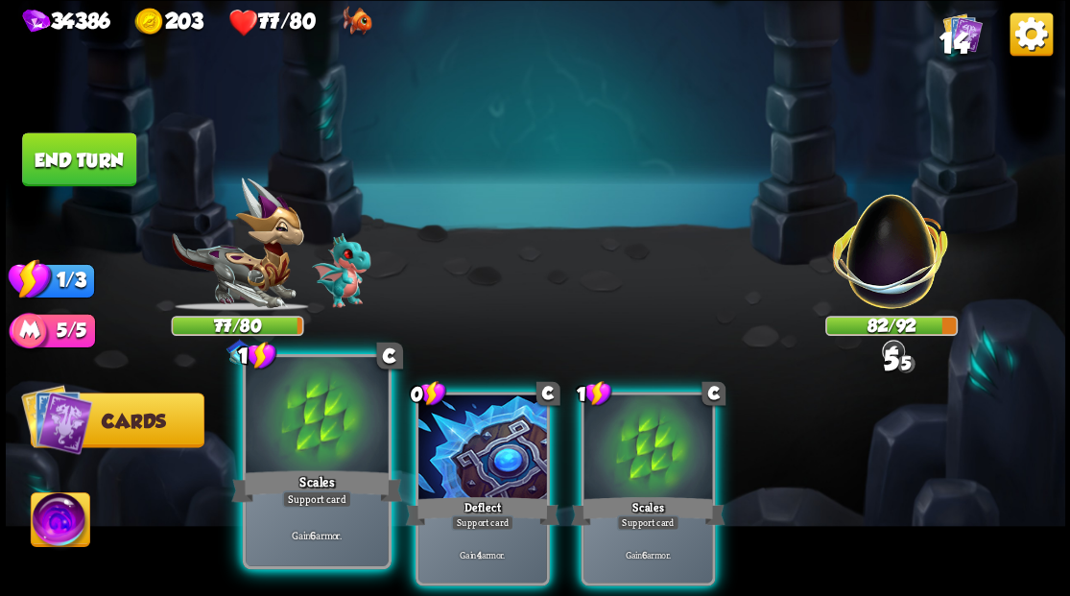
click at [306, 432] on div at bounding box center [317, 417] width 142 height 120
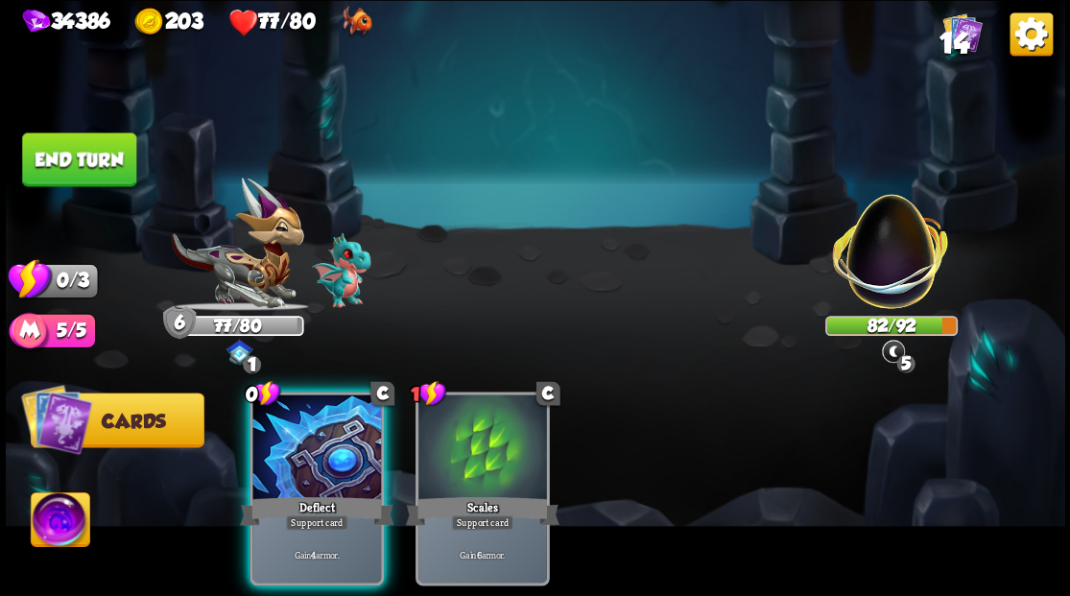
drag, startPoint x: 295, startPoint y: 444, endPoint x: 233, endPoint y: 340, distance: 121.7
click at [293, 428] on div at bounding box center [316, 448] width 129 height 108
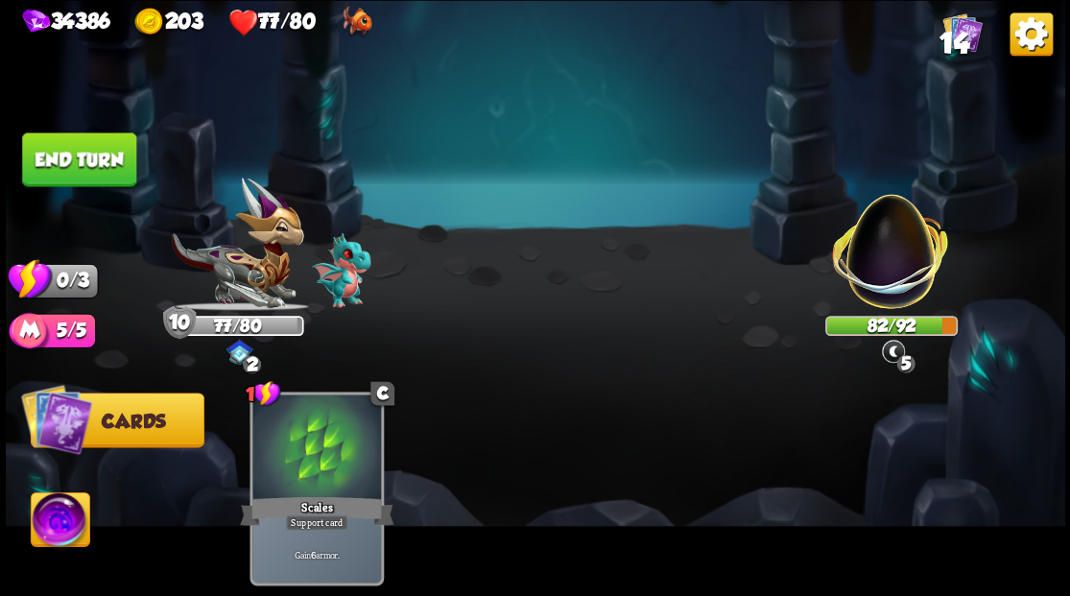
click at [113, 150] on button "End turn" at bounding box center [79, 159] width 114 height 54
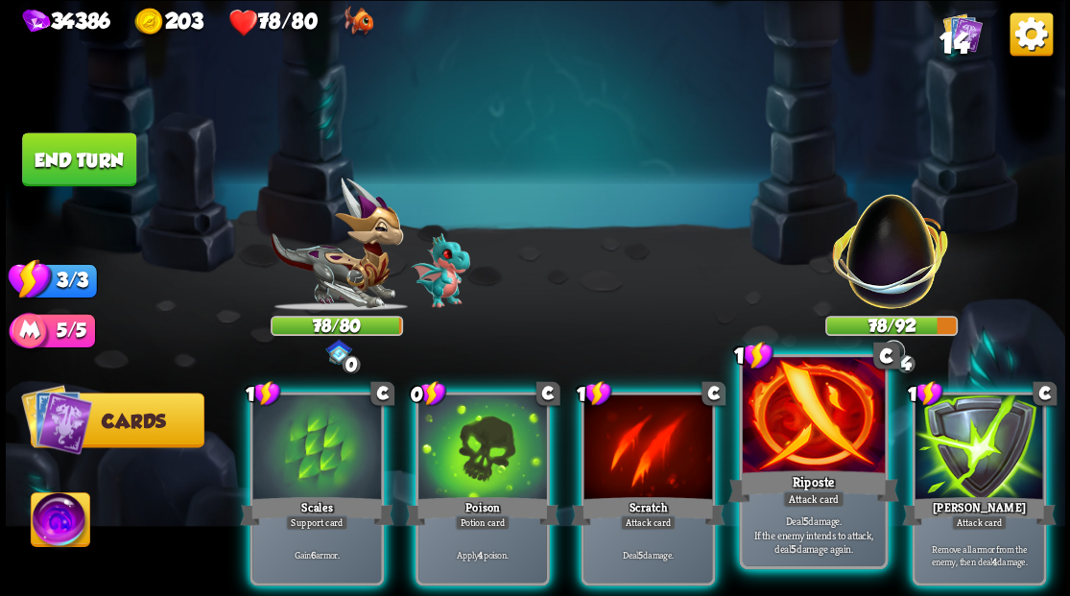
click at [825, 434] on div at bounding box center [813, 417] width 142 height 120
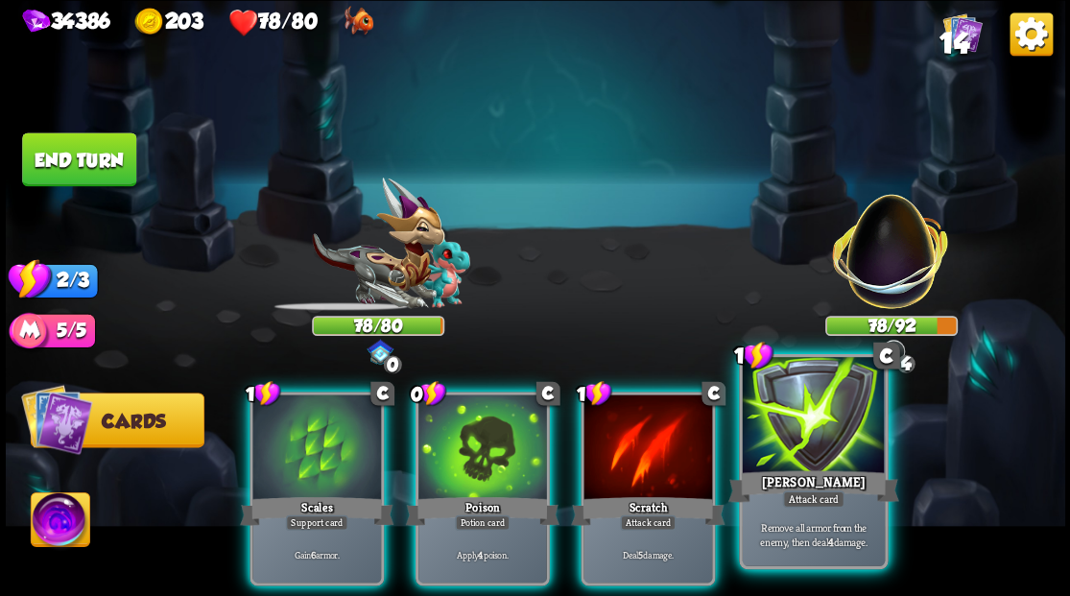
click at [823, 434] on div at bounding box center [813, 417] width 142 height 120
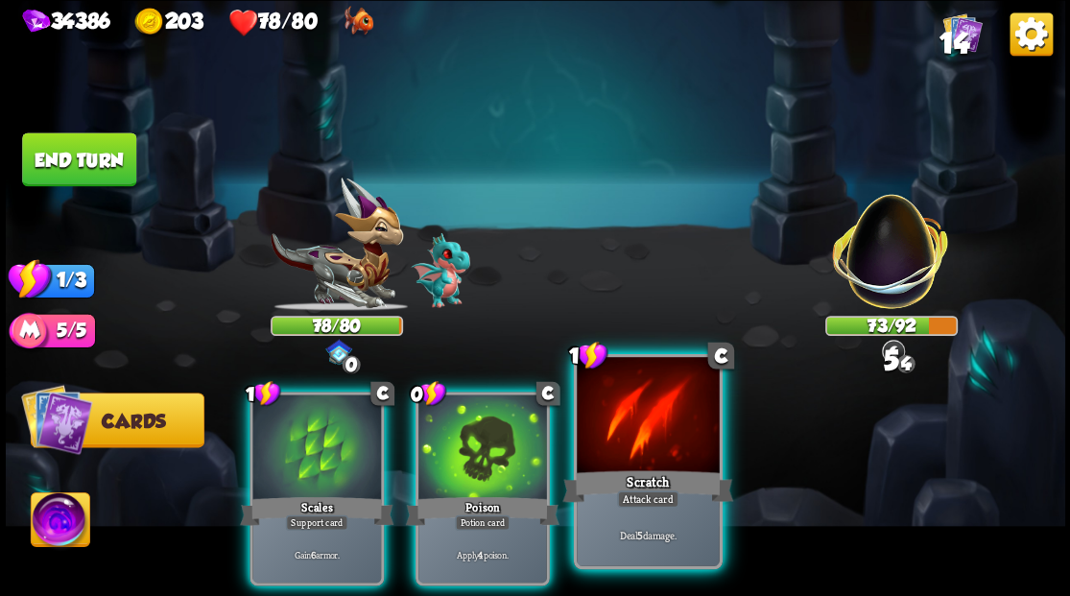
drag, startPoint x: 645, startPoint y: 464, endPoint x: 549, endPoint y: 466, distance: 95.9
click at [645, 464] on div at bounding box center [648, 417] width 142 height 120
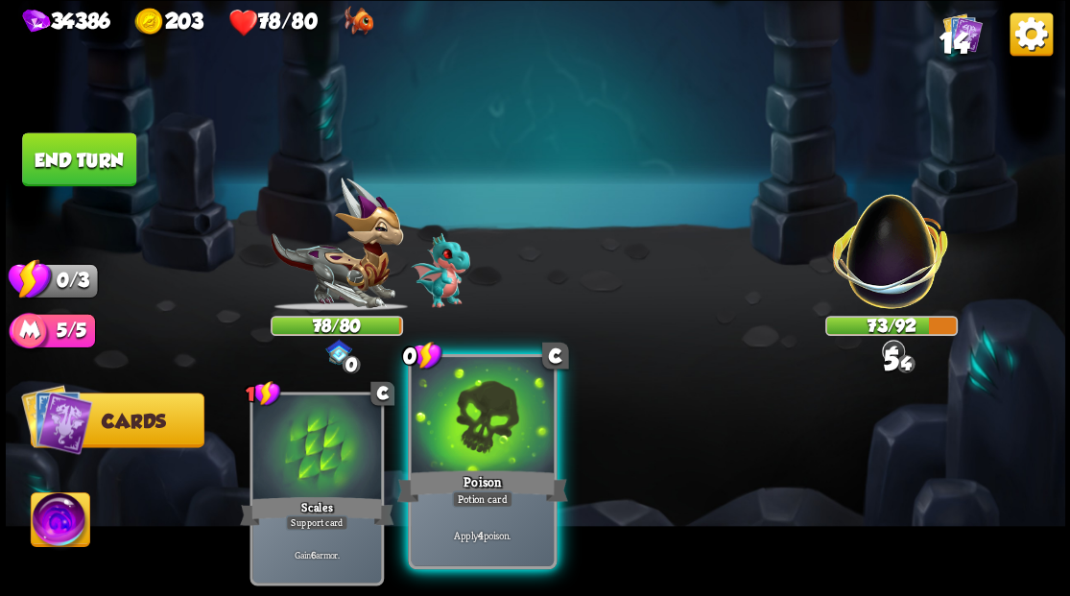
drag, startPoint x: 512, startPoint y: 468, endPoint x: 494, endPoint y: 468, distance: 18.2
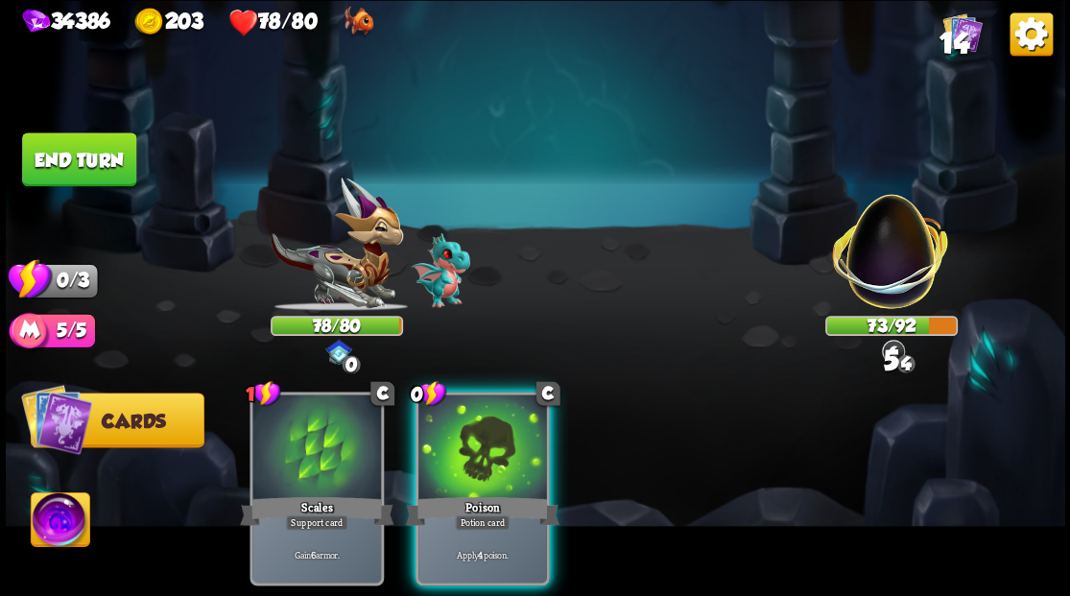
click at [510, 493] on div "Poison" at bounding box center [481, 510] width 153 height 35
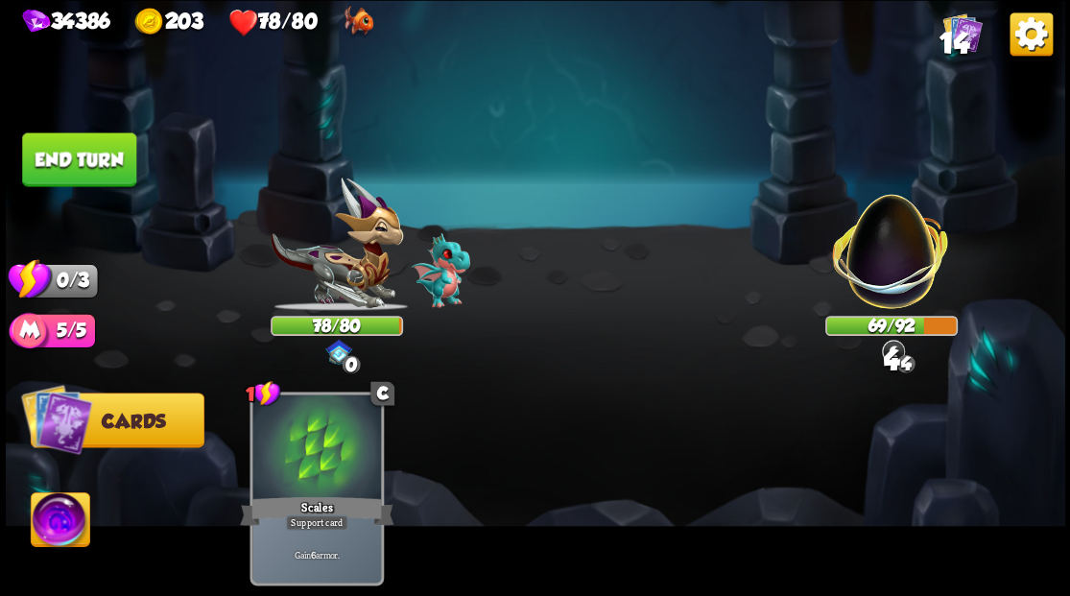
click at [101, 173] on button "End turn" at bounding box center [79, 159] width 114 height 54
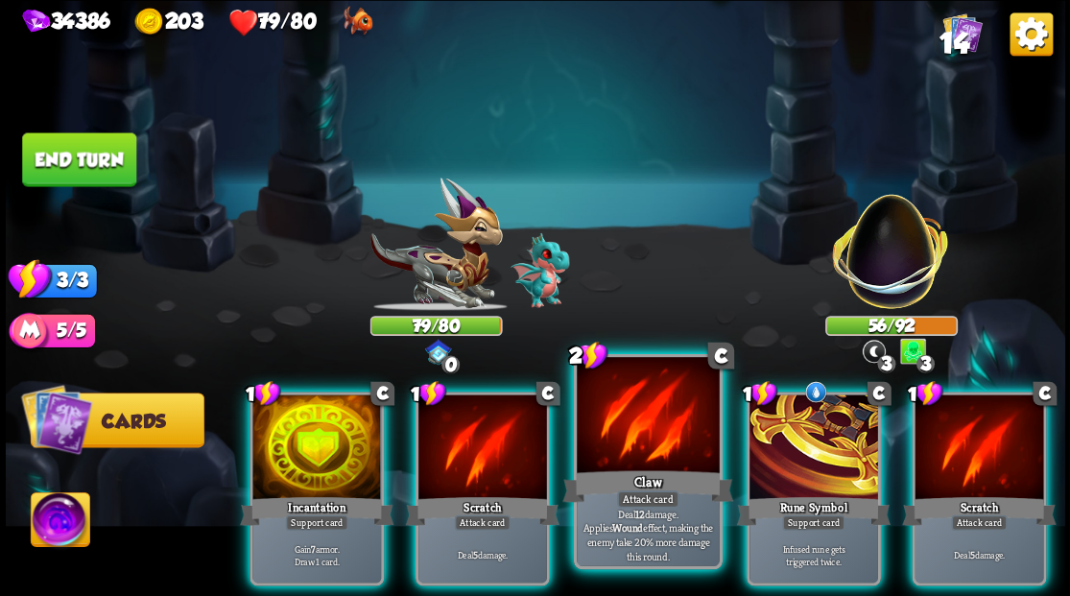
click at [654, 437] on div at bounding box center [648, 417] width 142 height 120
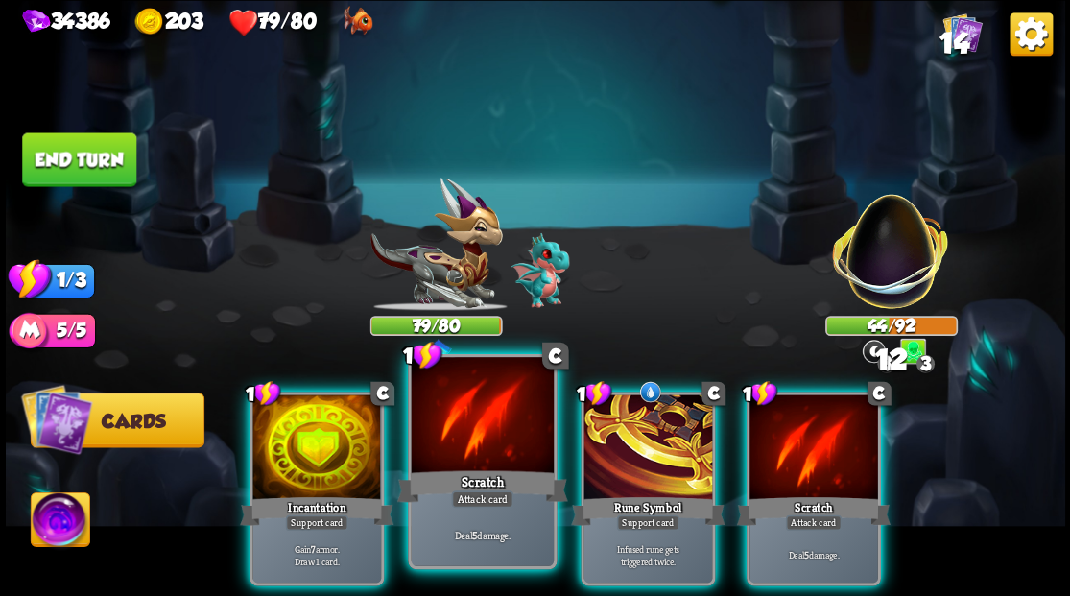
click at [481, 438] on div at bounding box center [482, 417] width 142 height 120
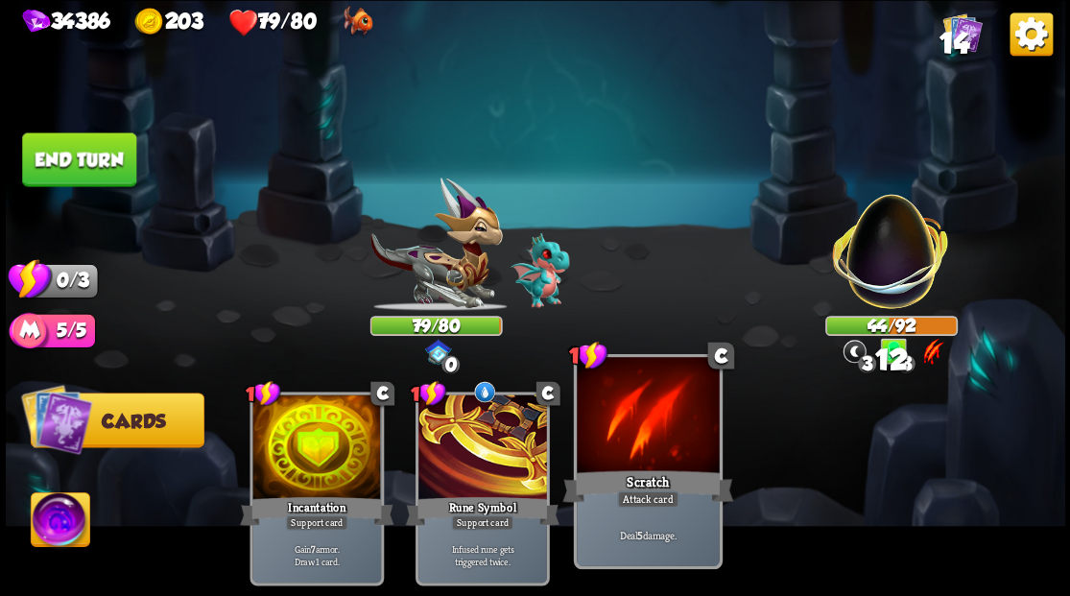
click at [641, 443] on div at bounding box center [648, 417] width 142 height 120
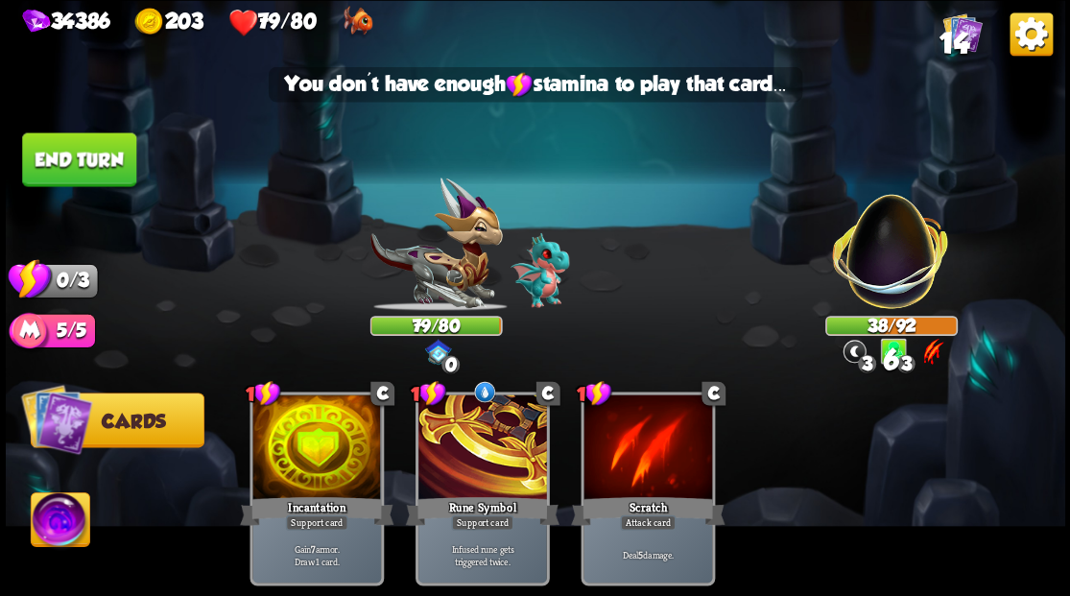
drag, startPoint x: 81, startPoint y: 157, endPoint x: 733, endPoint y: 228, distance: 656.1
click at [82, 158] on button "End turn" at bounding box center [79, 159] width 114 height 54
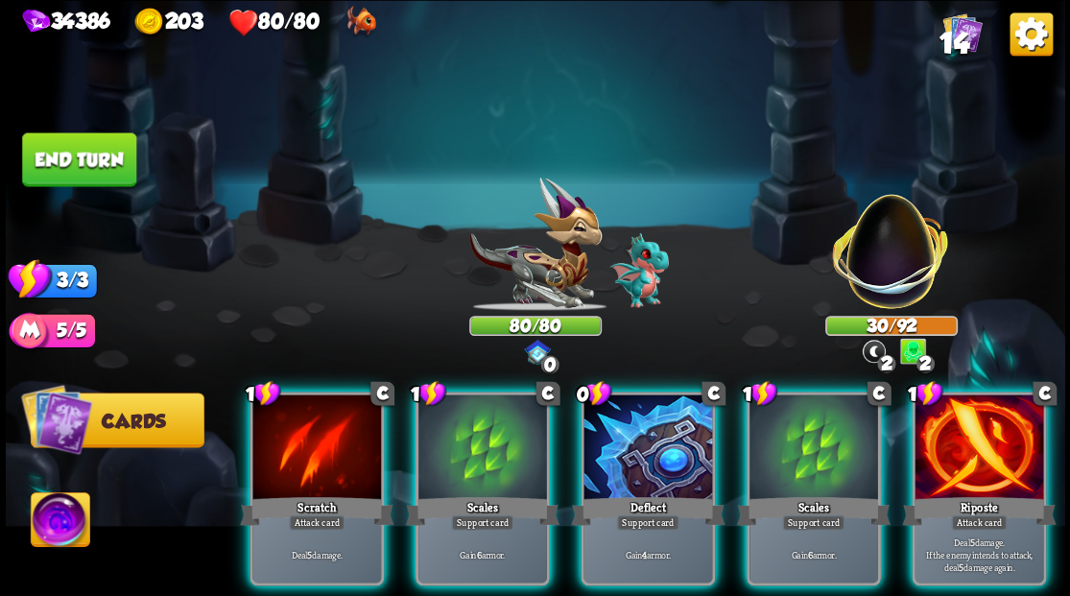
click at [958, 430] on div at bounding box center [978, 448] width 129 height 108
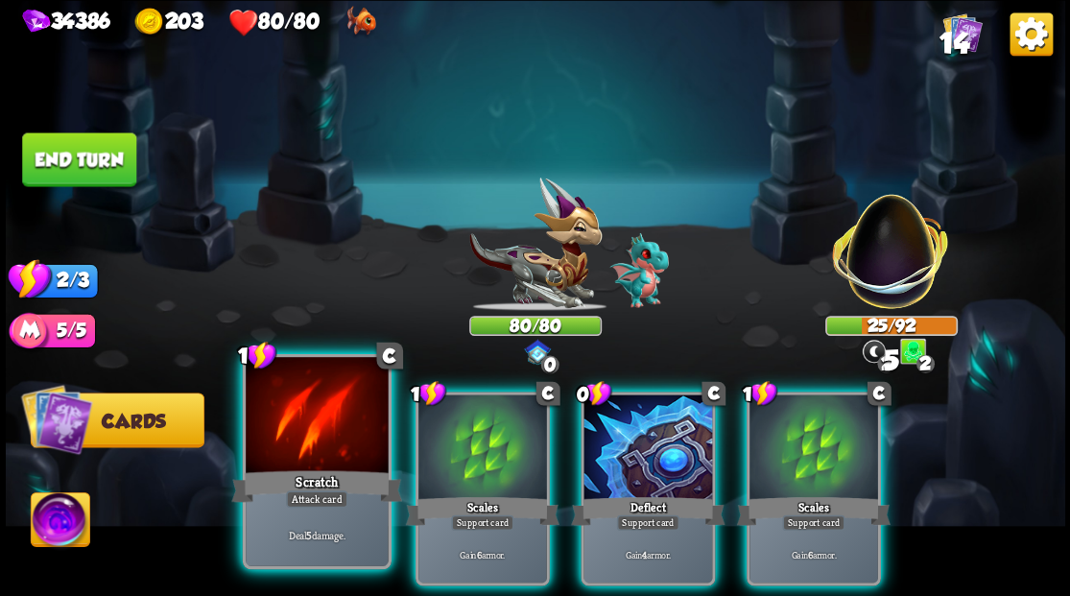
click at [326, 437] on div at bounding box center [317, 417] width 142 height 120
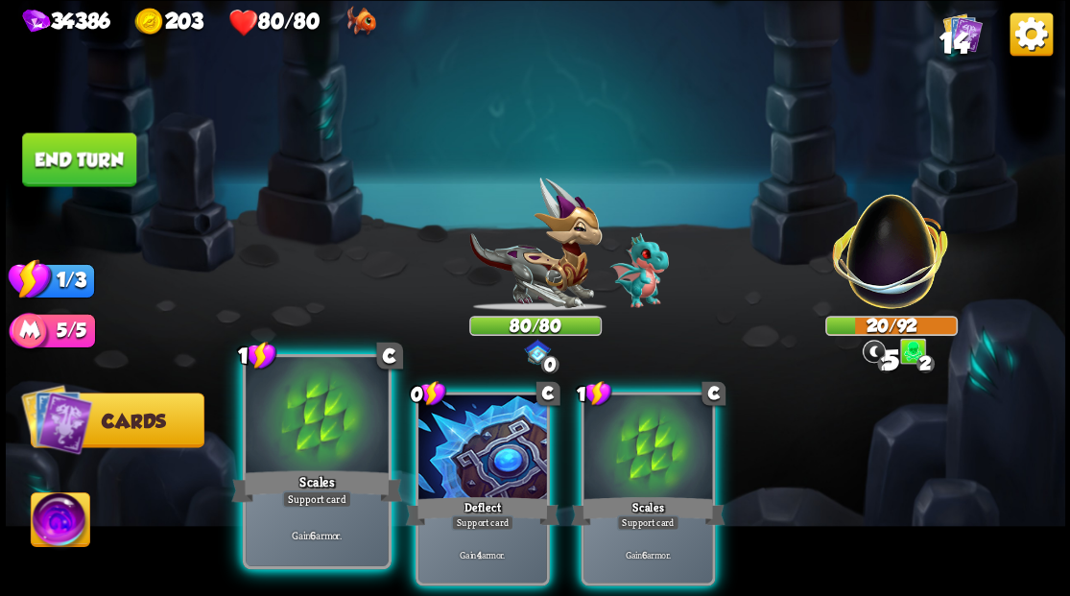
click at [324, 439] on div at bounding box center [317, 417] width 142 height 120
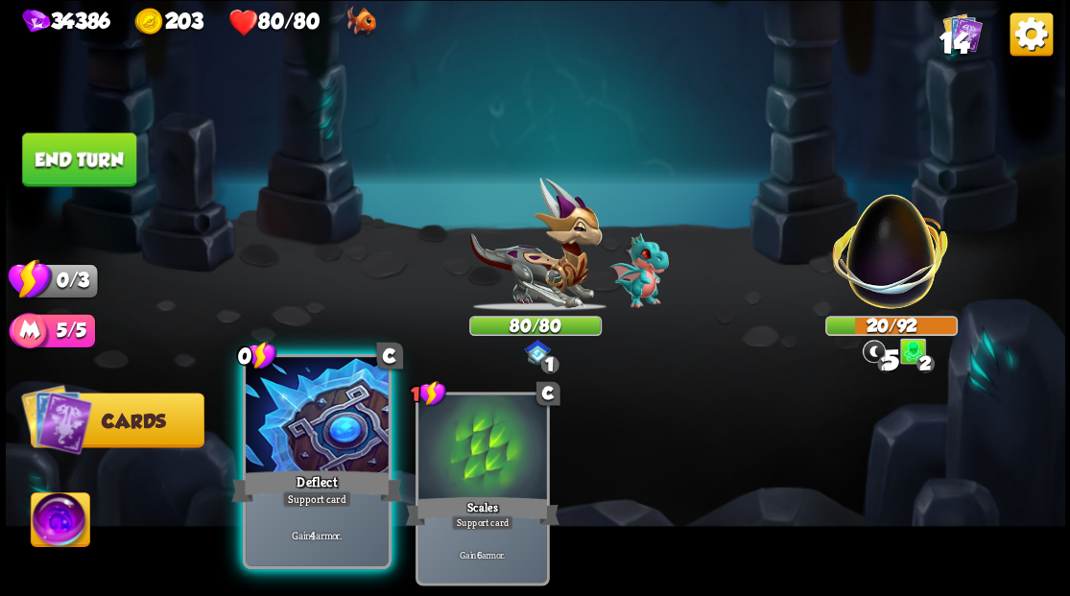
click at [324, 441] on div at bounding box center [317, 417] width 142 height 120
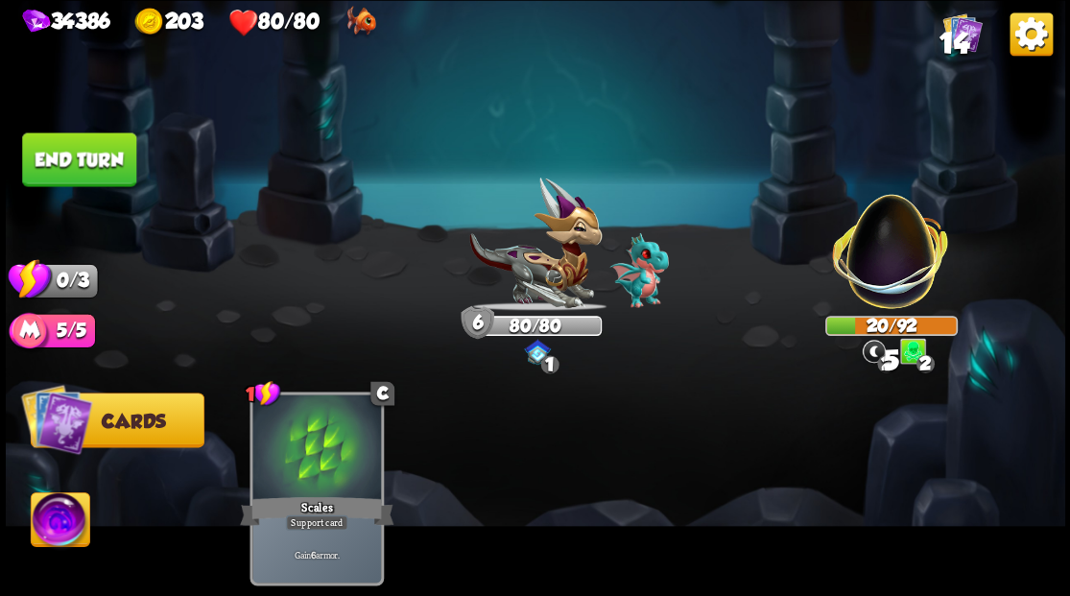
click at [324, 441] on div at bounding box center [316, 448] width 129 height 108
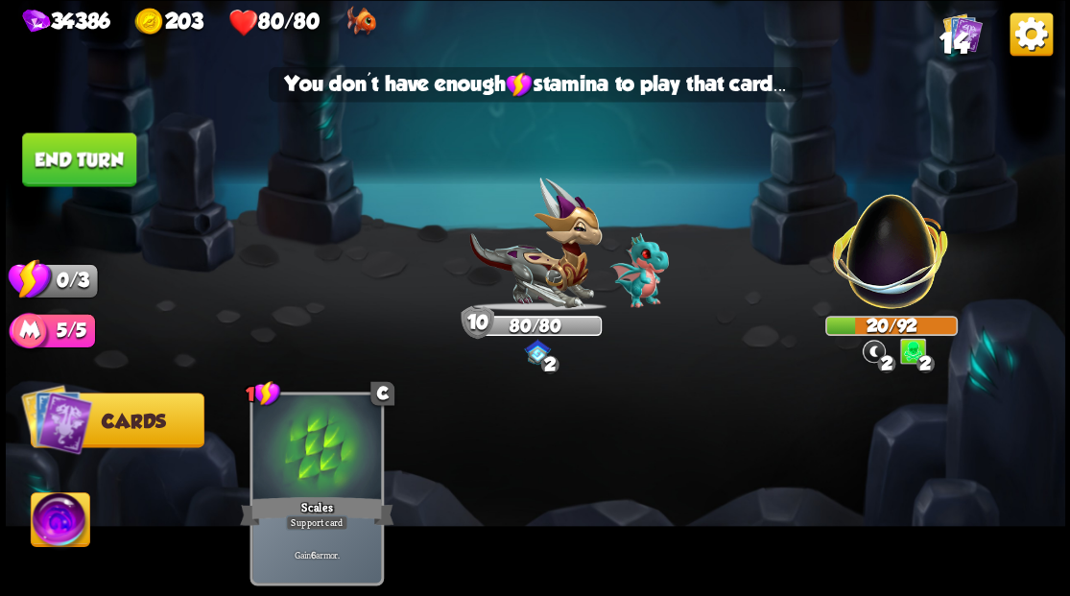
click at [109, 165] on button "End turn" at bounding box center [79, 159] width 114 height 54
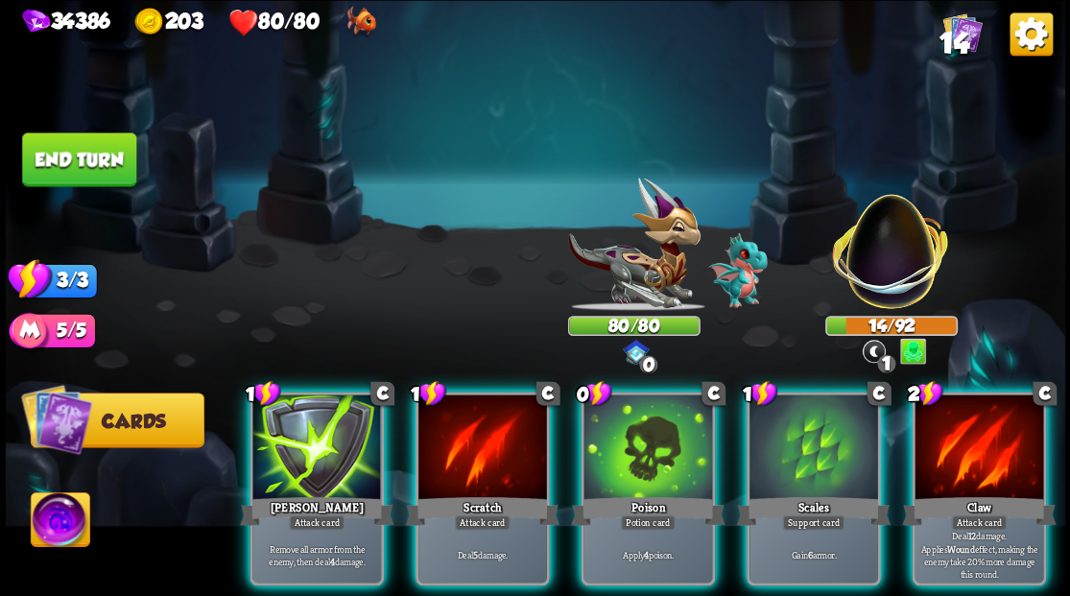
click at [992, 457] on div at bounding box center [978, 448] width 129 height 108
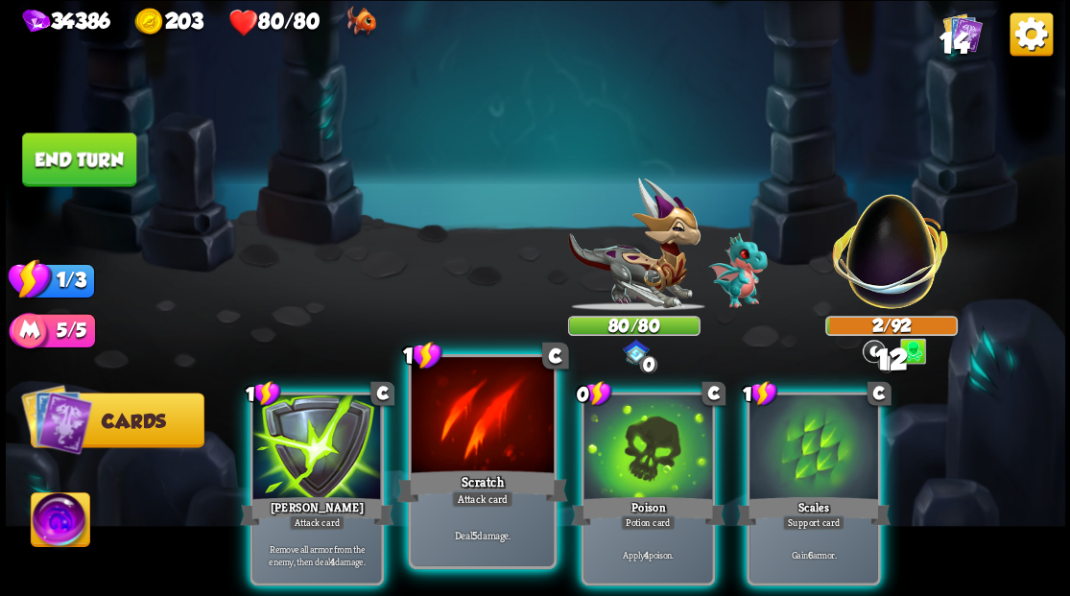
click at [485, 436] on div at bounding box center [482, 417] width 142 height 120
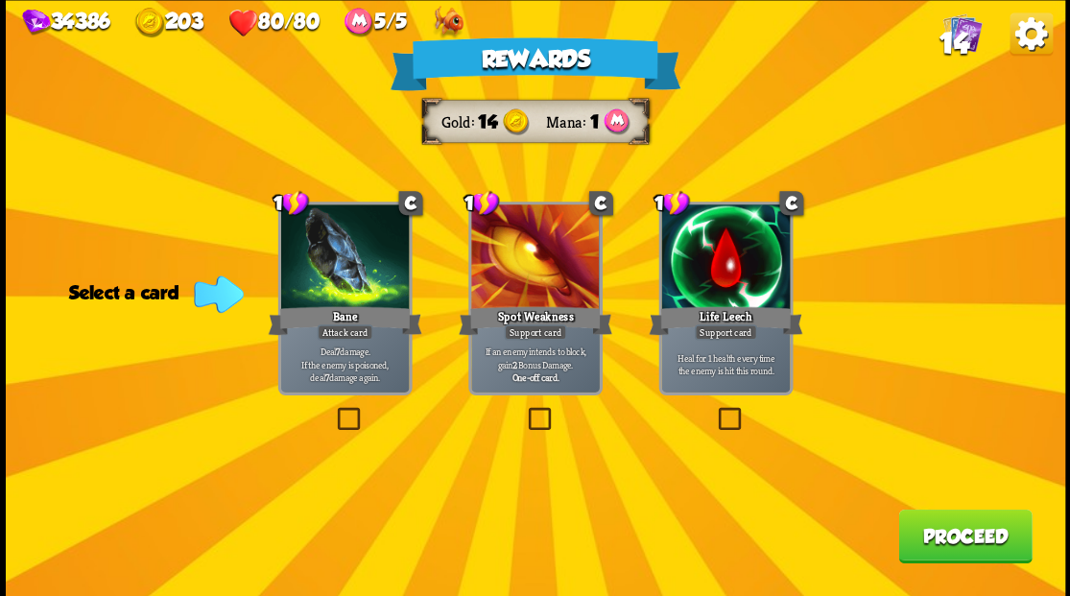
click at [950, 41] on span "14" at bounding box center [953, 43] width 30 height 33
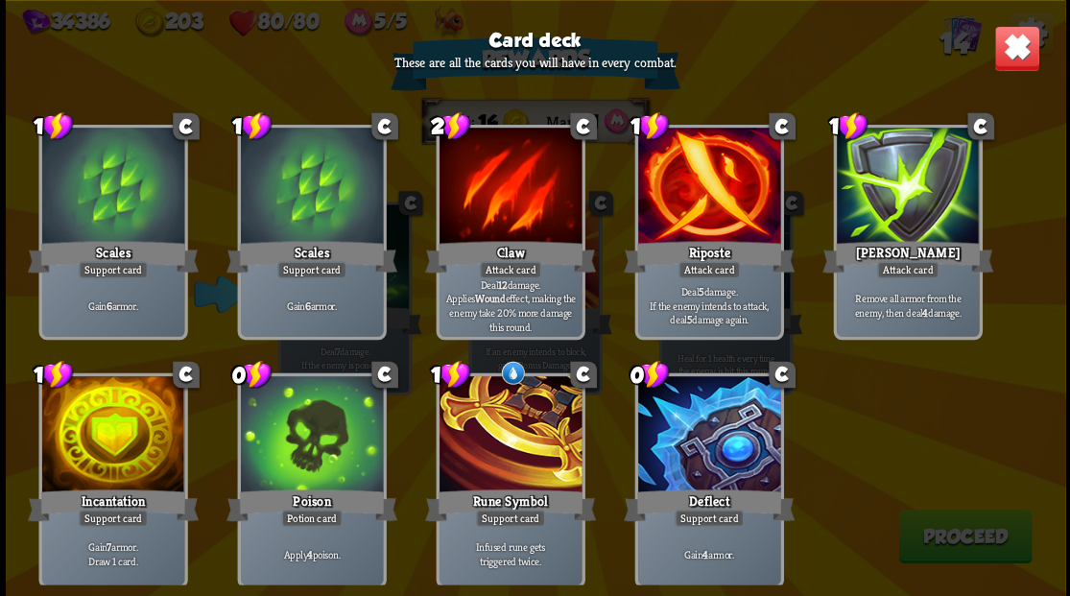
scroll to position [316, 0]
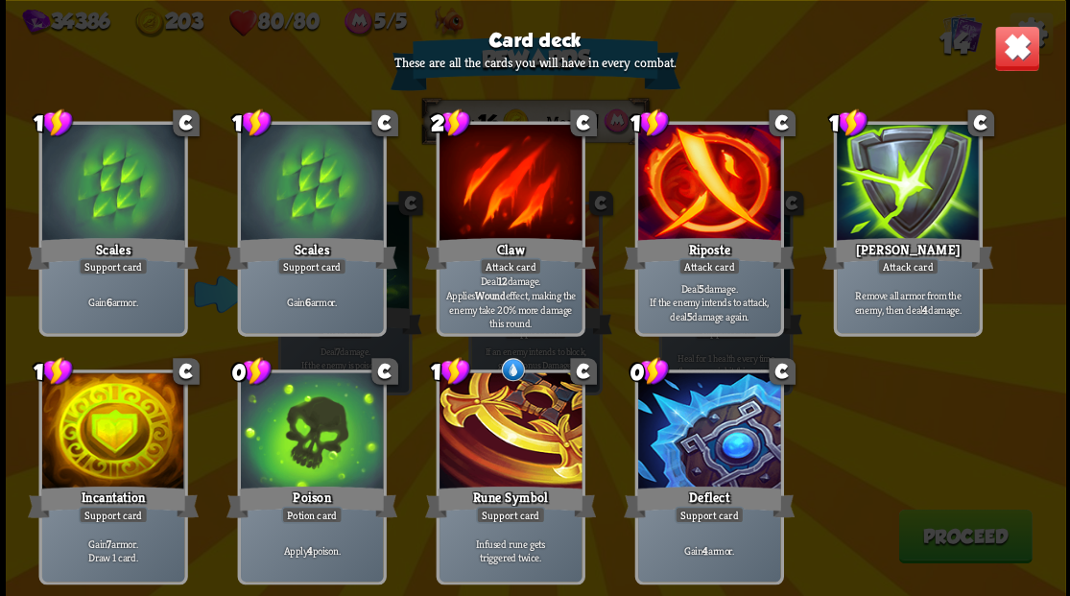
click at [1021, 59] on img at bounding box center [1016, 48] width 46 height 46
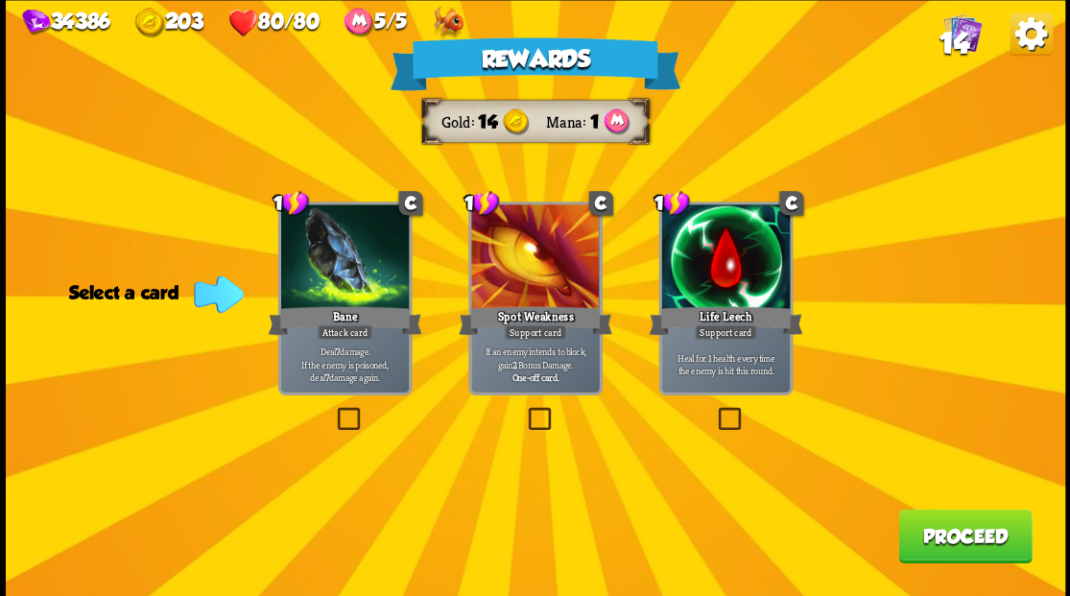
click at [333, 410] on label at bounding box center [333, 410] width 0 height 0
click at [0, 0] on input "checkbox" at bounding box center [0, 0] width 0 height 0
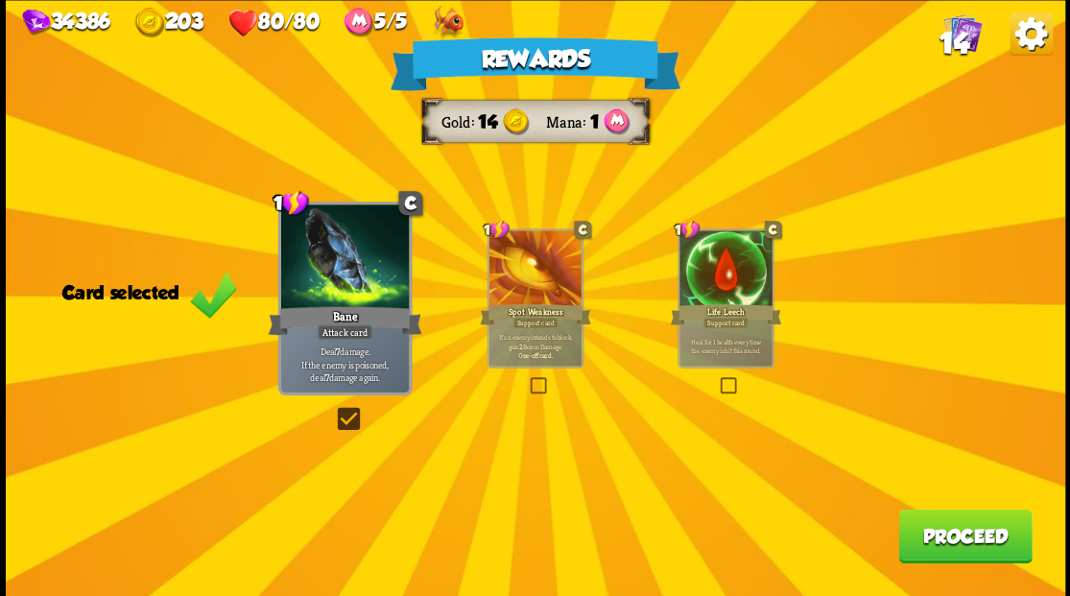
click at [942, 540] on button "Proceed" at bounding box center [964, 535] width 133 height 54
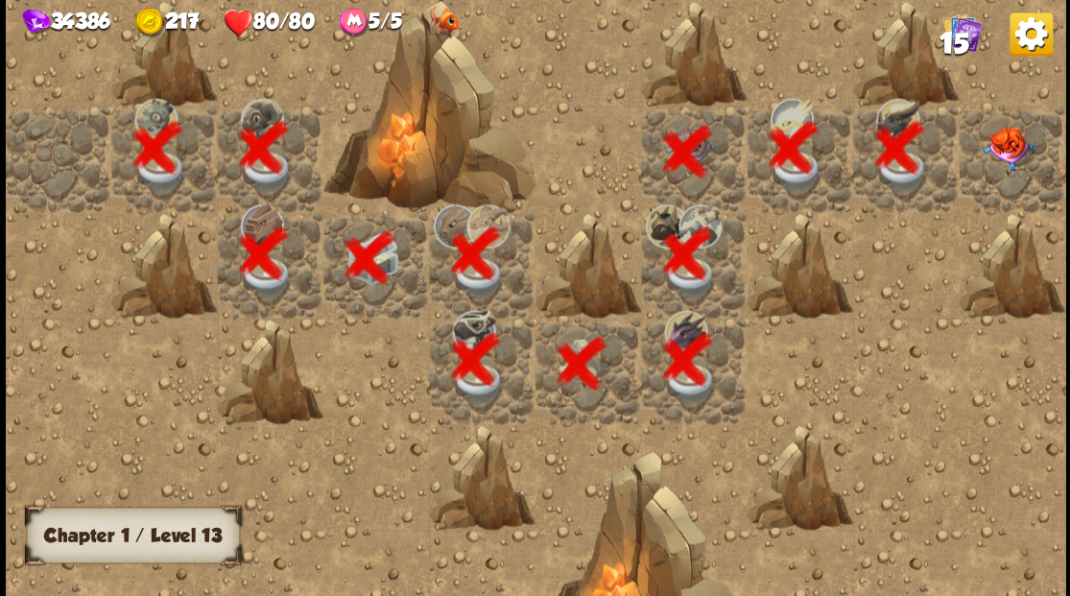
scroll to position [0, 368]
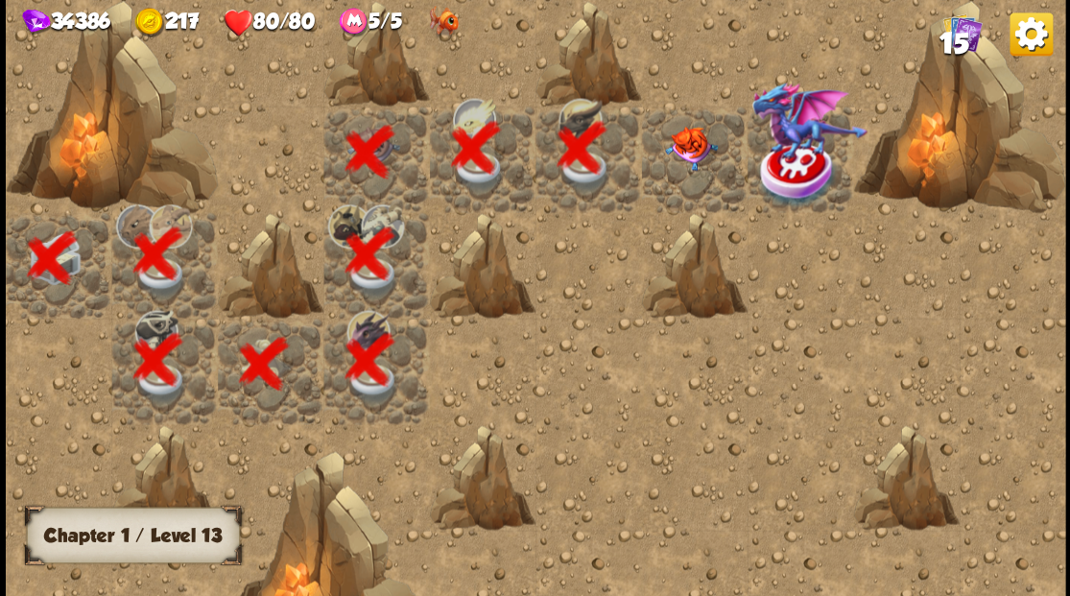
click at [679, 142] on img at bounding box center [690, 148] width 53 height 44
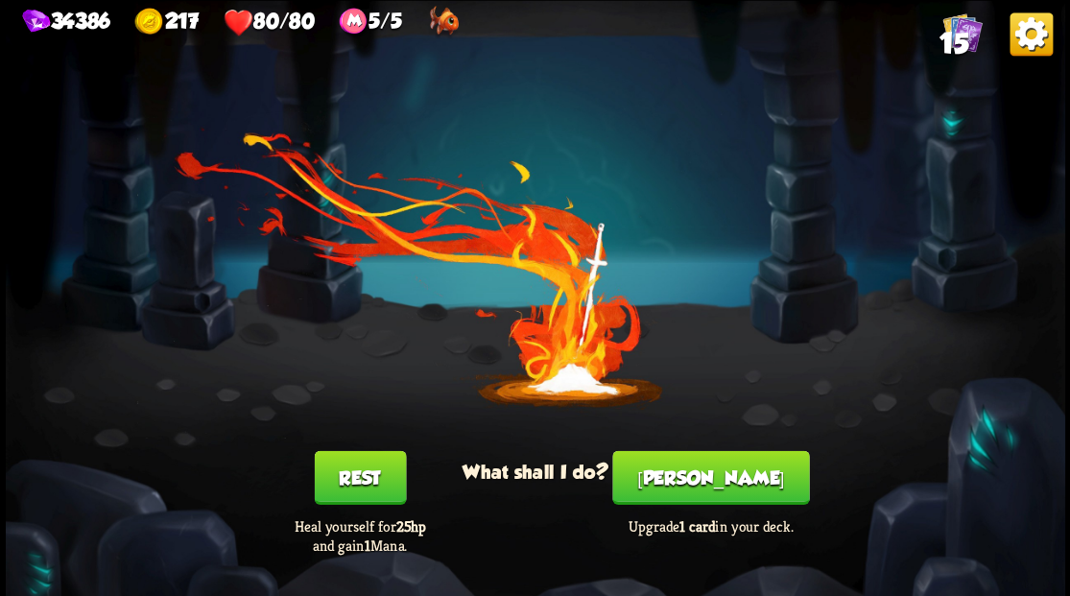
click at [702, 483] on button "Smith" at bounding box center [710, 477] width 197 height 54
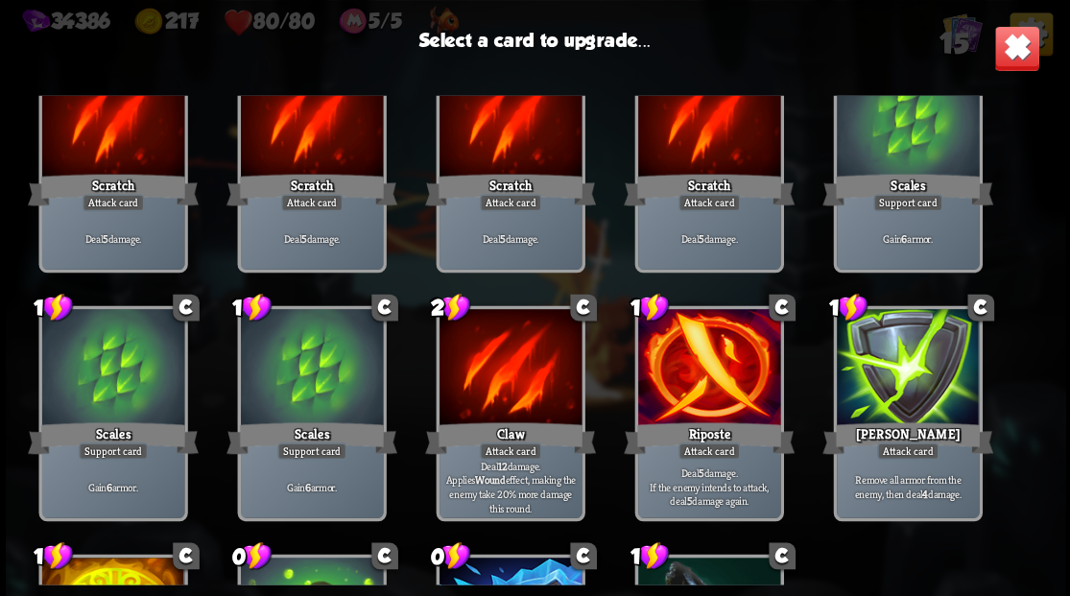
scroll to position [192, 0]
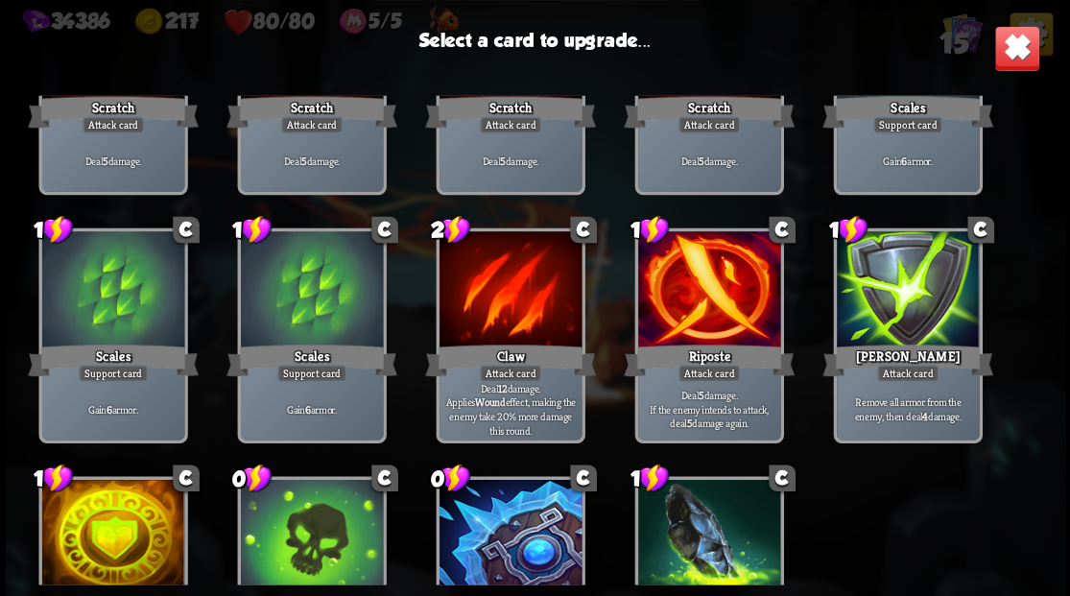
click at [900, 295] on div at bounding box center [907, 291] width 142 height 120
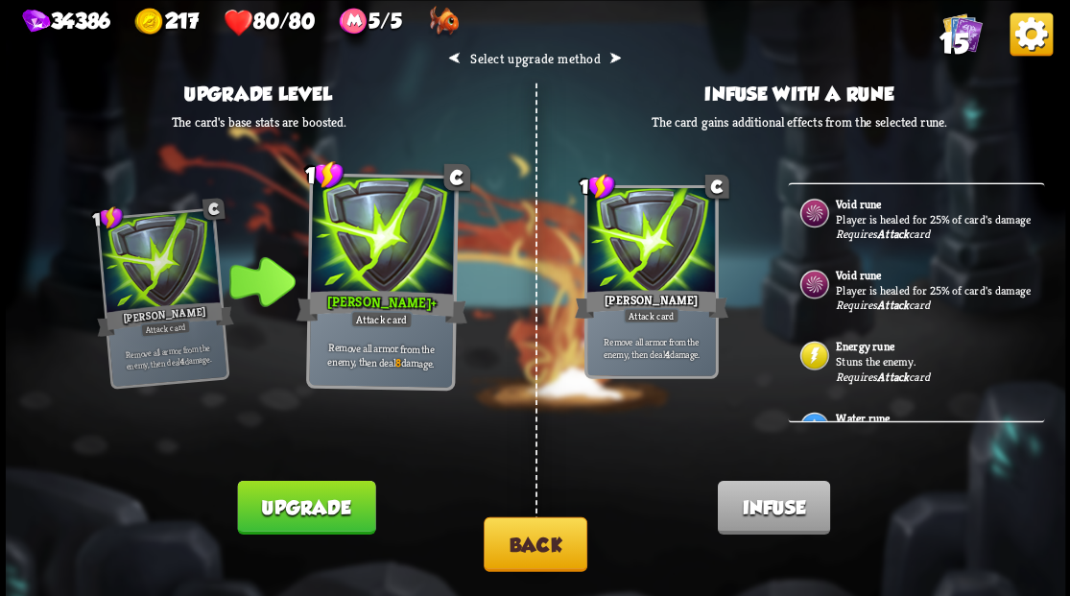
click at [541, 539] on button "Back" at bounding box center [535, 543] width 104 height 55
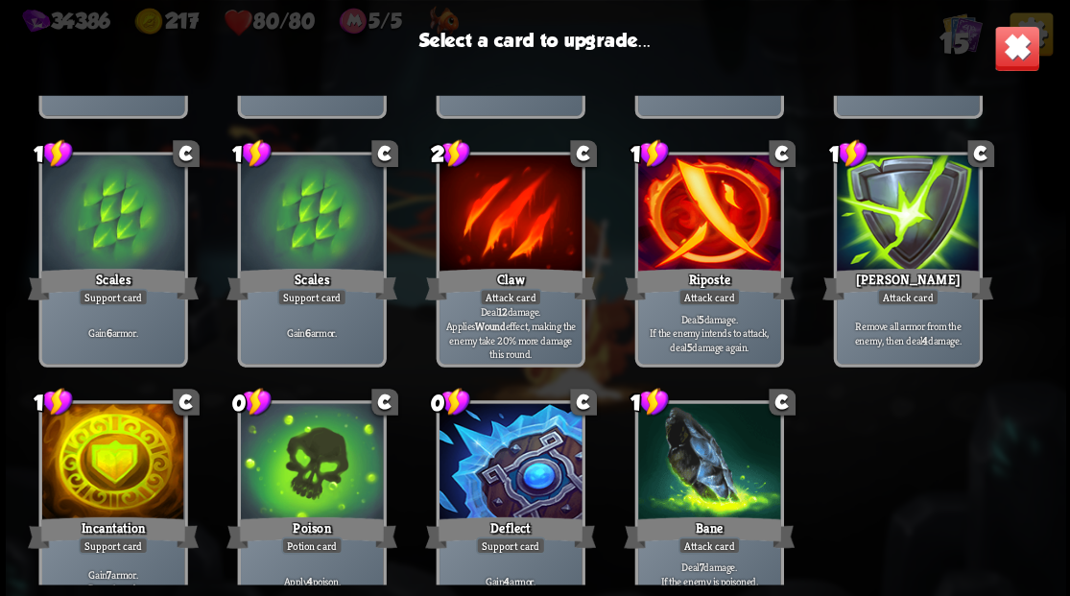
scroll to position [316, 0]
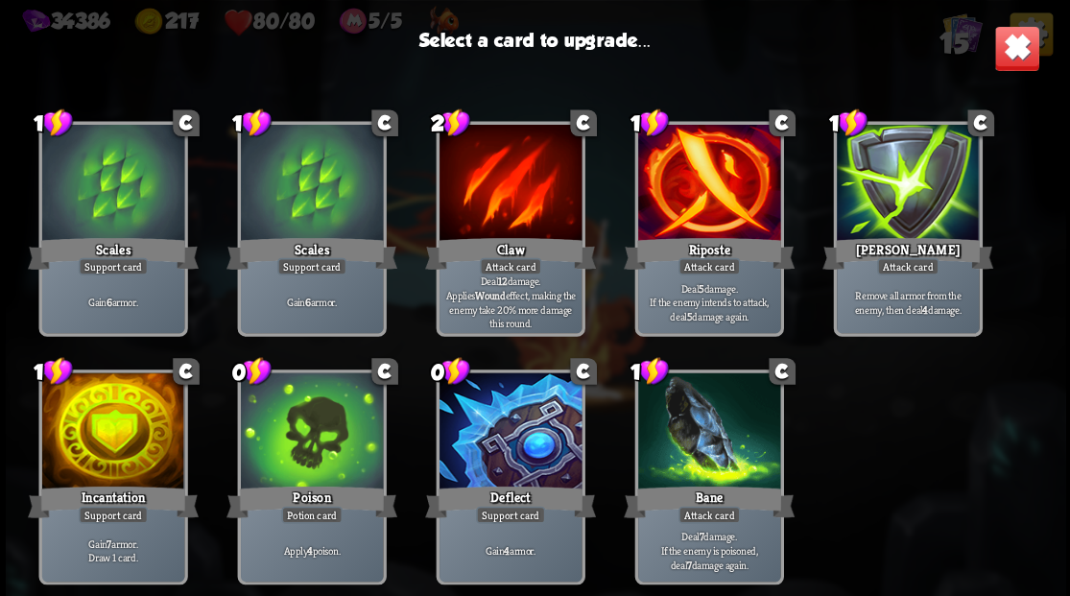
click at [908, 174] on div at bounding box center [907, 185] width 142 height 120
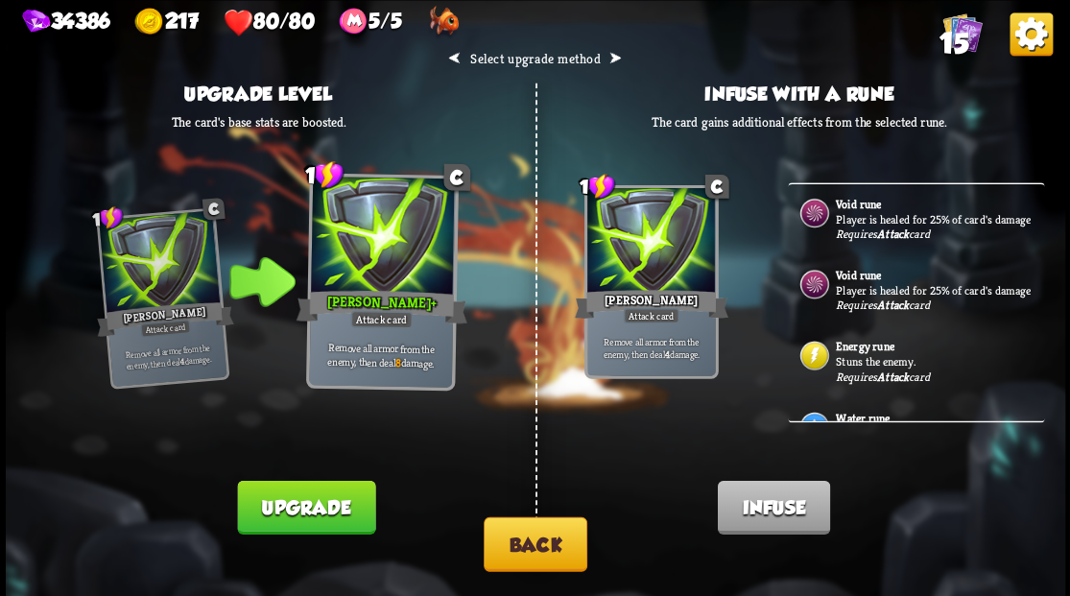
click at [324, 509] on button "Upgrade" at bounding box center [306, 507] width 138 height 54
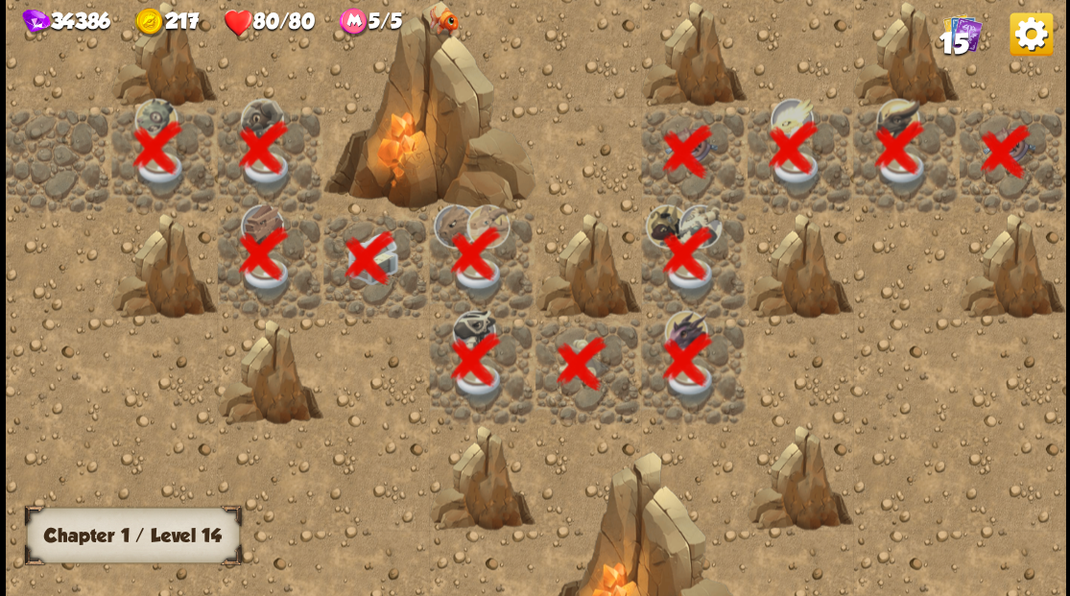
scroll to position [0, 368]
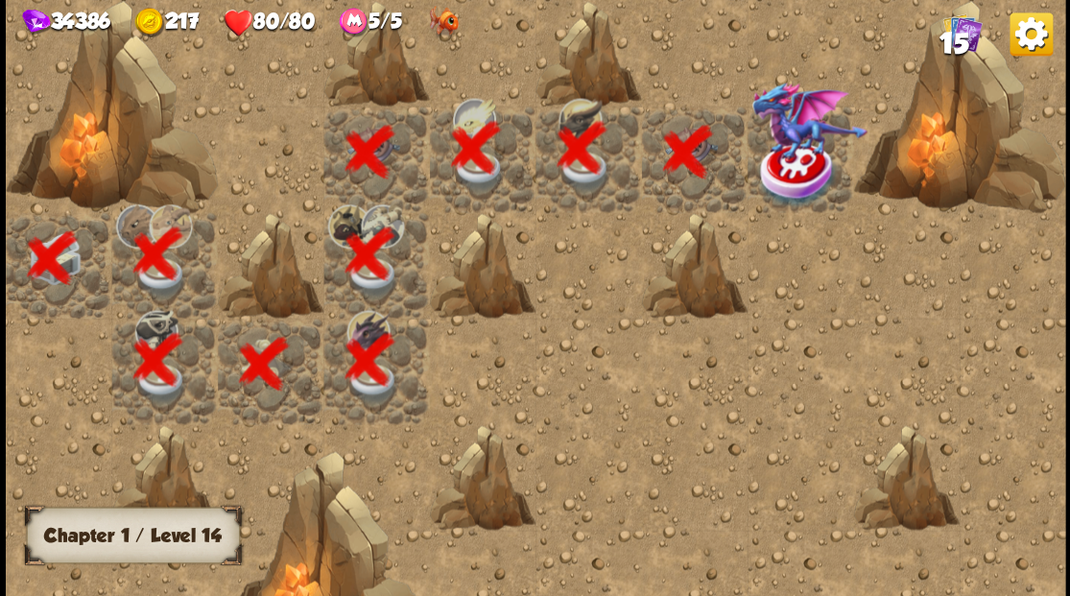
click at [785, 175] on img at bounding box center [798, 173] width 80 height 69
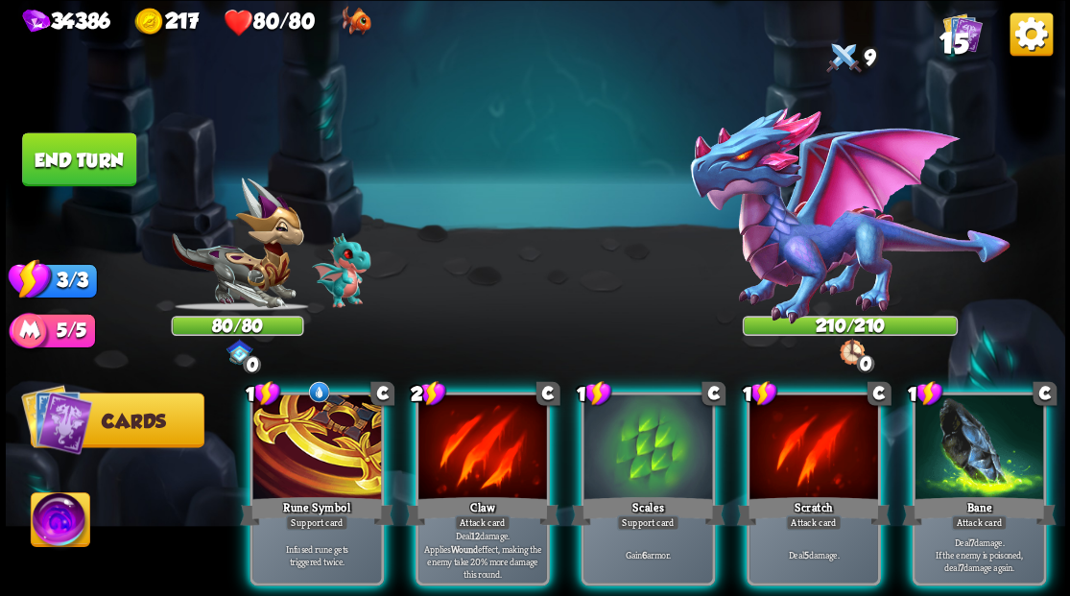
click at [42, 520] on img at bounding box center [60, 521] width 59 height 59
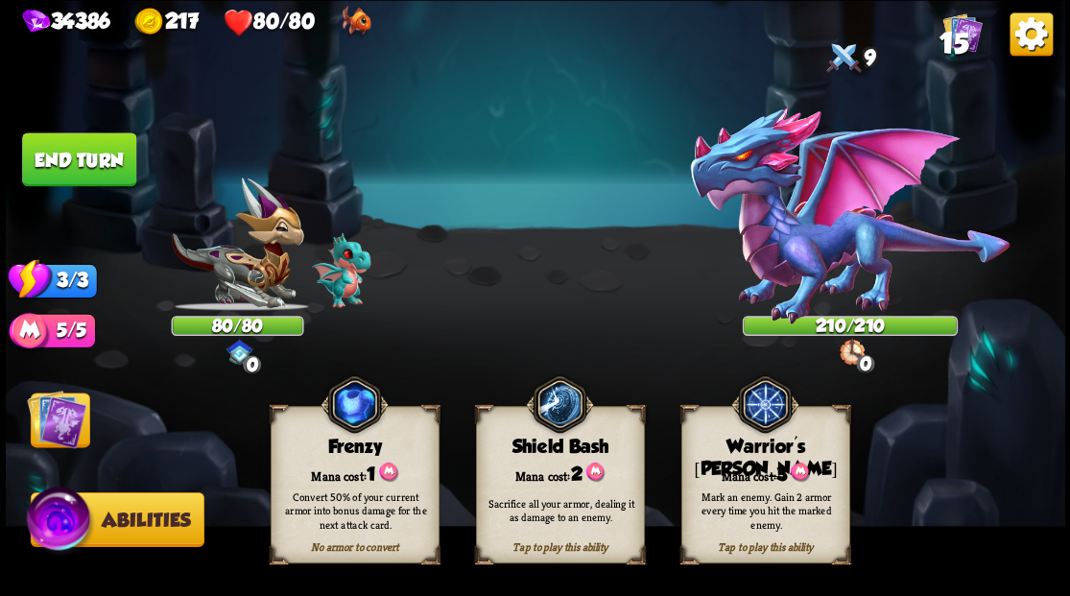
click at [722, 472] on div "Mana cost: 3" at bounding box center [764, 472] width 167 height 24
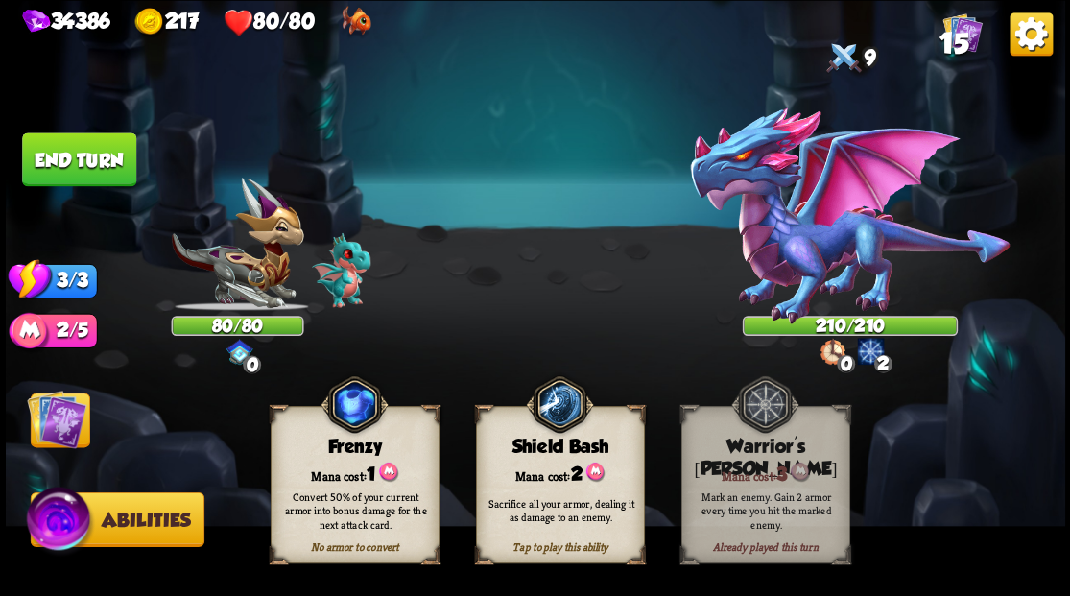
click at [33, 416] on img at bounding box center [56, 417] width 59 height 59
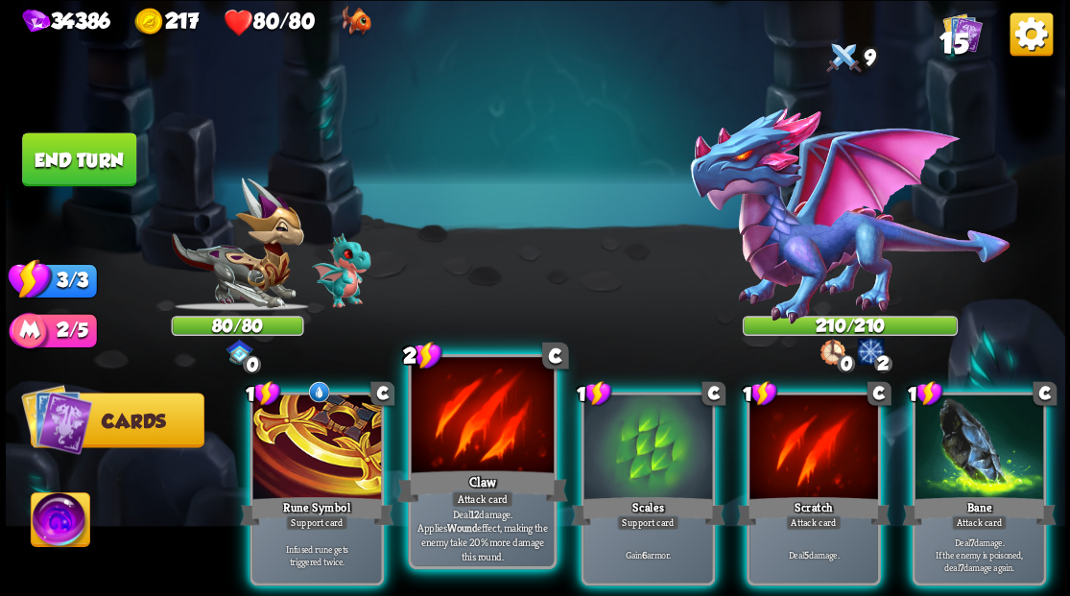
click at [489, 448] on div at bounding box center [482, 417] width 142 height 120
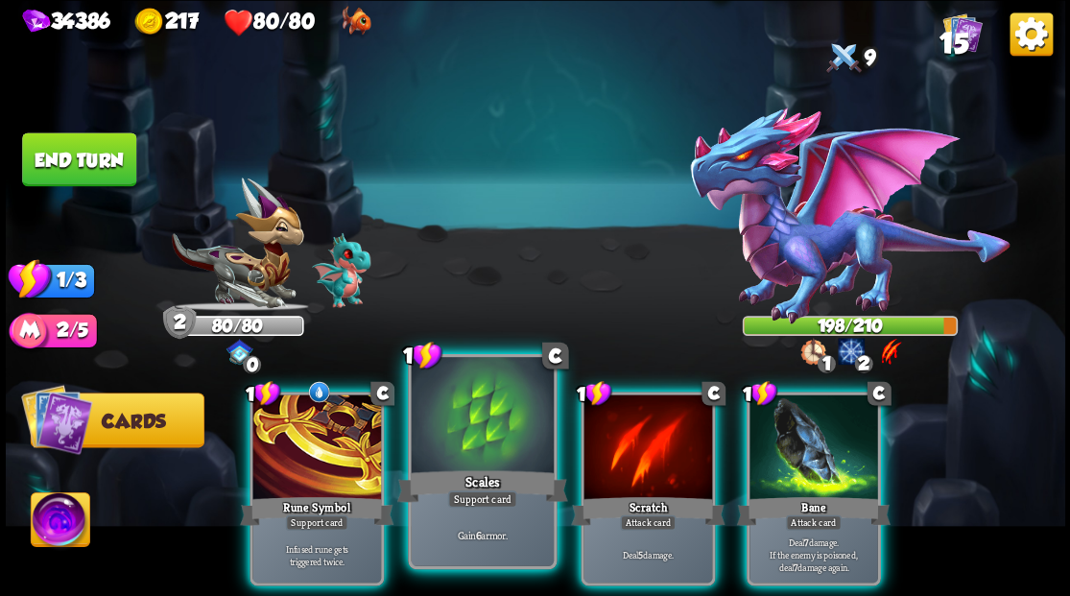
click at [497, 441] on div at bounding box center [482, 417] width 142 height 120
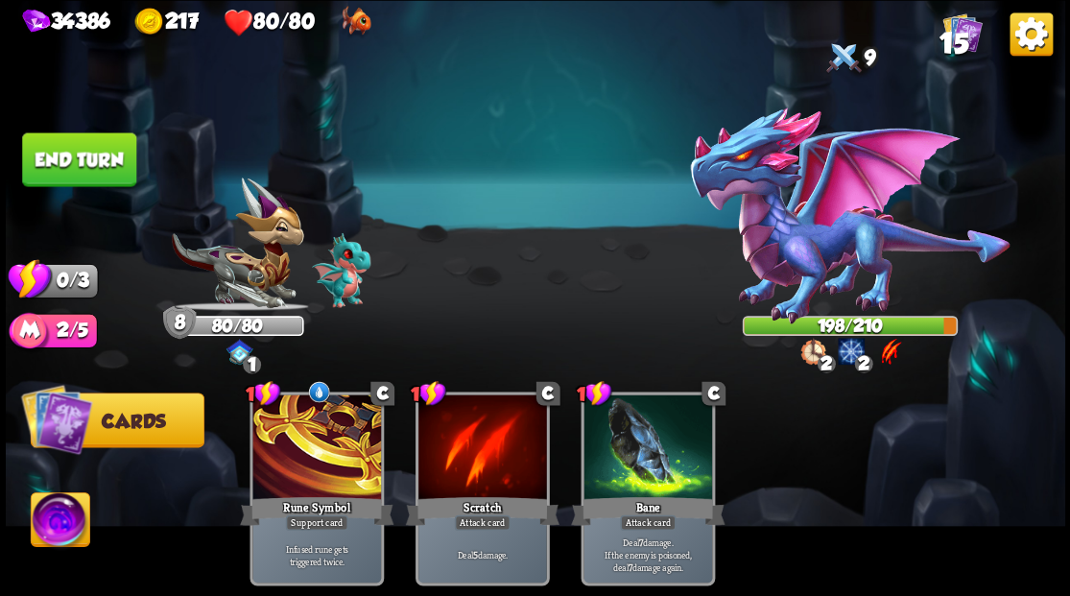
click at [102, 148] on button "End turn" at bounding box center [79, 159] width 114 height 54
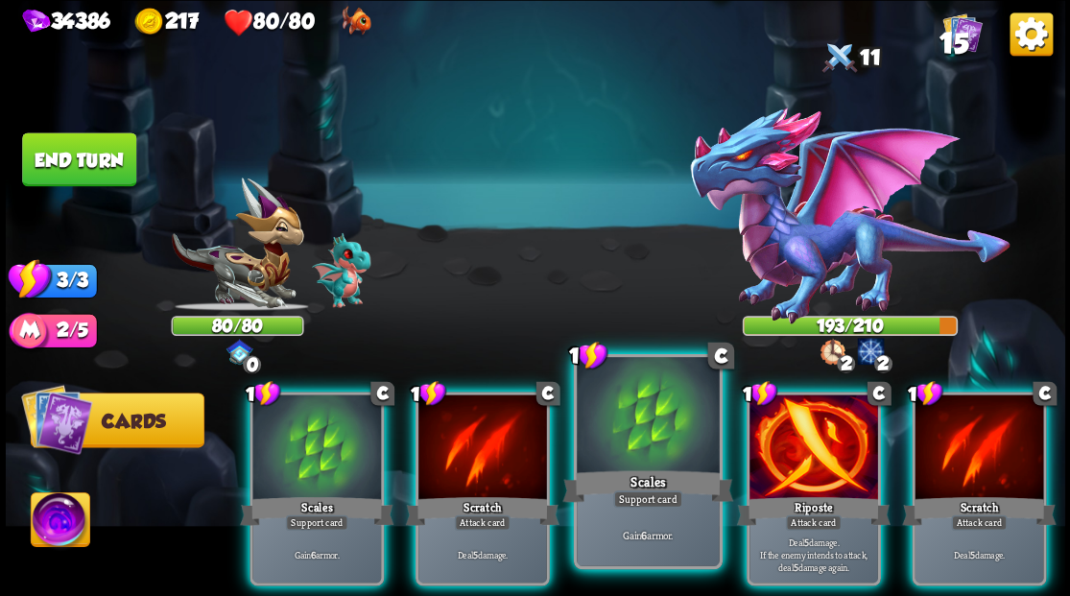
click at [618, 441] on div at bounding box center [648, 417] width 142 height 120
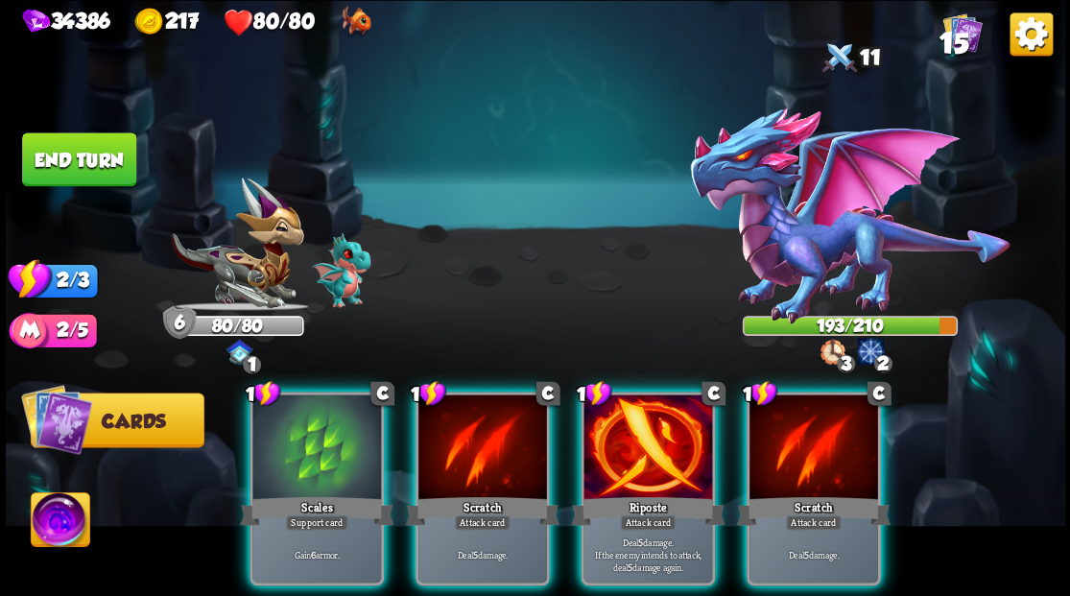
click at [618, 441] on div at bounding box center [647, 448] width 129 height 108
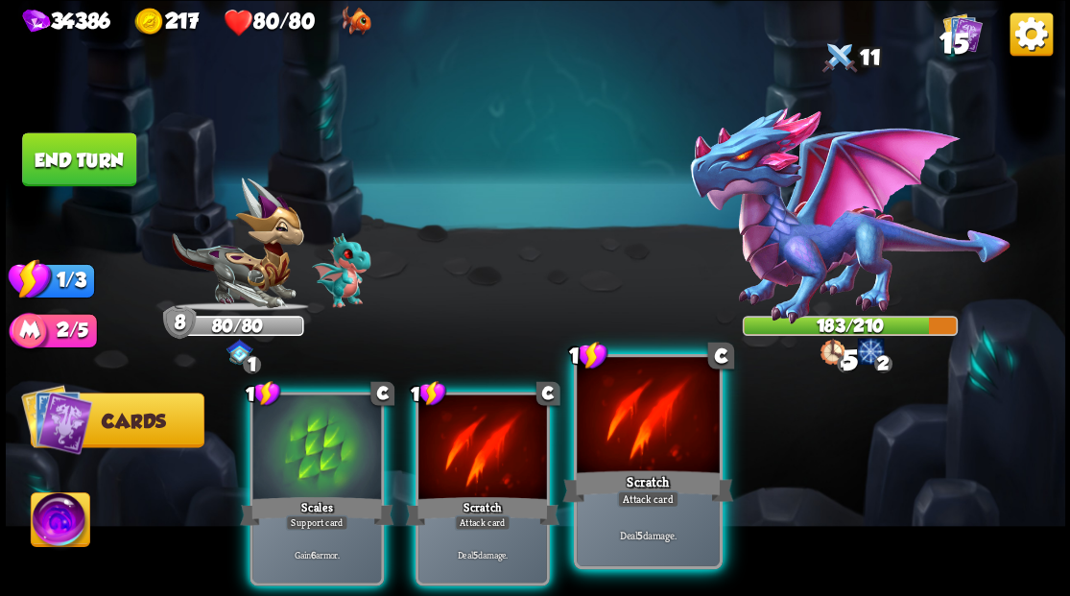
click at [615, 446] on div at bounding box center [648, 417] width 142 height 120
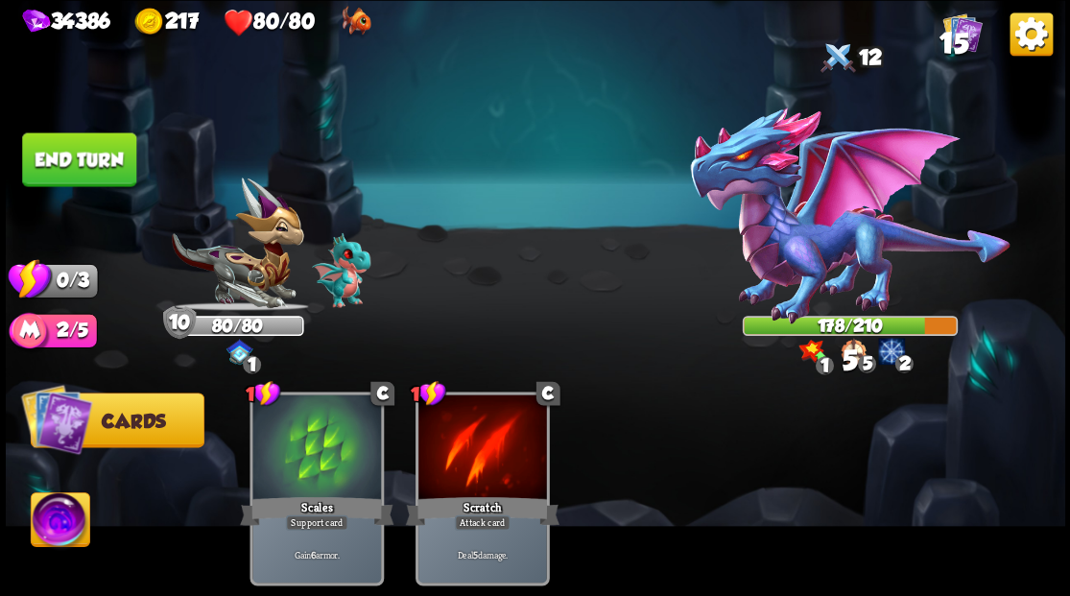
click at [55, 156] on button "End turn" at bounding box center [79, 159] width 114 height 54
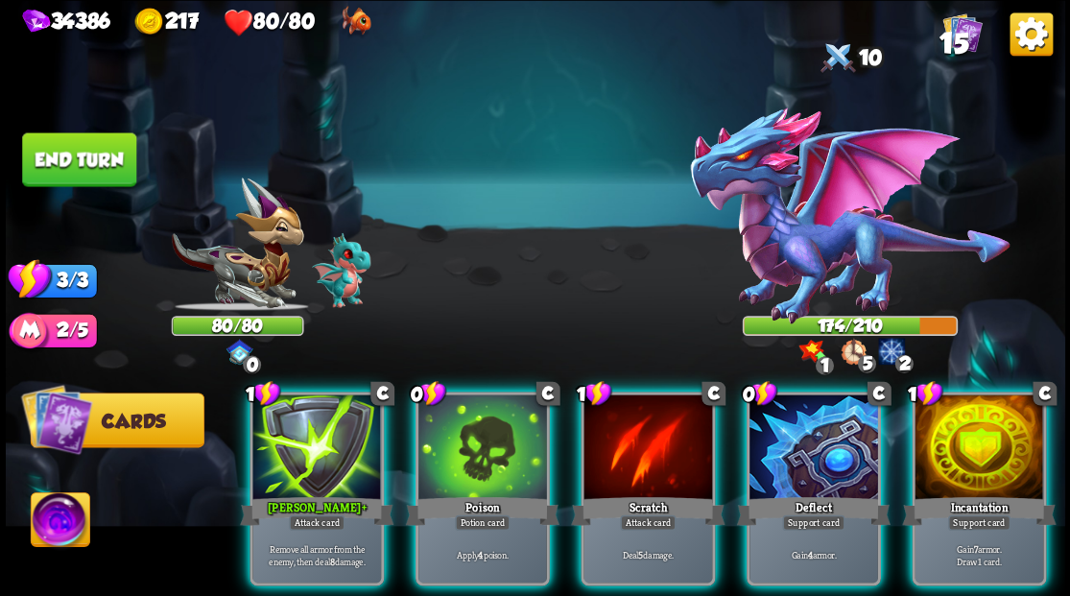
drag, startPoint x: 973, startPoint y: 469, endPoint x: 950, endPoint y: 460, distance: 24.6
click at [973, 493] on div "Incantation" at bounding box center [978, 510] width 153 height 35
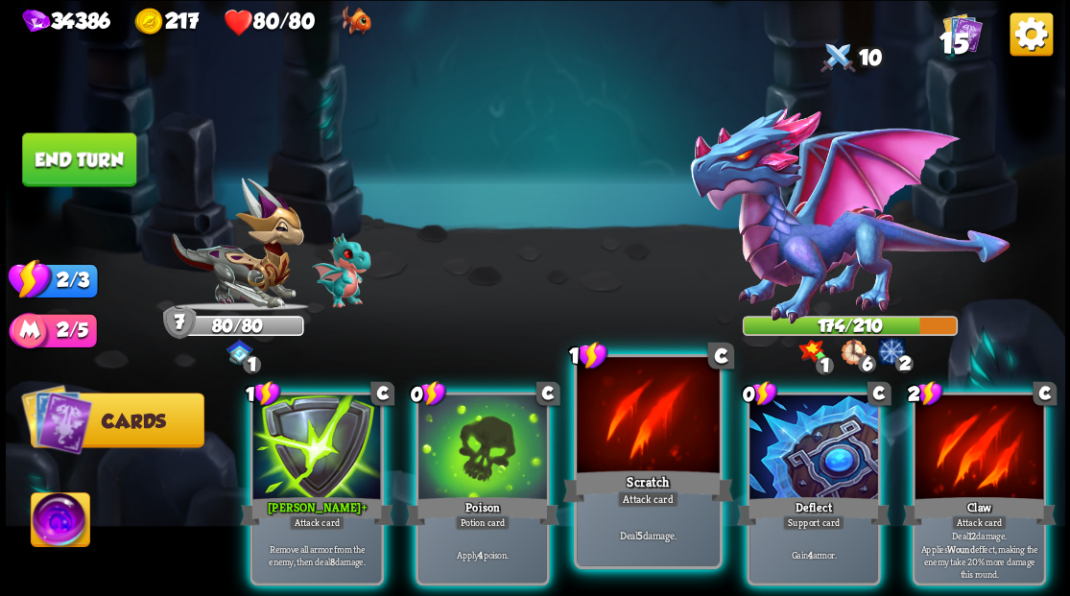
click at [632, 438] on div at bounding box center [648, 417] width 142 height 120
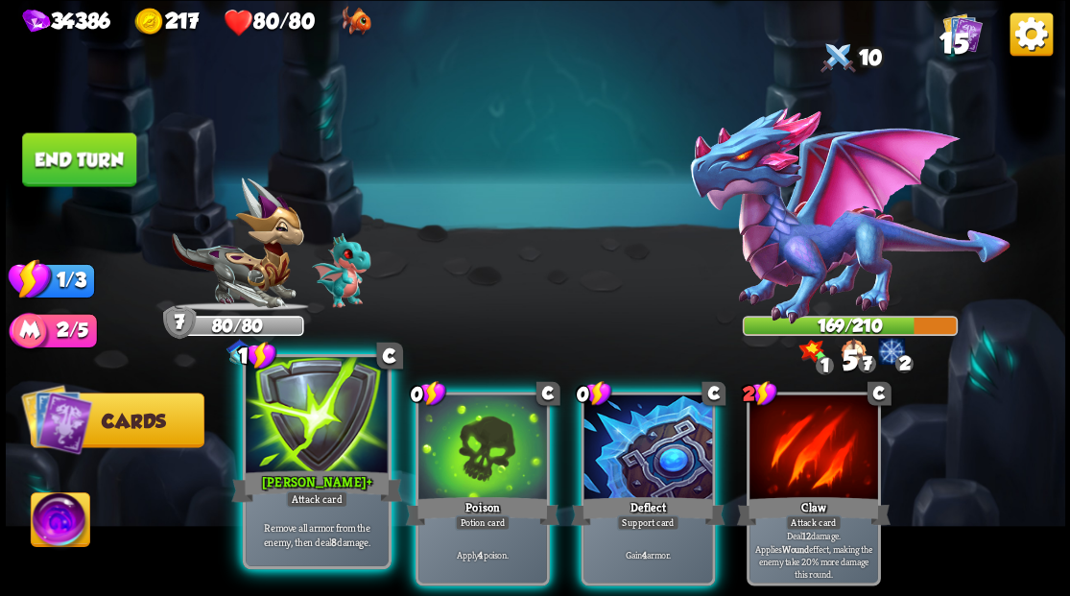
click at [299, 432] on div at bounding box center [317, 417] width 142 height 120
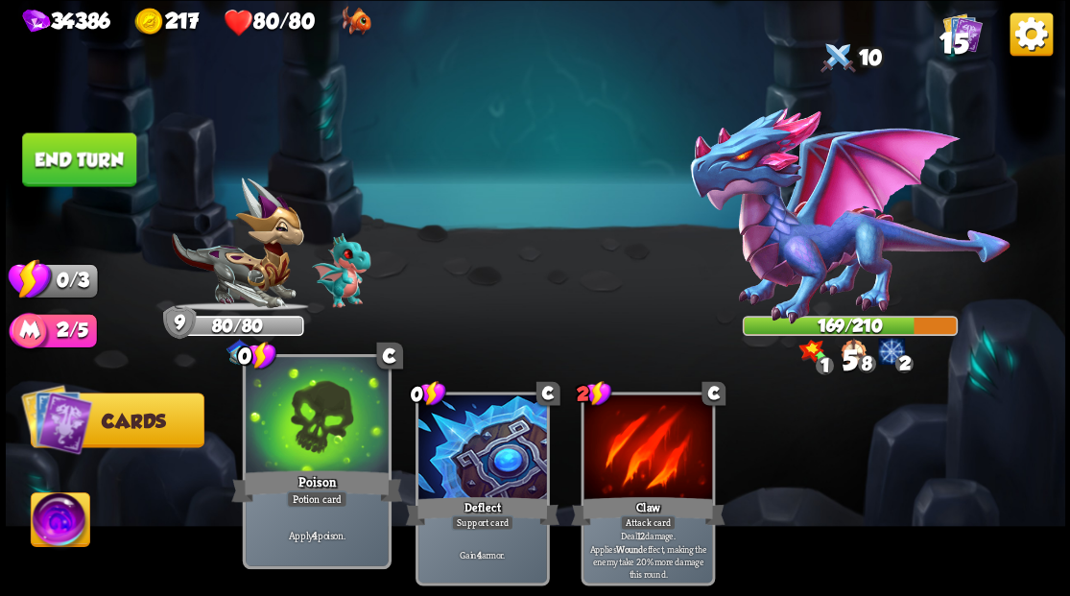
click at [299, 435] on div at bounding box center [317, 417] width 142 height 120
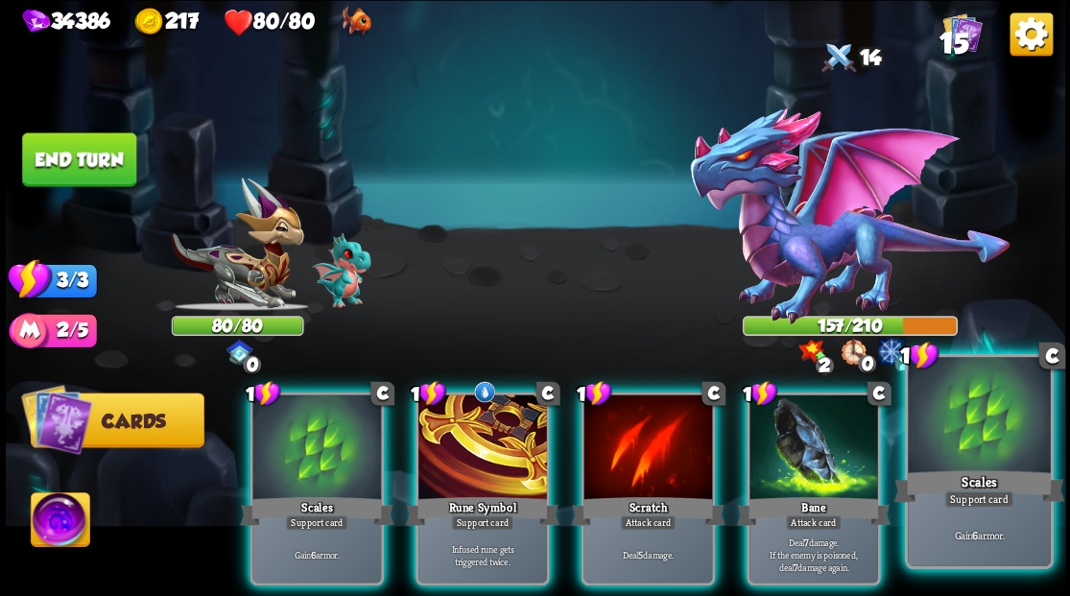
click at [985, 445] on div at bounding box center [978, 417] width 142 height 120
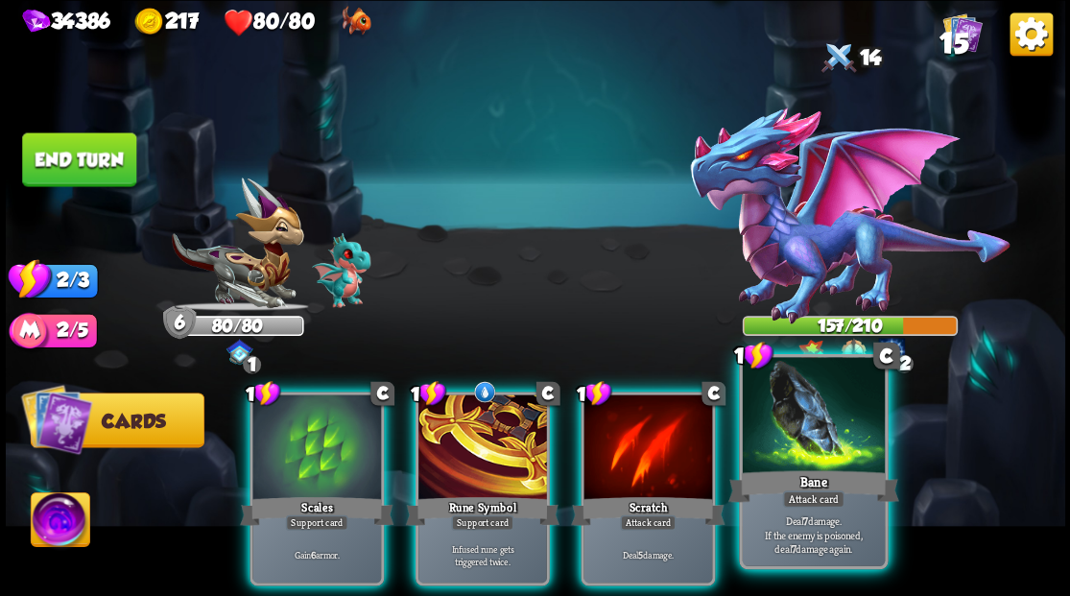
click at [836, 447] on div at bounding box center [813, 417] width 142 height 120
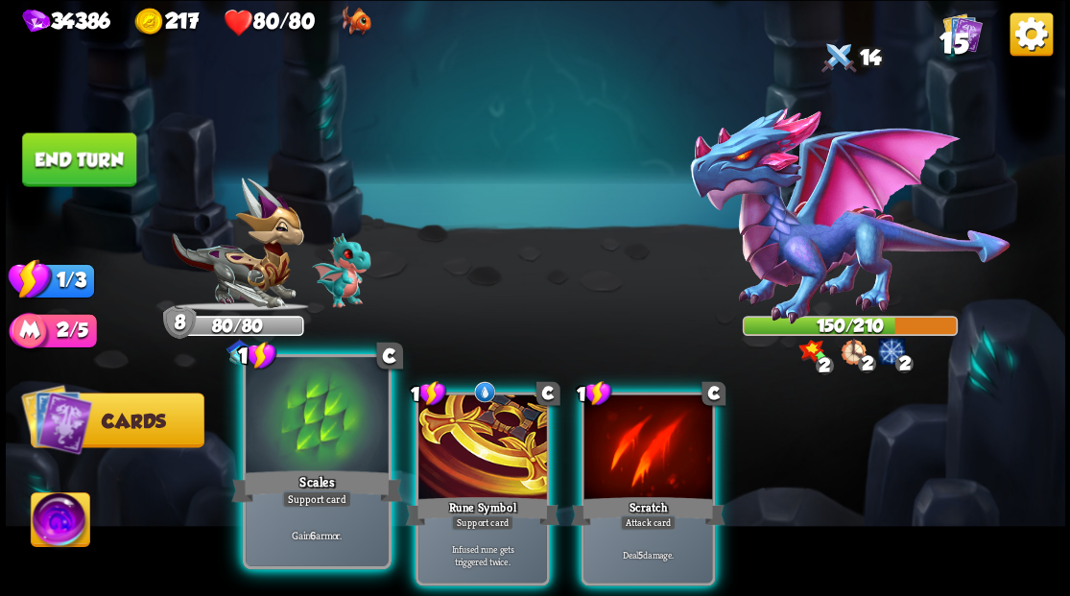
click at [284, 422] on div at bounding box center [317, 417] width 142 height 120
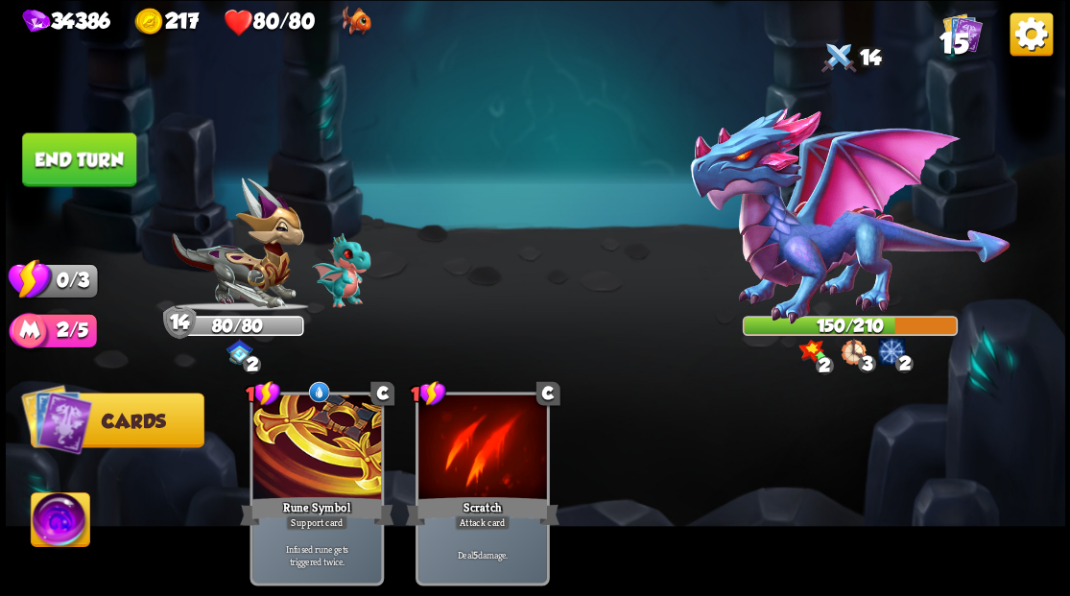
click at [54, 148] on button "End turn" at bounding box center [79, 159] width 114 height 54
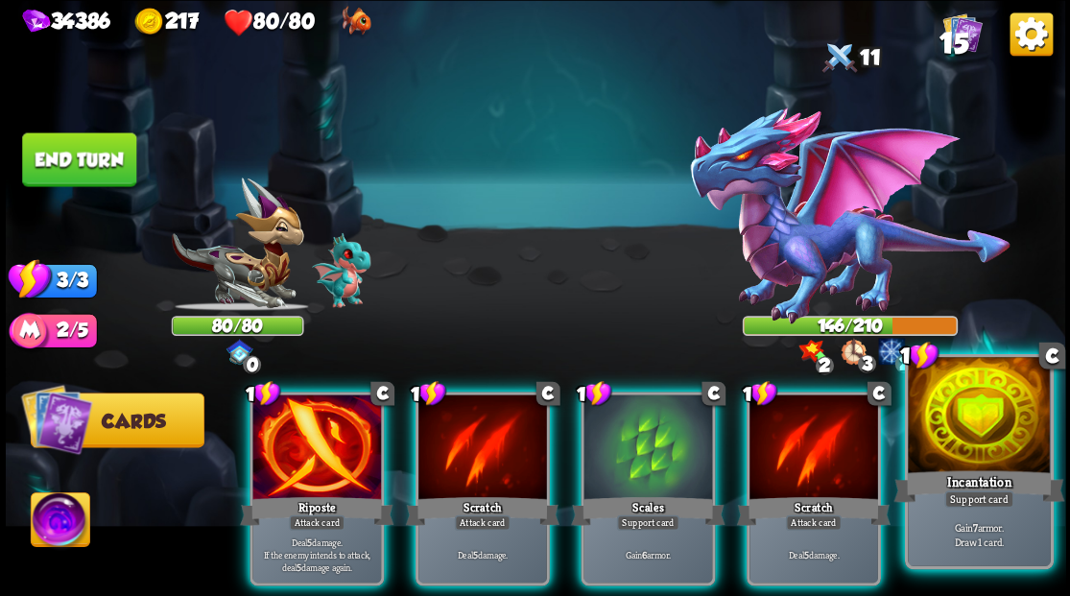
click at [976, 451] on div at bounding box center [978, 417] width 142 height 120
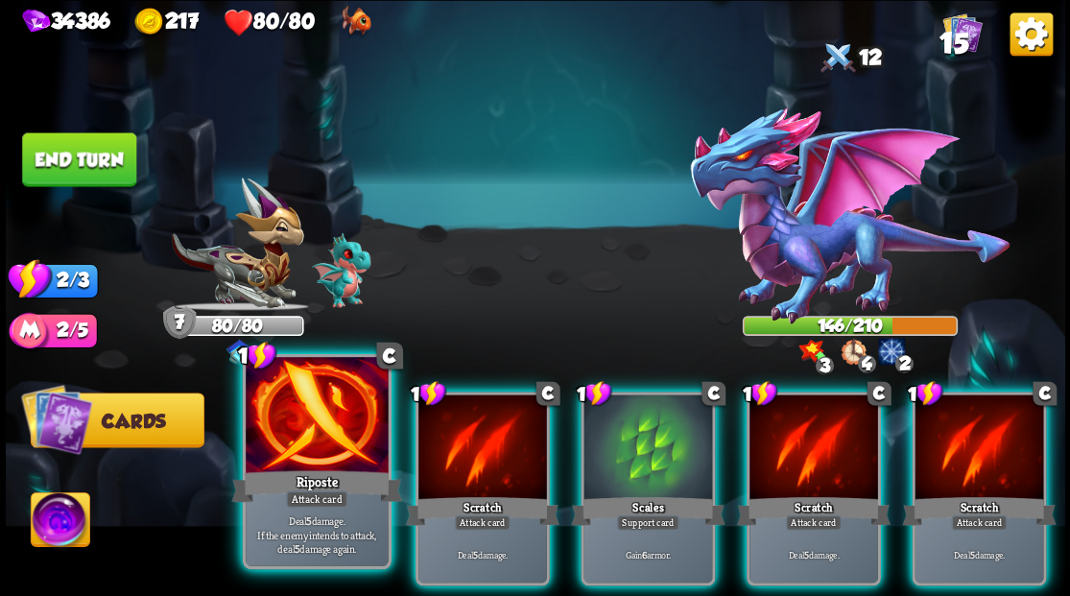
click at [318, 419] on div at bounding box center [317, 417] width 142 height 120
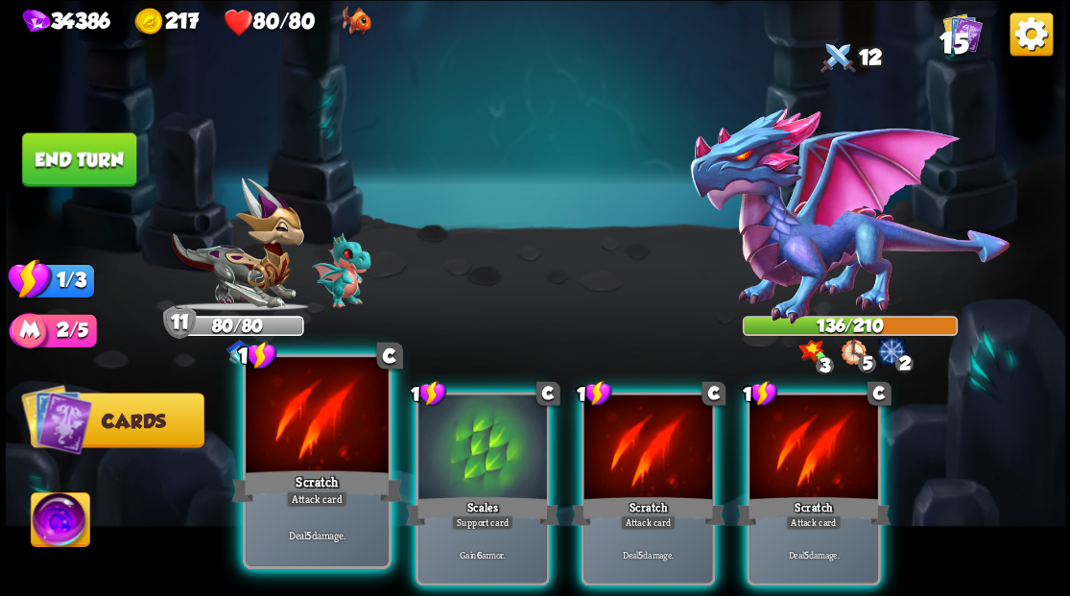
click at [314, 428] on div at bounding box center [317, 417] width 142 height 120
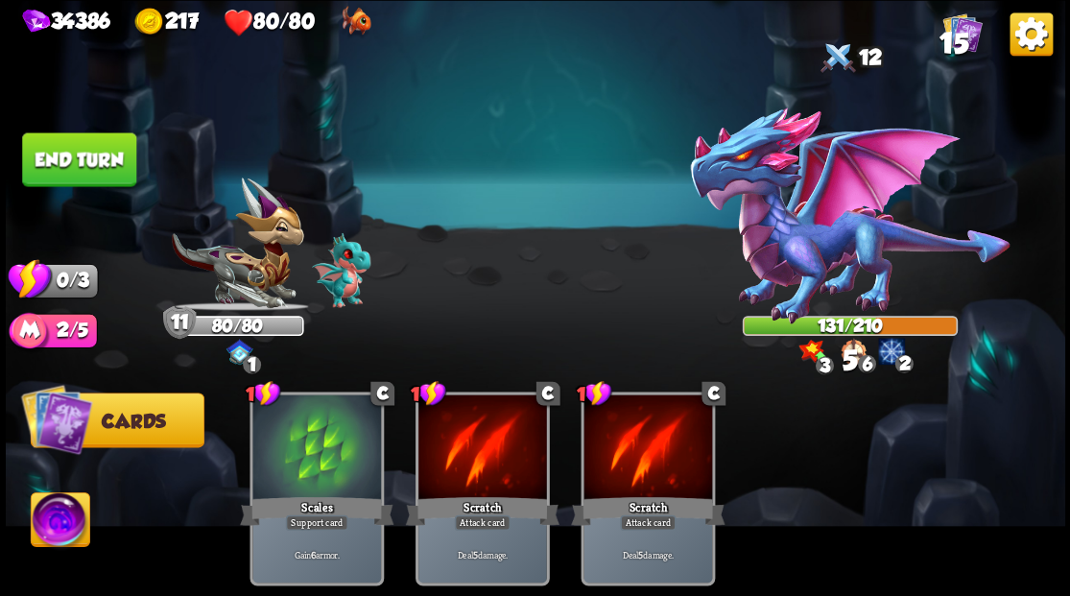
click at [61, 150] on button "End turn" at bounding box center [79, 159] width 114 height 54
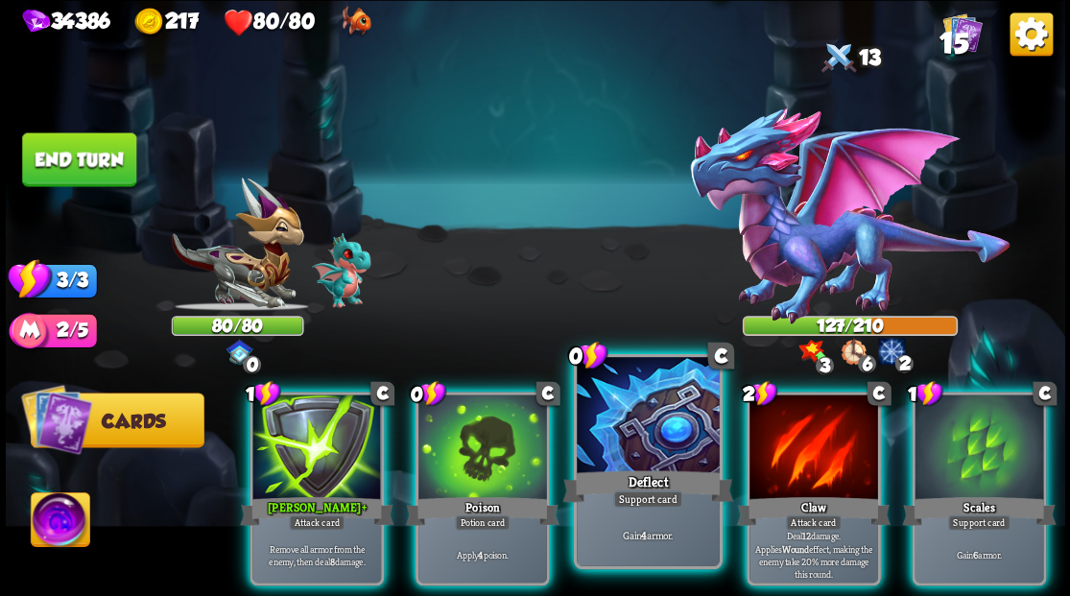
click at [642, 437] on div at bounding box center [648, 417] width 142 height 120
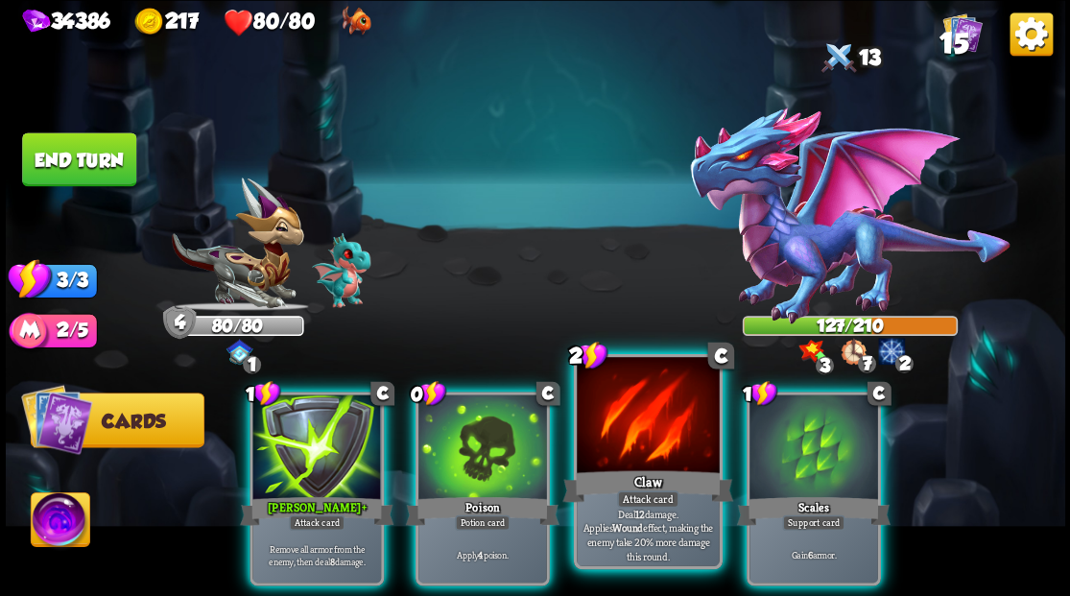
click at [639, 435] on div at bounding box center [648, 417] width 142 height 120
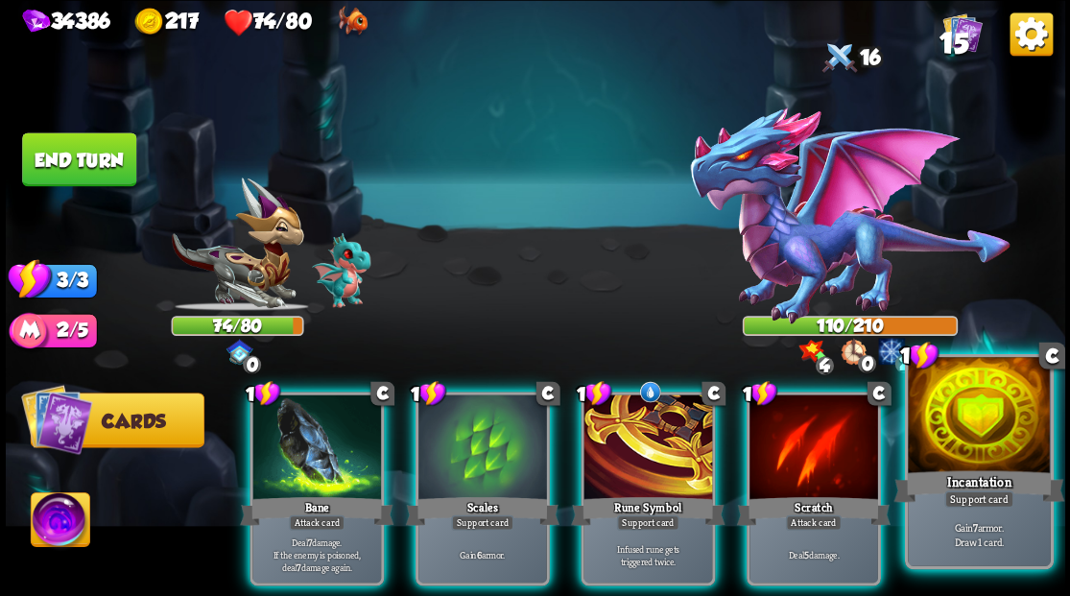
click at [990, 439] on div at bounding box center [978, 417] width 142 height 120
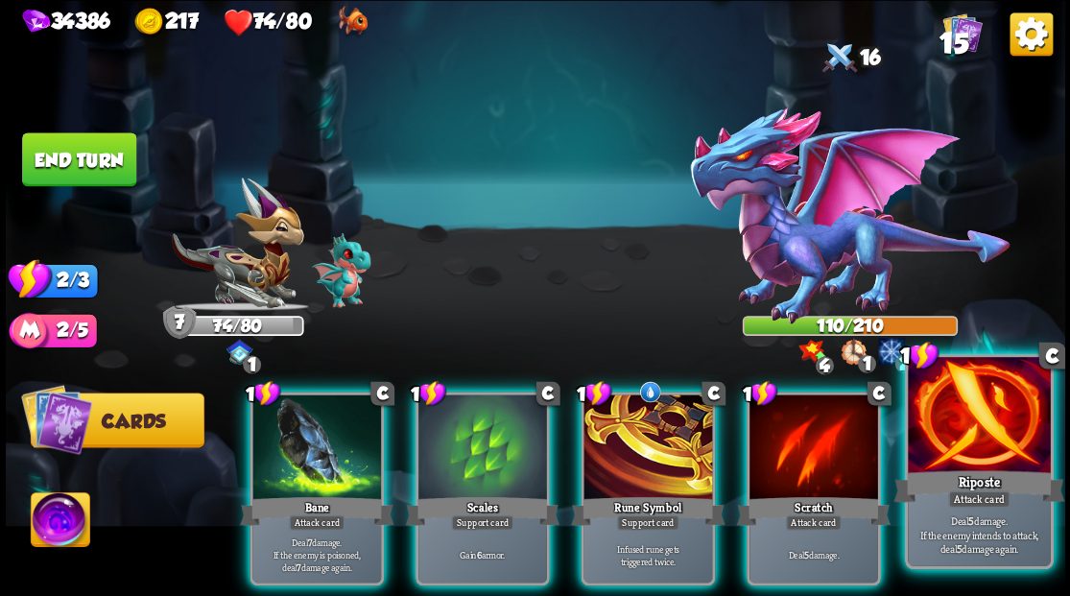
click at [1011, 459] on div at bounding box center [978, 417] width 142 height 120
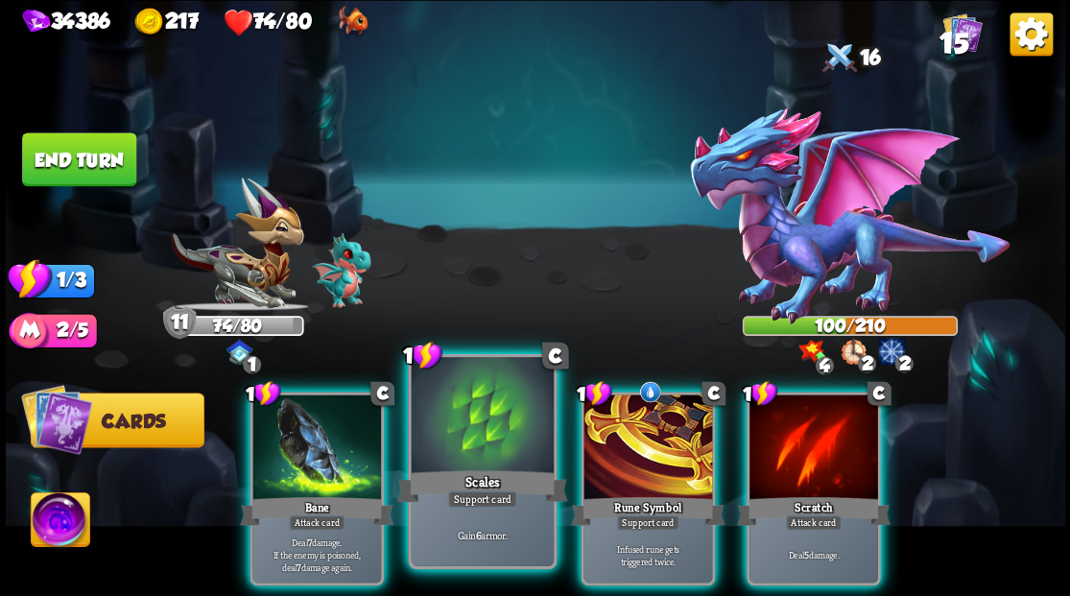
click at [459, 411] on div at bounding box center [482, 417] width 142 height 120
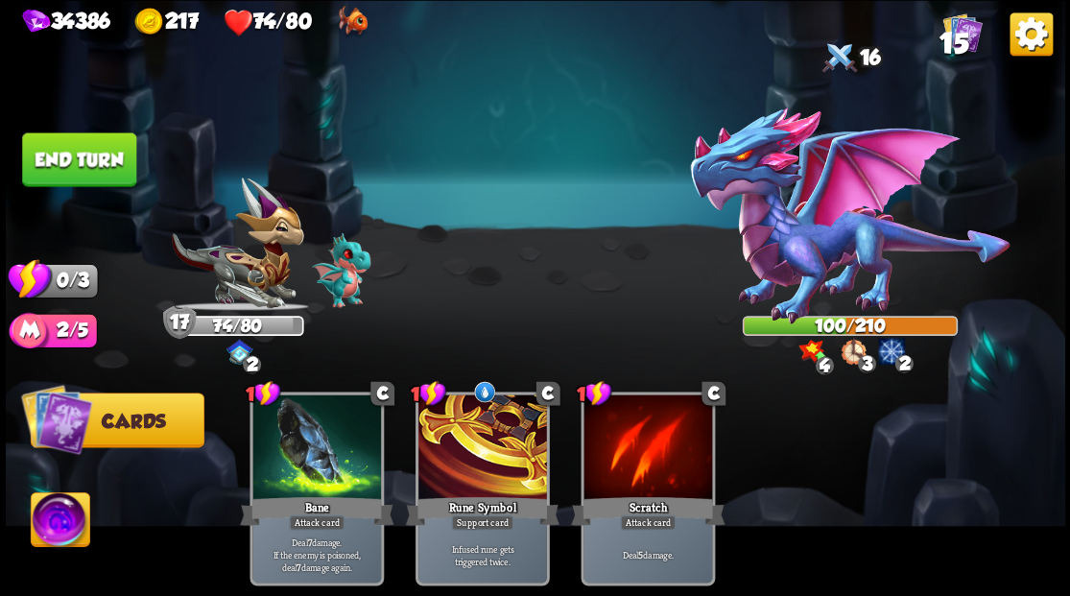
click at [111, 159] on button "End turn" at bounding box center [79, 159] width 114 height 54
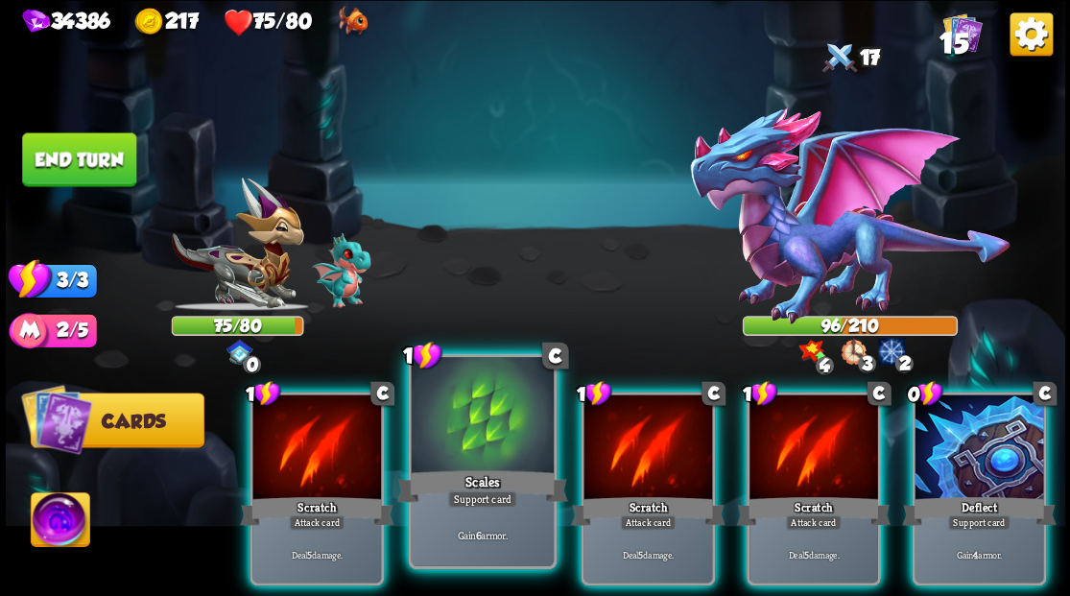
click at [501, 411] on div at bounding box center [482, 417] width 142 height 120
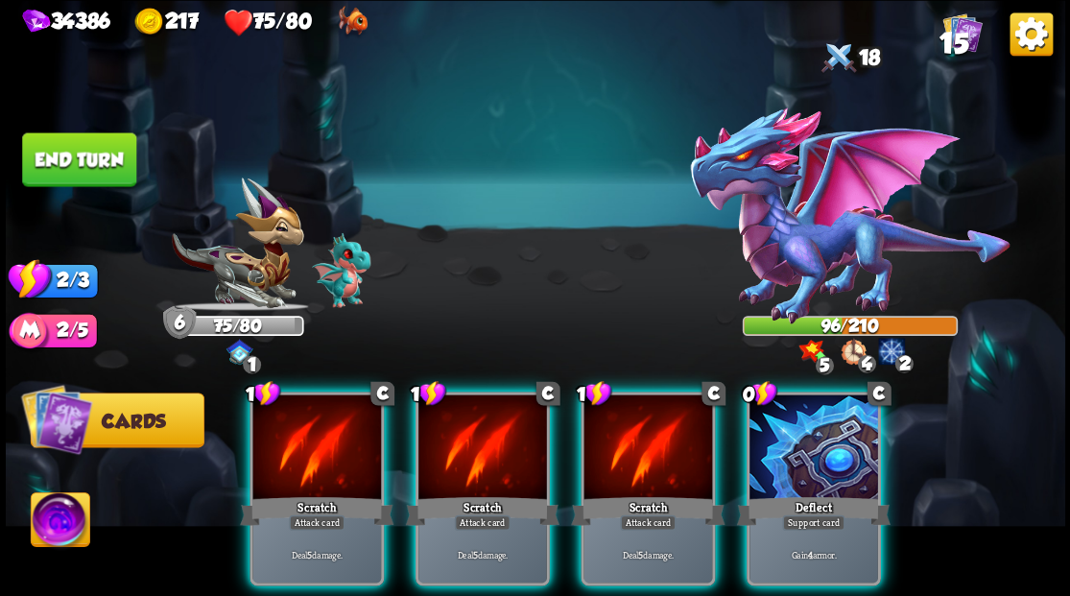
drag, startPoint x: 783, startPoint y: 440, endPoint x: 767, endPoint y: 441, distance: 15.4
click at [783, 441] on div at bounding box center [813, 448] width 129 height 108
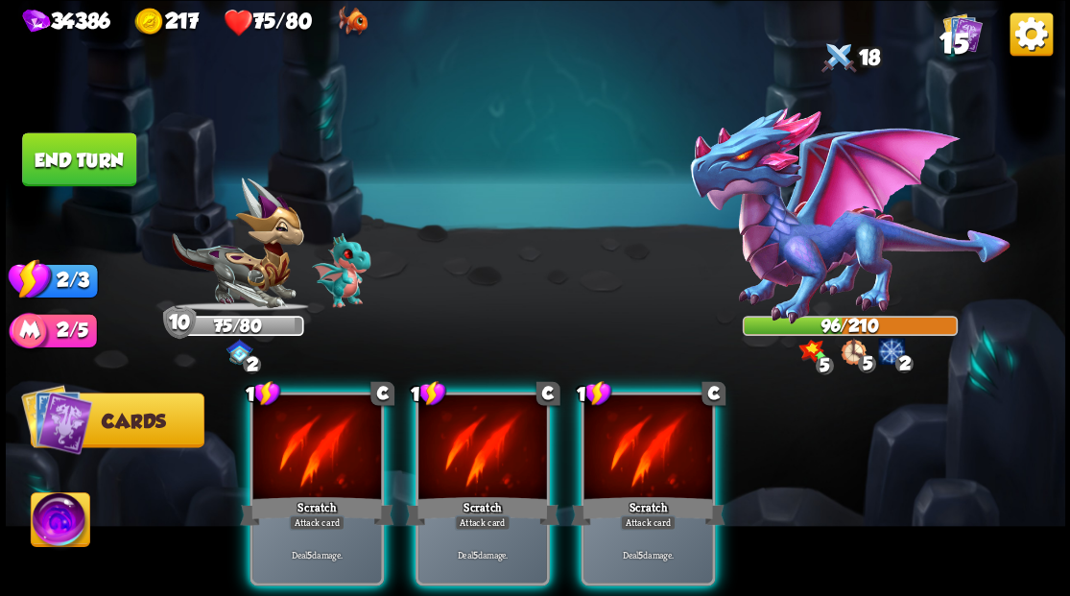
drag, startPoint x: 639, startPoint y: 449, endPoint x: 560, endPoint y: 448, distance: 78.7
click at [624, 449] on div at bounding box center [647, 448] width 129 height 108
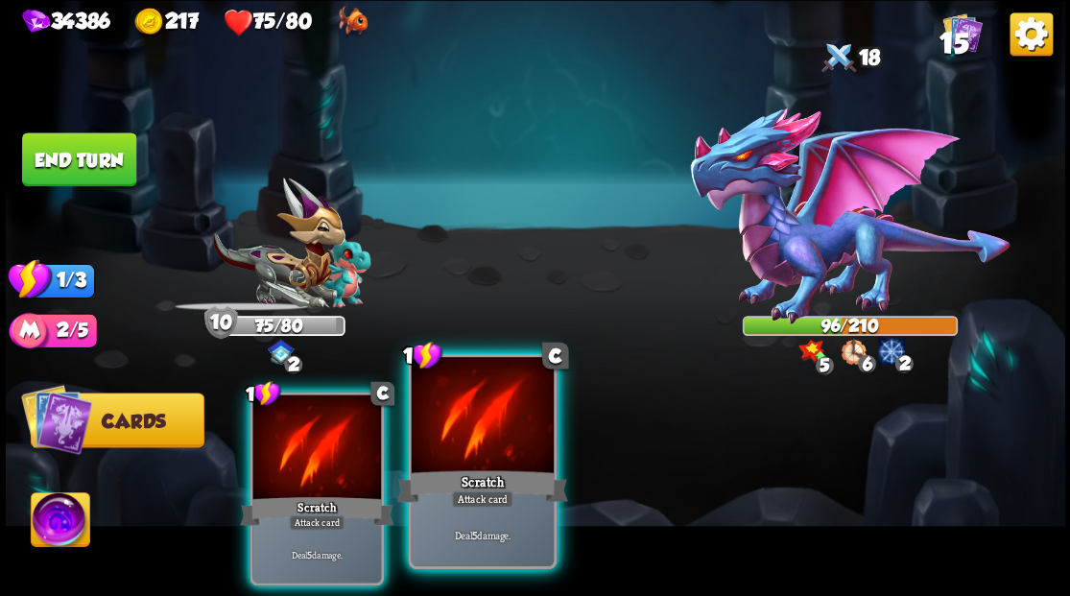
drag, startPoint x: 475, startPoint y: 446, endPoint x: 386, endPoint y: 443, distance: 89.3
click at [457, 444] on div at bounding box center [482, 417] width 142 height 120
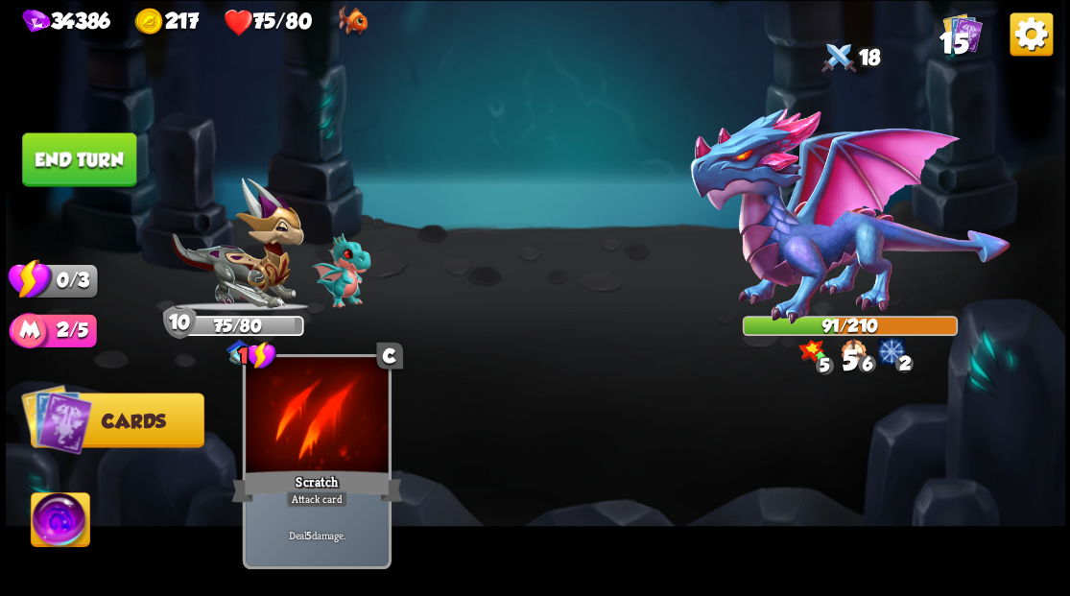
click at [317, 436] on div at bounding box center [317, 417] width 142 height 120
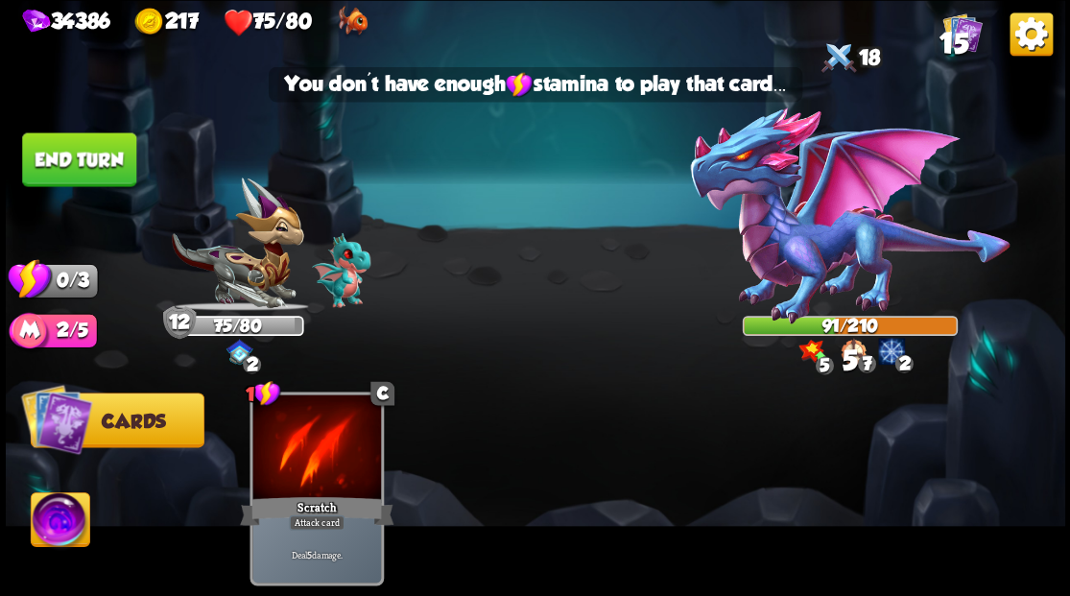
click at [120, 146] on button "End turn" at bounding box center [79, 159] width 114 height 54
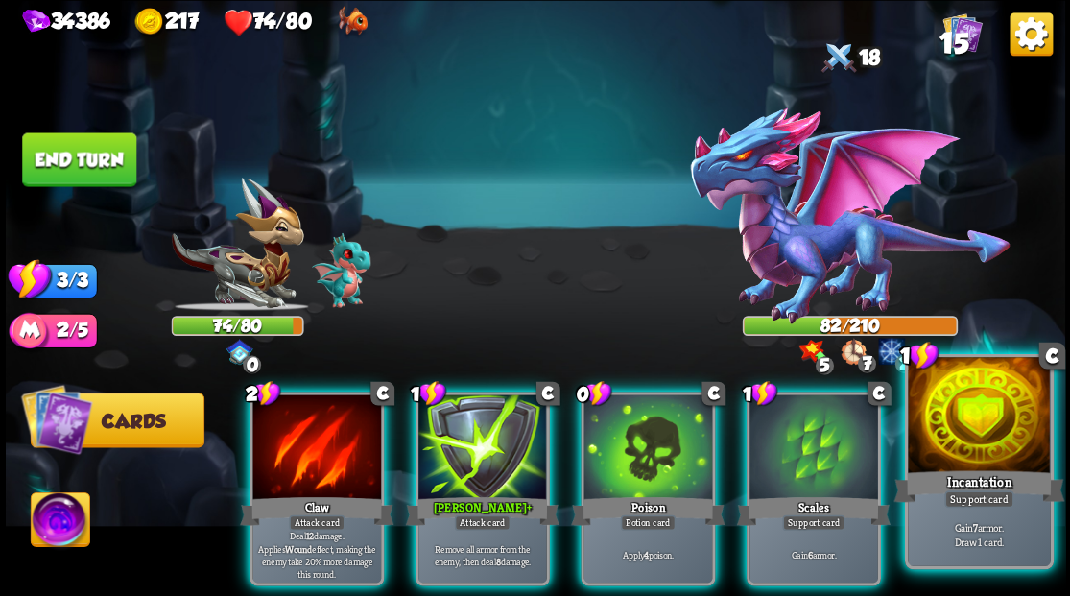
click at [1005, 465] on div at bounding box center [978, 417] width 142 height 120
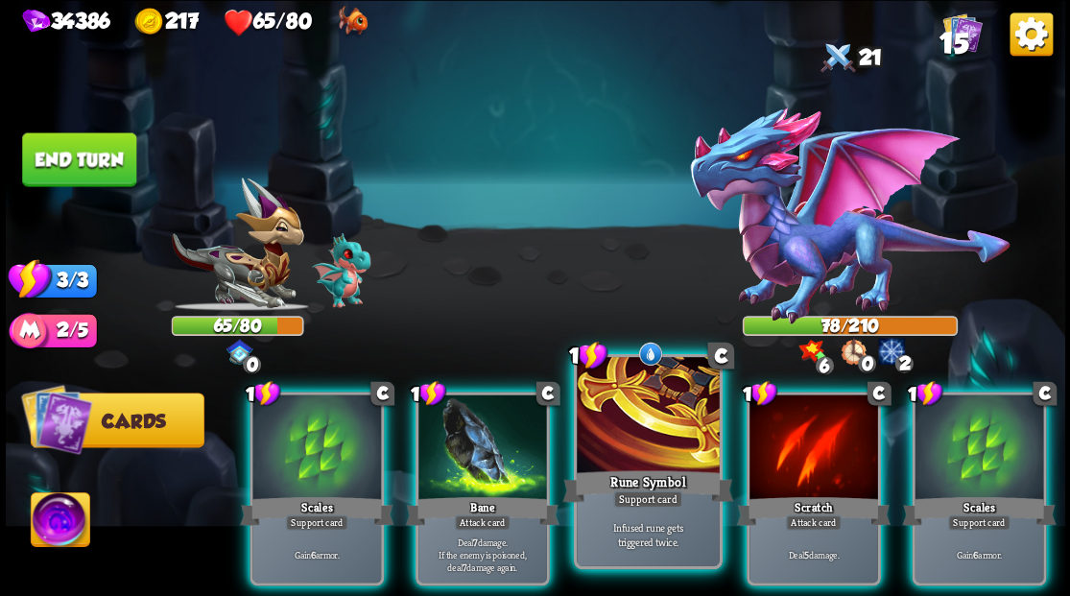
click at [633, 416] on div at bounding box center [648, 417] width 142 height 120
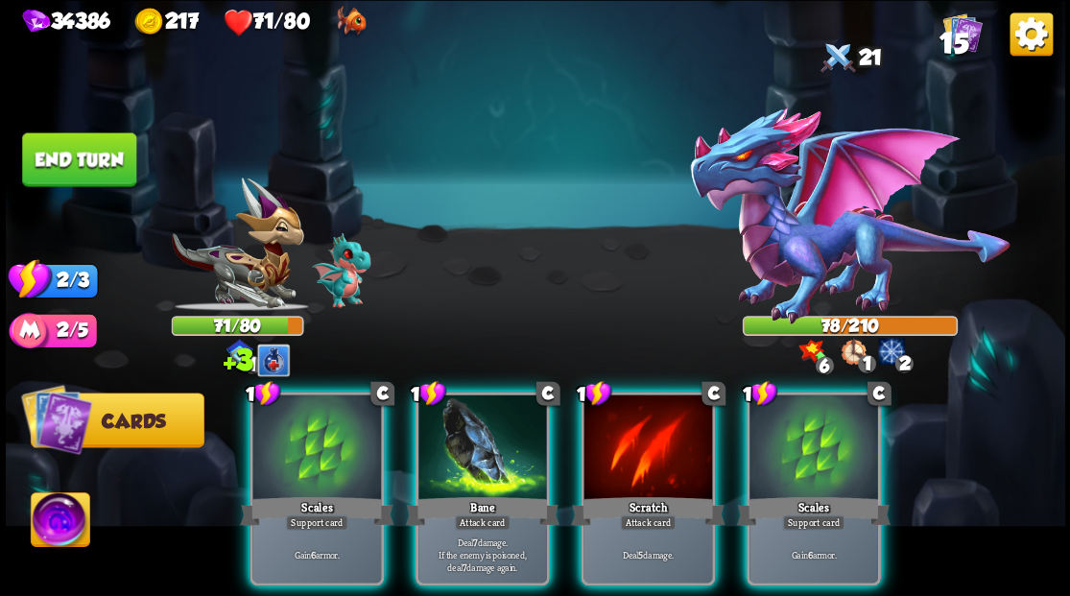
click at [812, 446] on div at bounding box center [813, 448] width 129 height 108
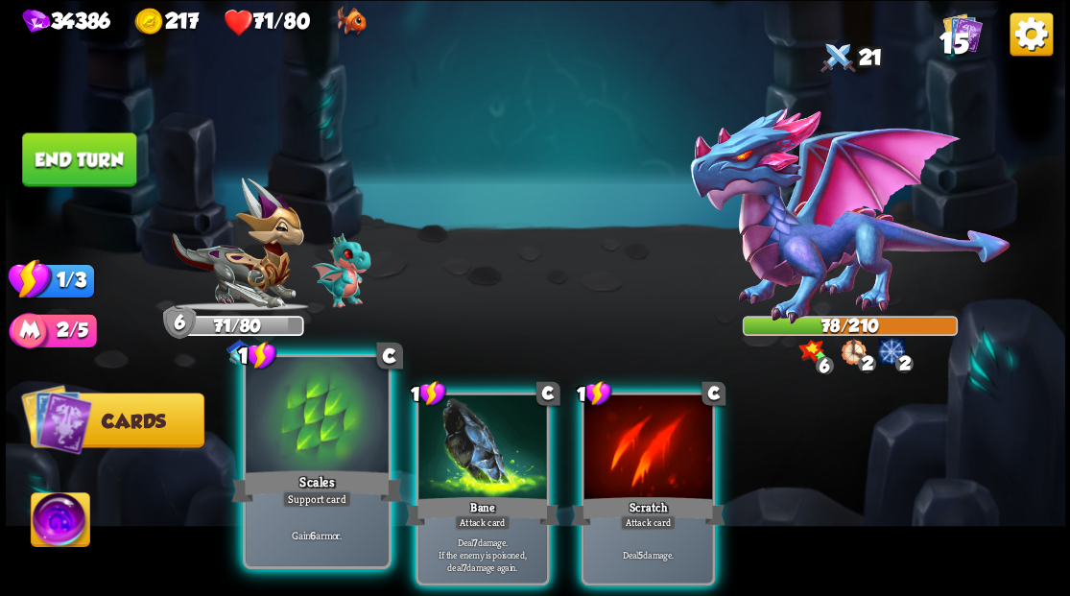
click at [292, 457] on div at bounding box center [317, 417] width 142 height 120
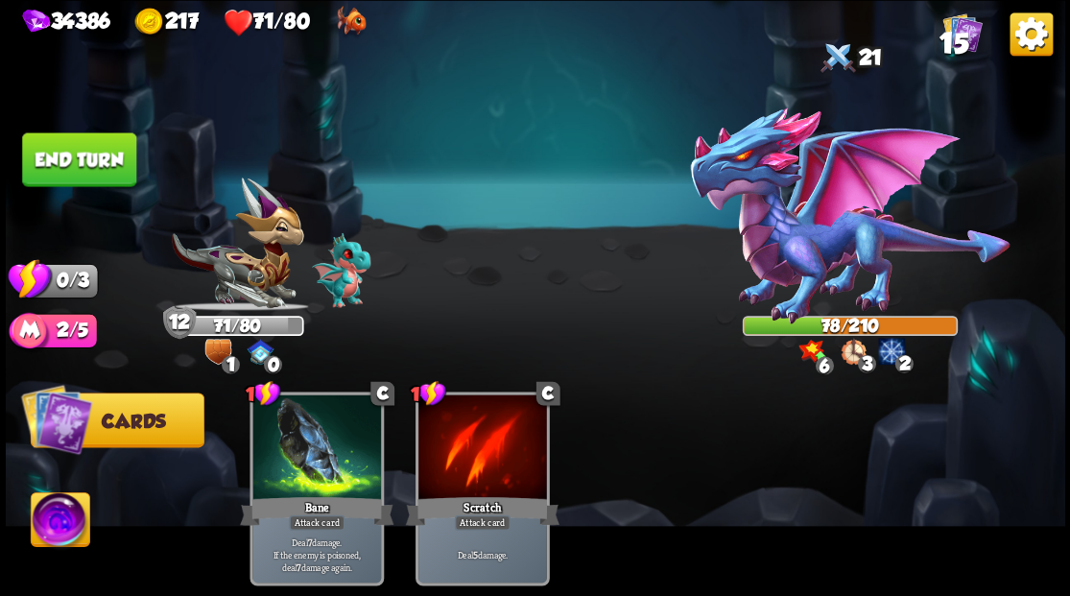
click at [91, 154] on button "End turn" at bounding box center [79, 159] width 114 height 54
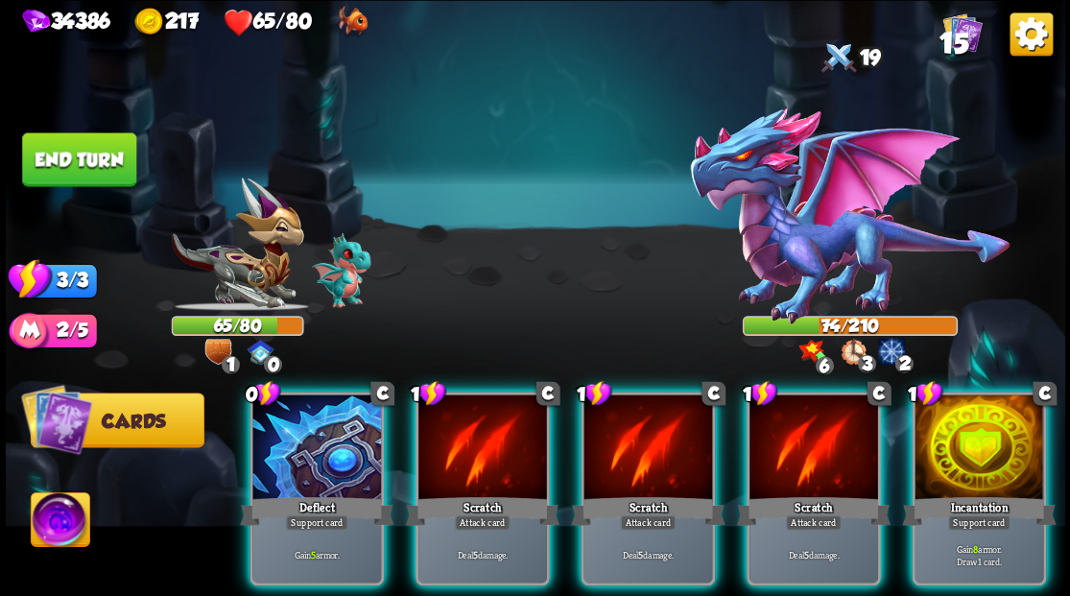
click at [984, 428] on div at bounding box center [978, 448] width 129 height 108
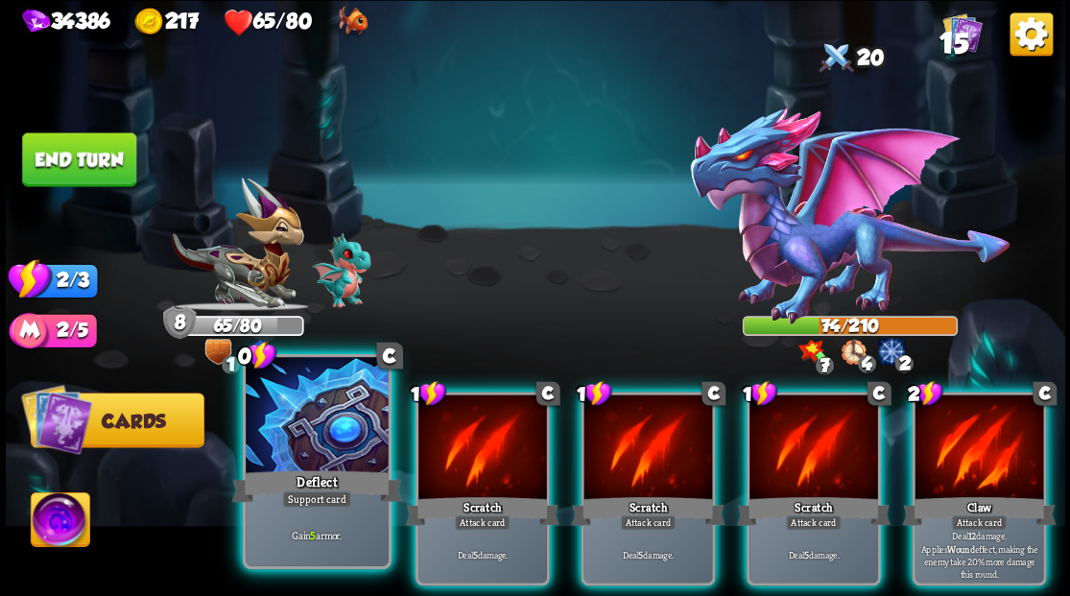
click at [301, 421] on div at bounding box center [317, 417] width 142 height 120
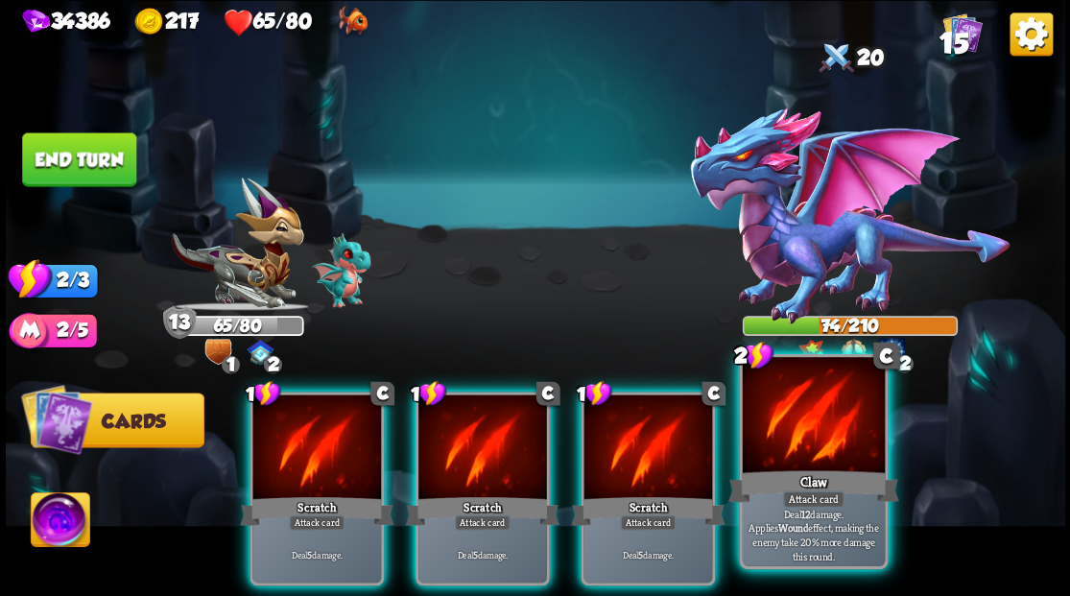
click at [804, 443] on div at bounding box center [813, 417] width 142 height 120
